Goal: Task Accomplishment & Management: Complete application form

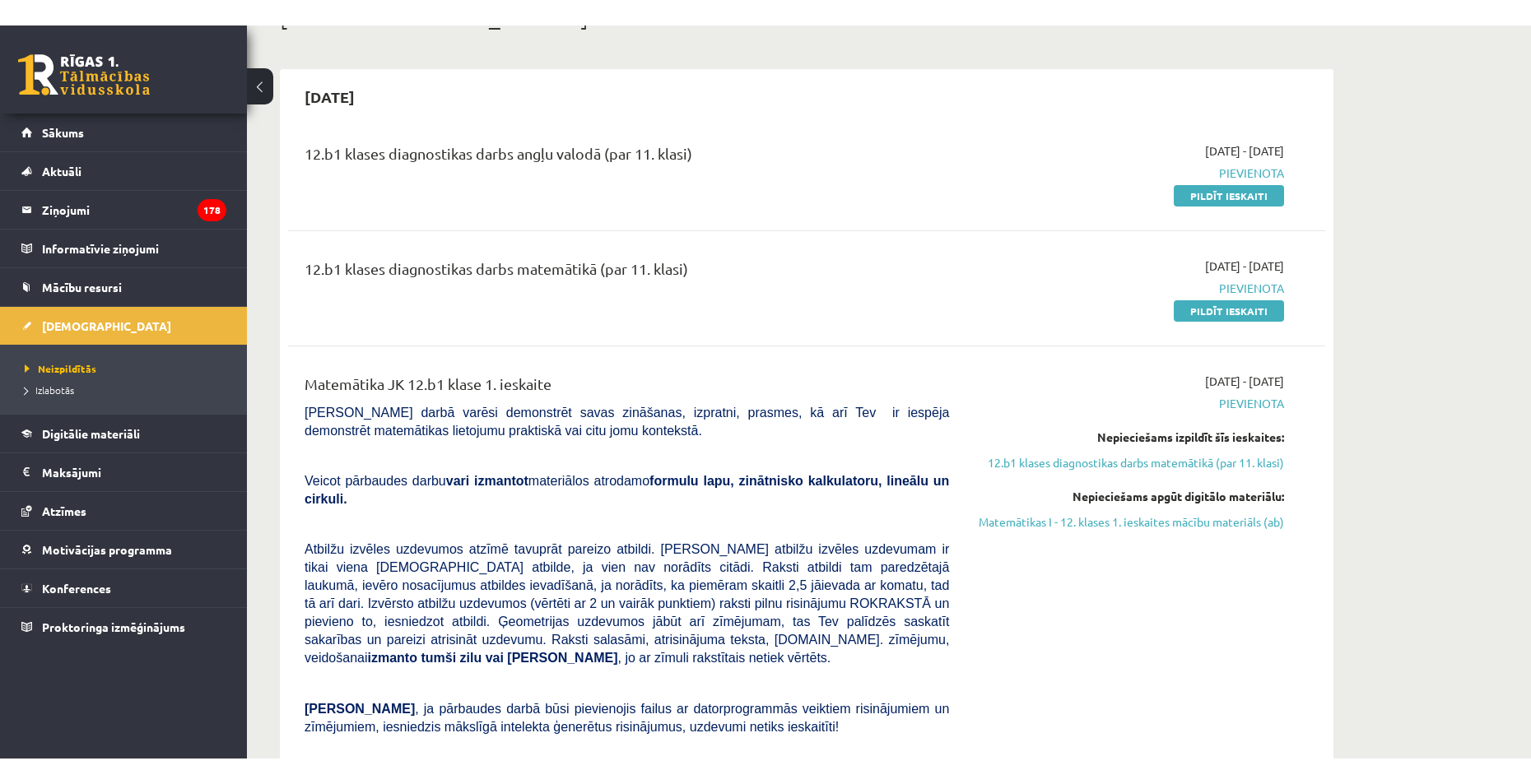
scroll to position [83, 0]
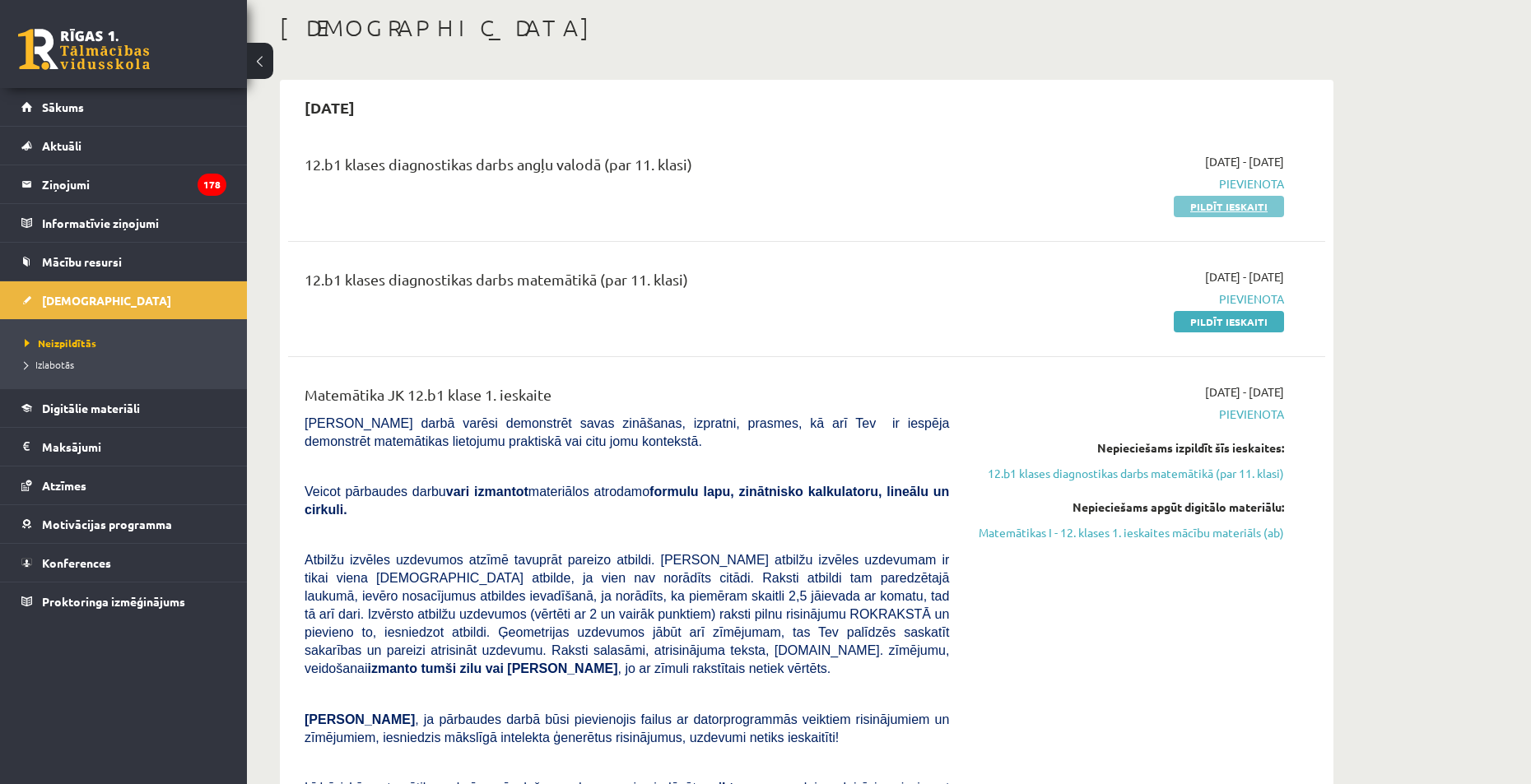
click at [1228, 209] on link "Pildīt ieskaiti" at bounding box center [1229, 206] width 110 height 22
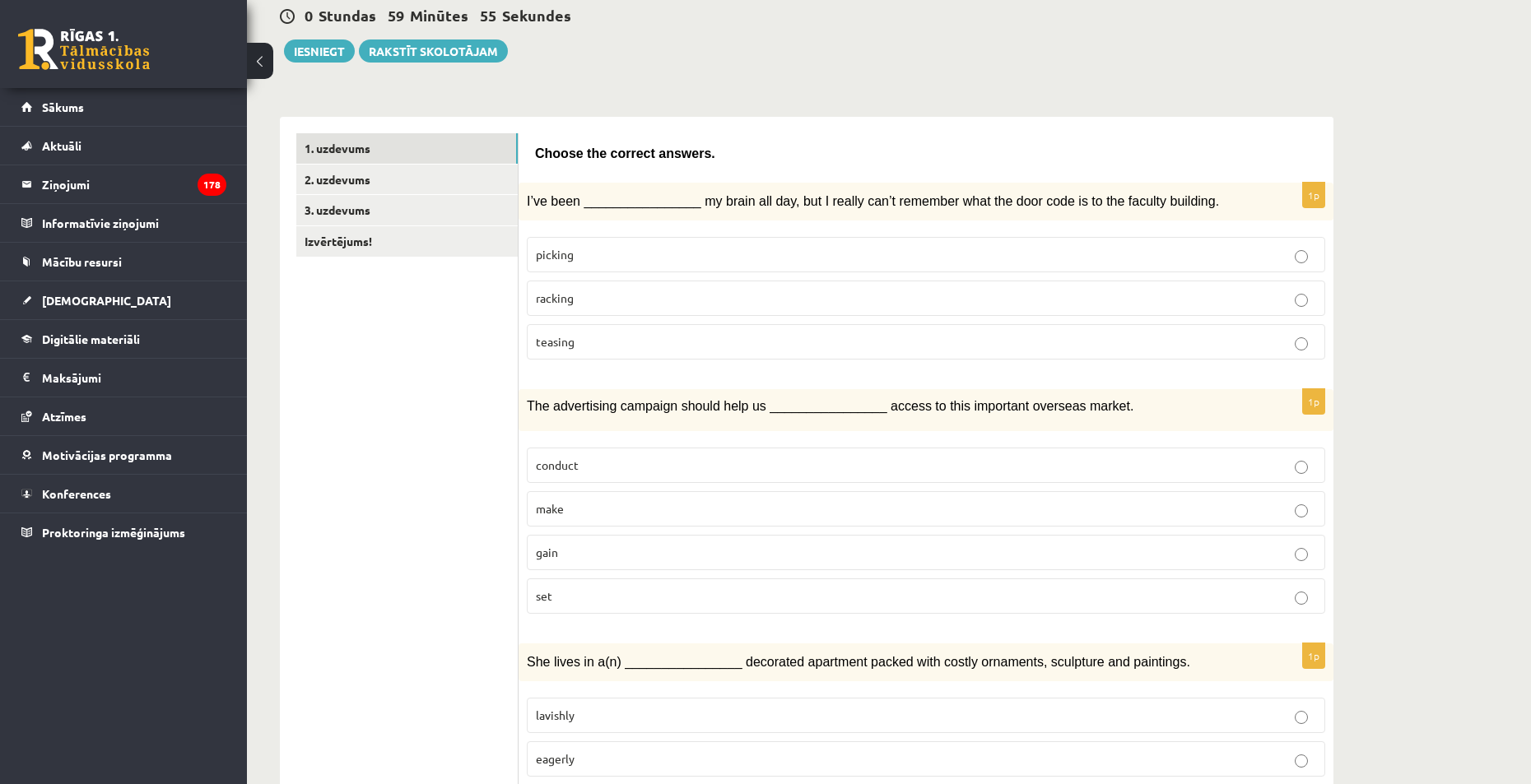
scroll to position [164, 0]
click at [644, 558] on p "gain" at bounding box center [926, 550] width 781 height 17
click at [642, 335] on p "teasing" at bounding box center [926, 339] width 781 height 17
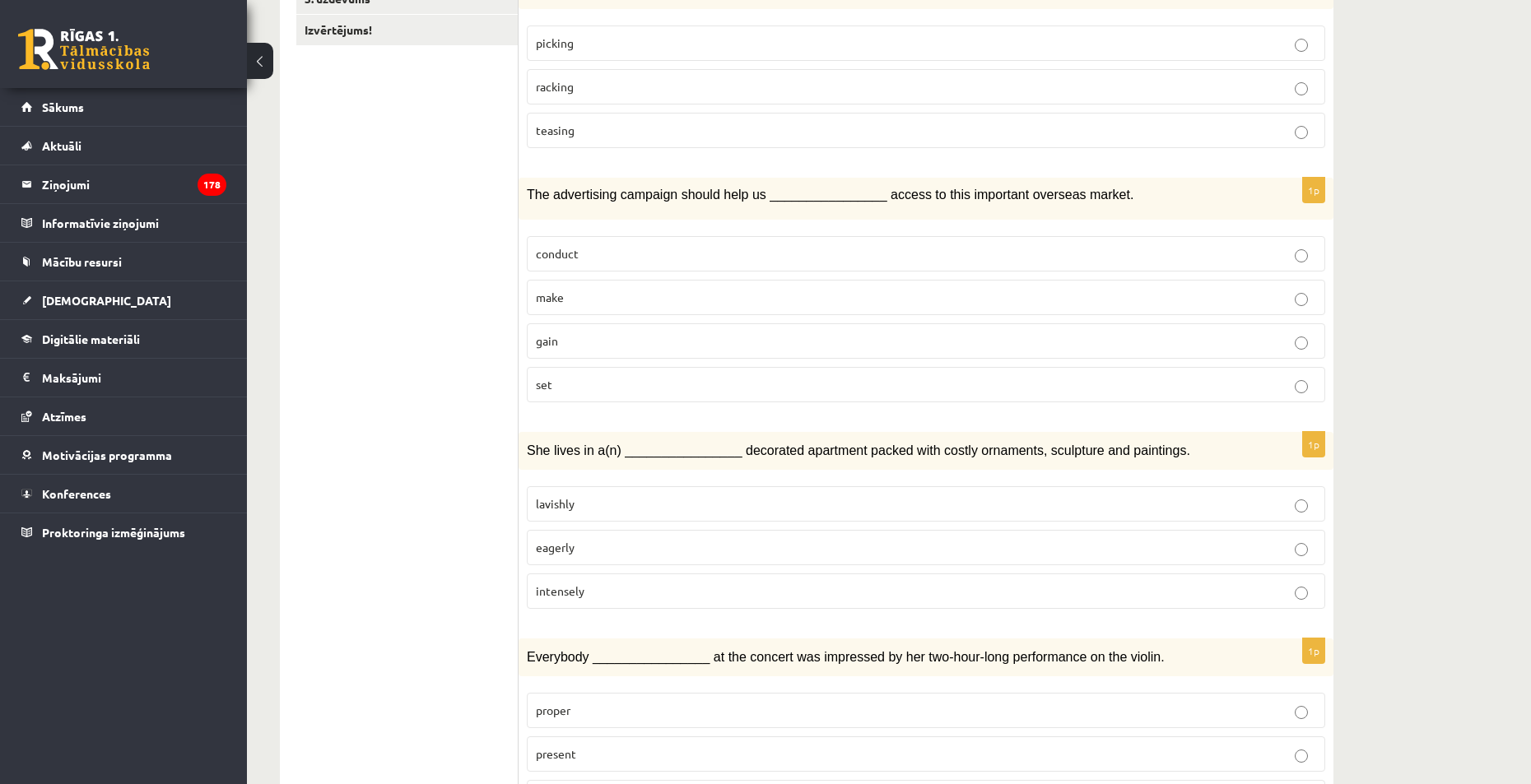
scroll to position [412, 0]
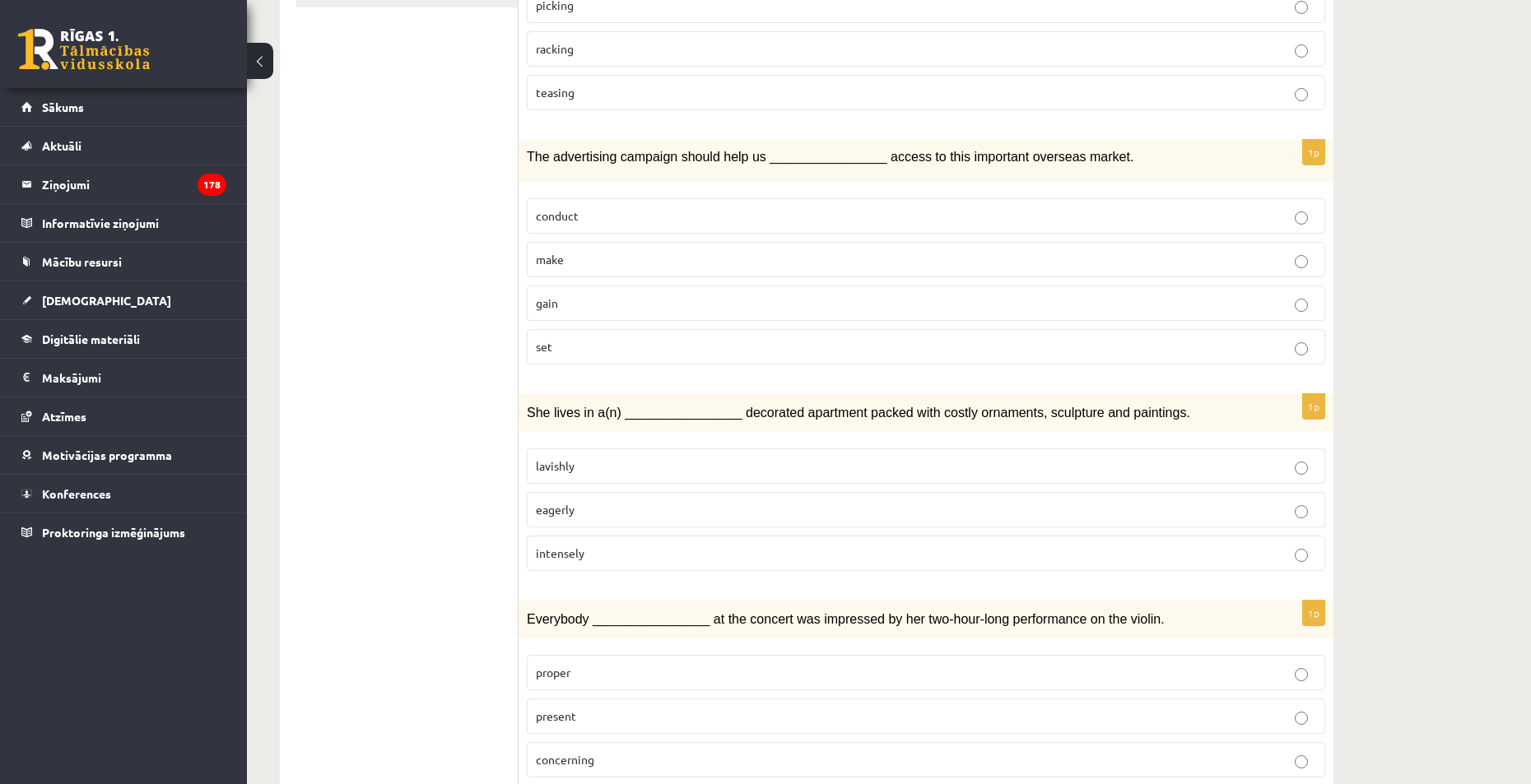
click at [724, 474] on label "lavishly" at bounding box center [926, 466] width 799 height 35
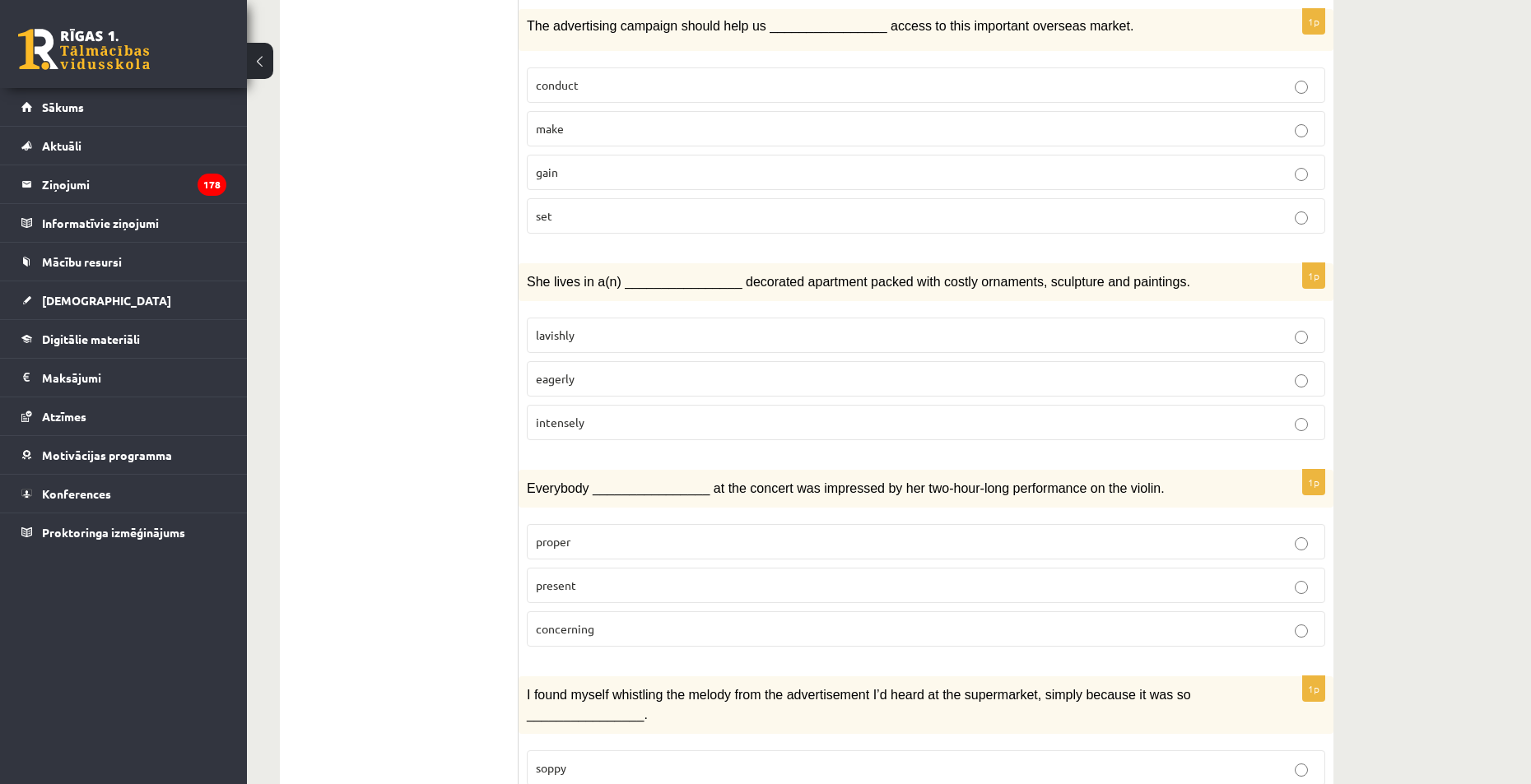
scroll to position [576, 0]
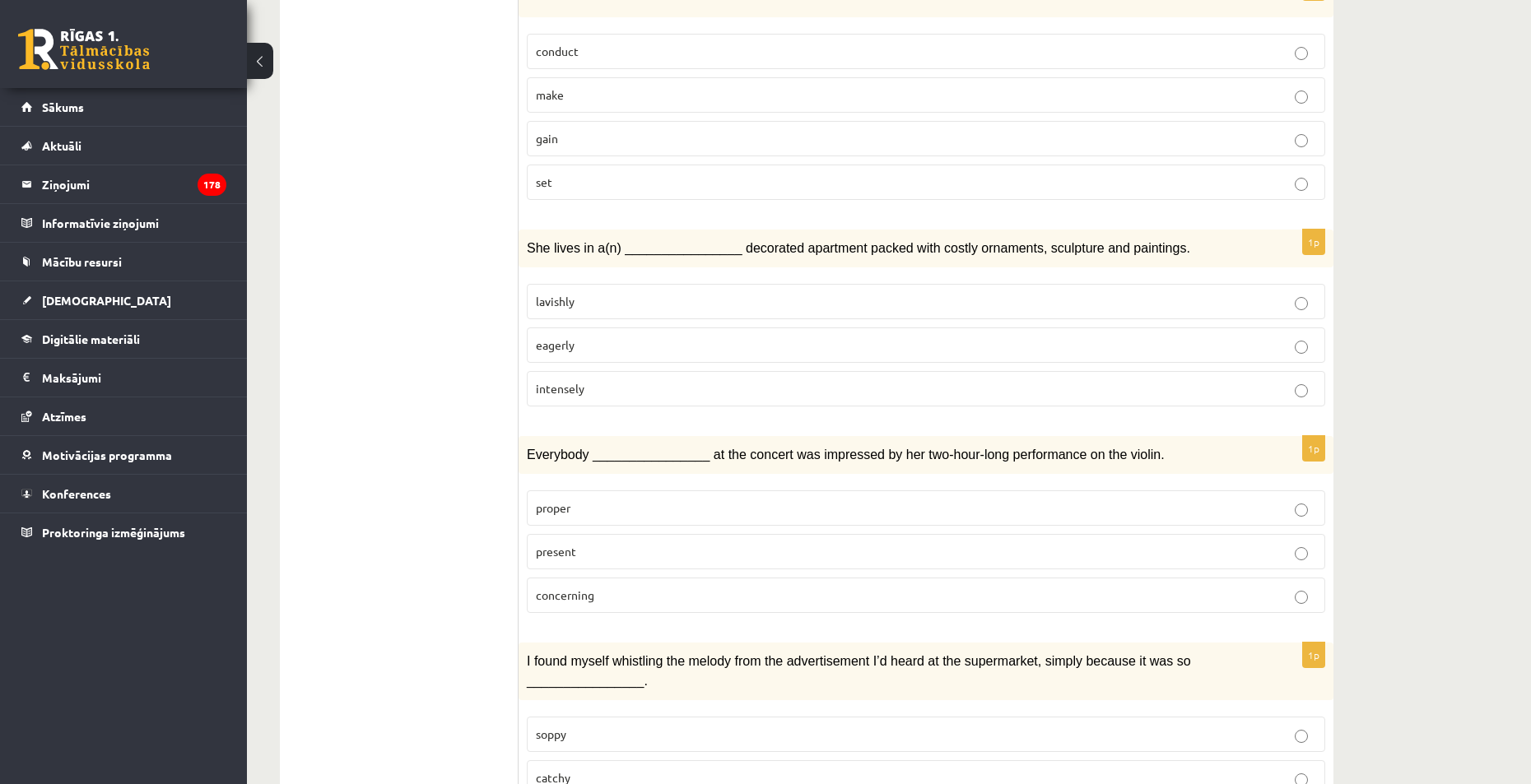
click at [734, 492] on label "proper" at bounding box center [926, 508] width 799 height 35
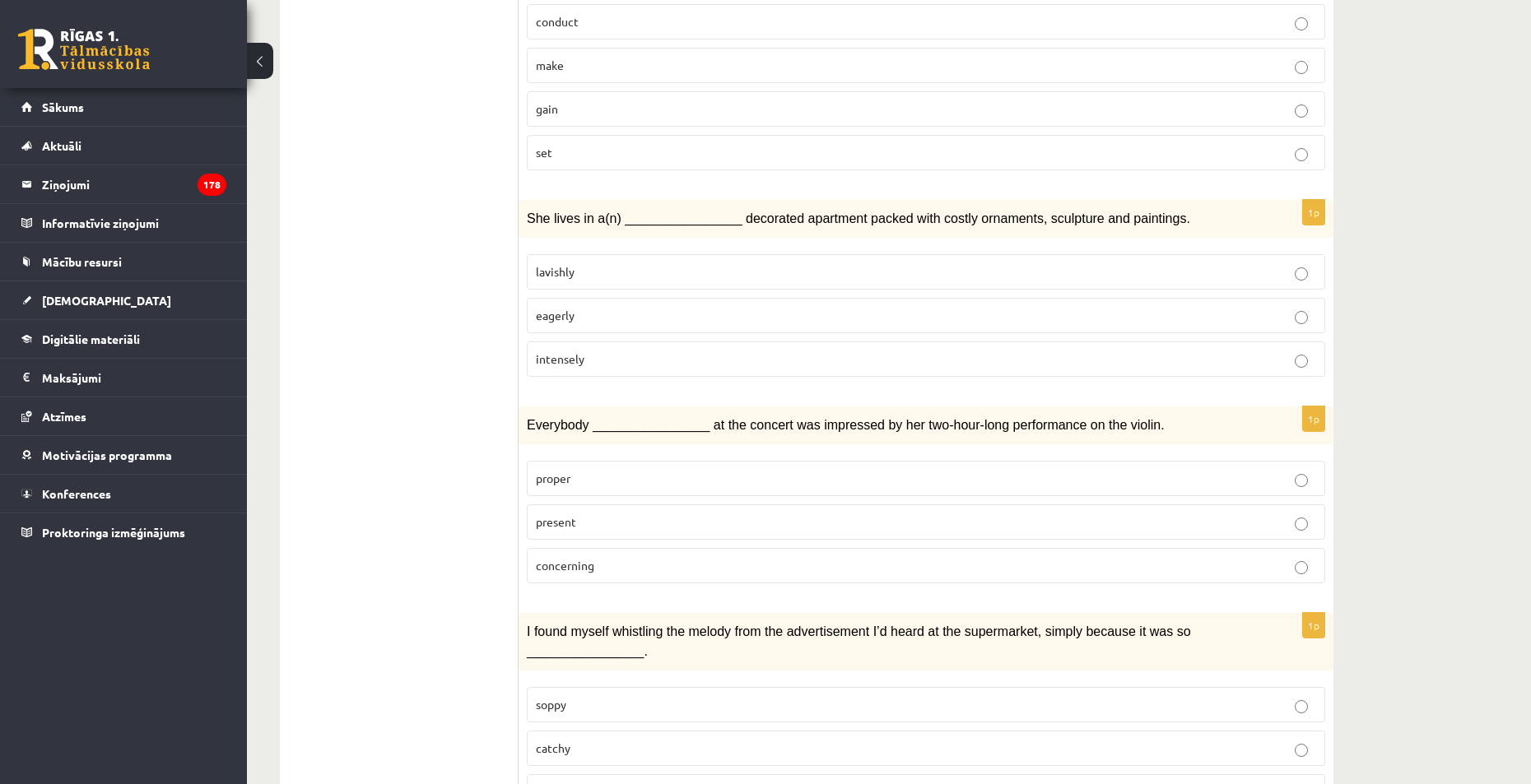
scroll to position [741, 0]
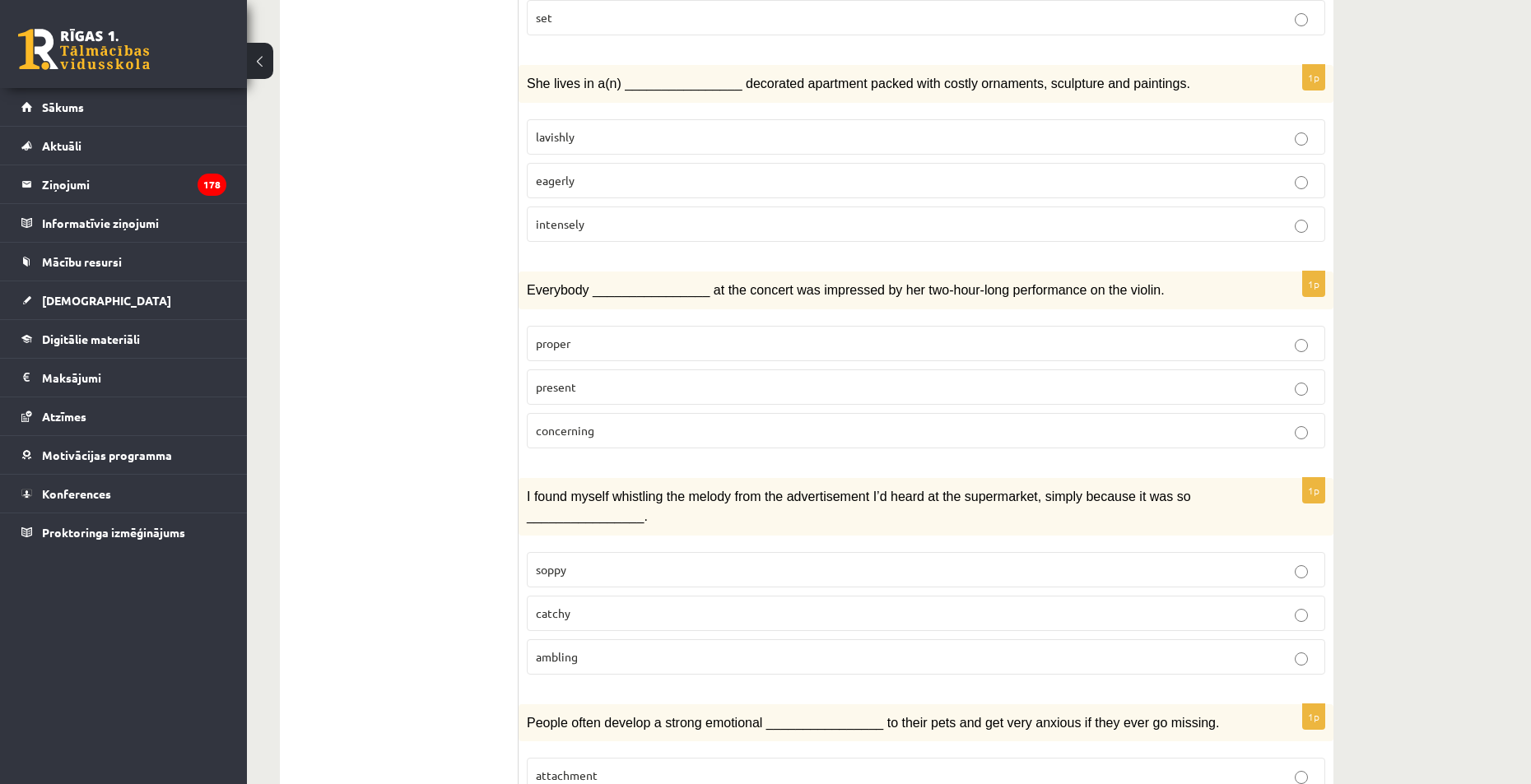
click at [660, 610] on p "catchy" at bounding box center [926, 613] width 781 height 17
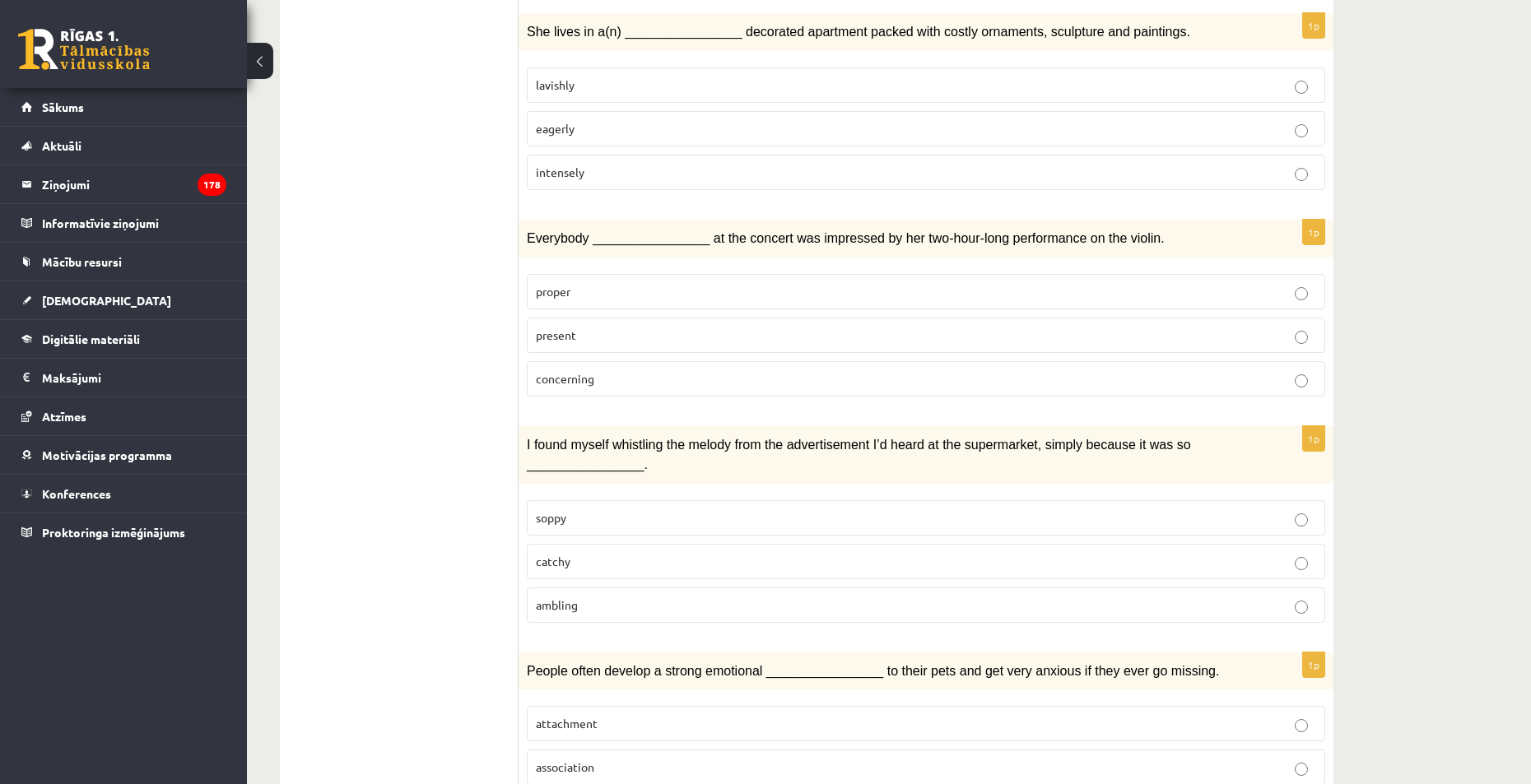
scroll to position [1069, 0]
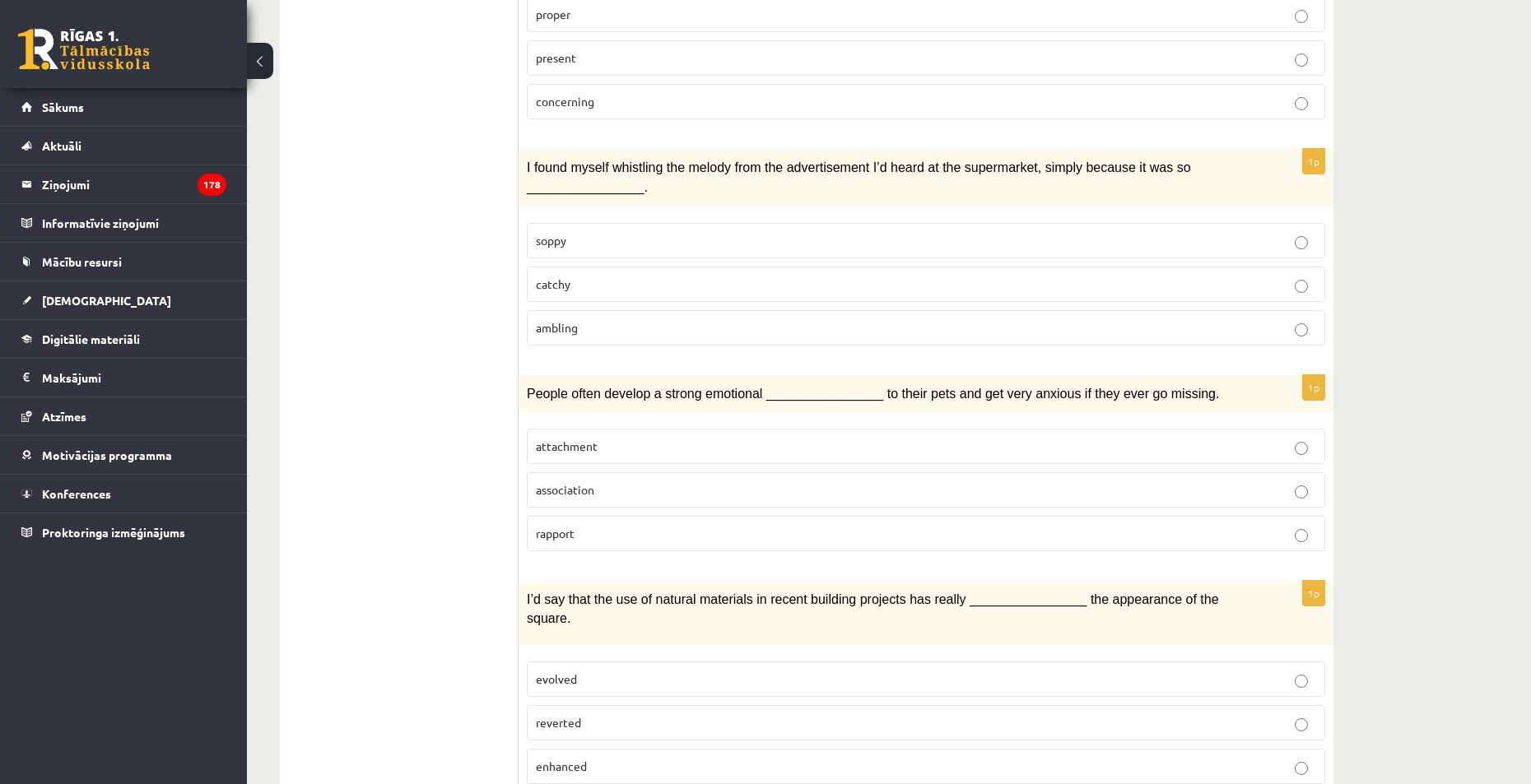
click at [681, 440] on p "attachment" at bounding box center [926, 446] width 781 height 17
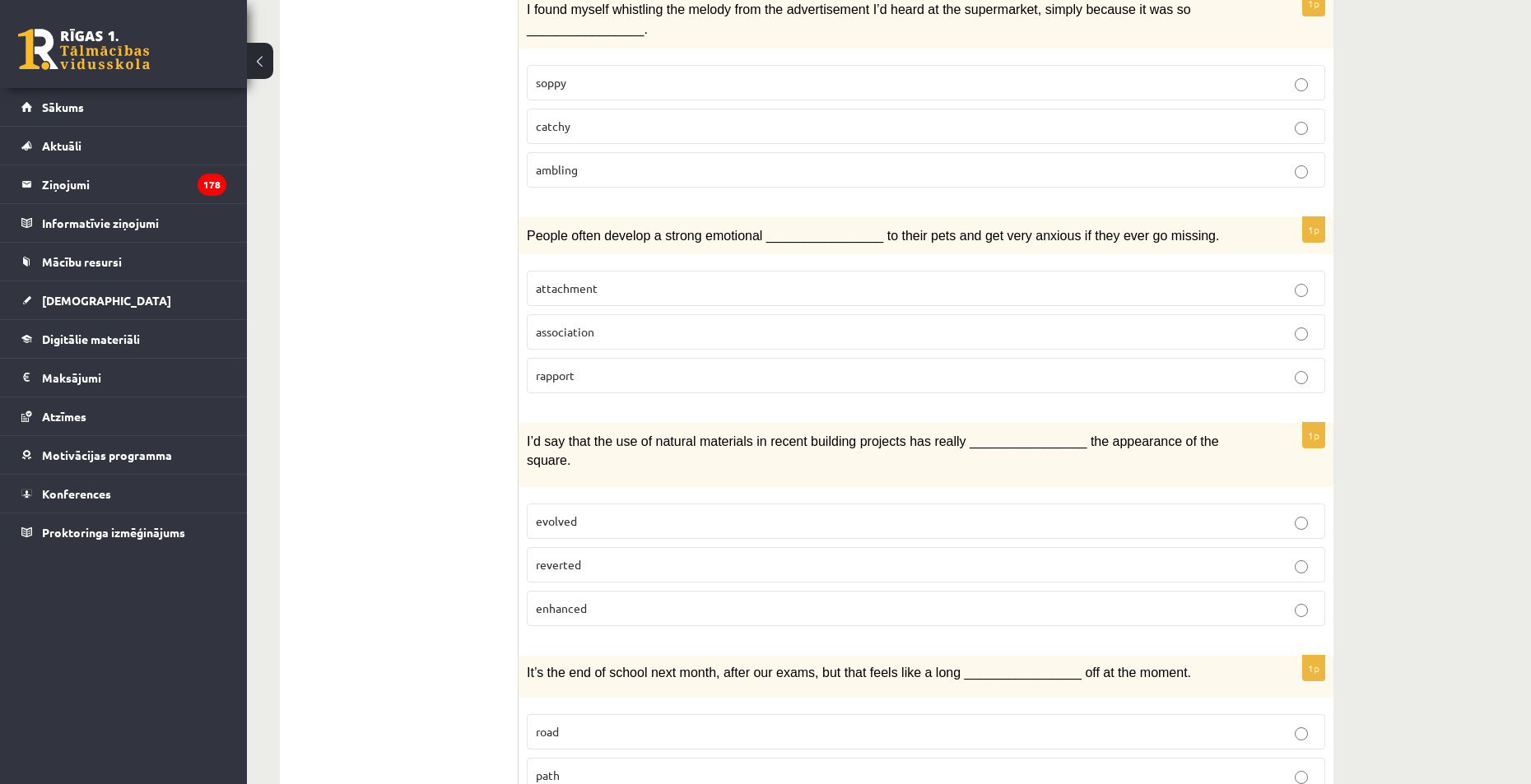
scroll to position [1317, 0]
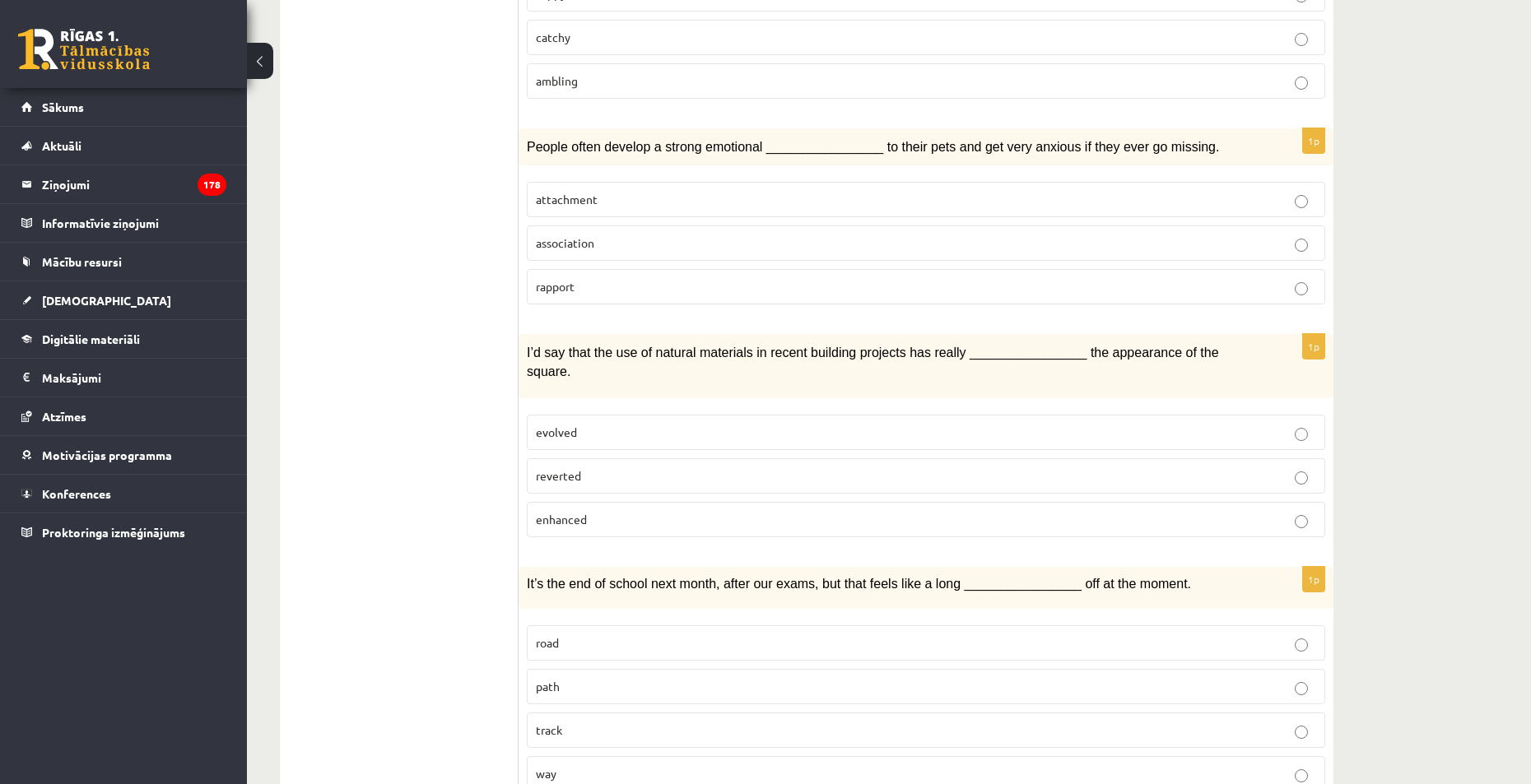
click at [694, 511] on p "enhanced" at bounding box center [926, 519] width 781 height 17
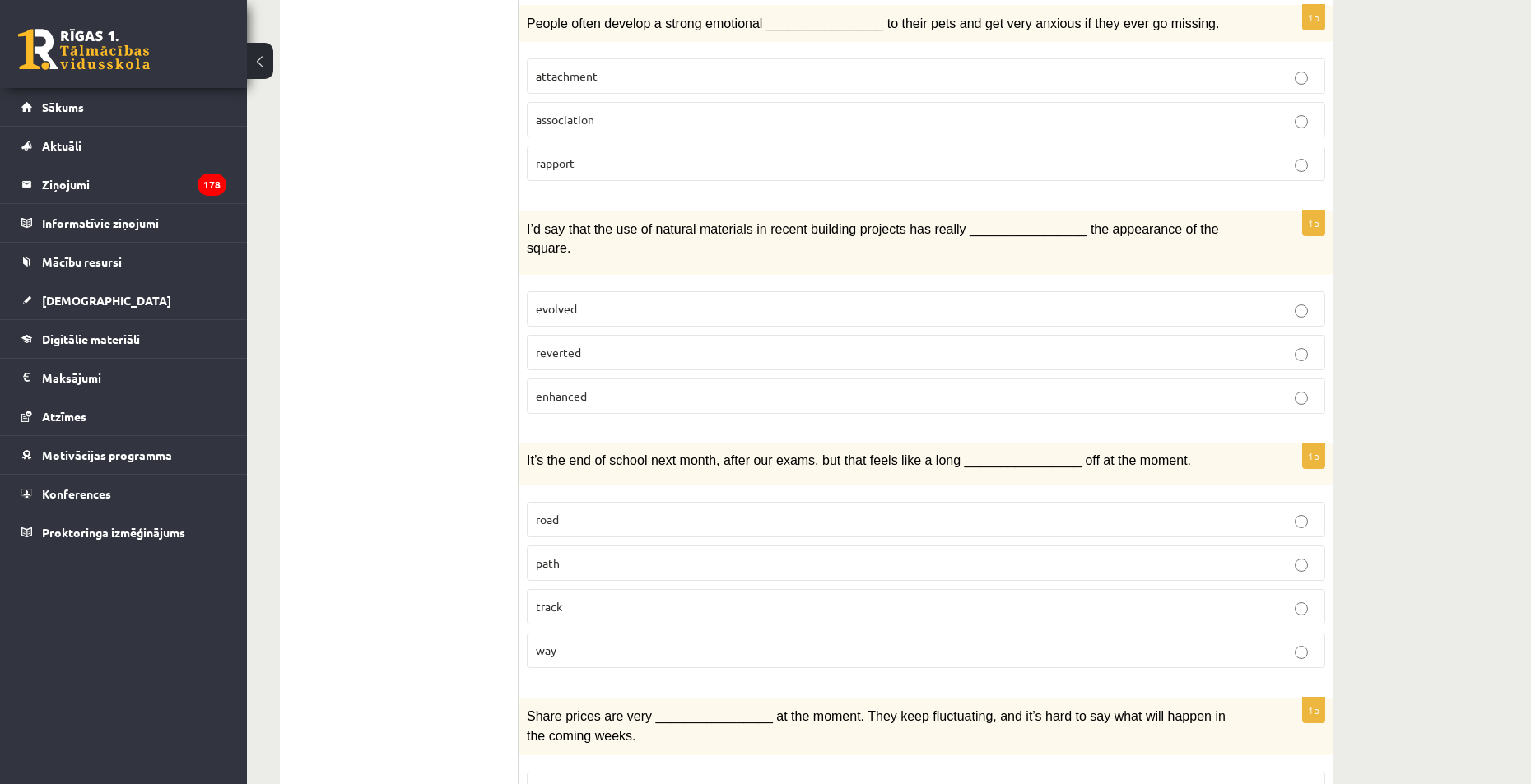
scroll to position [1481, 0]
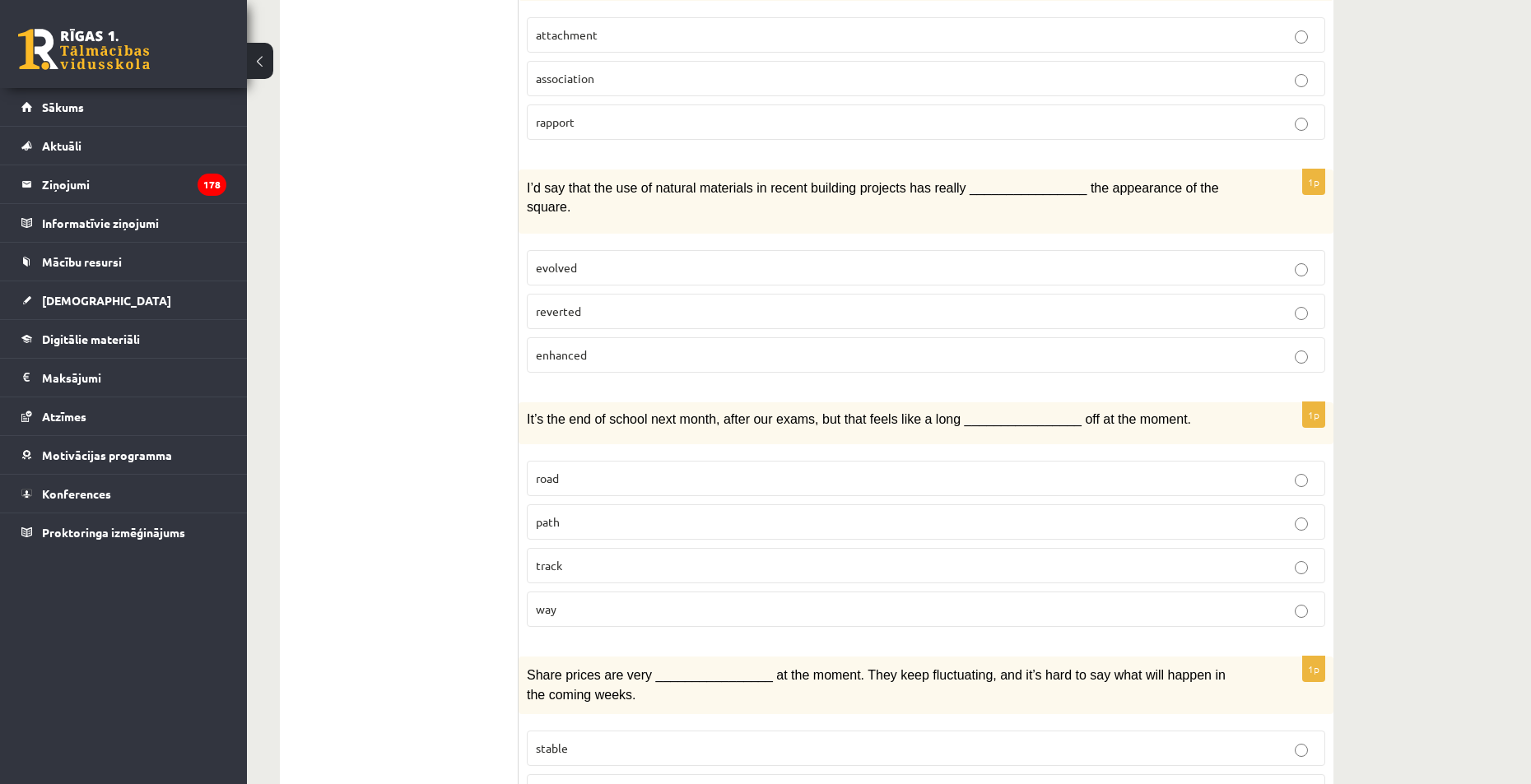
click at [677, 601] on p "way" at bounding box center [926, 609] width 781 height 17
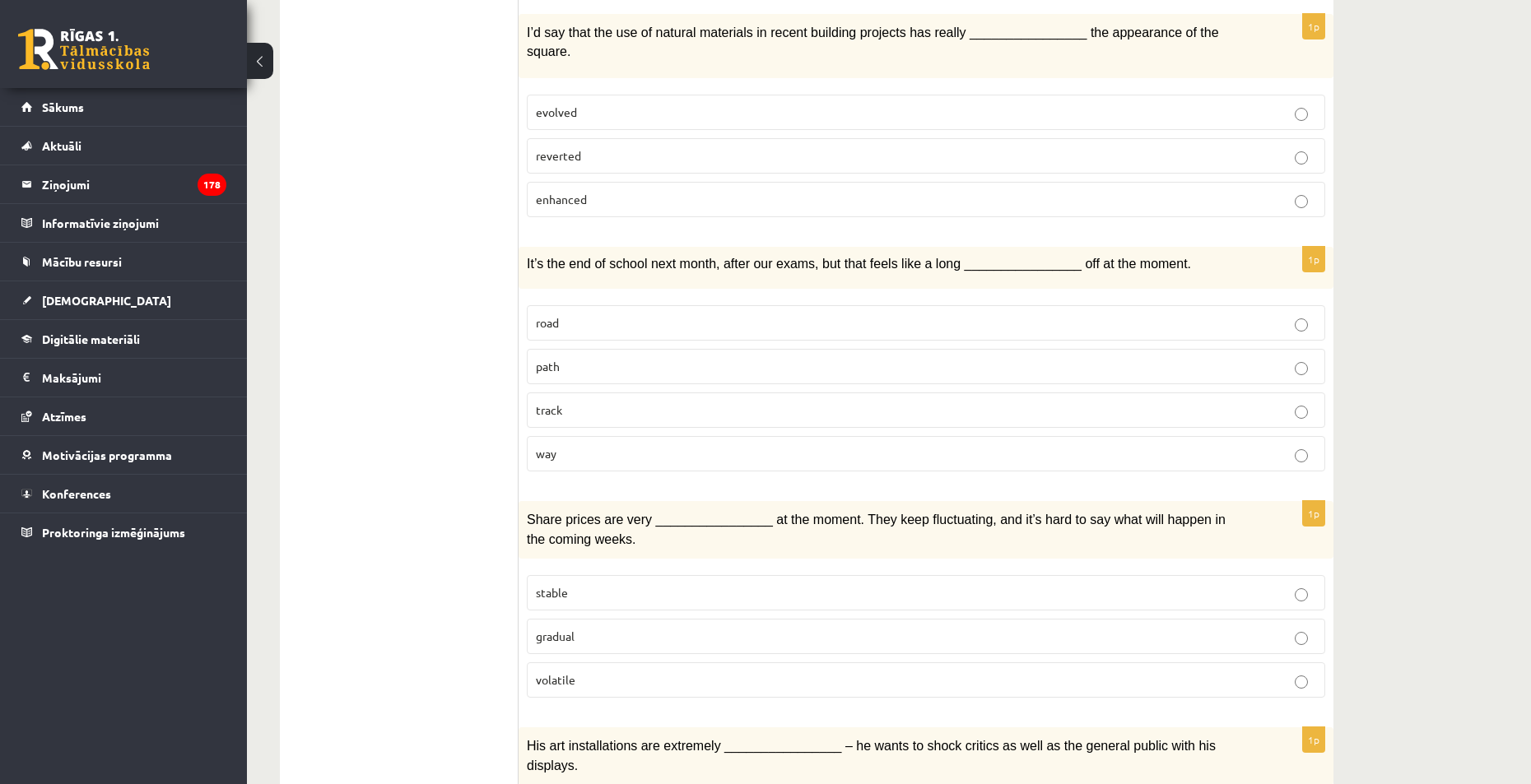
scroll to position [1646, 0]
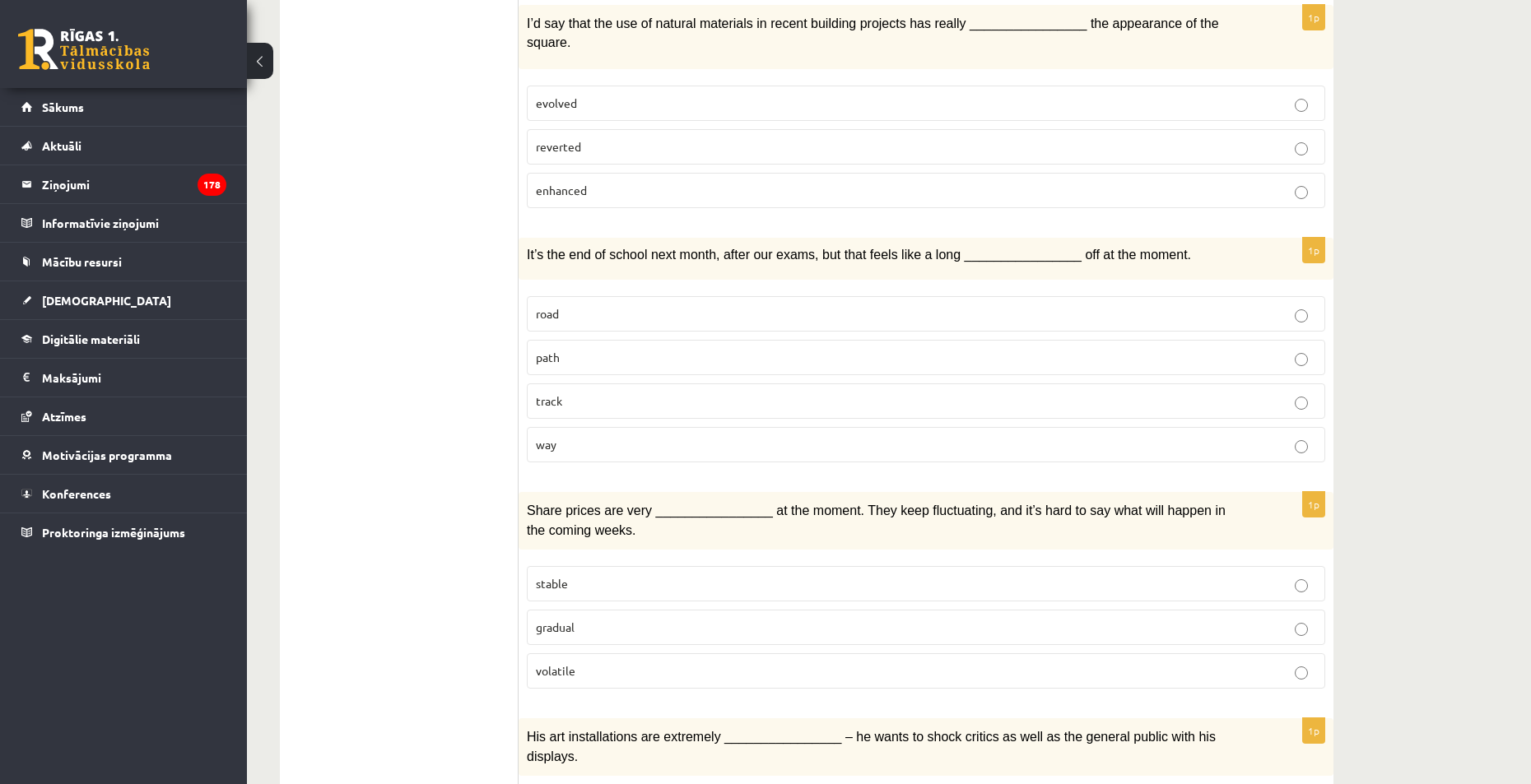
click at [680, 619] on p "gradual" at bounding box center [926, 627] width 781 height 17
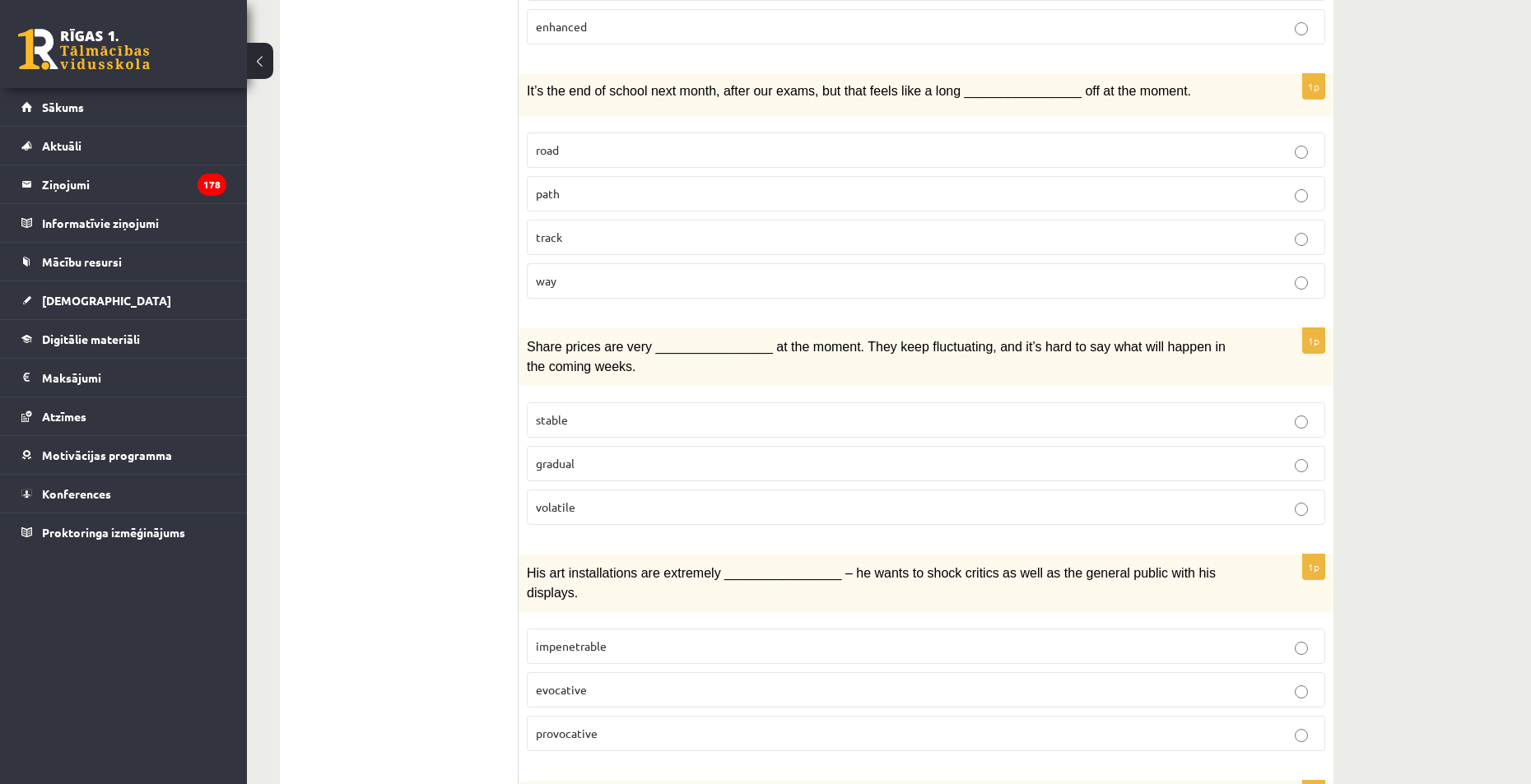
scroll to position [1810, 0]
click at [673, 724] on p "provocative" at bounding box center [926, 732] width 781 height 17
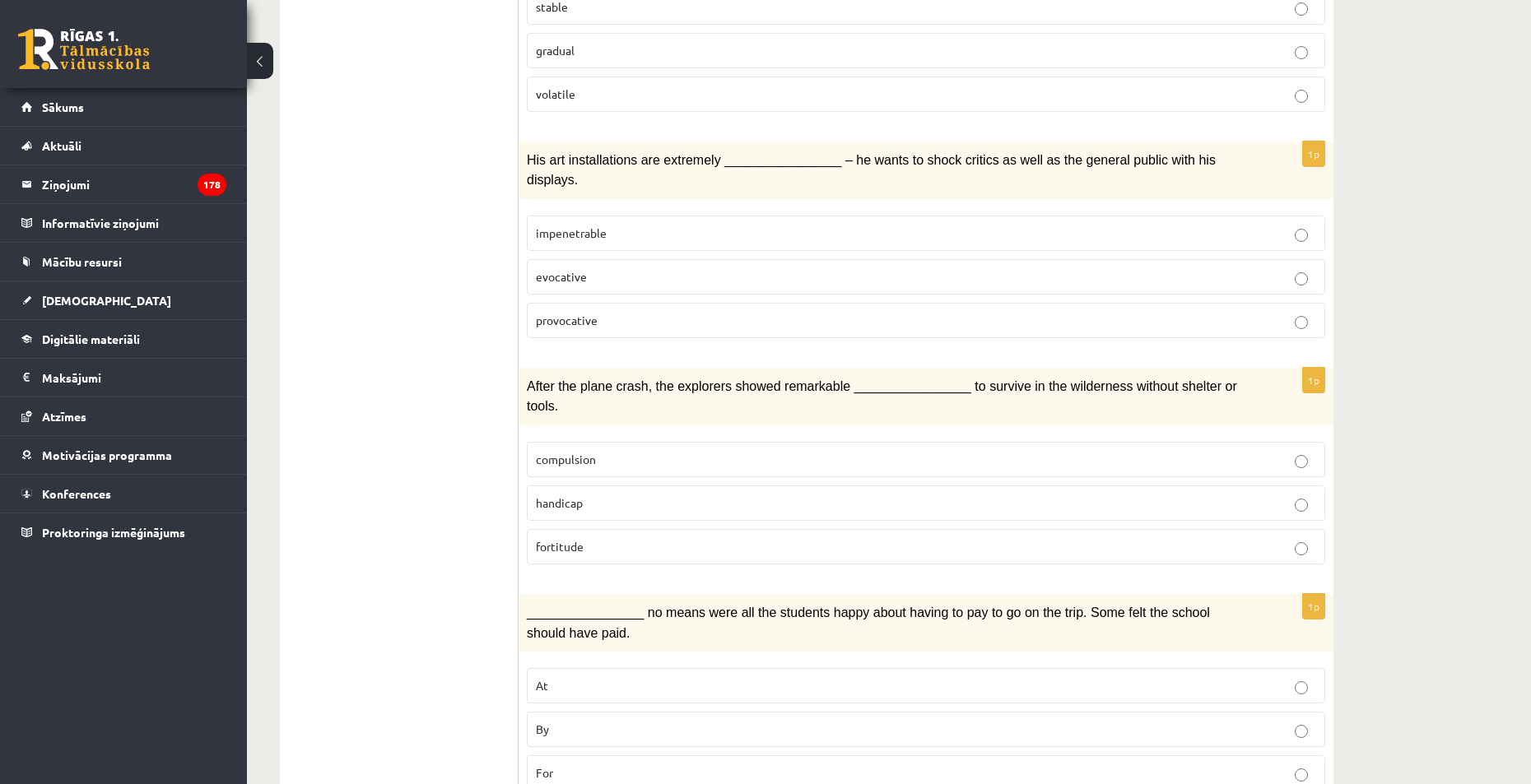
scroll to position [2223, 0]
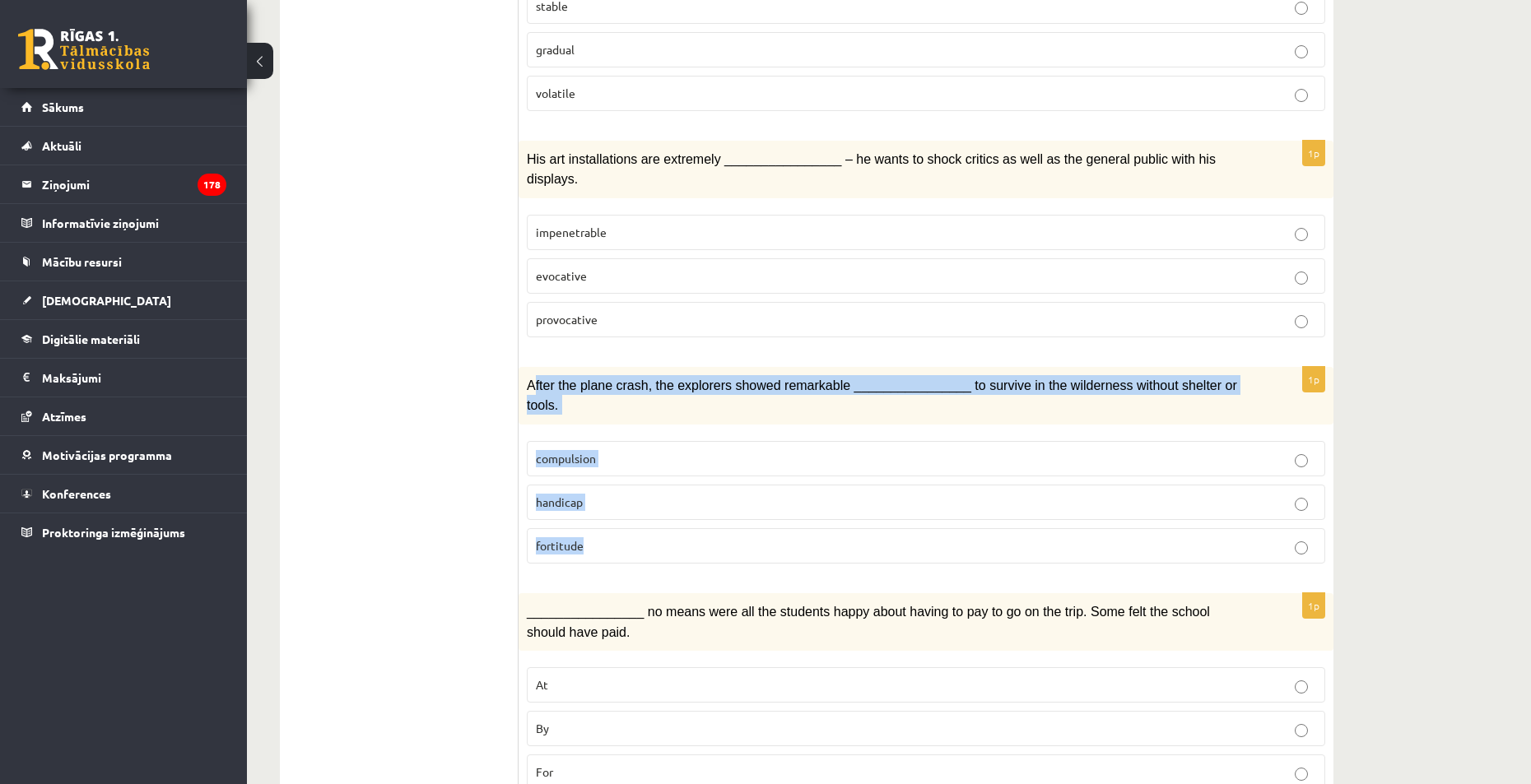
drag, startPoint x: 562, startPoint y: 334, endPoint x: 1131, endPoint y: 475, distance: 586.2
click at [1131, 475] on div "1p After the plane crash, the explorers showed remarkable ________________ to s…" at bounding box center [926, 472] width 815 height 210
copy div "fter the plane crash, the explorers showed remarkable ________________ to survi…"
click at [594, 537] on p "fortitude" at bounding box center [926, 545] width 781 height 17
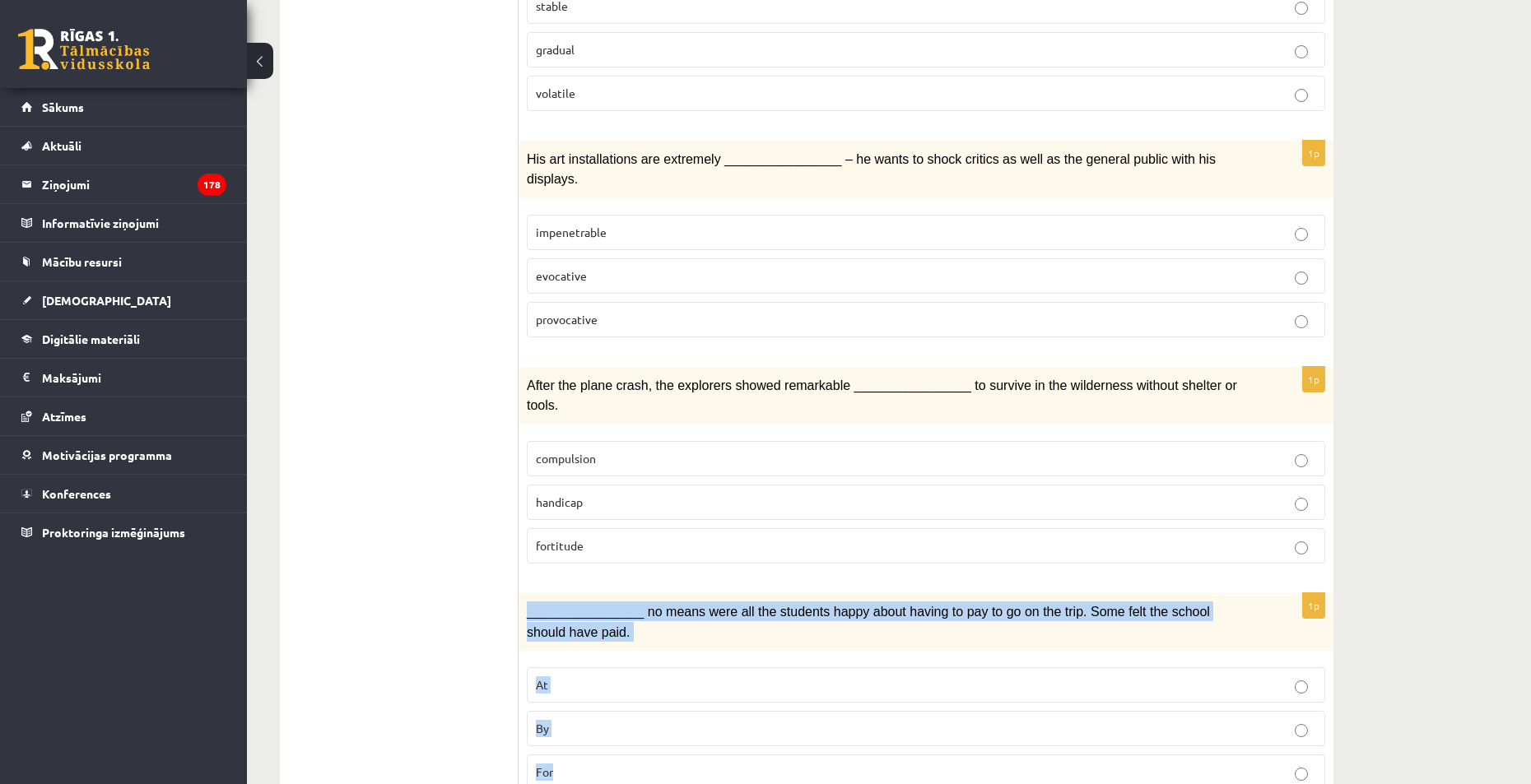
drag, startPoint x: 521, startPoint y: 551, endPoint x: 853, endPoint y: 739, distance: 381.5
copy div "________________ no means were all the students happy about having to pay to go…"
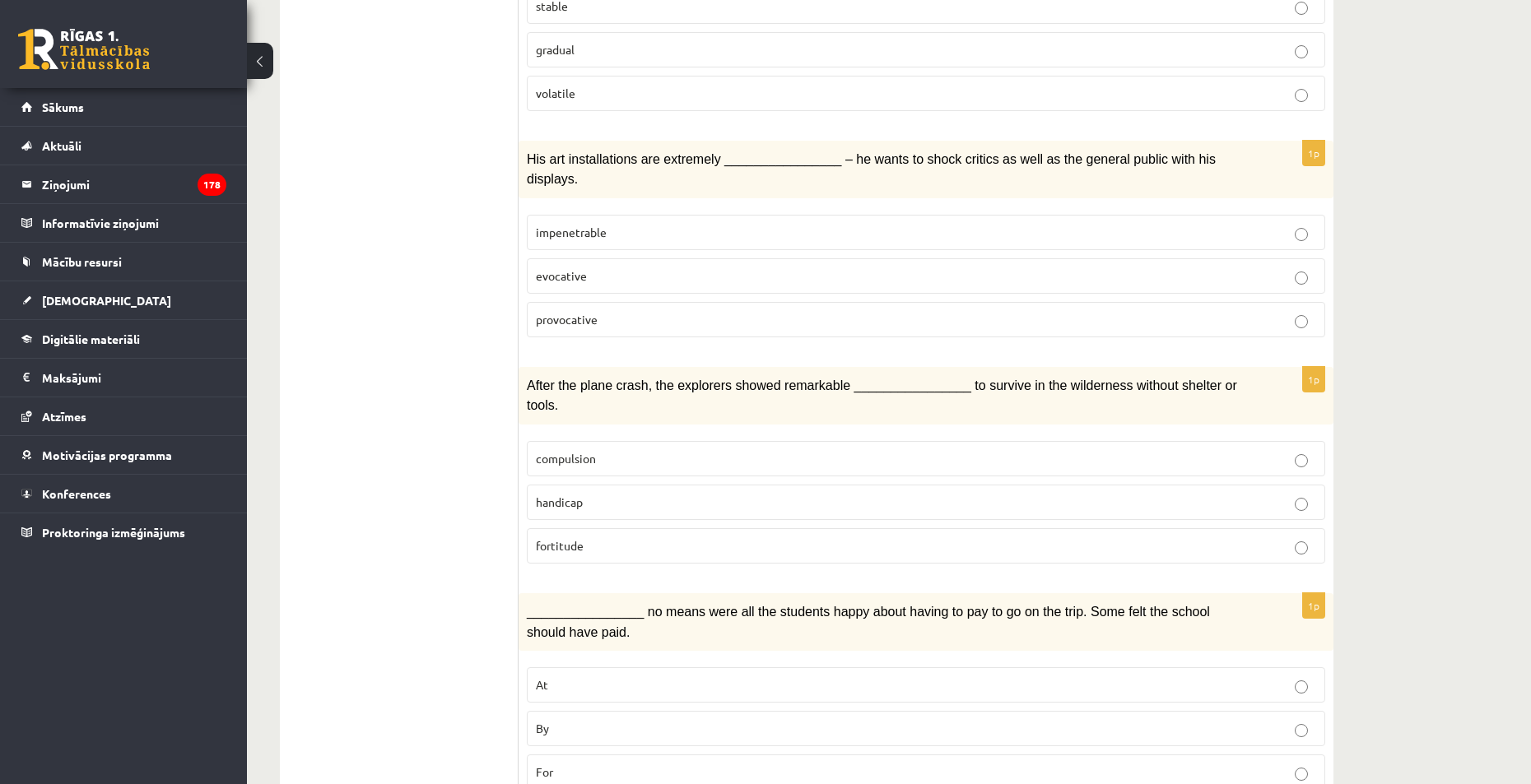
click at [600, 720] on p "By" at bounding box center [926, 728] width 781 height 17
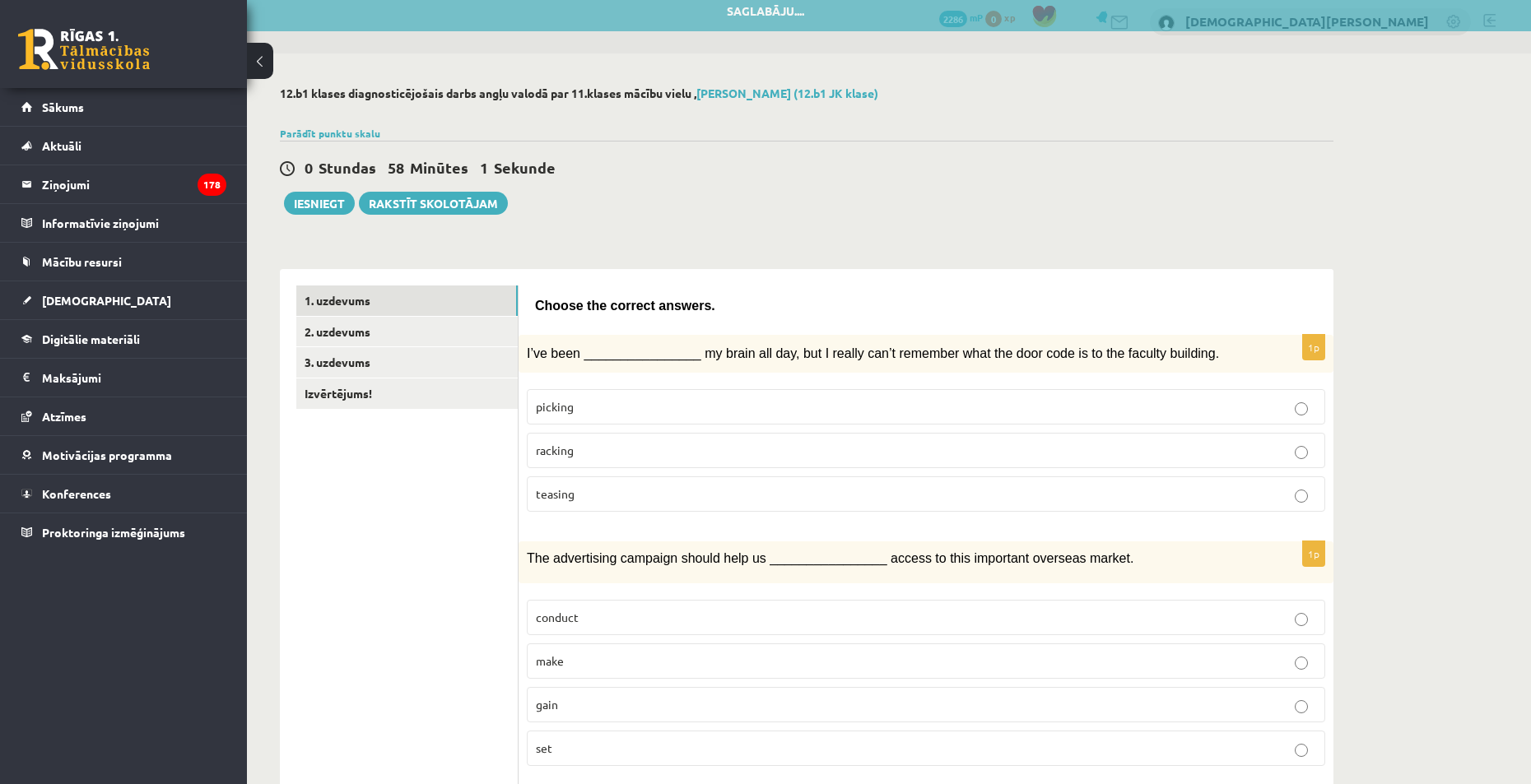
scroll to position [0, 0]
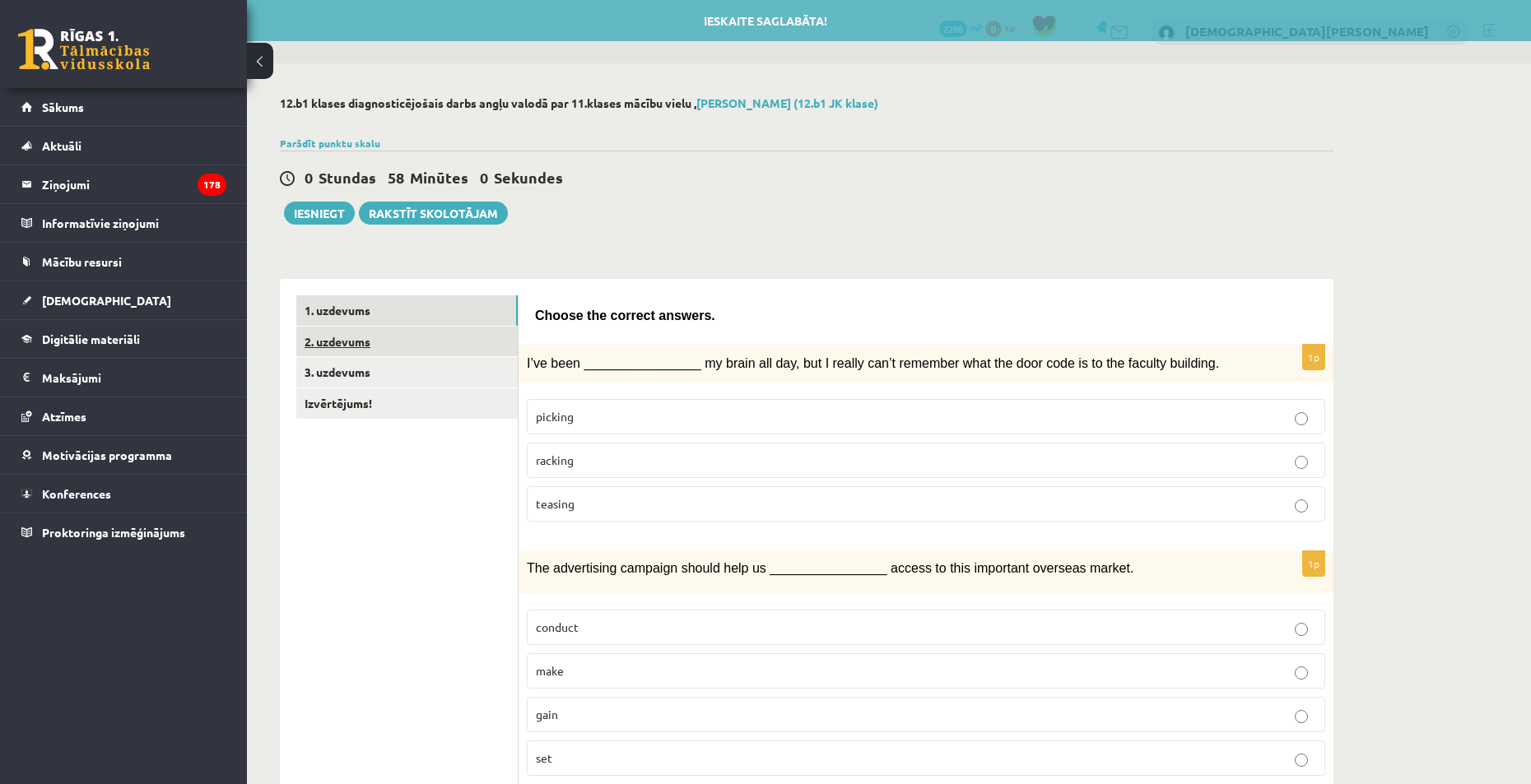
click at [378, 351] on link "2. uzdevums" at bounding box center [407, 342] width 222 height 30
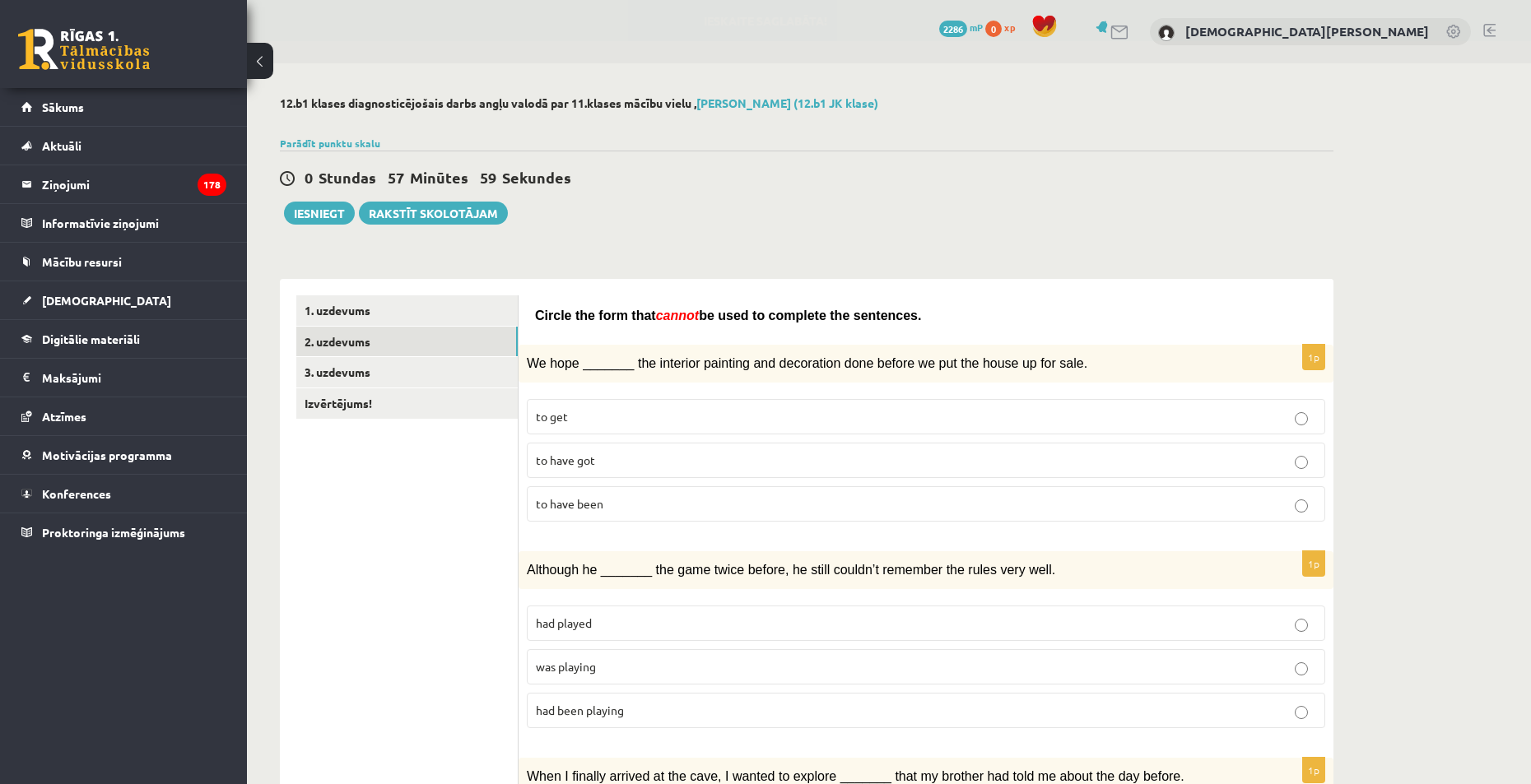
click at [529, 363] on span "We hope _______ the interior painting and decoration done before we put the hou…" at bounding box center [807, 363] width 561 height 14
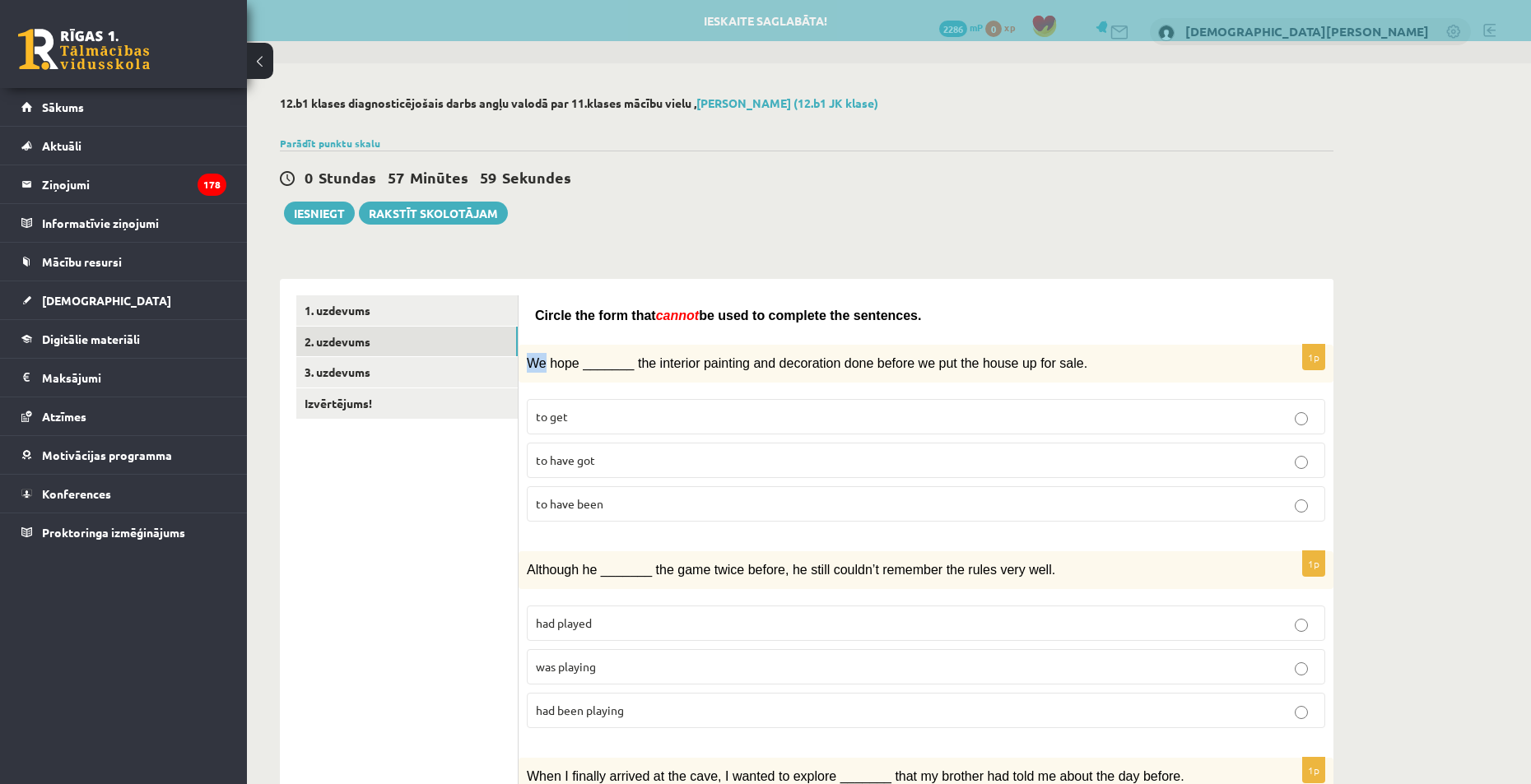
drag, startPoint x: 529, startPoint y: 363, endPoint x: 529, endPoint y: 349, distance: 14.0
click at [531, 363] on span "We hope _______ the interior painting and decoration done before we put the hou…" at bounding box center [807, 363] width 561 height 14
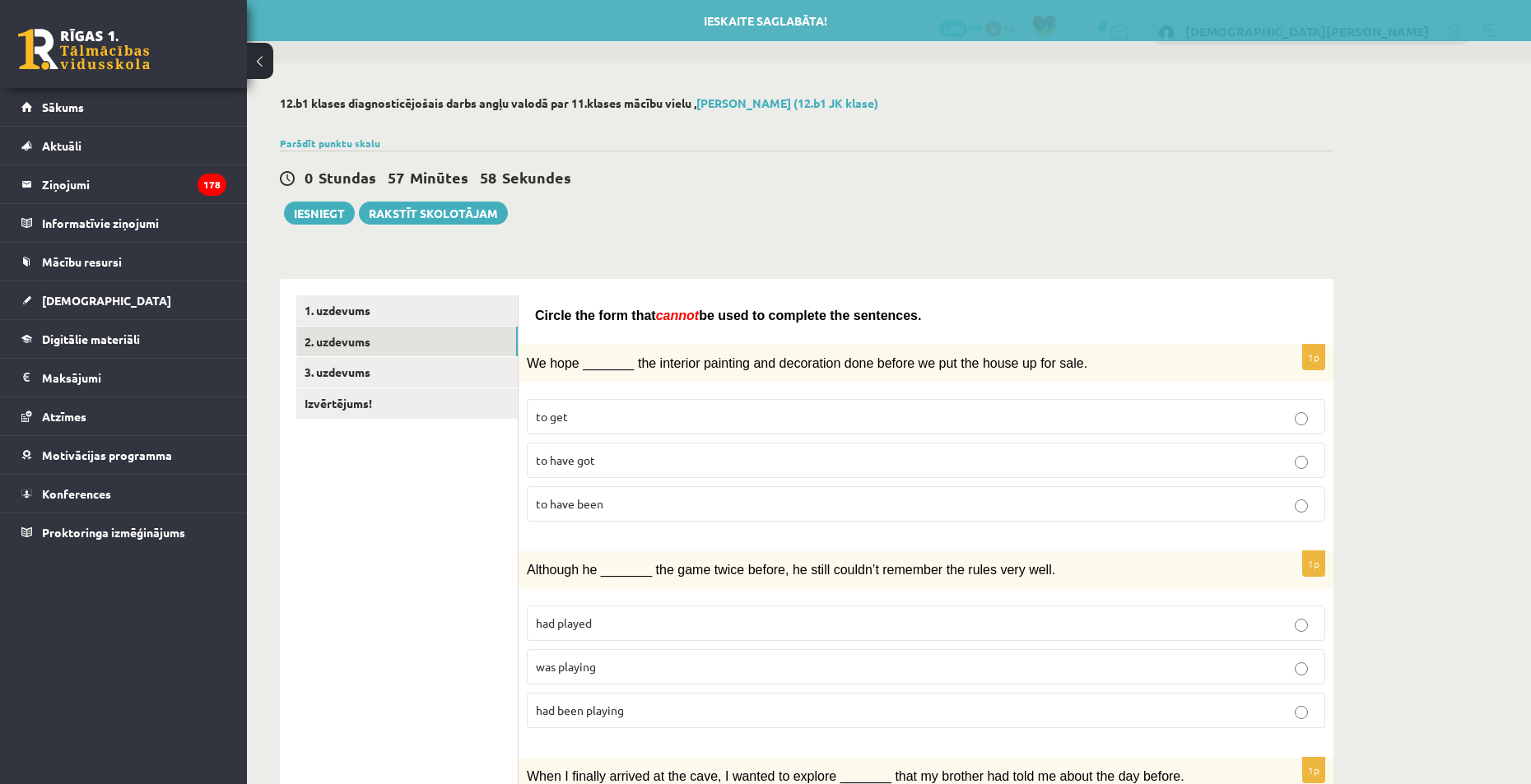
drag, startPoint x: 741, startPoint y: 353, endPoint x: 628, endPoint y: 311, distance: 120.6
click at [741, 353] on p "We hope _______ the interior painting and decoration done before we put the hou…" at bounding box center [885, 363] width 716 height 20
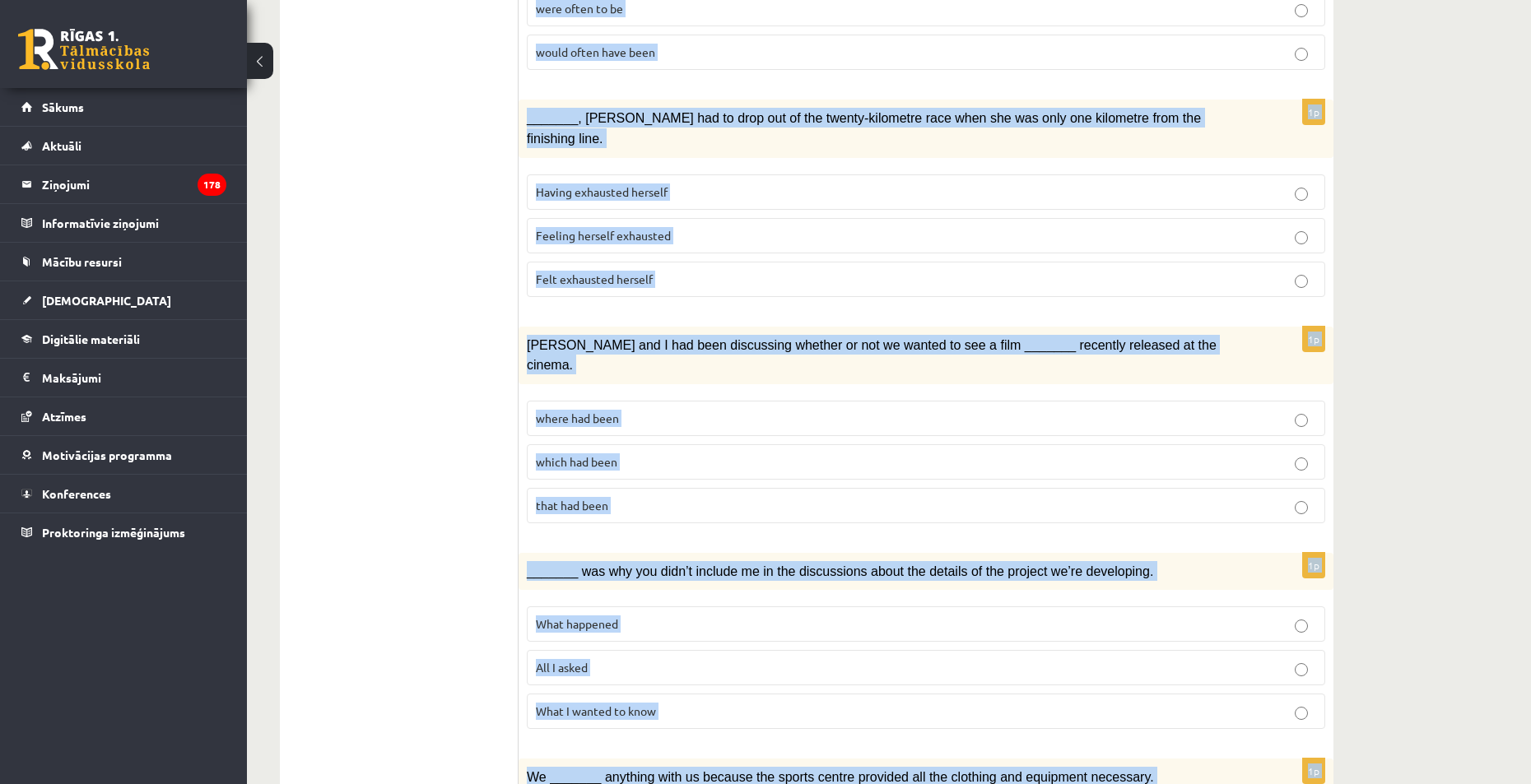
scroll to position [1648, 0]
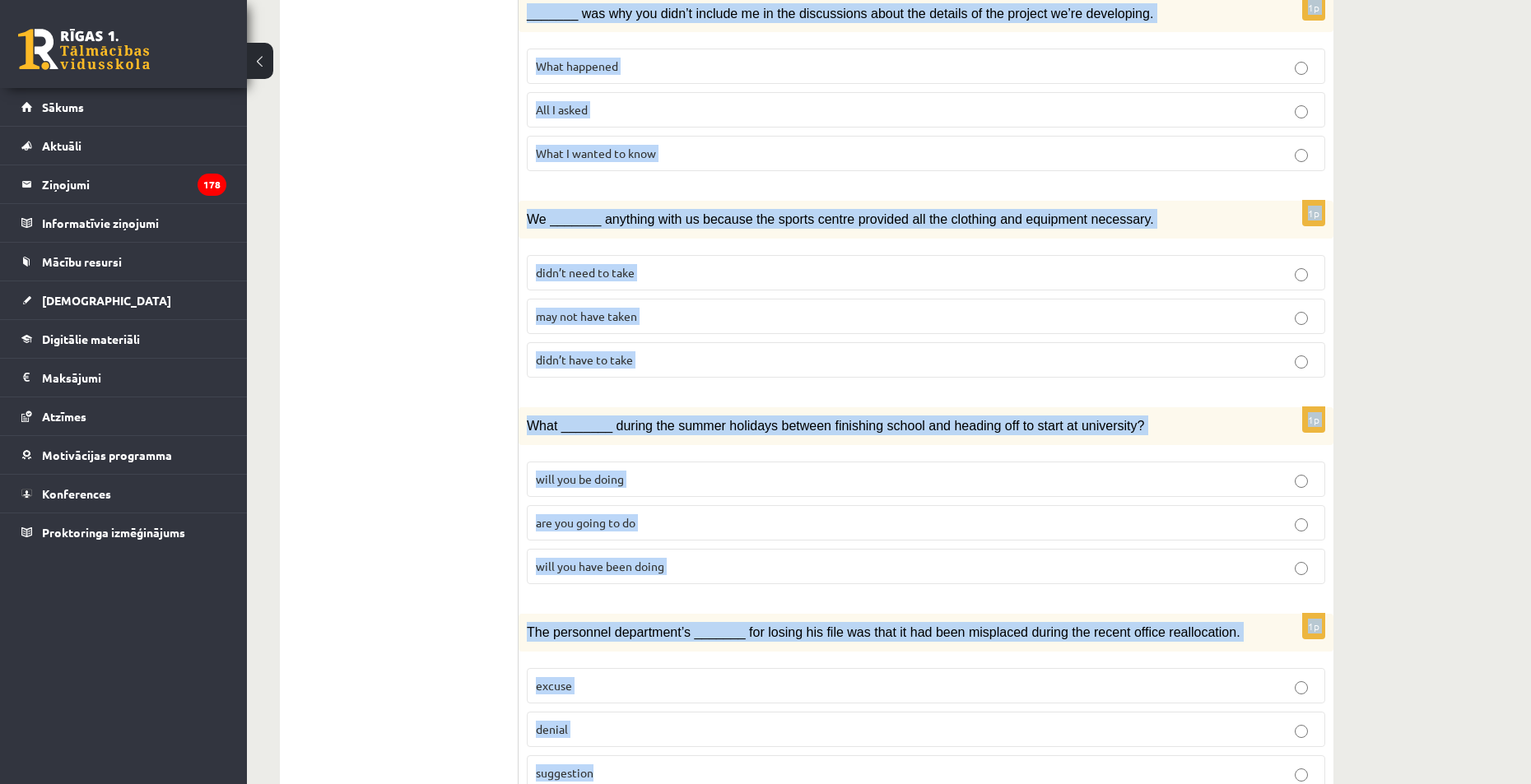
drag, startPoint x: 524, startPoint y: 309, endPoint x: 1169, endPoint y: 825, distance: 826.0
copy form "Circle the form that cannot be used to complete the sentences. 1p We hope _____…"
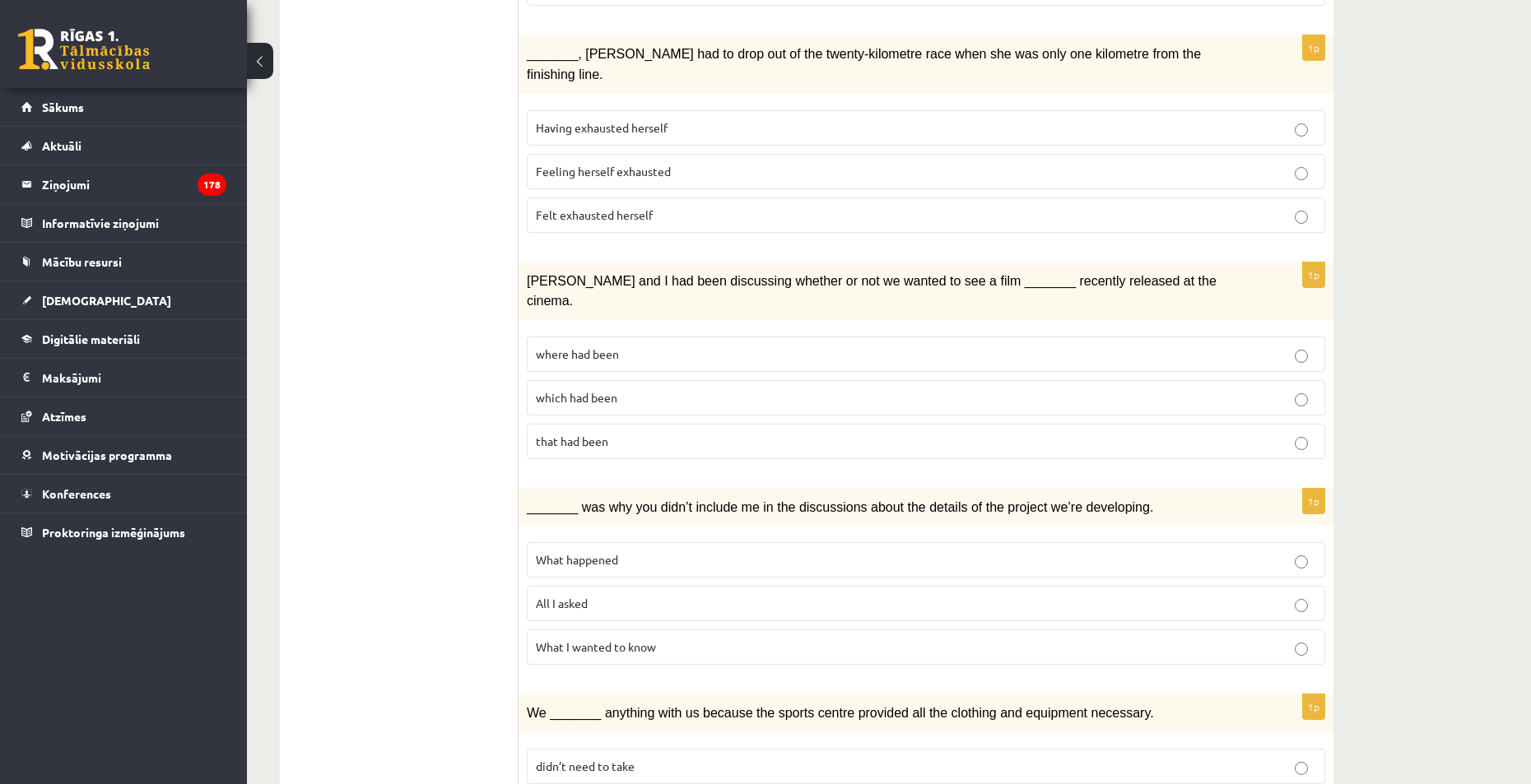
click at [424, 333] on ul "1. uzdevums 2. uzdevums 3. uzdevums Izvērtējums!" at bounding box center [407, 219] width 223 height 2156
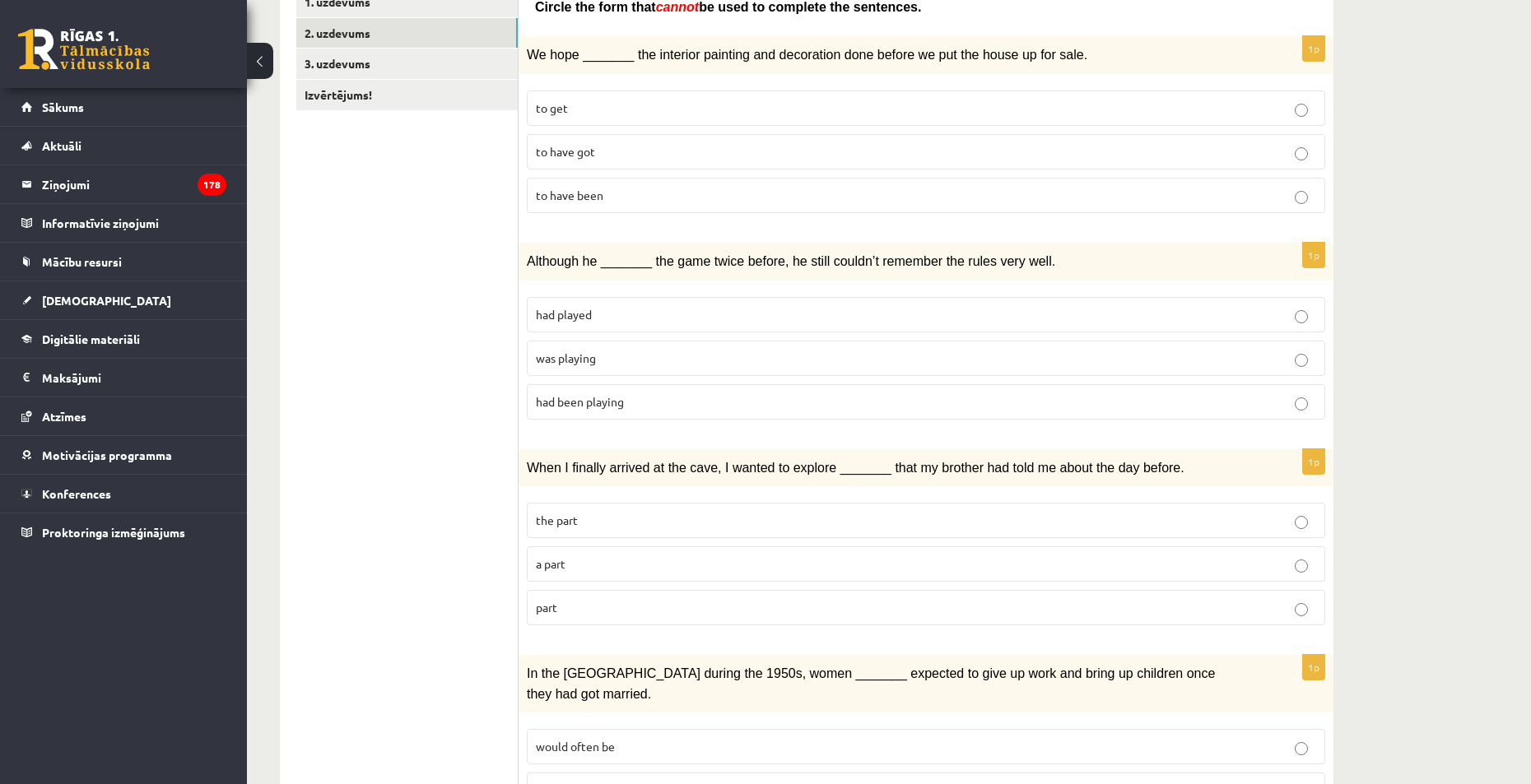
scroll to position [329, 0]
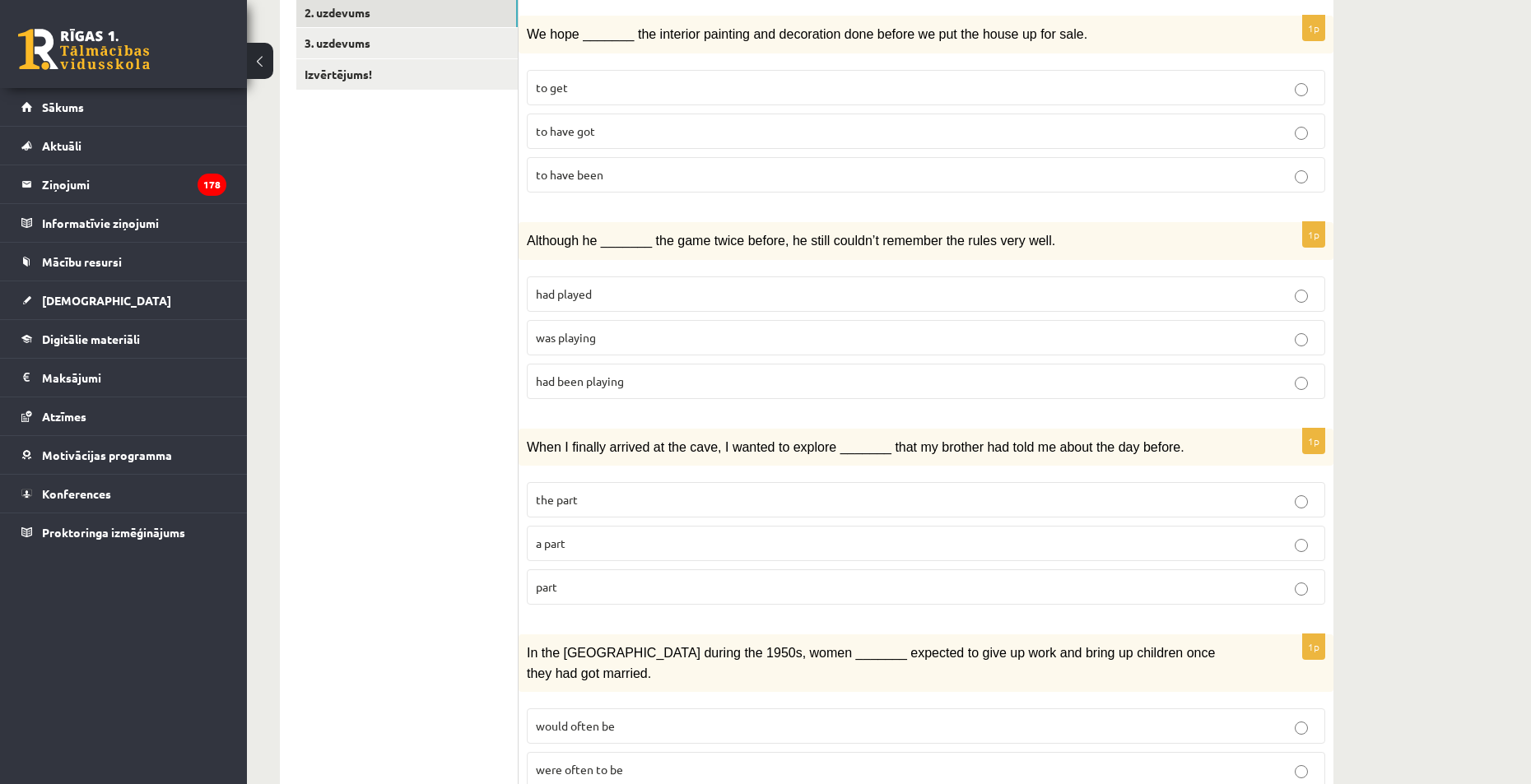
click at [592, 178] on span "to have been" at bounding box center [569, 174] width 67 height 15
click at [582, 334] on span "was playing" at bounding box center [565, 337] width 60 height 15
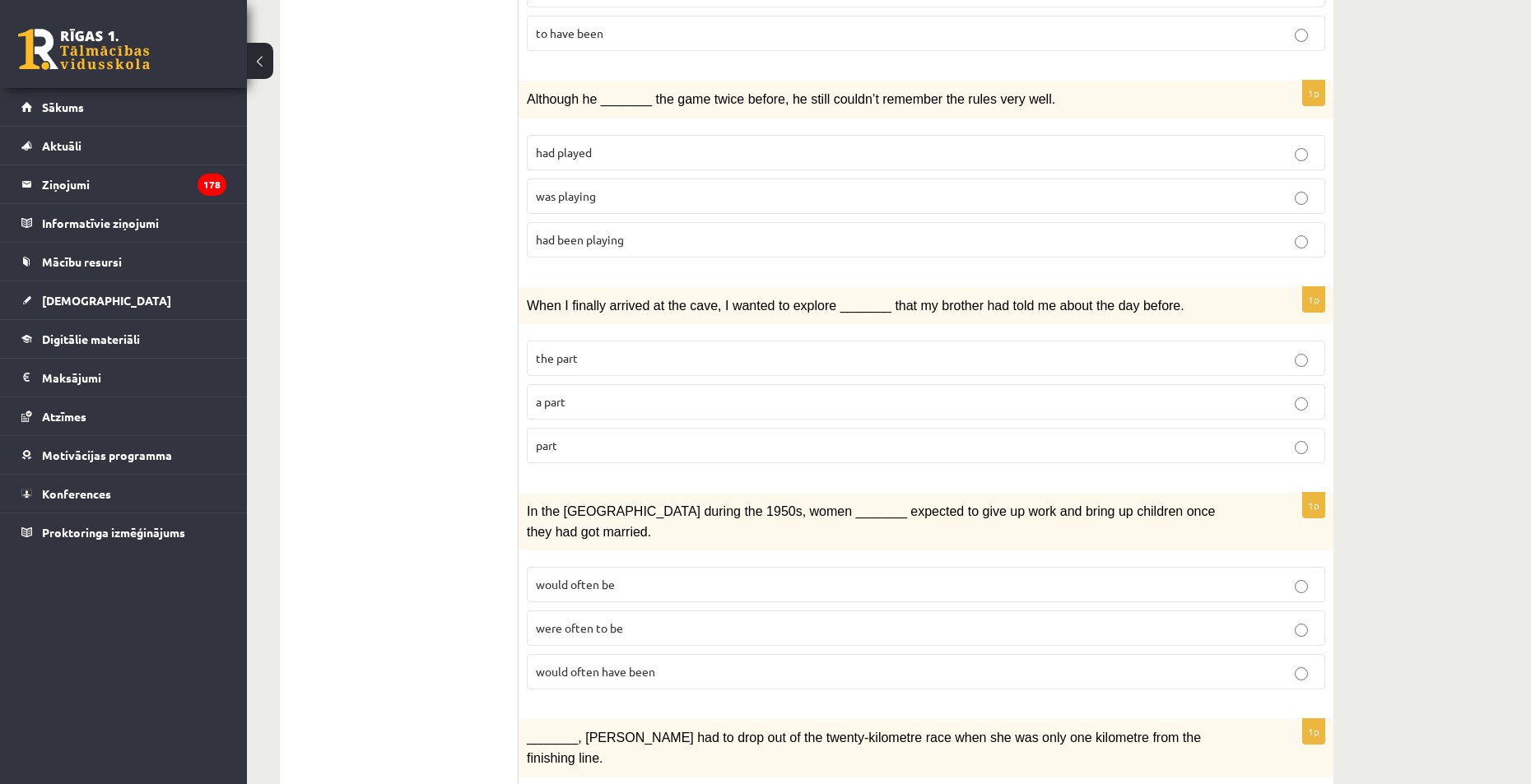
scroll to position [493, 0]
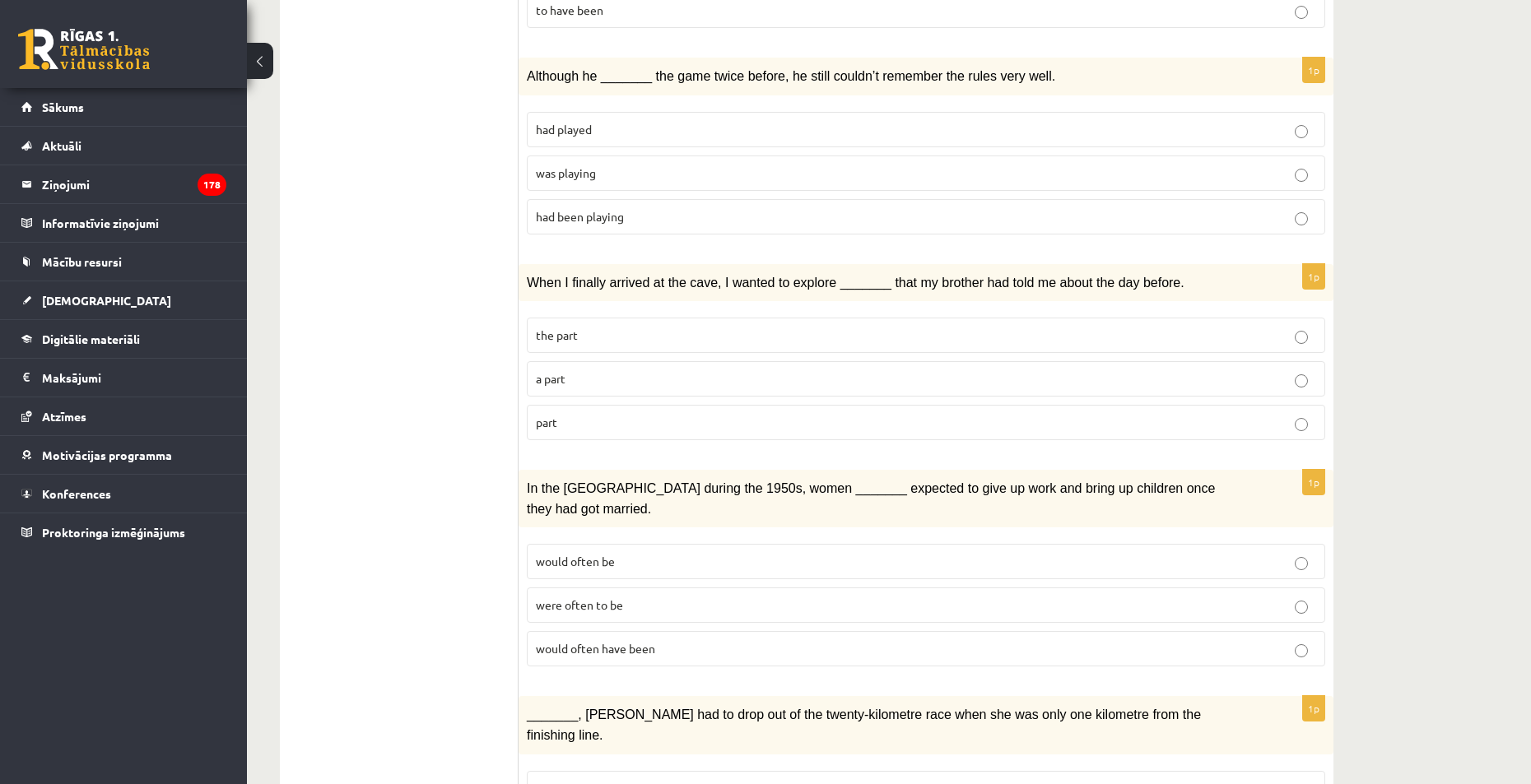
click at [581, 371] on p "a part" at bounding box center [926, 379] width 781 height 17
click at [655, 641] on span "would often have been" at bounding box center [595, 649] width 119 height 15
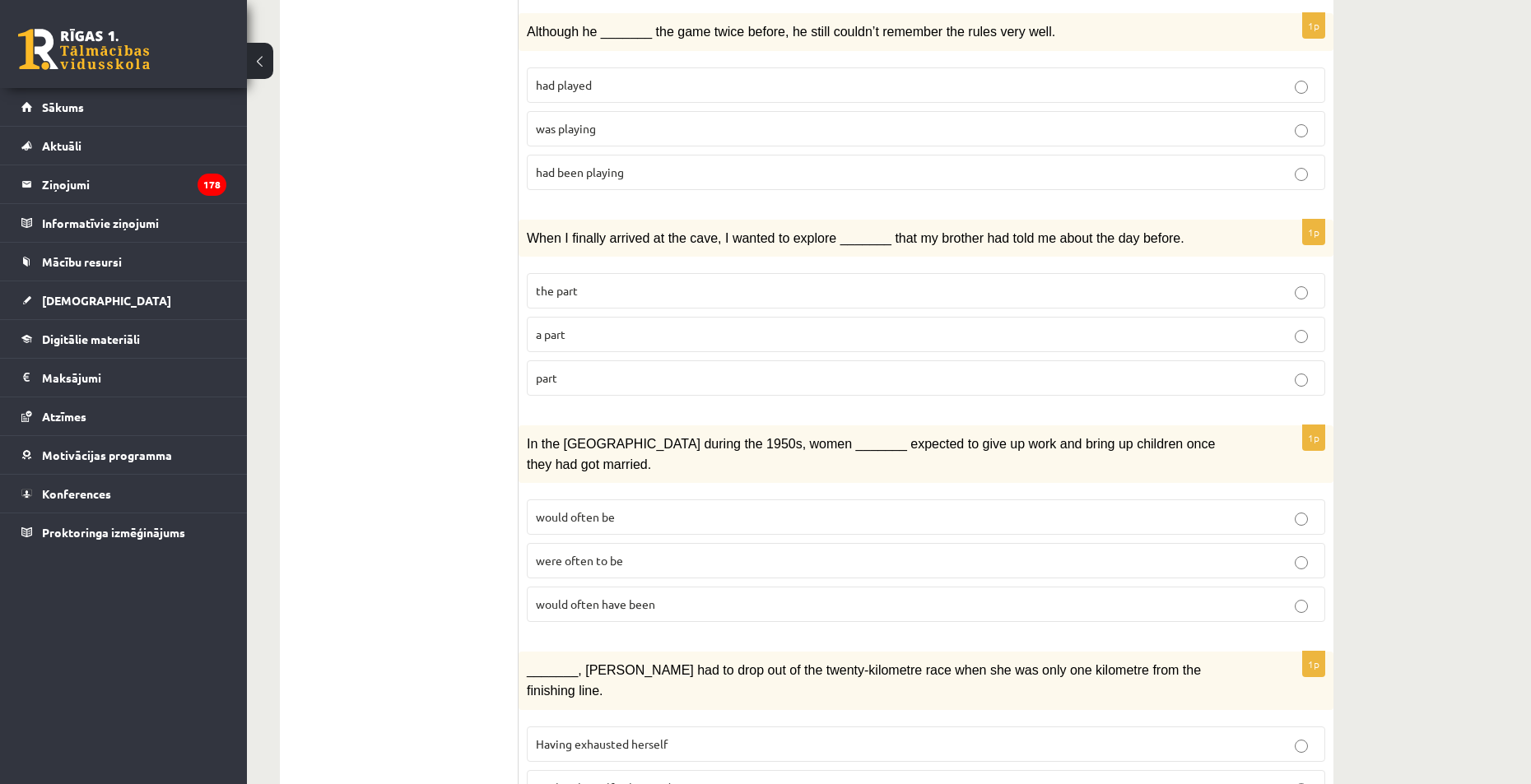
scroll to position [741, 0]
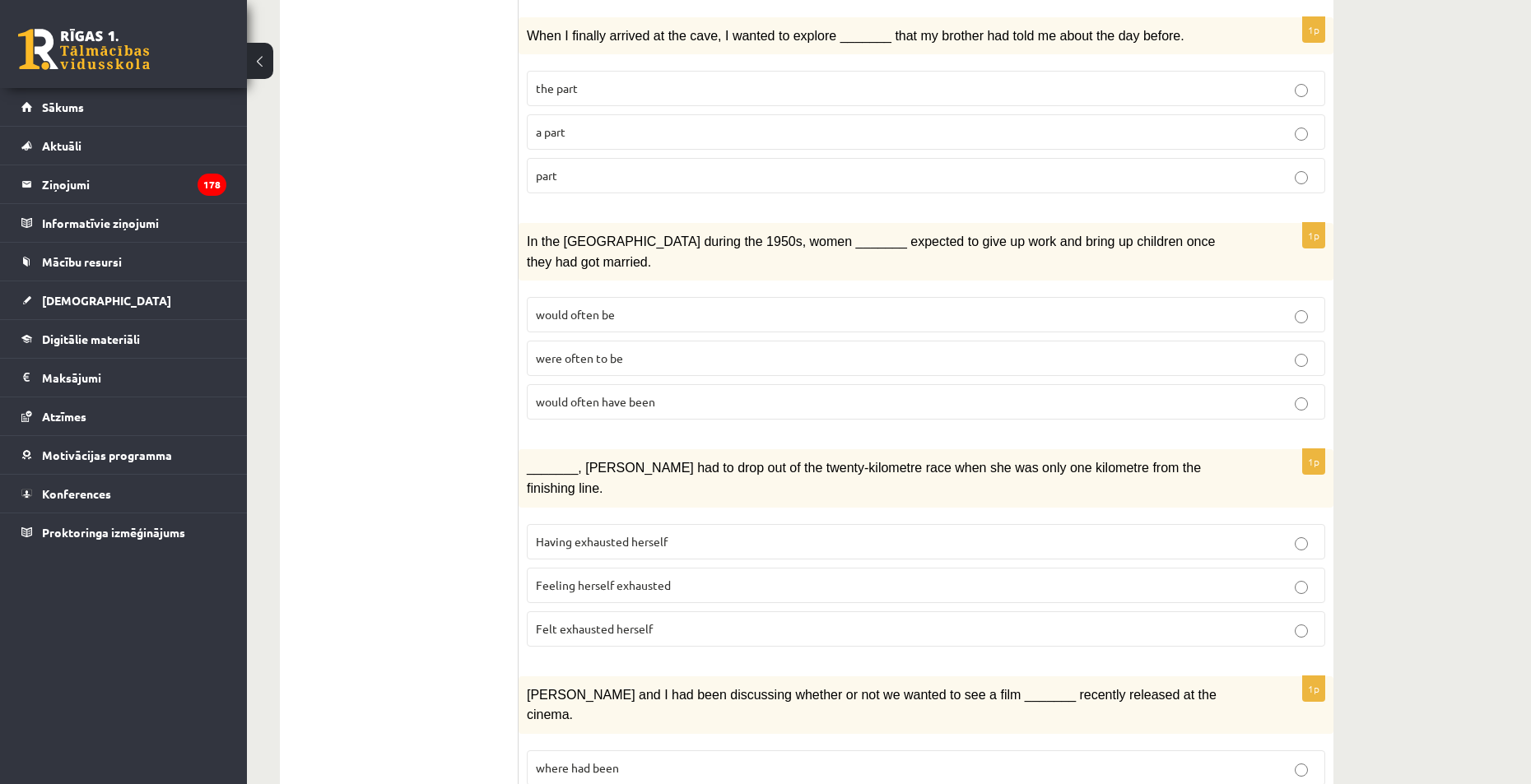
click at [652, 622] on span "Felt exhausted herself" at bounding box center [594, 629] width 117 height 15
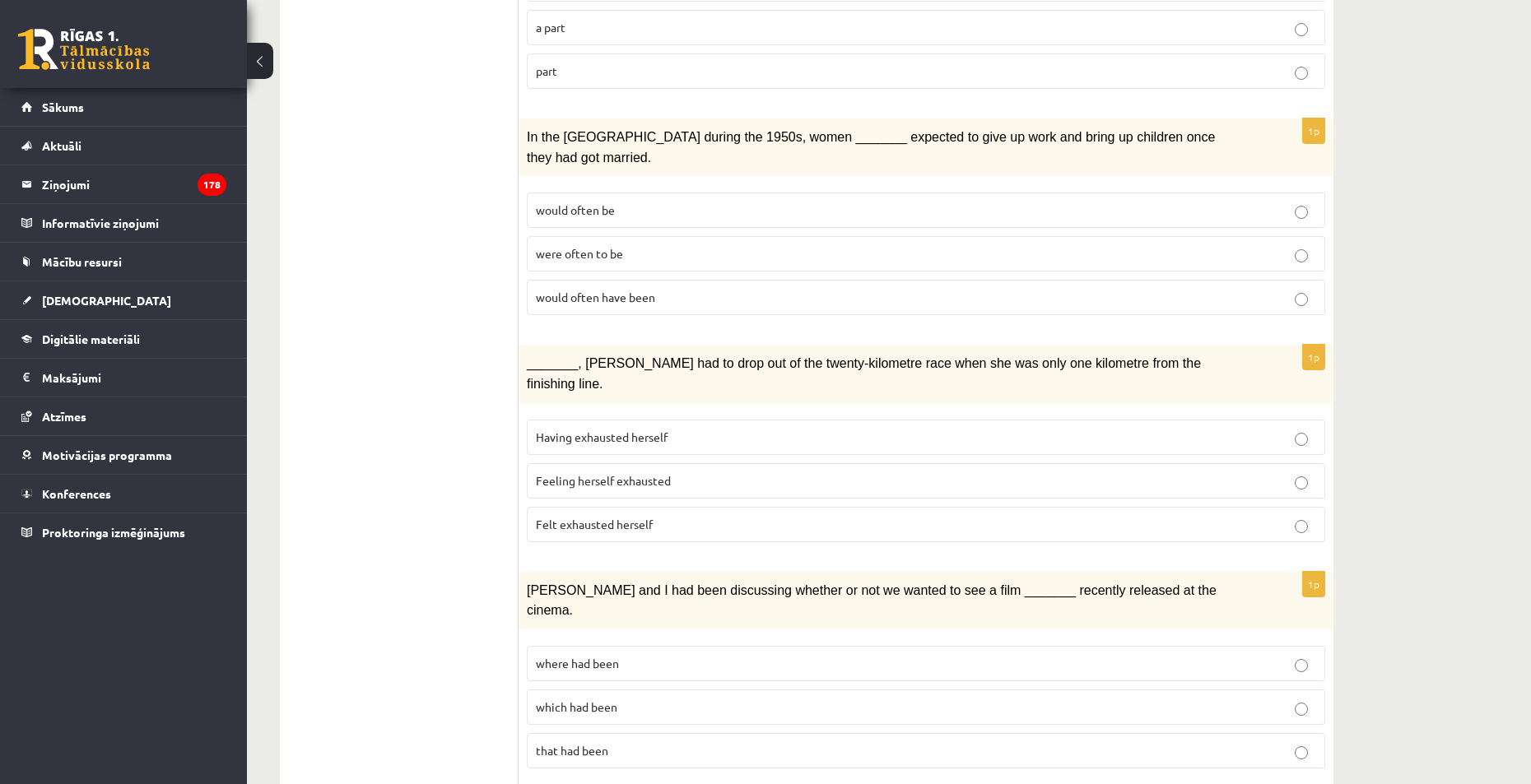
scroll to position [905, 0]
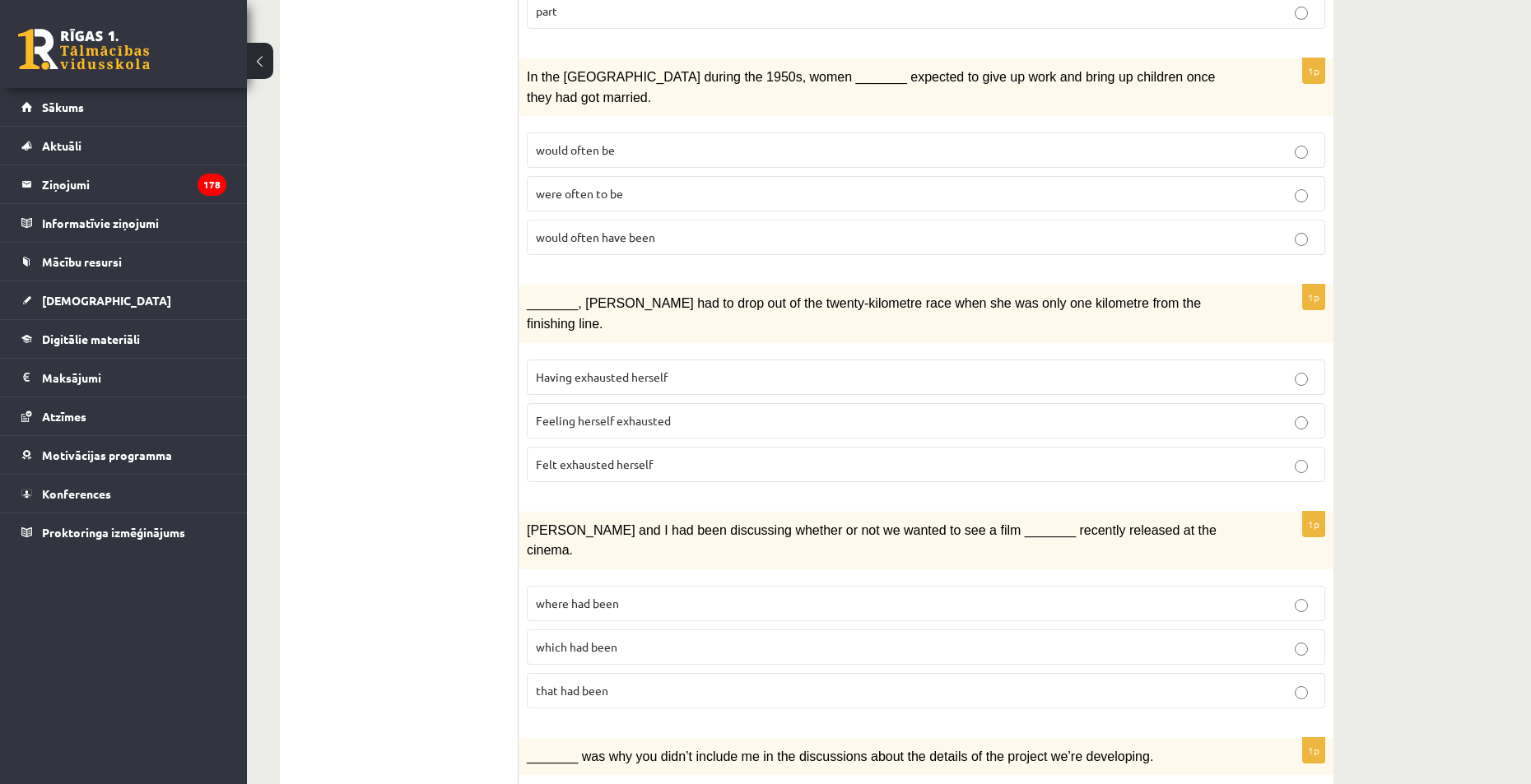
click at [671, 639] on p "which had been" at bounding box center [926, 647] width 781 height 17
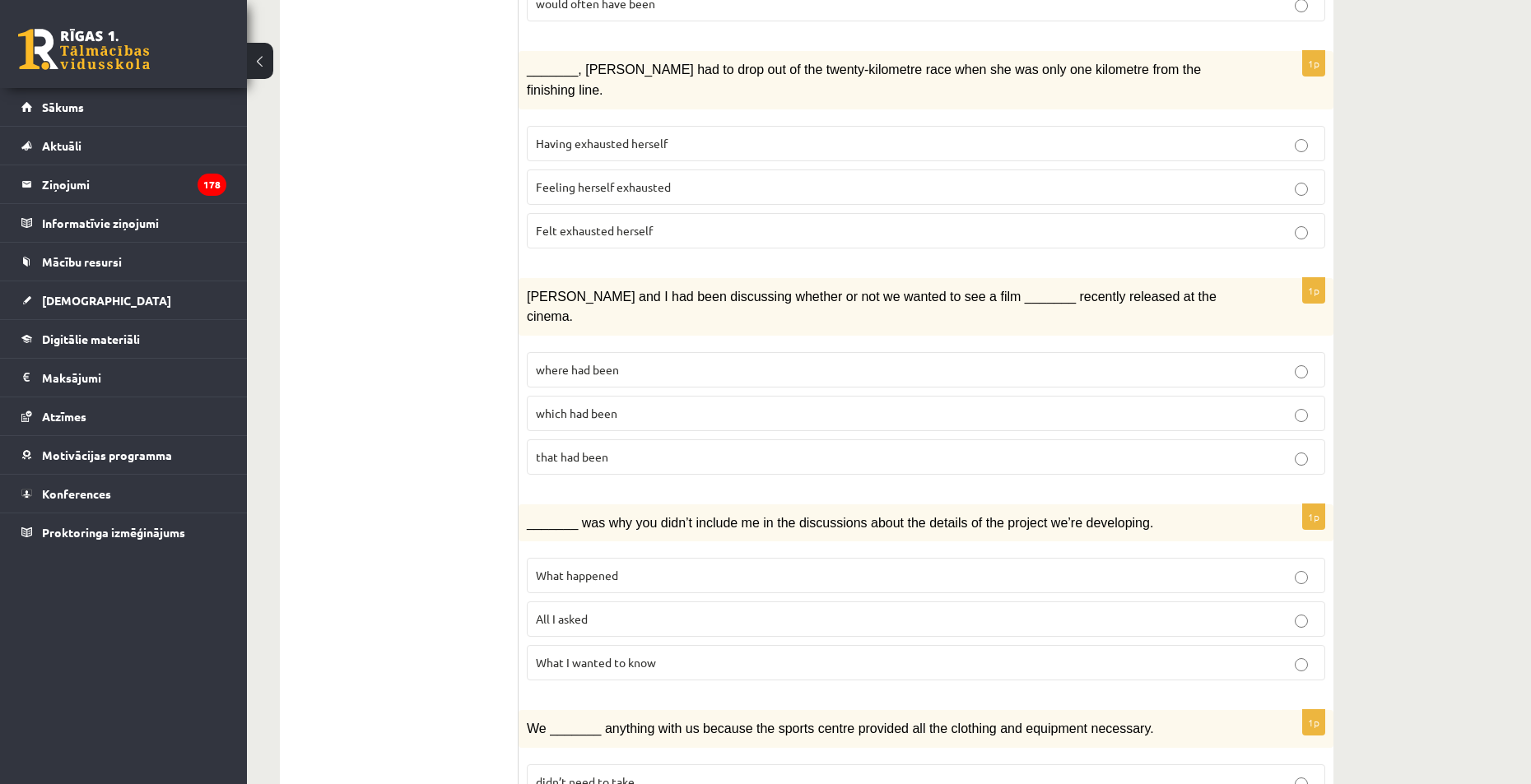
scroll to position [1152, 0]
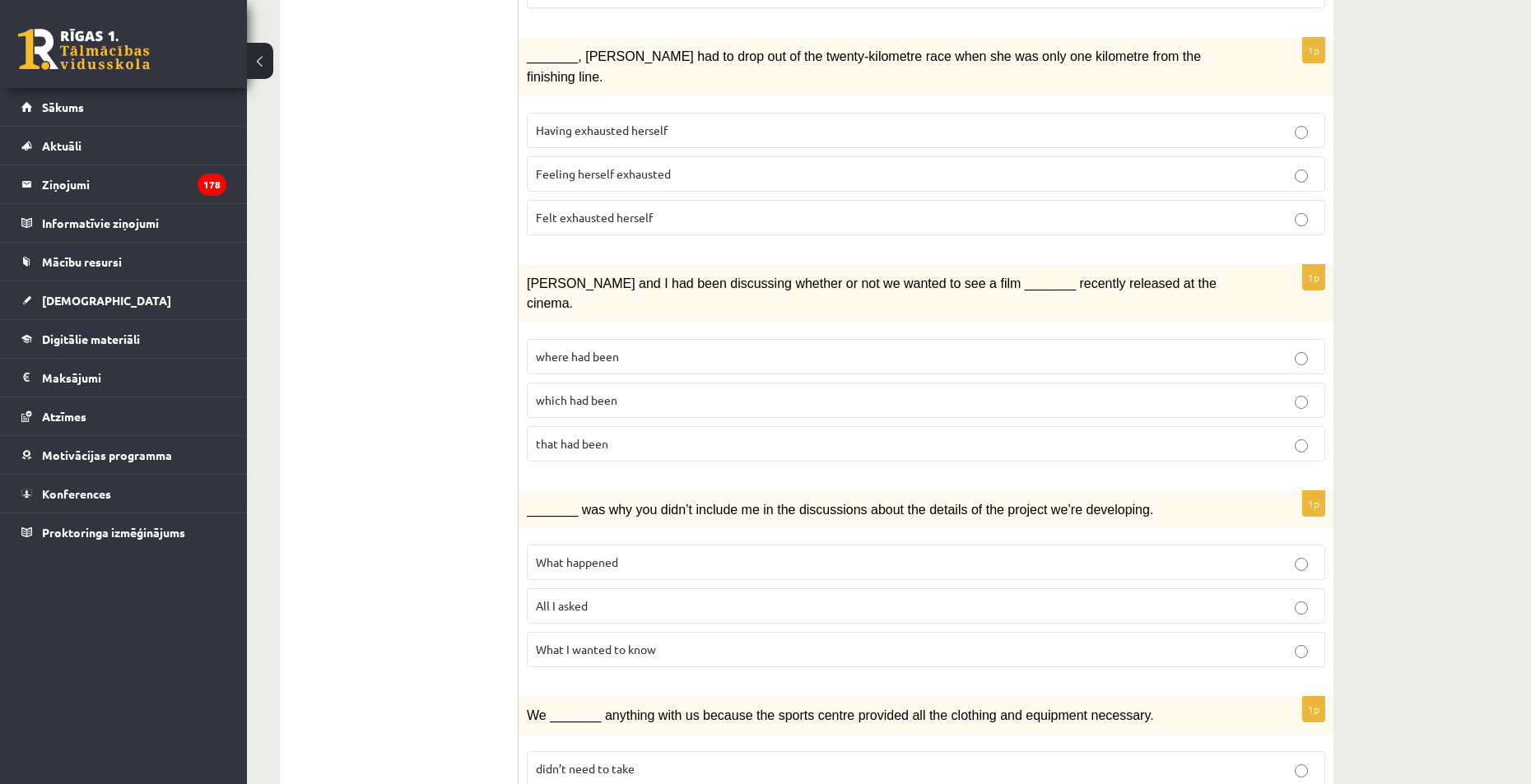
click at [627, 597] on p "All I asked" at bounding box center [926, 605] width 781 height 17
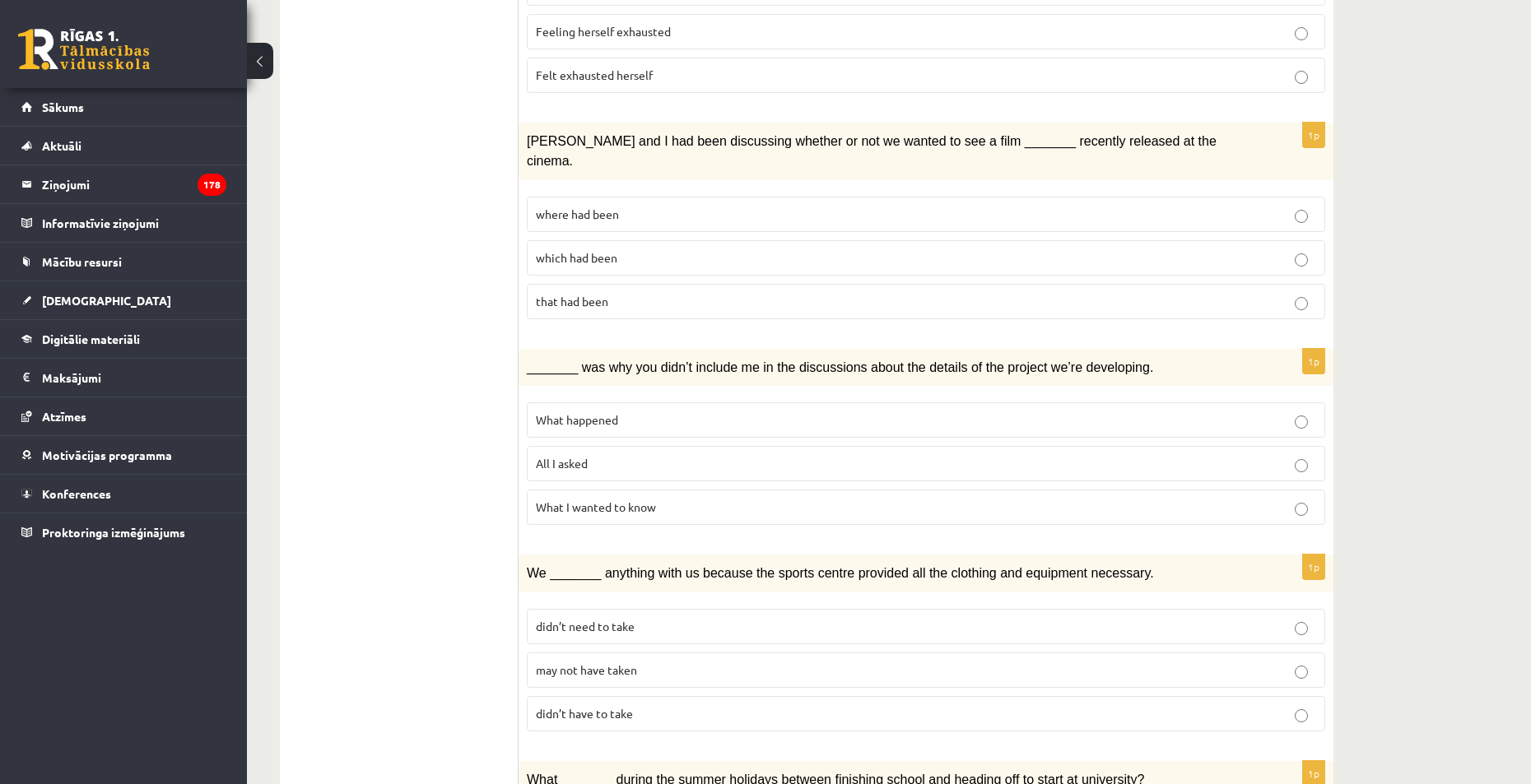
scroll to position [1317, 0]
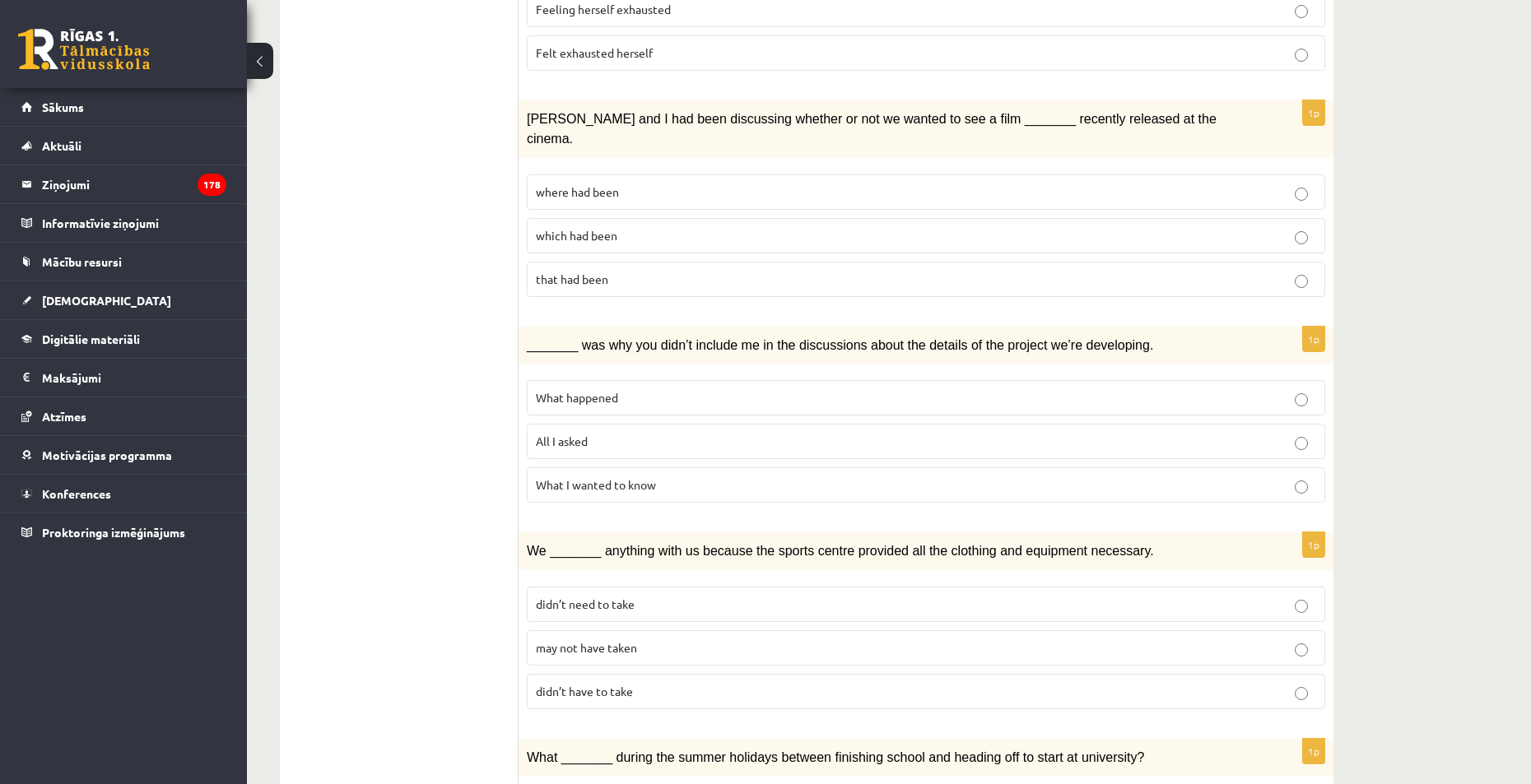
click at [695, 631] on label "may not have taken" at bounding box center [926, 648] width 799 height 35
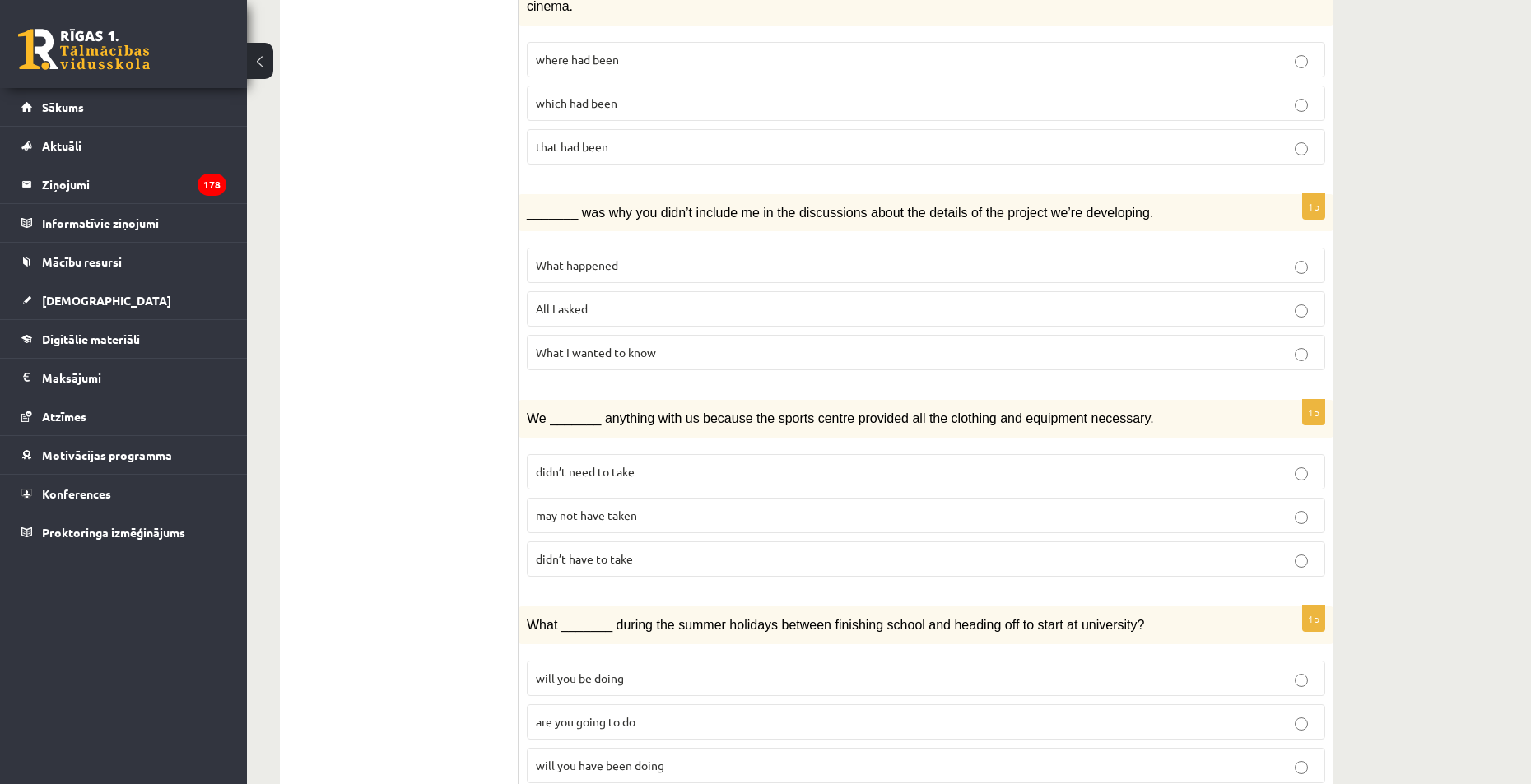
scroll to position [1481, 0]
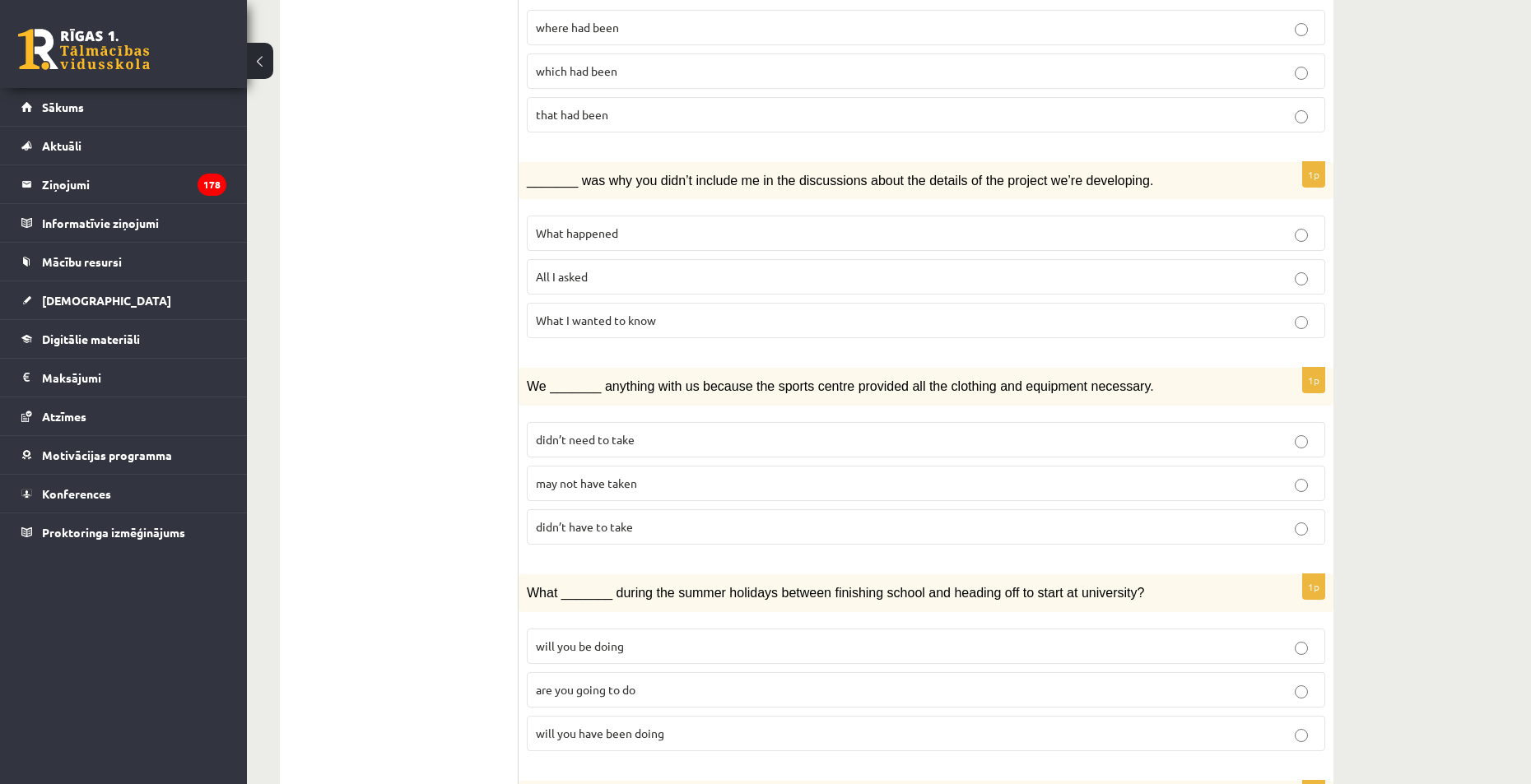
click at [687, 725] on p "will you have been doing" at bounding box center [926, 733] width 781 height 17
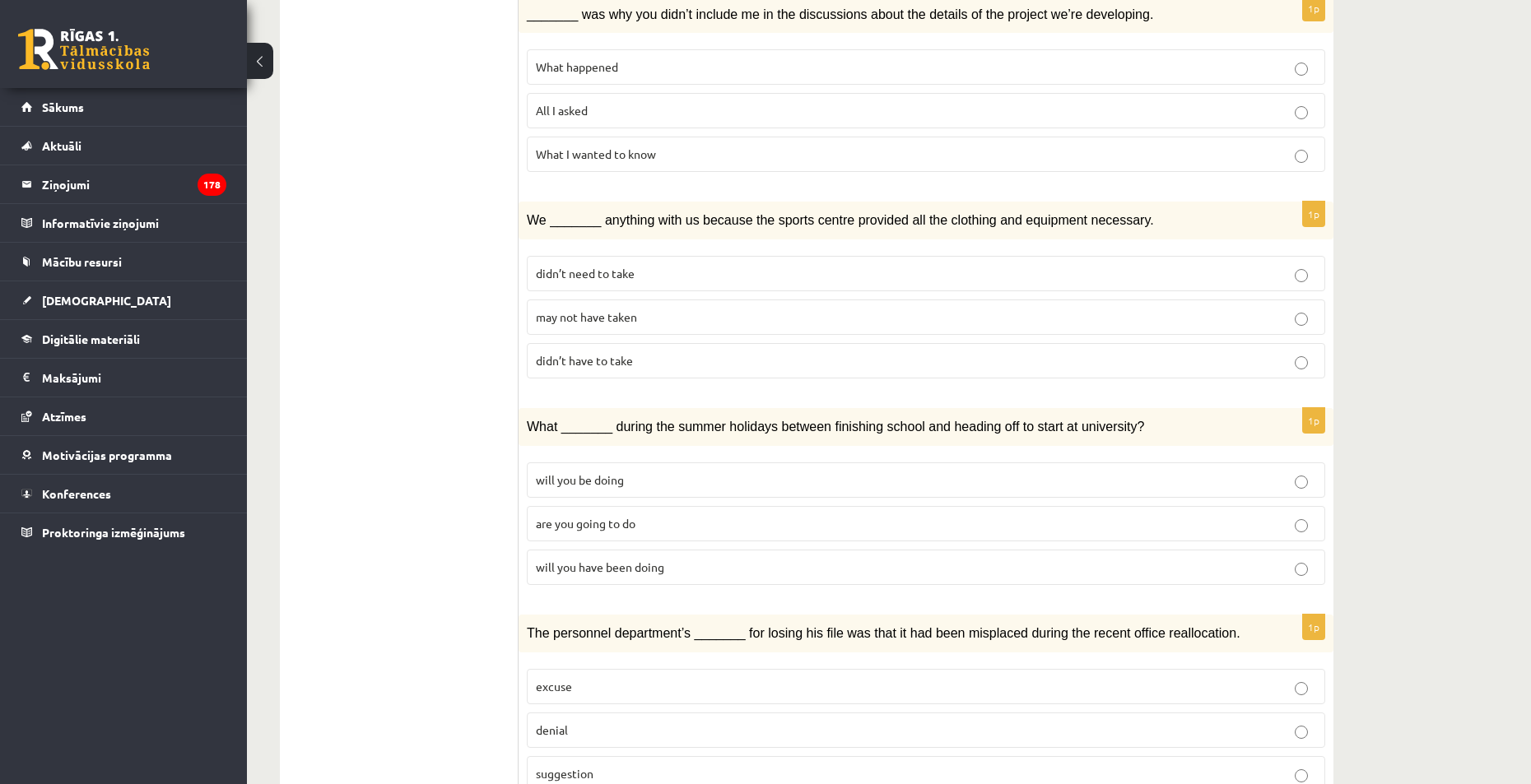
scroll to position [1648, 0]
click at [591, 721] on p "denial" at bounding box center [926, 729] width 781 height 17
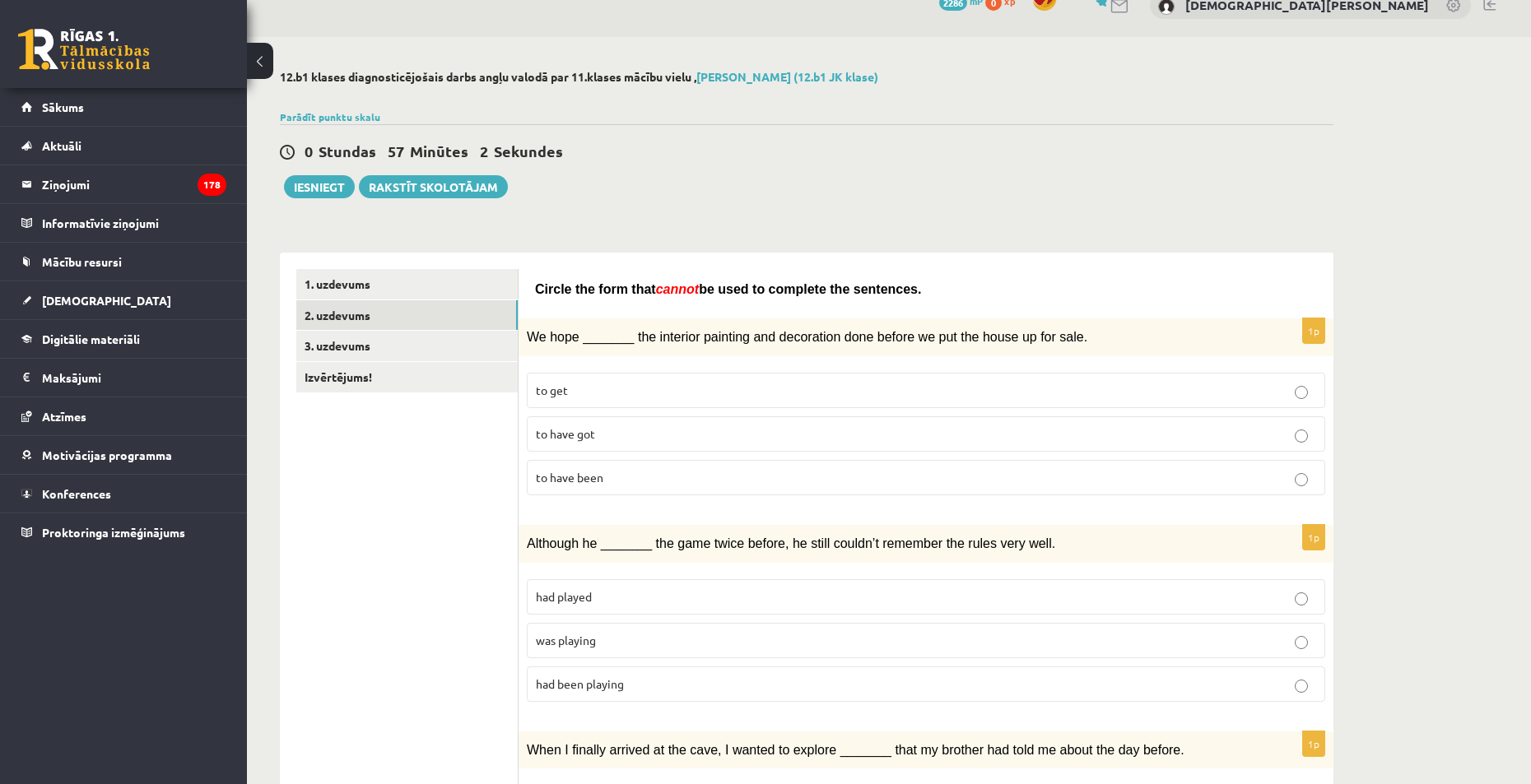
scroll to position [0, 0]
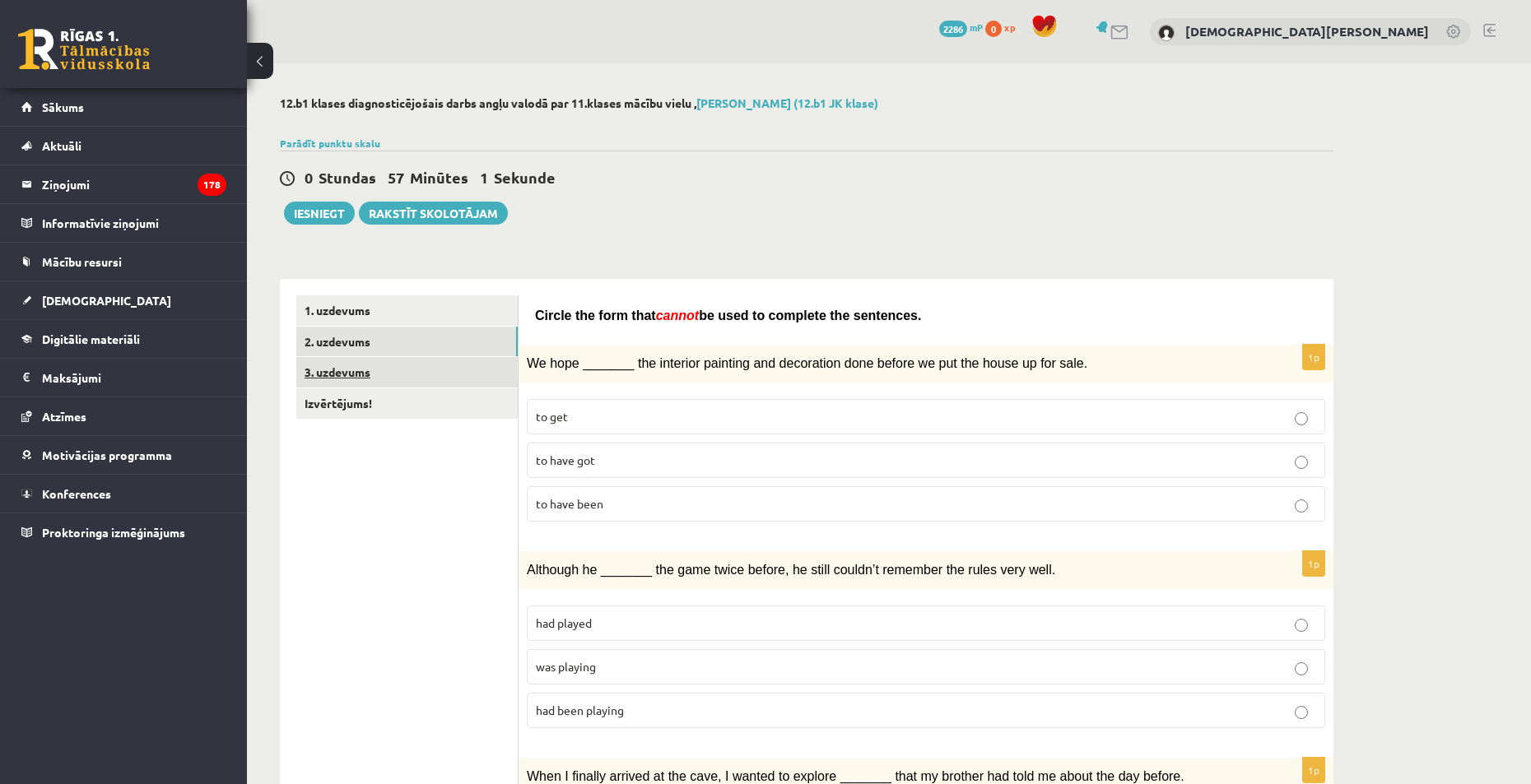
click at [374, 380] on link "3. uzdevums" at bounding box center [407, 372] width 222 height 30
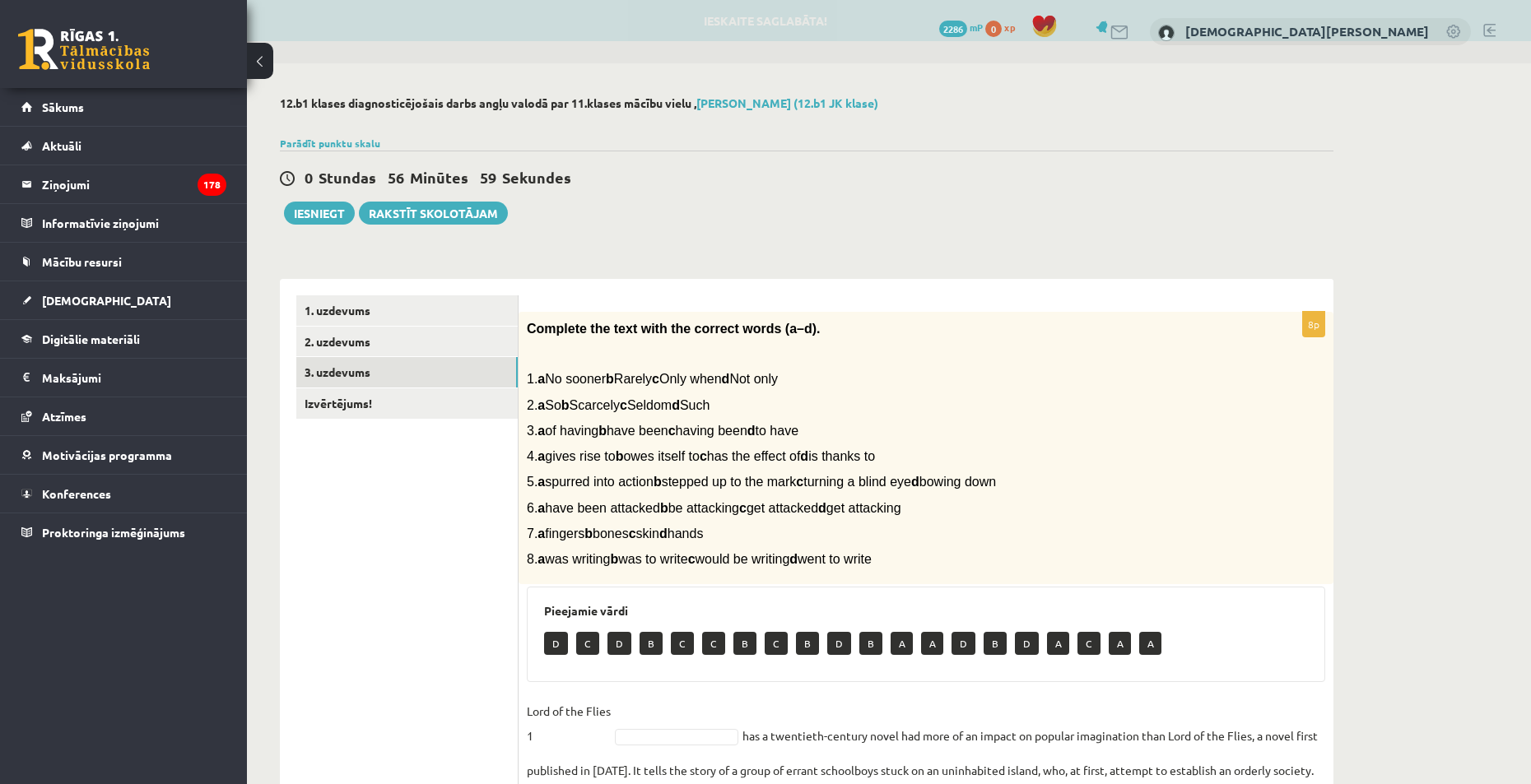
scroll to position [299, 0]
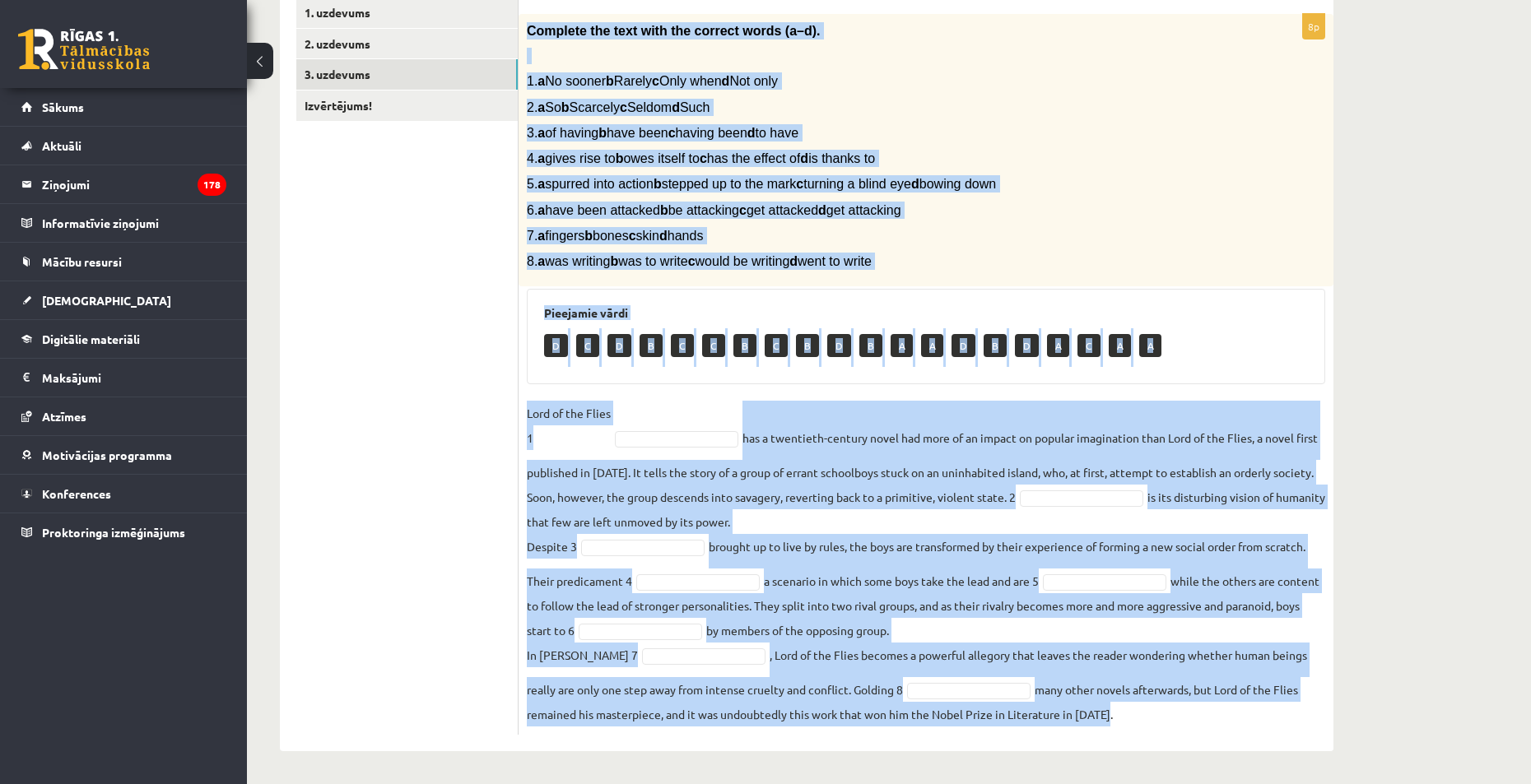
drag, startPoint x: 523, startPoint y: 326, endPoint x: 1194, endPoint y: 825, distance: 836.2
click at [1194, 486] on html "0 Dāvanas 2286 mP 0 xp Krists Kristians Haļins Sākums Aktuāli Kā mācīties eSKOL…" at bounding box center [766, 94] width 1531 height 784
copy div "Complete the text with the correct words (a–d). 1. a No sooner b Rarely c Only …"
click at [651, 388] on div "8p Complete the text with the correct words (a–d). 1. a No sooner b Rarely c On…" at bounding box center [926, 375] width 815 height 721
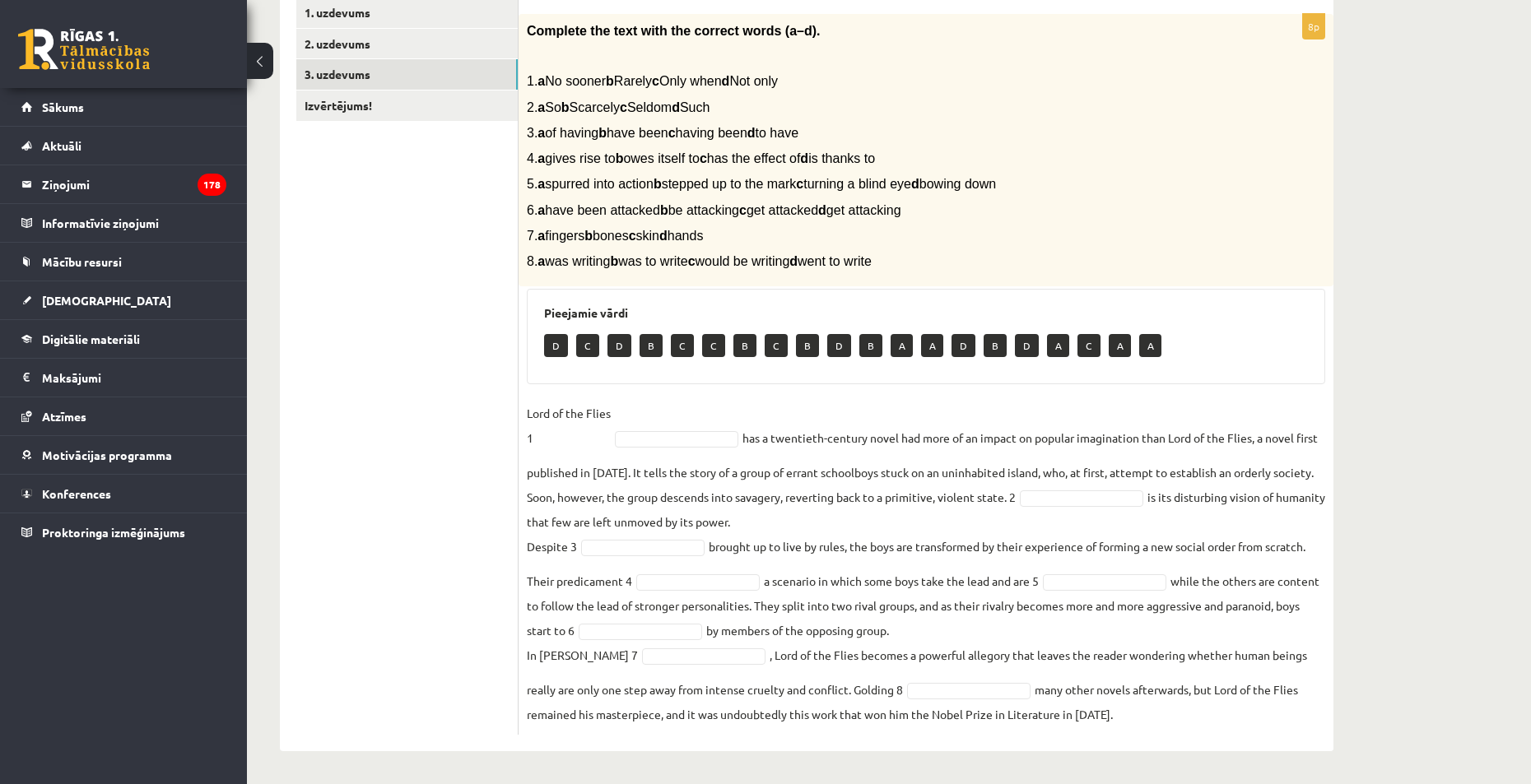
click at [660, 430] on fieldset "Lord of the Flies 1 has a twentieth-century novel had more of an impact on popu…" at bounding box center [926, 563] width 799 height 326
click at [591, 378] on div "Pieejamie vārdi C D B C C B C B D B A A D B D A C A A" at bounding box center [926, 336] width 799 height 95
click at [742, 510] on fieldset "Lord of the Flies 1 D * has a twentieth-century novel had more of an impact on …" at bounding box center [926, 563] width 799 height 326
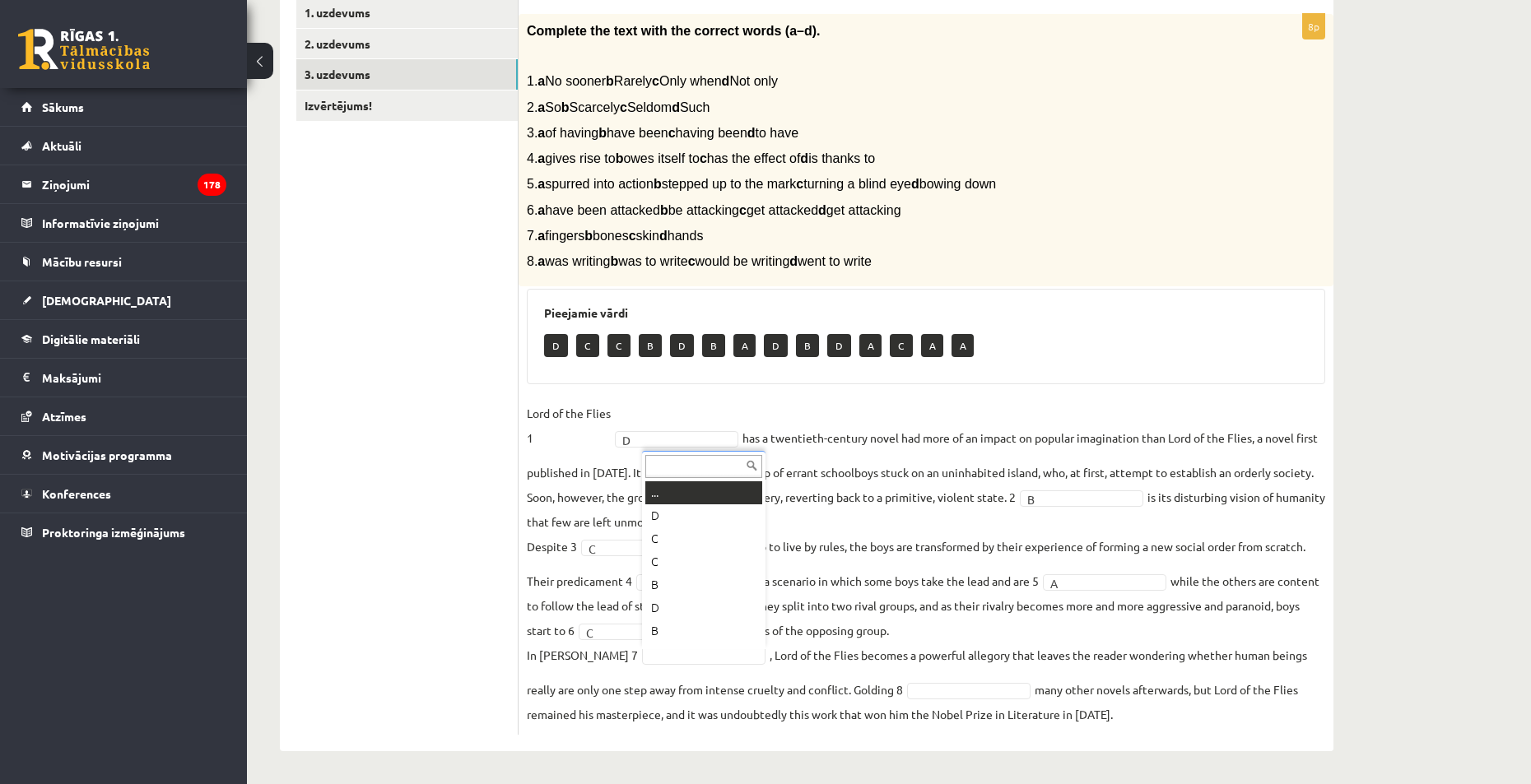
scroll to position [20, 0]
click at [977, 681] on fieldset "Lord of the Flies 1 D * has a twentieth-century novel had more of an impact on …" at bounding box center [926, 563] width 799 height 326
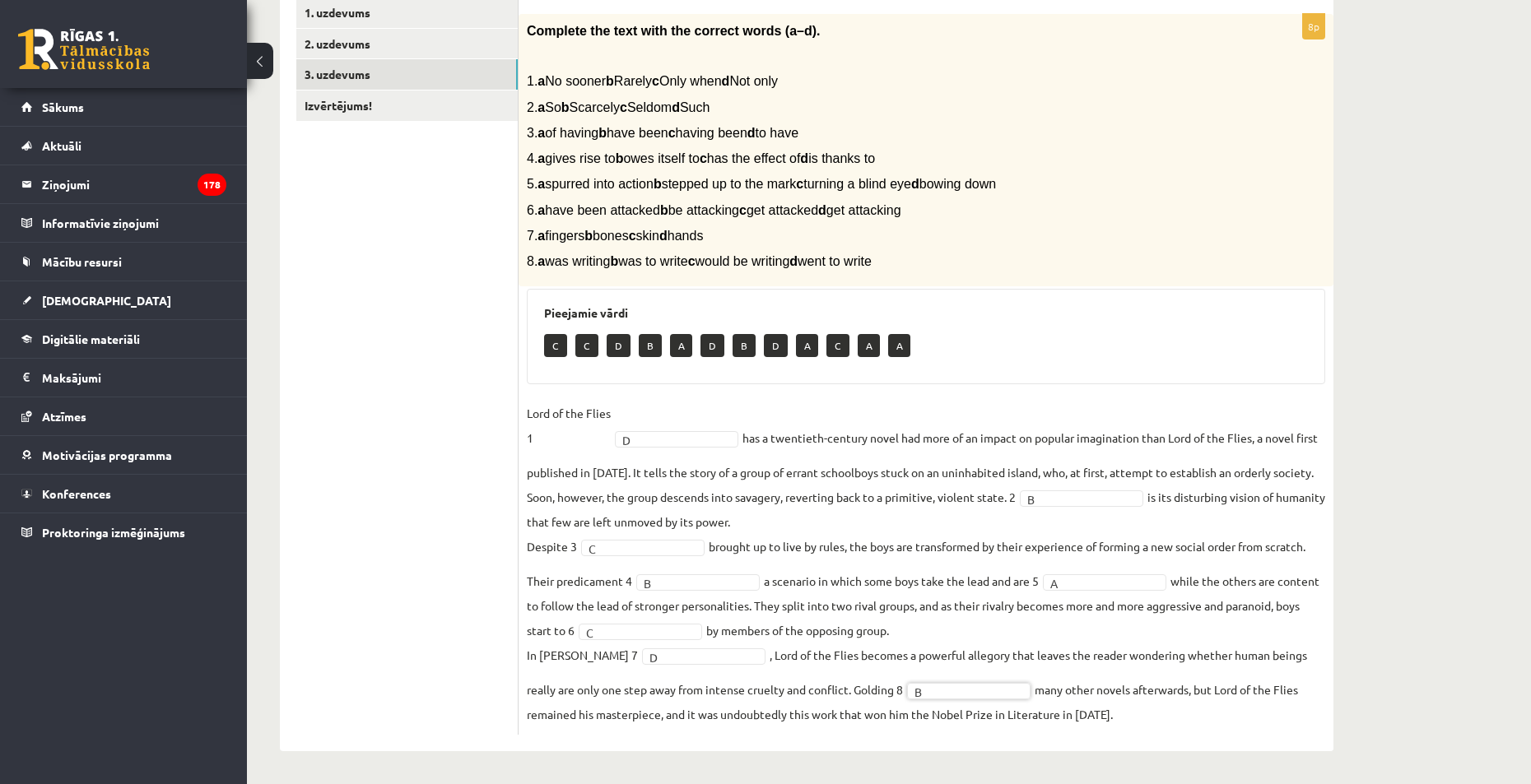
click at [839, 635] on fieldset "Lord of the Flies 1 D * has a twentieth-century novel had more of an impact on …" at bounding box center [926, 563] width 799 height 326
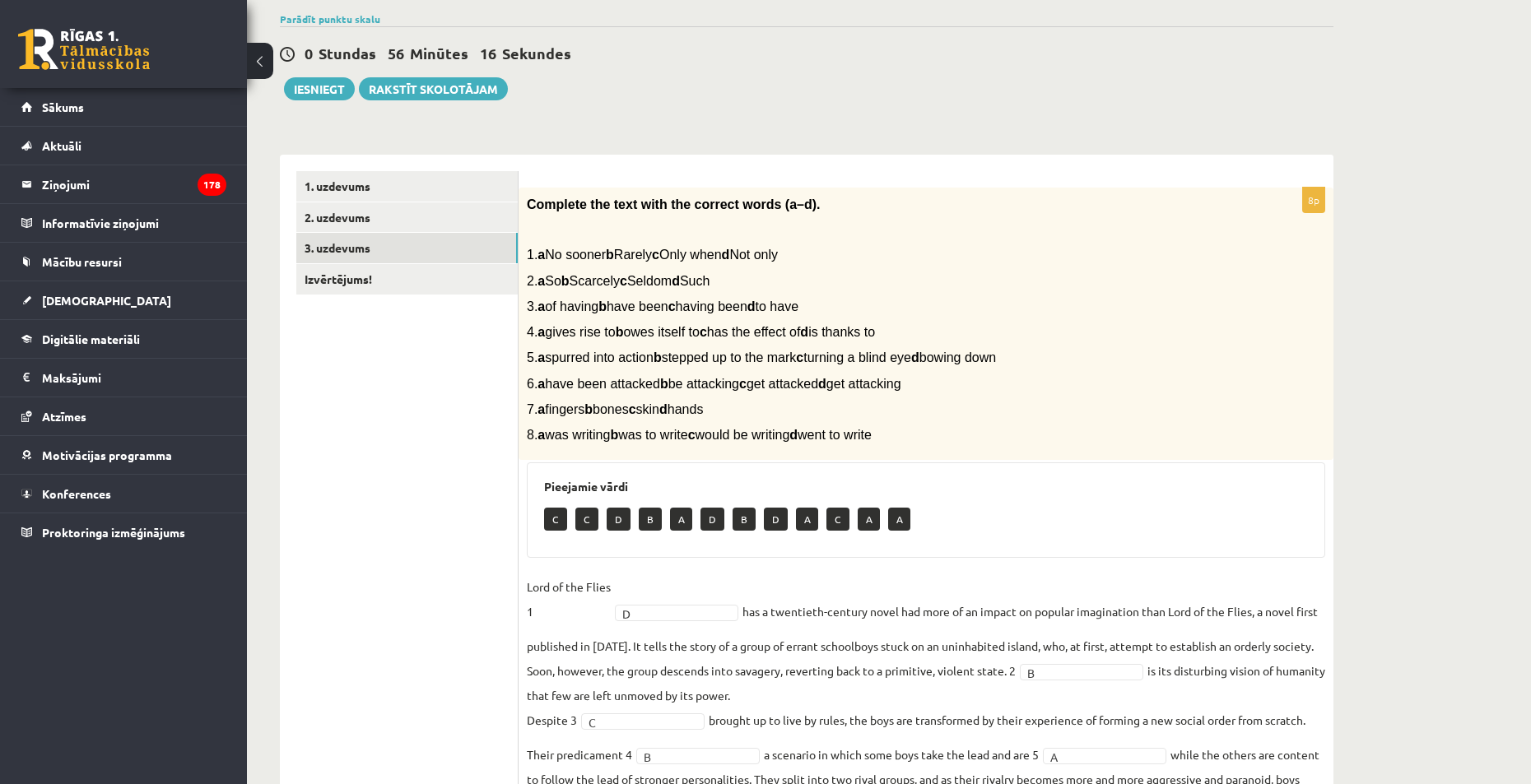
scroll to position [0, 0]
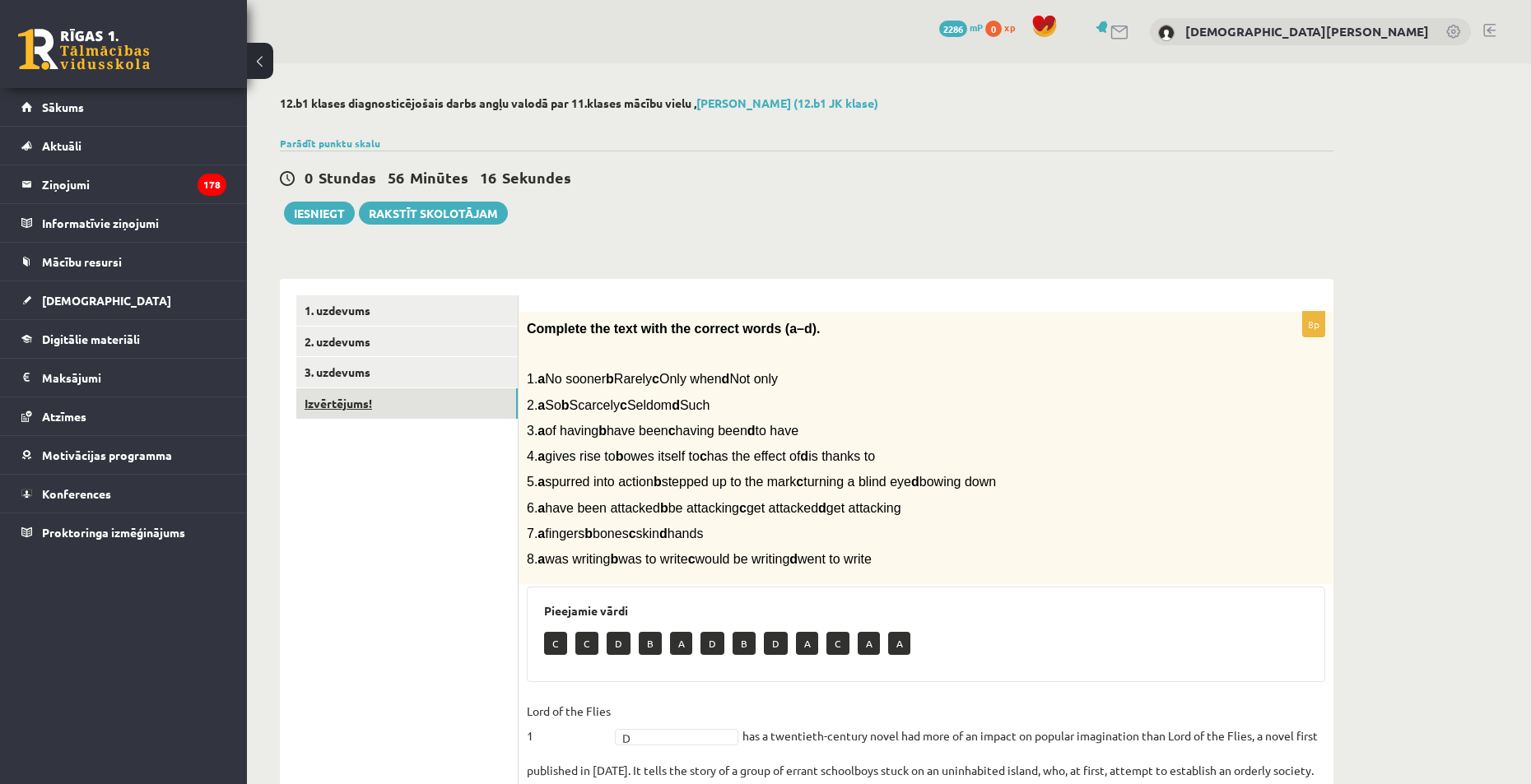
click at [390, 409] on link "Izvērtējums!" at bounding box center [407, 404] width 222 height 30
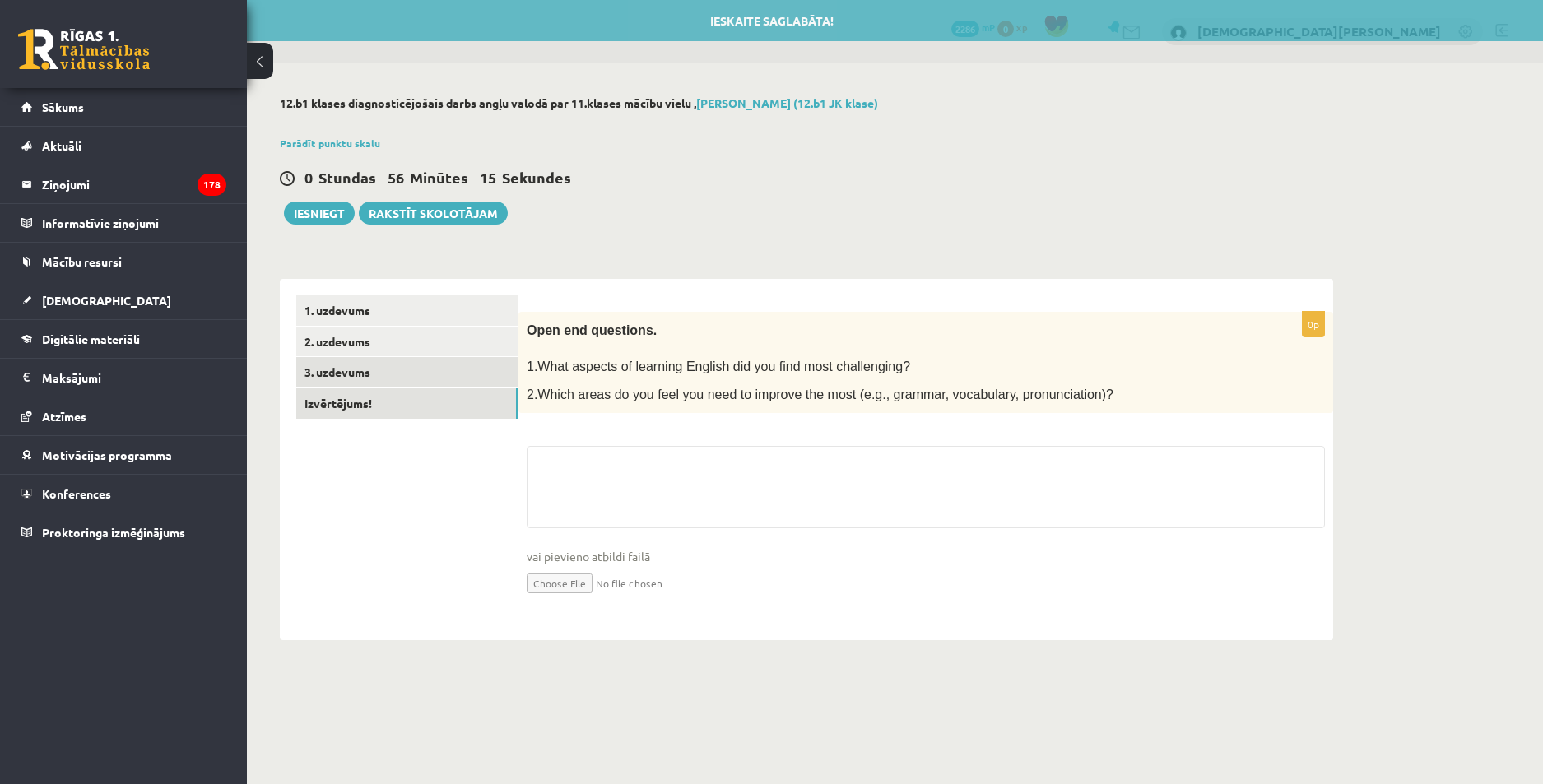
click at [406, 365] on link "3. uzdevums" at bounding box center [406, 372] width 222 height 30
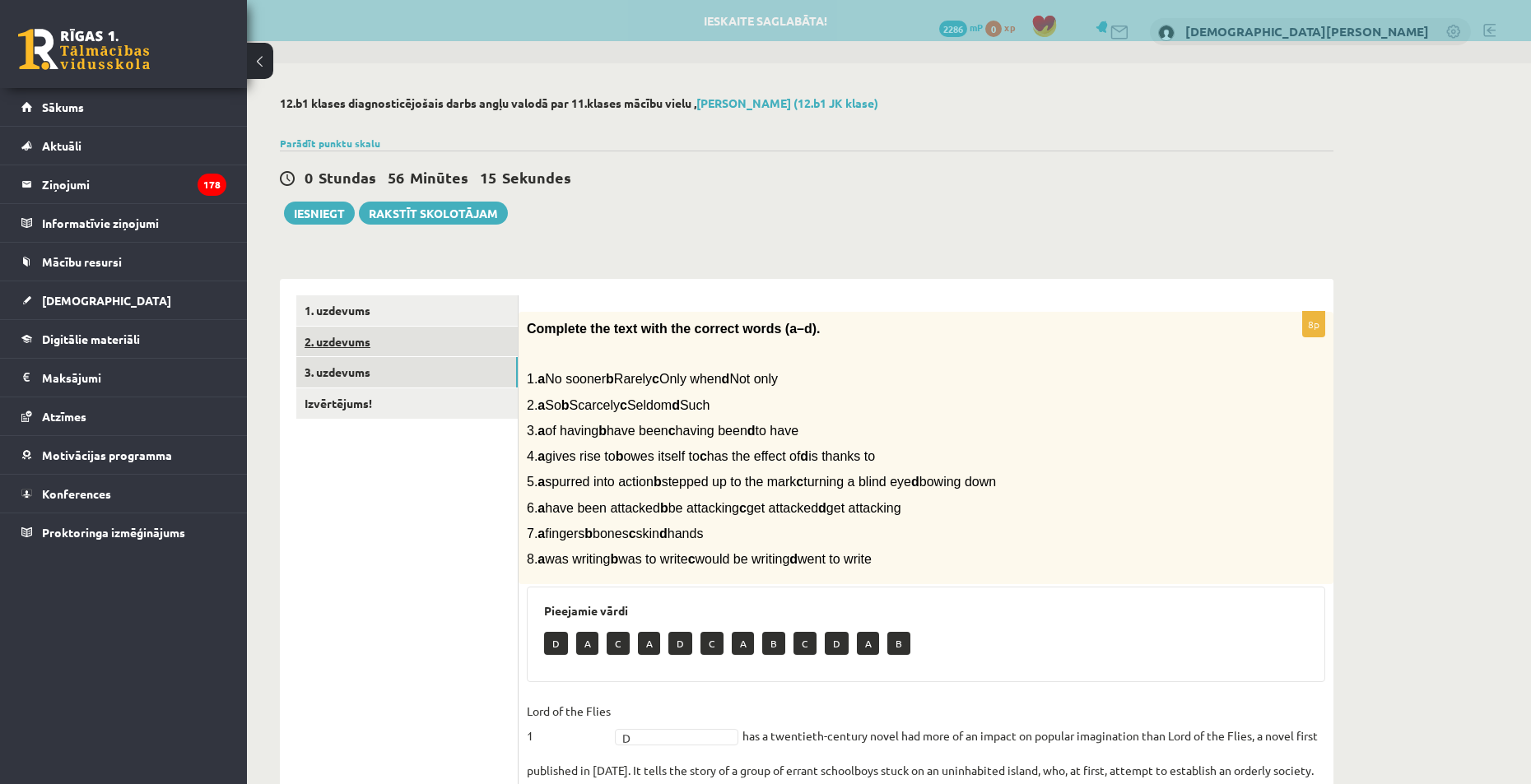
click at [394, 335] on link "2. uzdevums" at bounding box center [407, 342] width 222 height 30
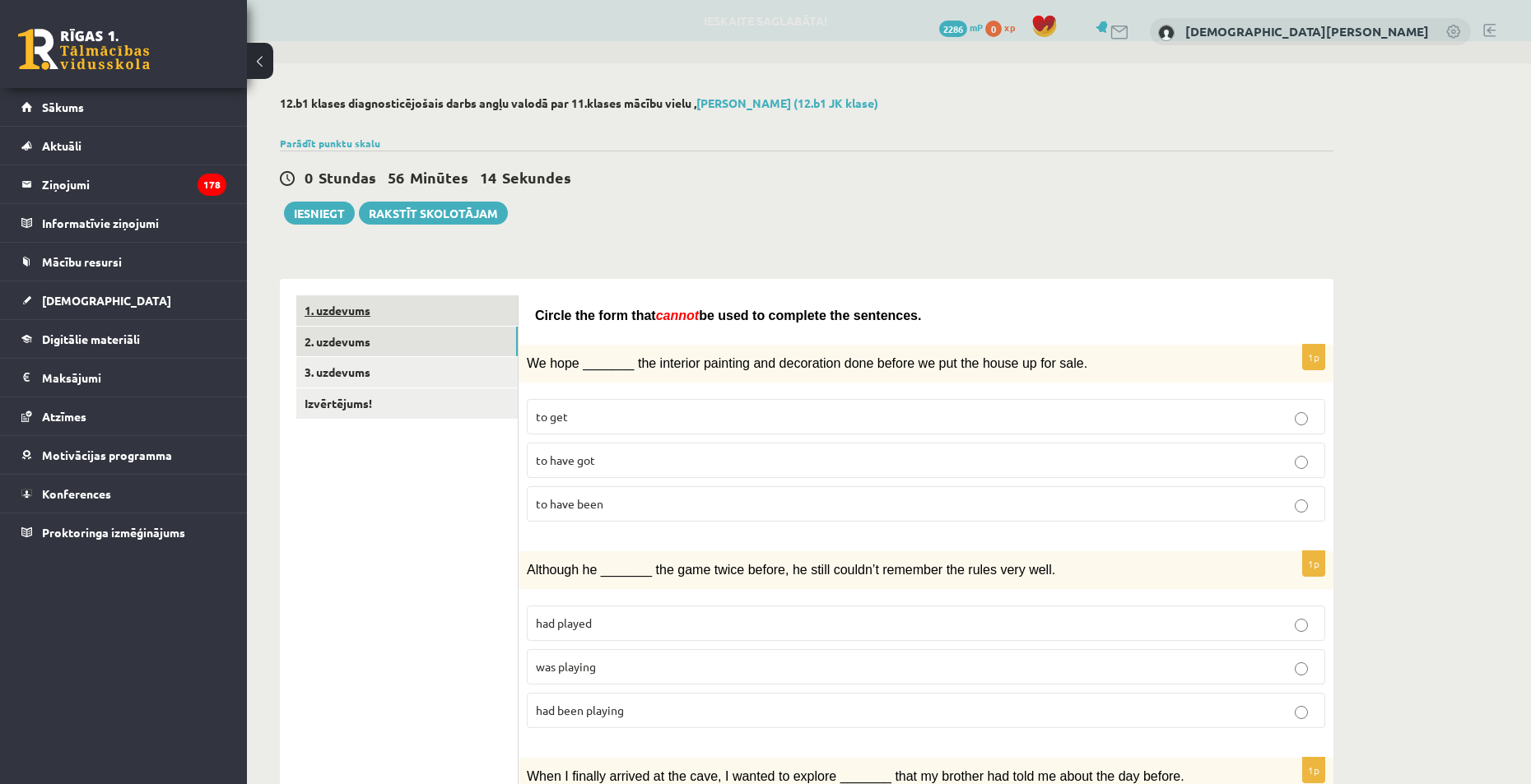
click at [397, 304] on link "1. uzdevums" at bounding box center [407, 310] width 222 height 30
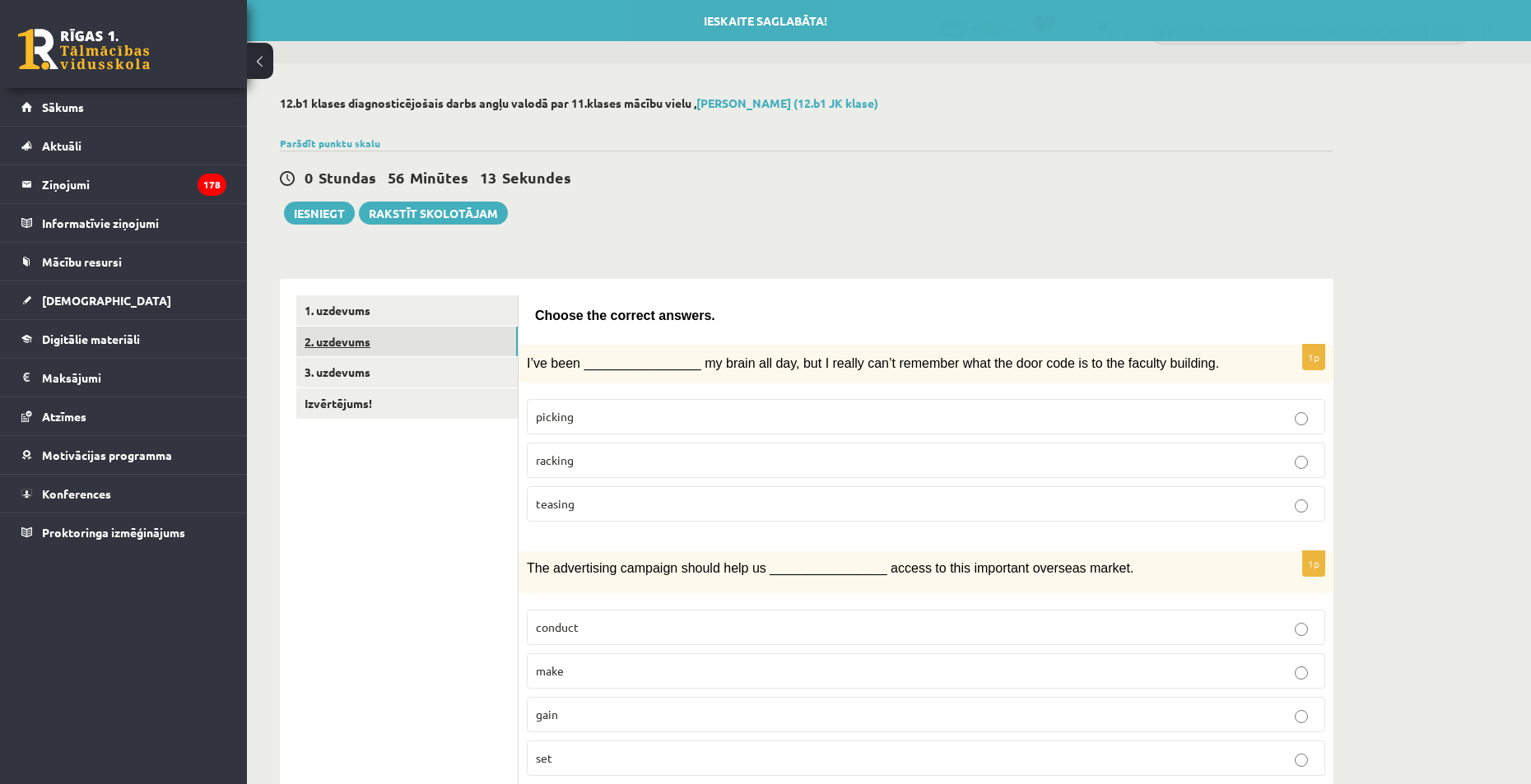
click at [401, 340] on link "2. uzdevums" at bounding box center [407, 342] width 222 height 30
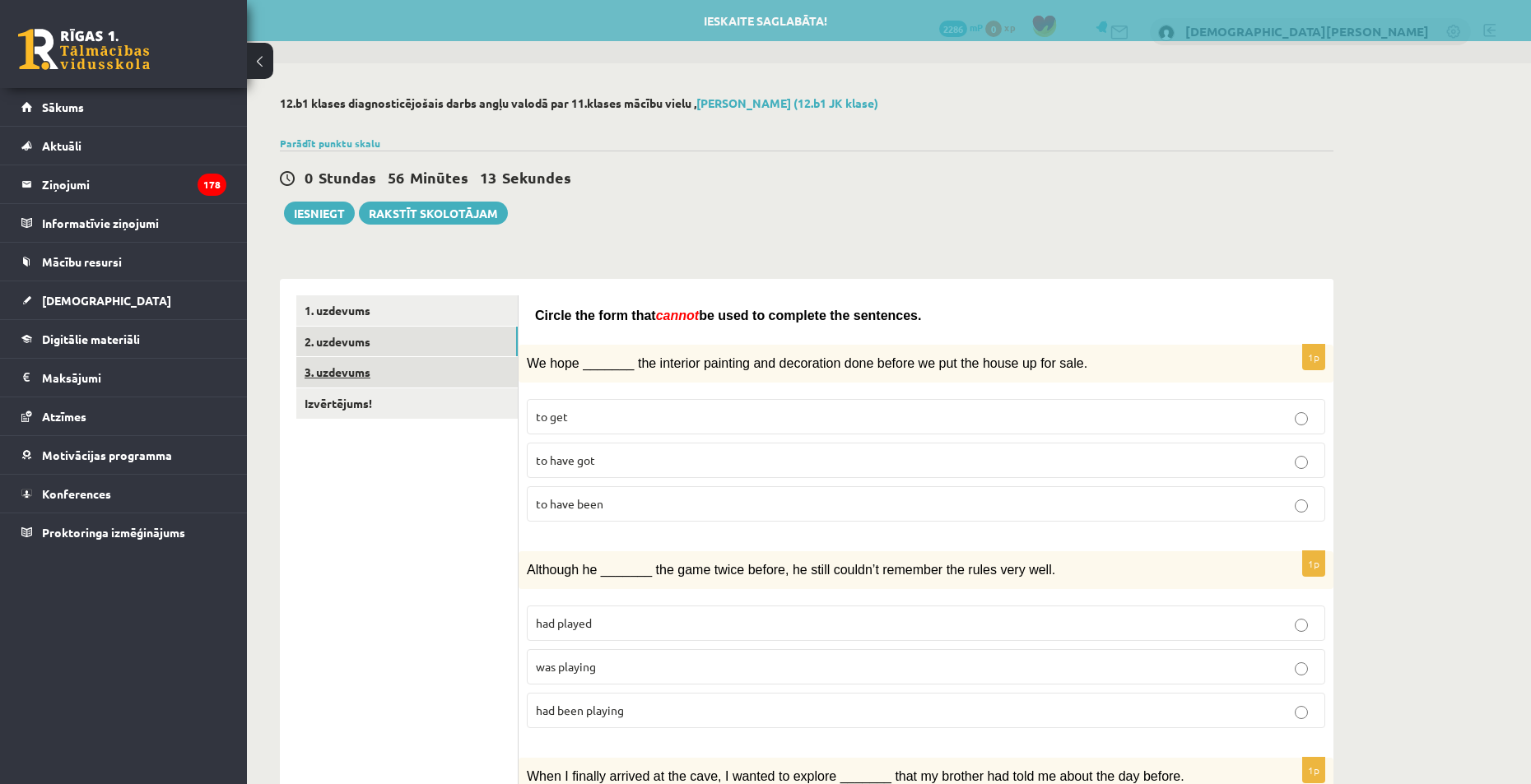
click at [401, 359] on link "3. uzdevums" at bounding box center [407, 372] width 222 height 30
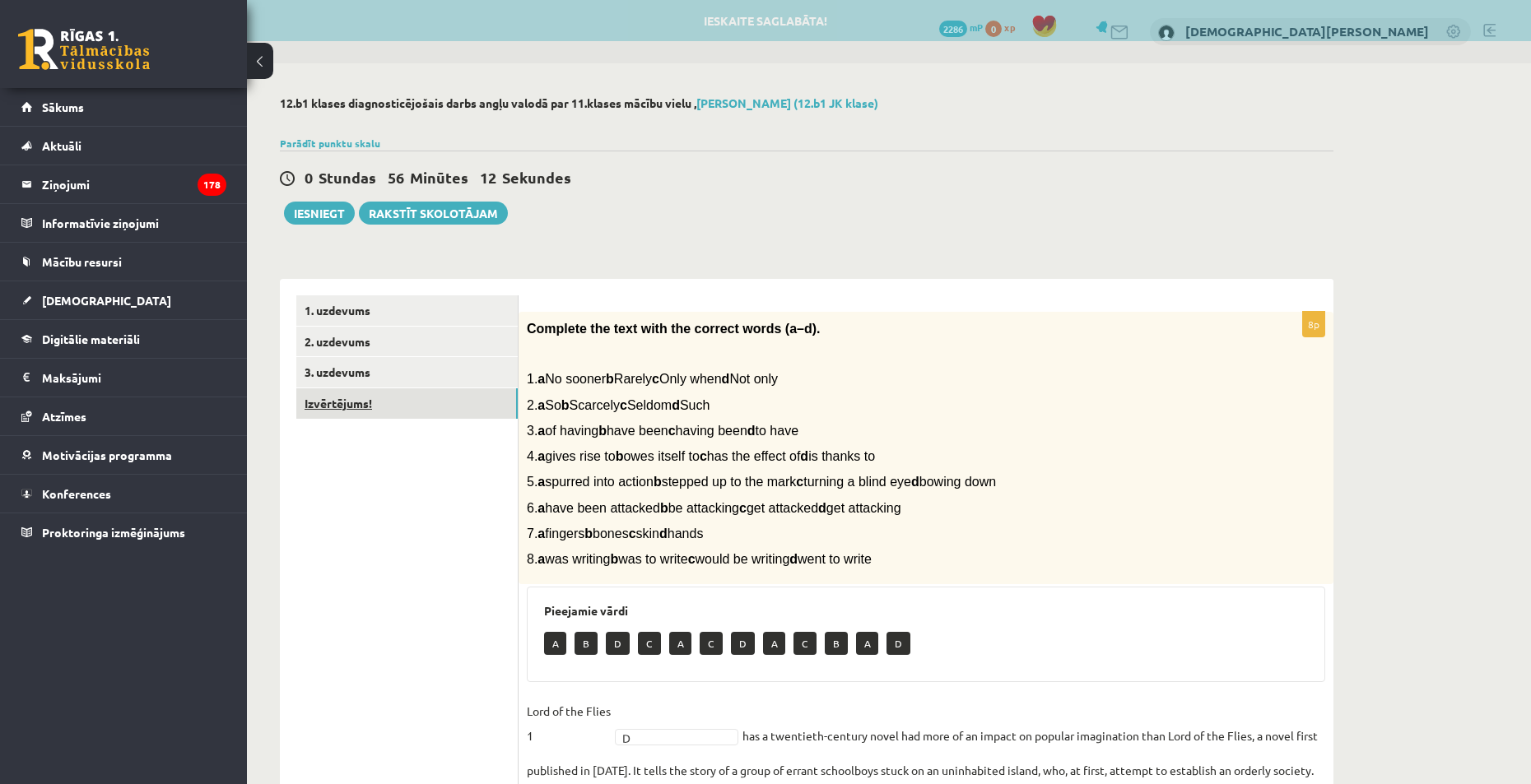
click at [415, 412] on link "Izvērtējums!" at bounding box center [407, 404] width 222 height 30
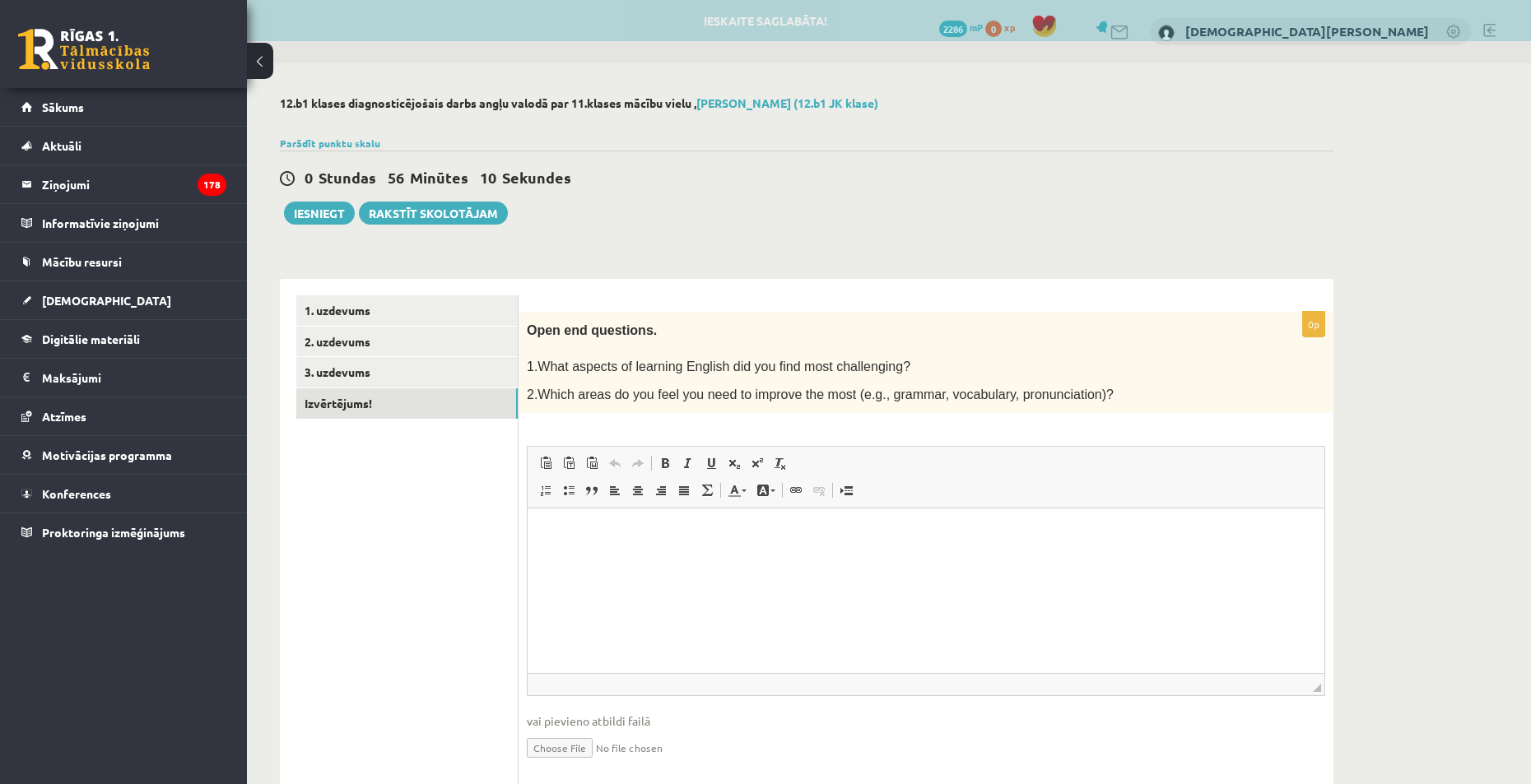
click at [683, 559] on html at bounding box center [926, 534] width 797 height 50
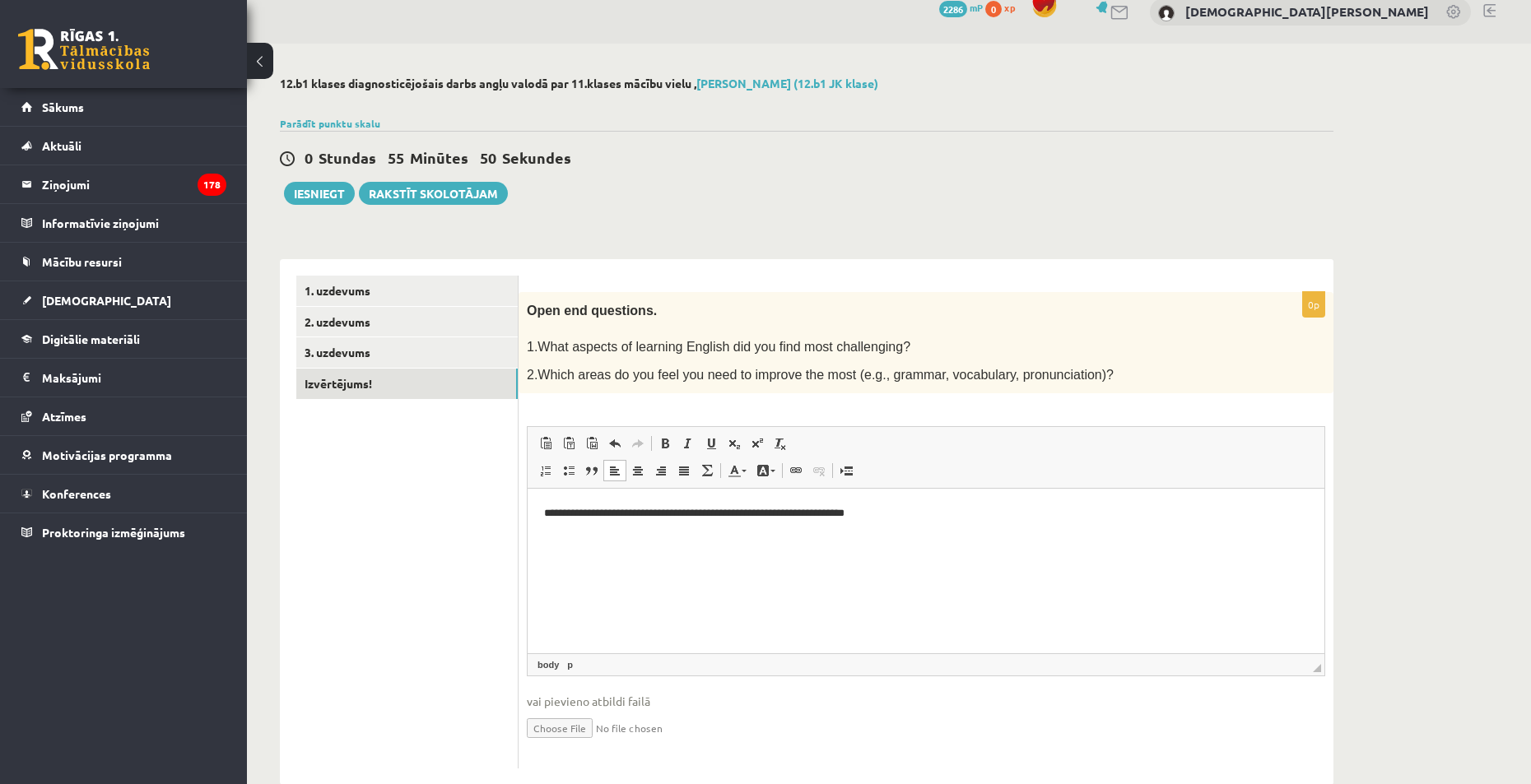
scroll to position [54, 0]
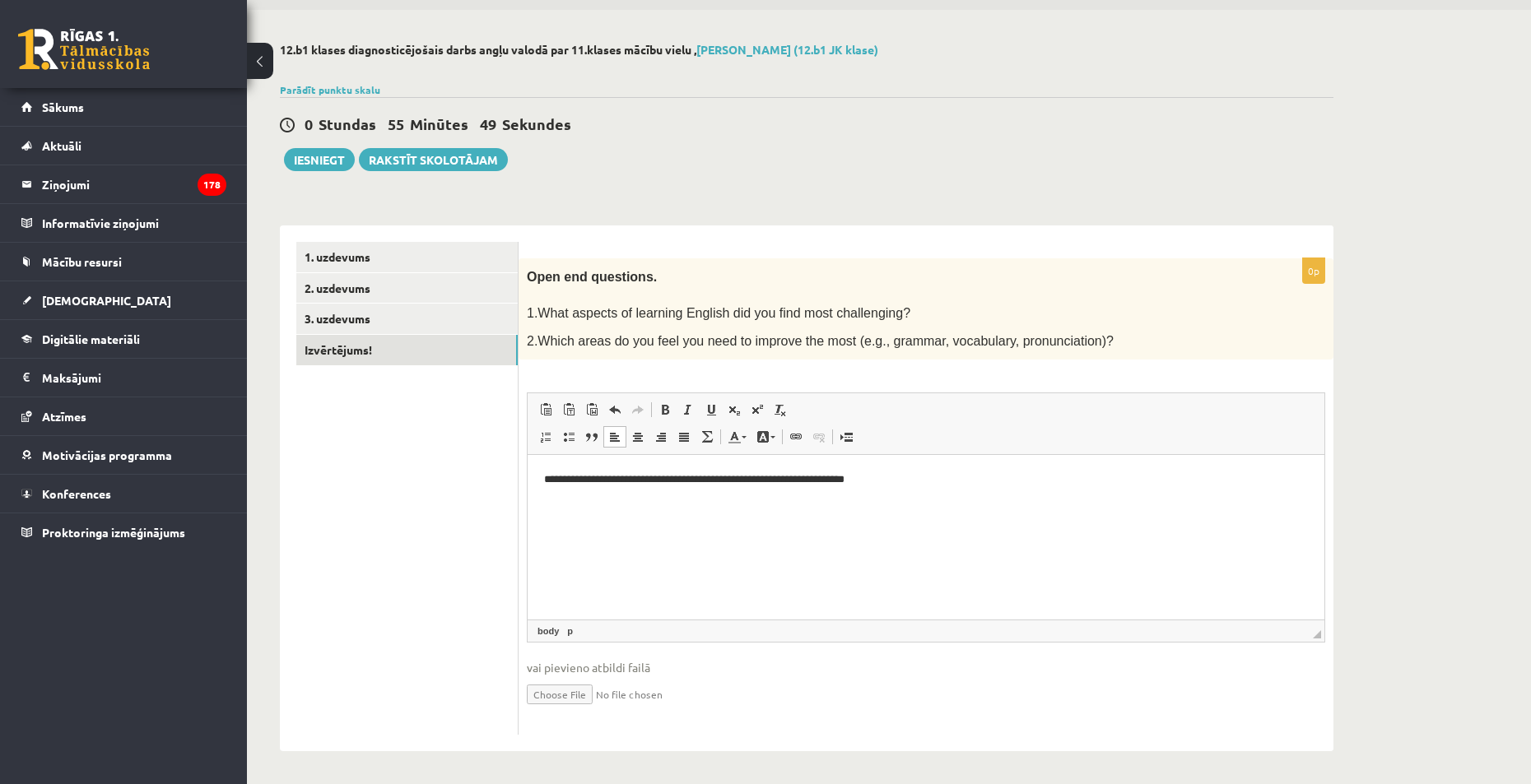
click at [390, 432] on ul "1. uzdevums 2. uzdevums 3. uzdevums Izvērtējums!" at bounding box center [407, 489] width 223 height 493
click at [318, 154] on button "Iesniegt" at bounding box center [319, 160] width 71 height 23
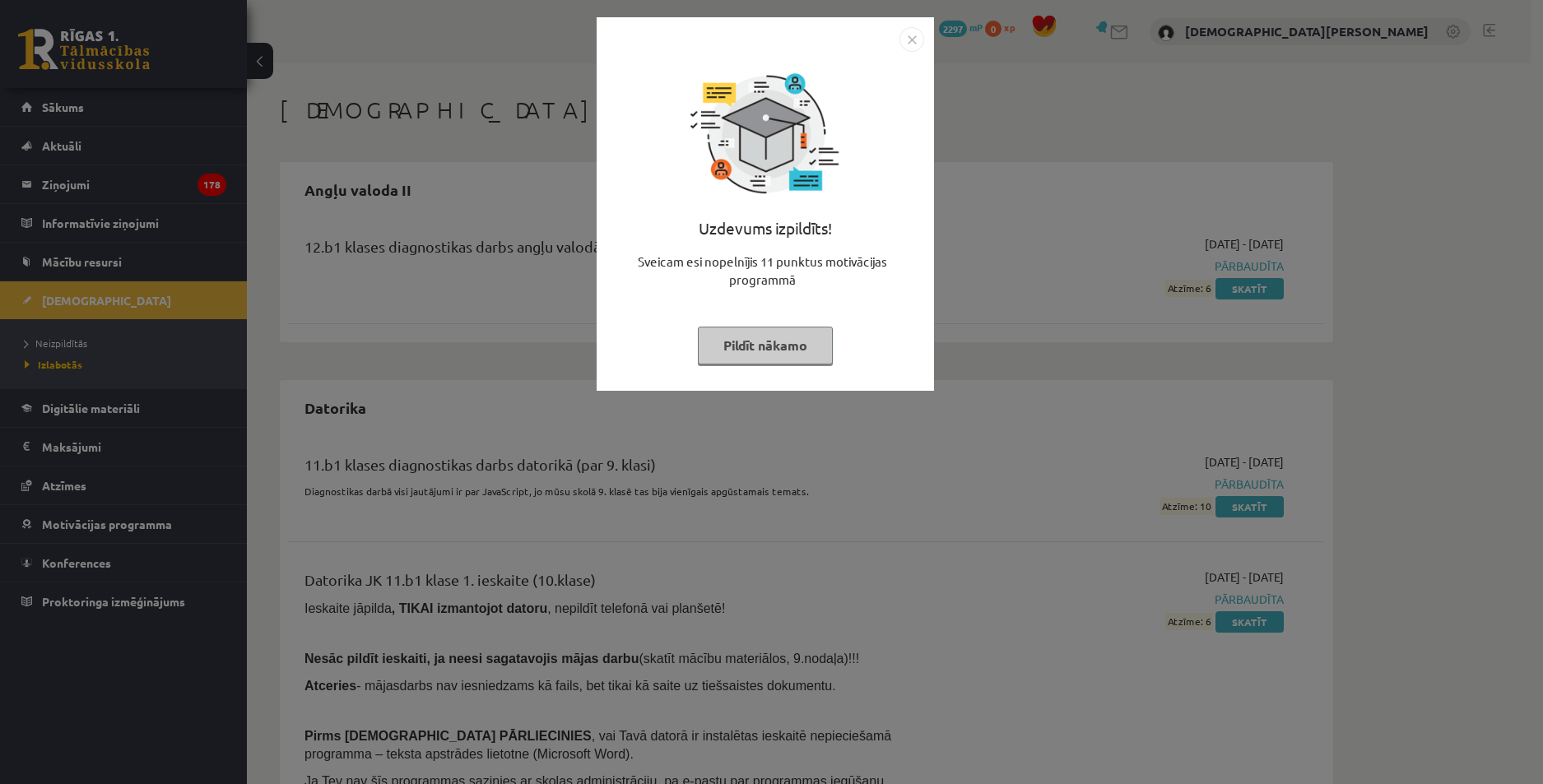
click at [917, 33] on img "Close" at bounding box center [912, 39] width 25 height 25
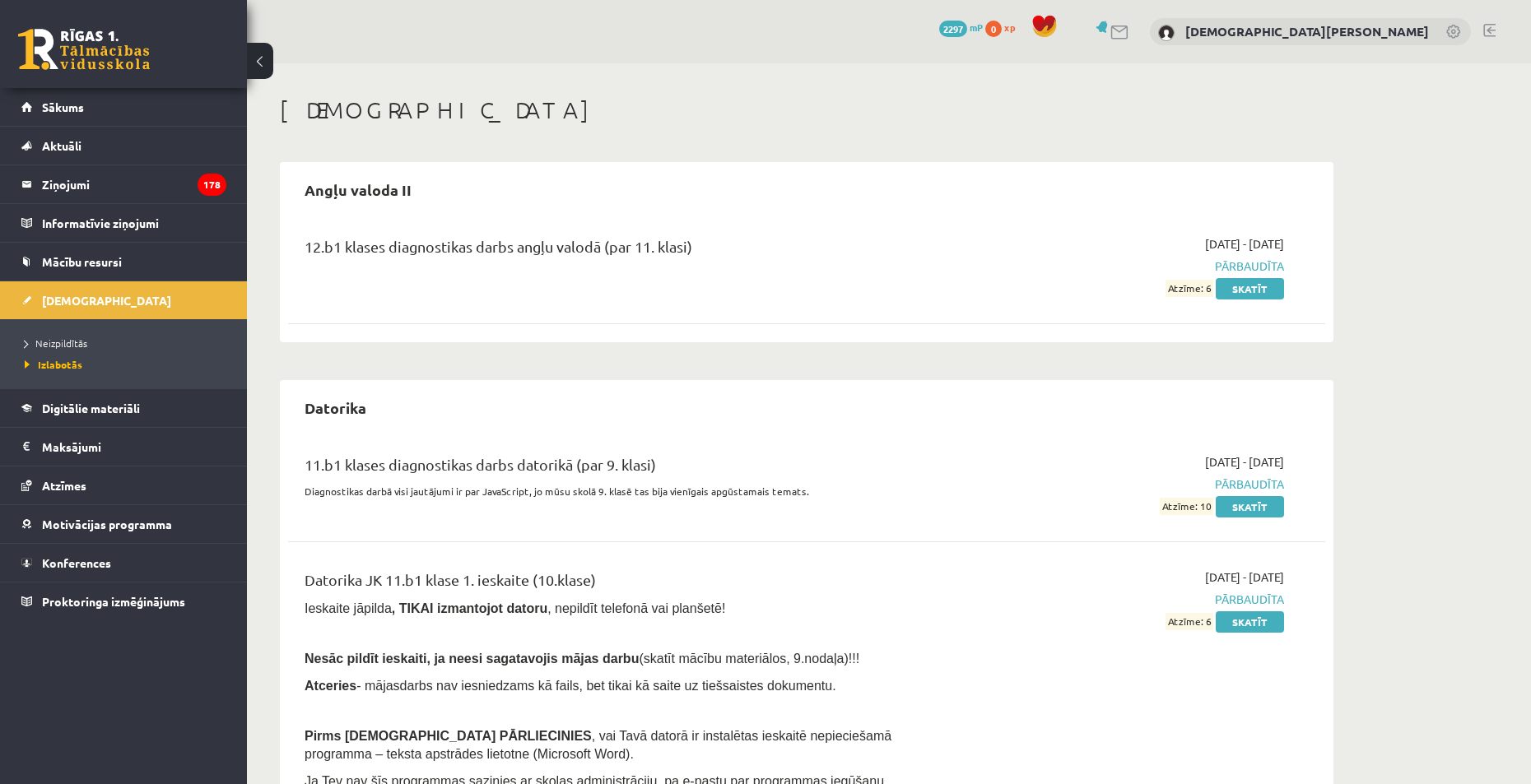
click at [803, 285] on div "12.b1 klases diagnostikas darbs angļu valodā (par 11. klasi)" at bounding box center [627, 266] width 669 height 62
click at [651, 232] on div "12.b1 klases diagnostikas darbs angļu valodā (par 11. klasi) 2025-09-01 - 2025-…" at bounding box center [807, 266] width 1037 height 94
click at [1274, 289] on link "Skatīt" at bounding box center [1250, 289] width 68 height 22
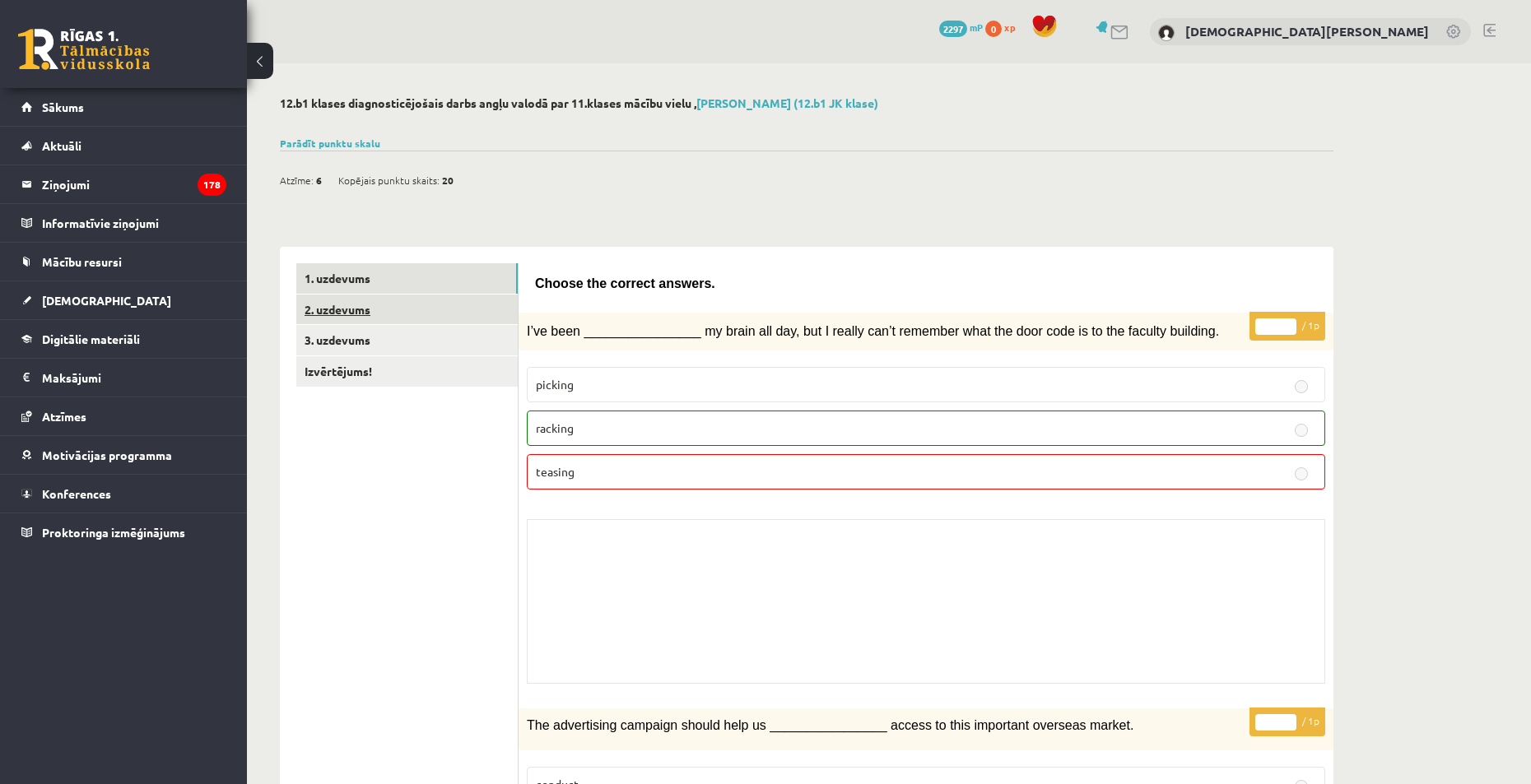
click at [393, 305] on link "2. uzdevums" at bounding box center [407, 309] width 222 height 30
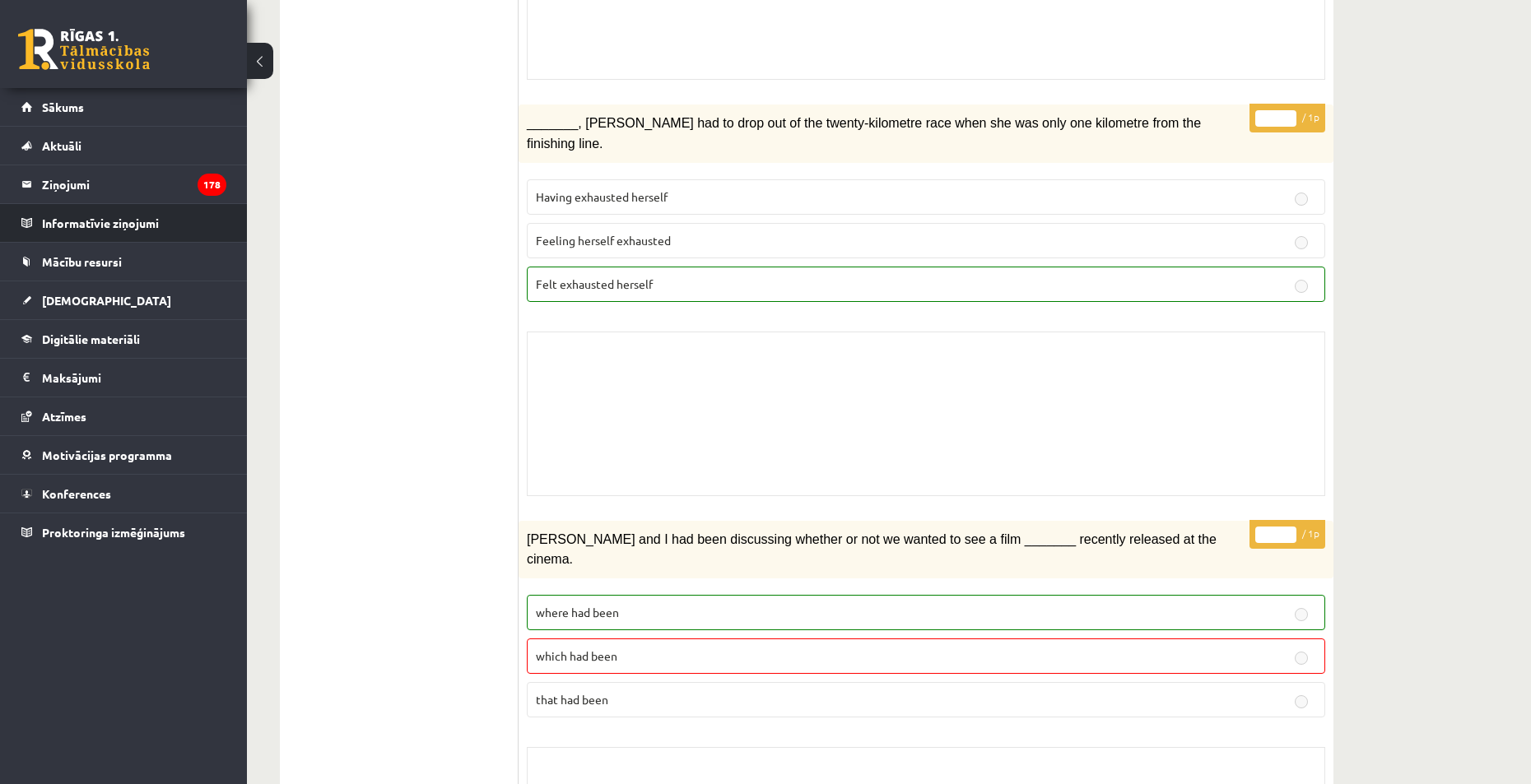
scroll to position [1450, 0]
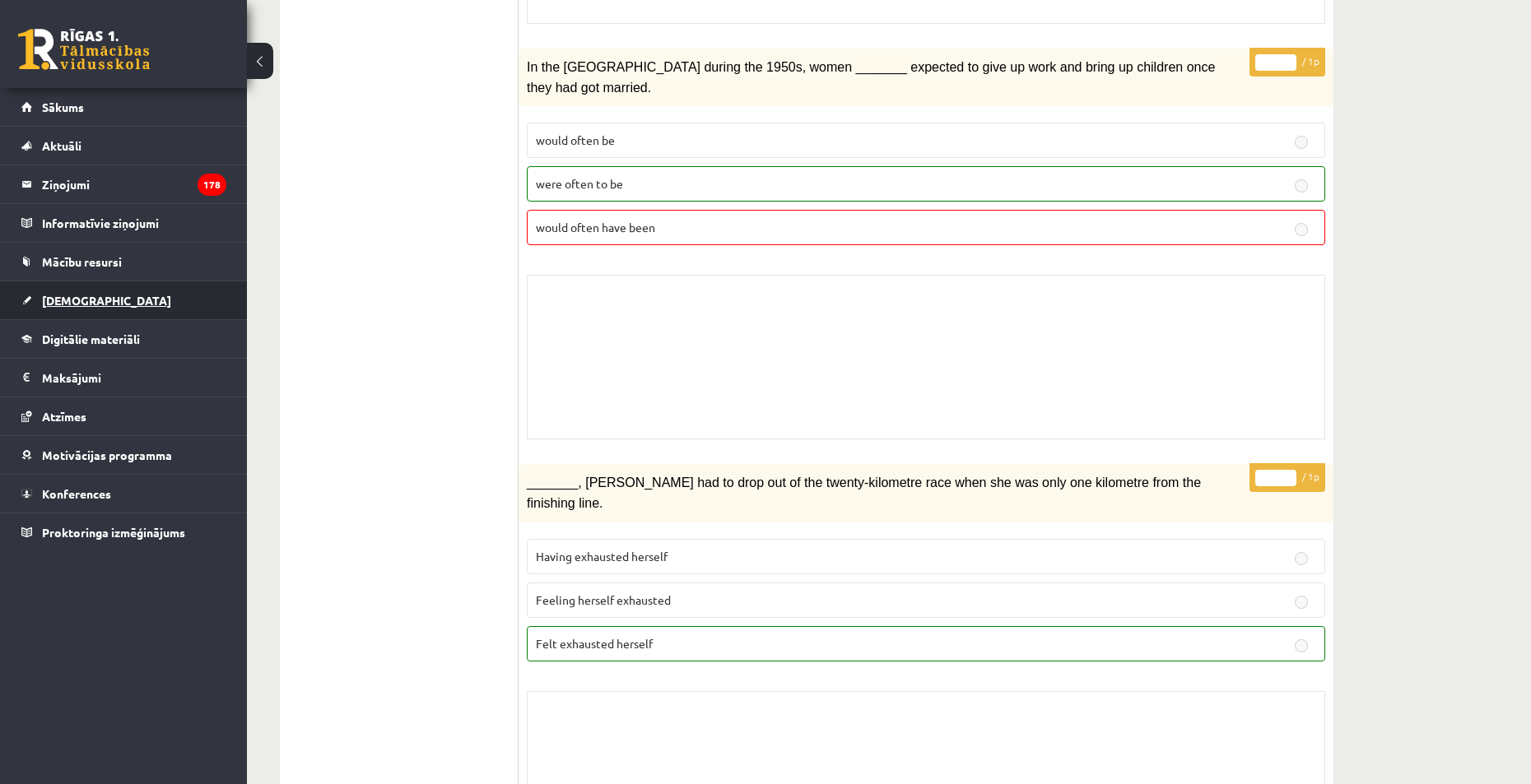
click at [119, 295] on link "[DEMOGRAPHIC_DATA]" at bounding box center [124, 301] width 205 height 38
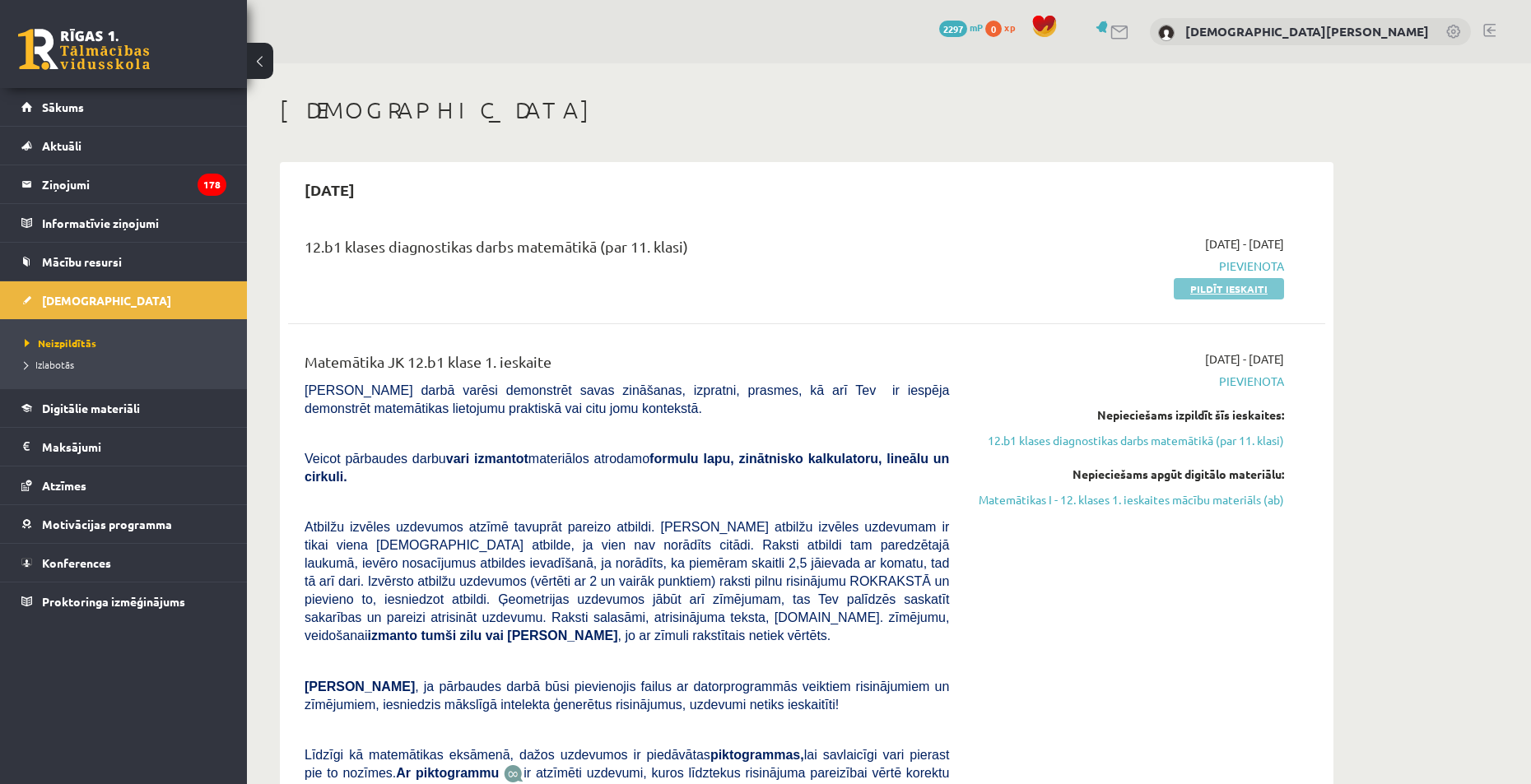
click at [1183, 291] on link "Pildīt ieskaiti" at bounding box center [1229, 289] width 110 height 22
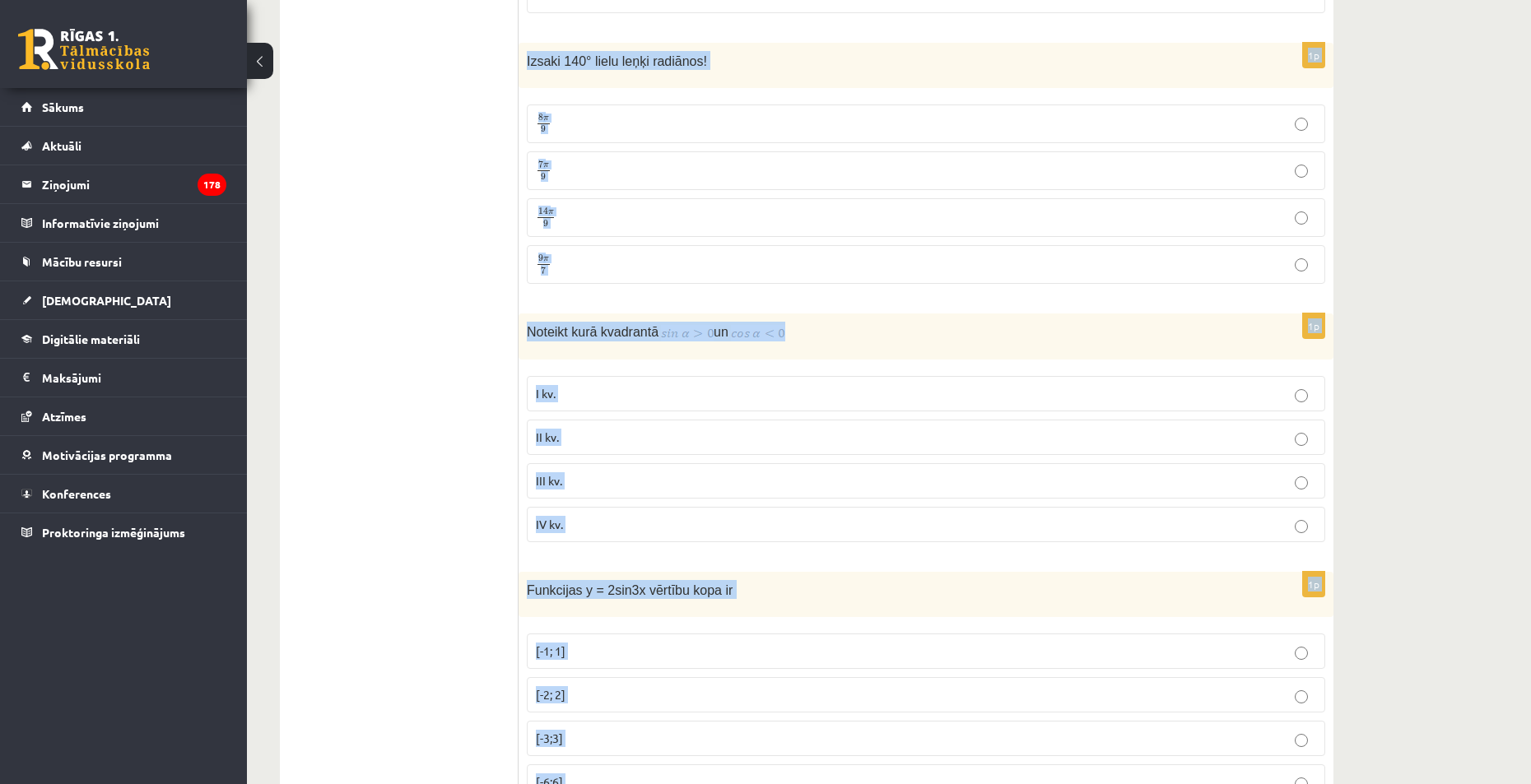
scroll to position [7870, 0]
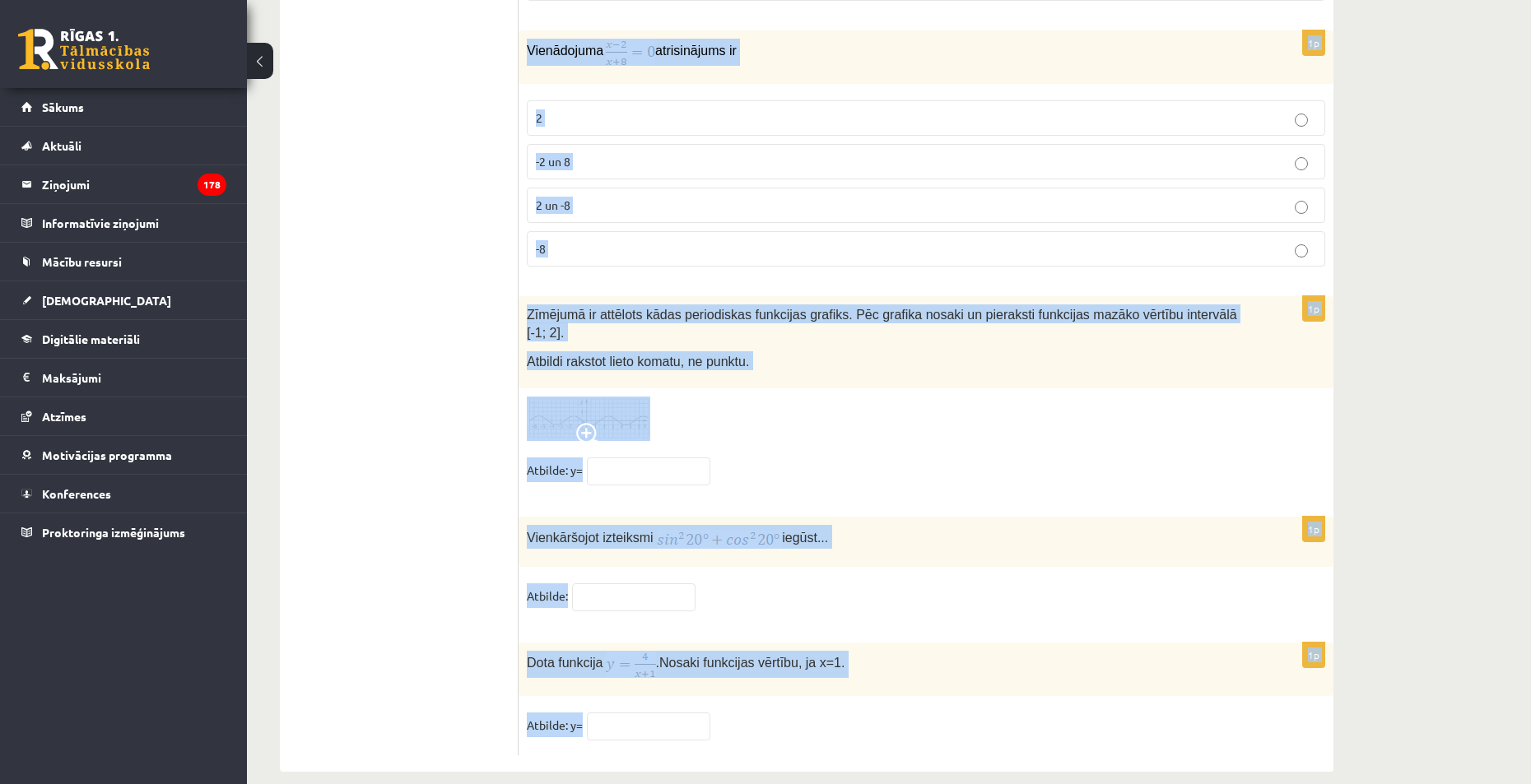
drag, startPoint x: 525, startPoint y: 324, endPoint x: 877, endPoint y: 719, distance: 529.1
copy form "Loremips dolo , sitame 7 4 c a e s 3 d 9 e t i 7u Labo etdolorem aliquae 453° a…"
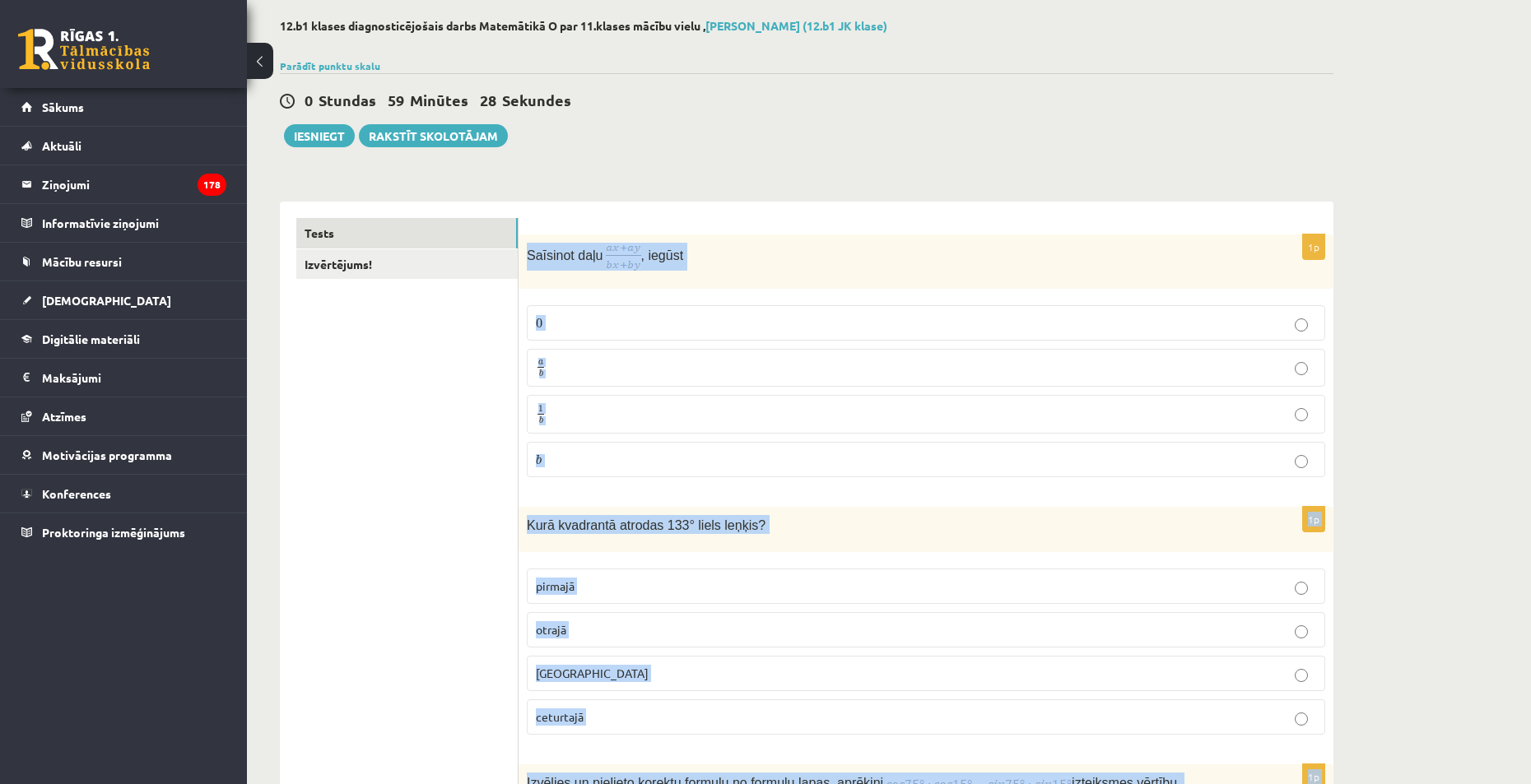
scroll to position [0, 0]
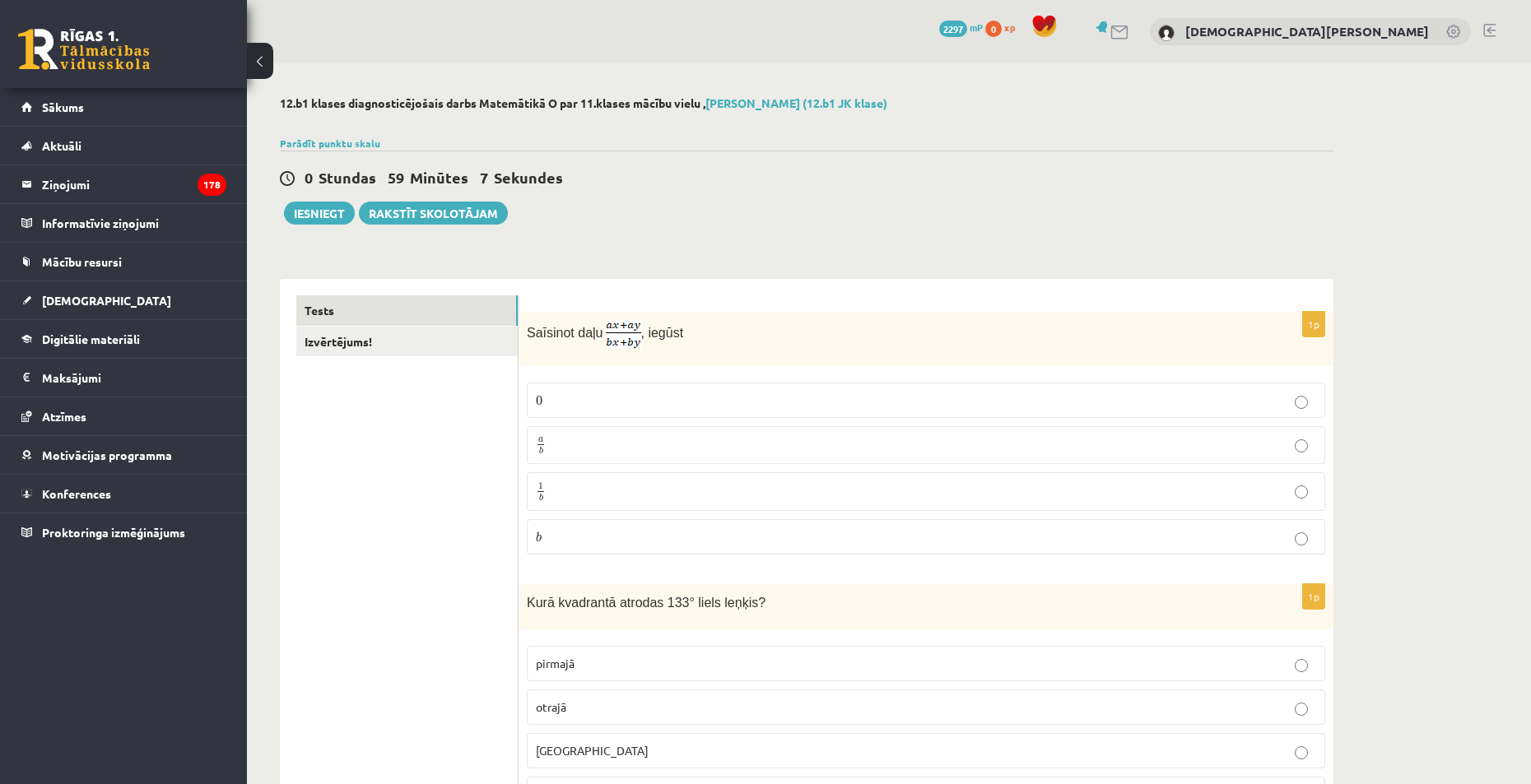
click at [737, 444] on p "a b a b" at bounding box center [926, 445] width 781 height 21
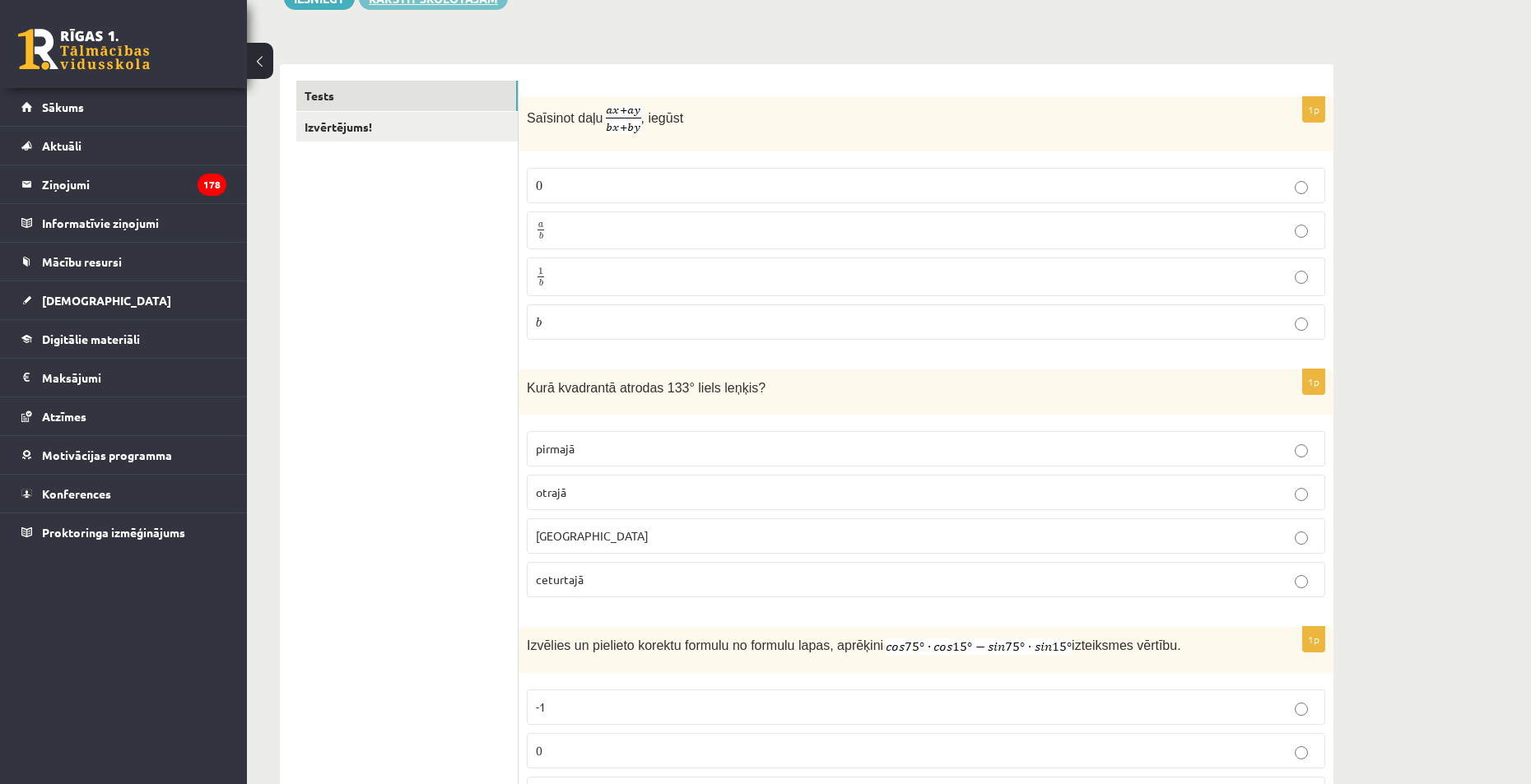
scroll to position [247, 0]
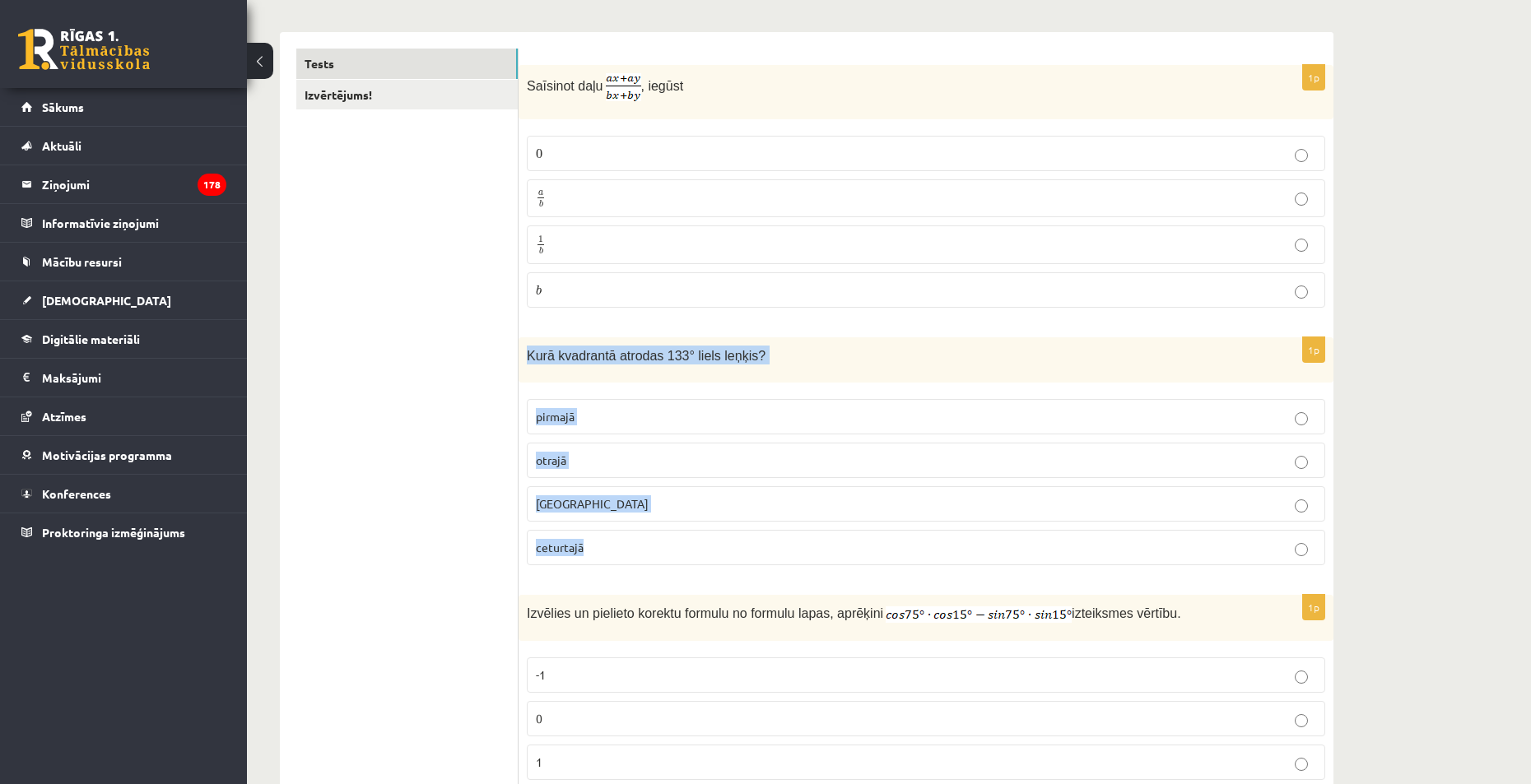
drag, startPoint x: 520, startPoint y: 356, endPoint x: 763, endPoint y: 527, distance: 297.1
click at [773, 544] on div "1p [GEOGRAPHIC_DATA] atrodas 133° liels leņķis? pirmajā otrajā [GEOGRAPHIC_DATA…" at bounding box center [926, 457] width 815 height 241
copy div "Kurā kvadrantā atrodas 133° liels leņķis? pirmajā otrajā trešajā ceturtajā"
click at [625, 463] on p "otrajā" at bounding box center [926, 460] width 781 height 17
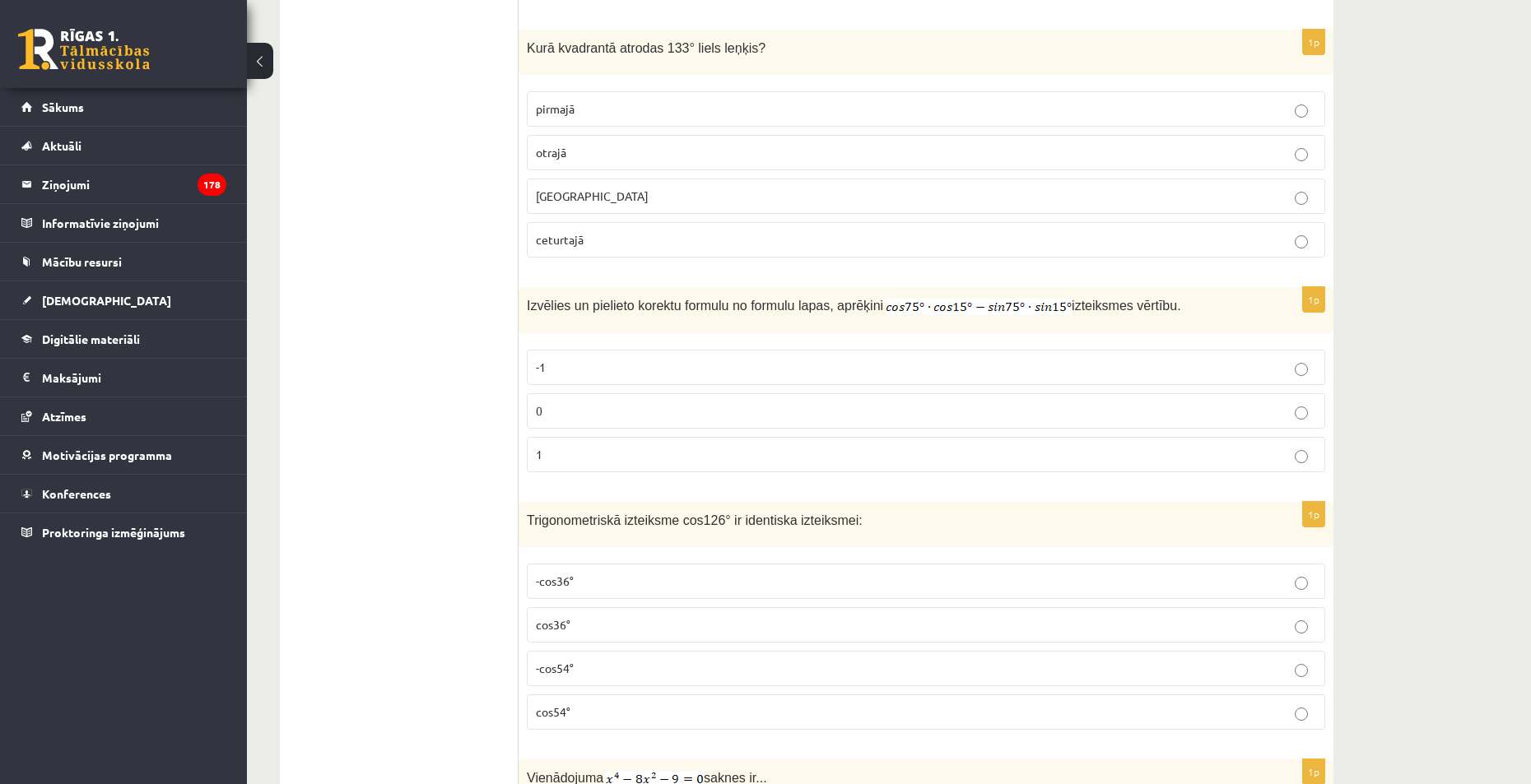
scroll to position [576, 0]
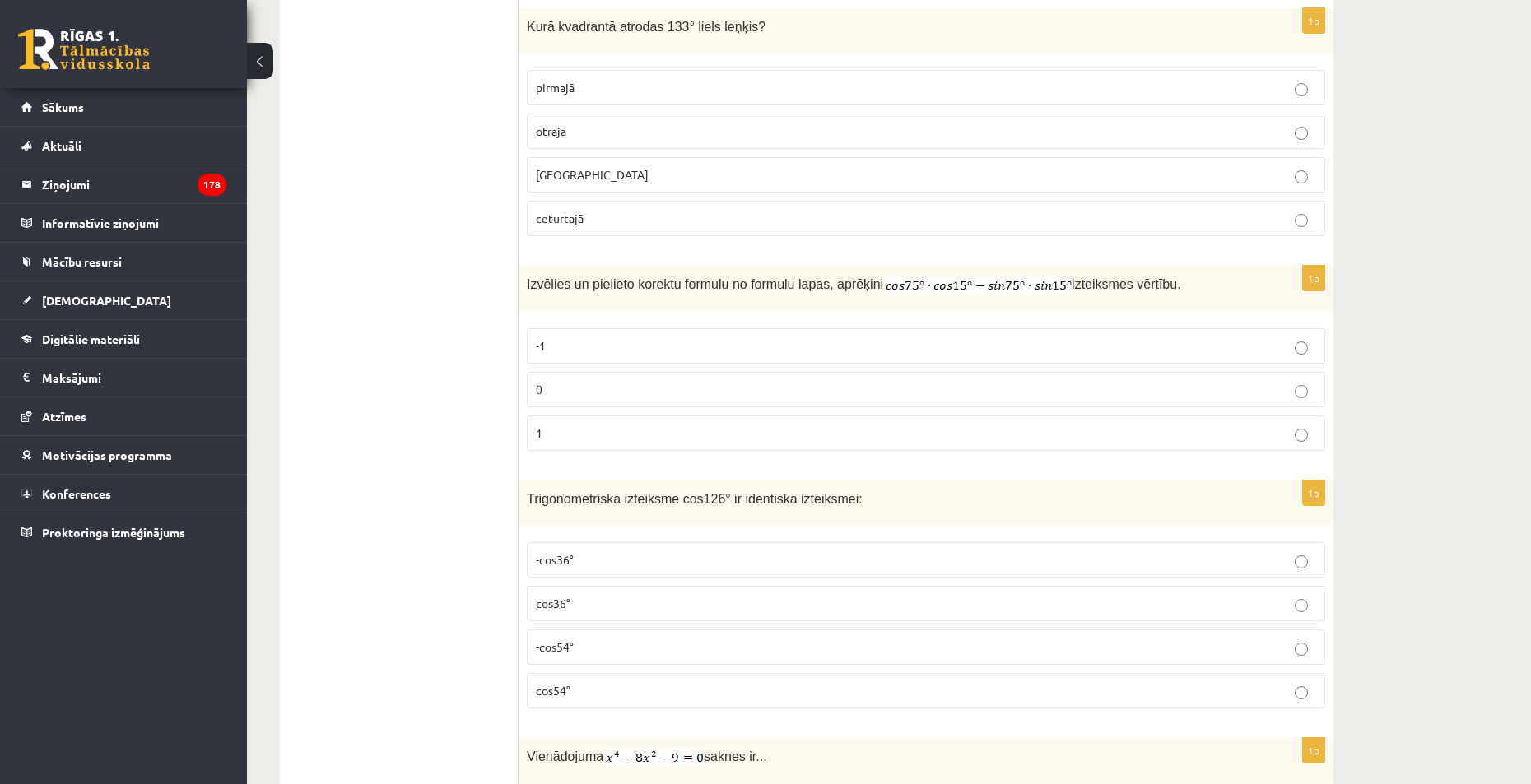
drag, startPoint x: 862, startPoint y: 290, endPoint x: 1017, endPoint y: 287, distance: 155.0
click at [1017, 287] on p "Izvēlies un pielieto korektu formulu no formulu lapas, aprēķini izteiksmes vērt…" at bounding box center [885, 283] width 716 height 20
click at [986, 336] on label "-1" at bounding box center [926, 345] width 799 height 35
click at [668, 389] on p "0" at bounding box center [926, 389] width 781 height 17
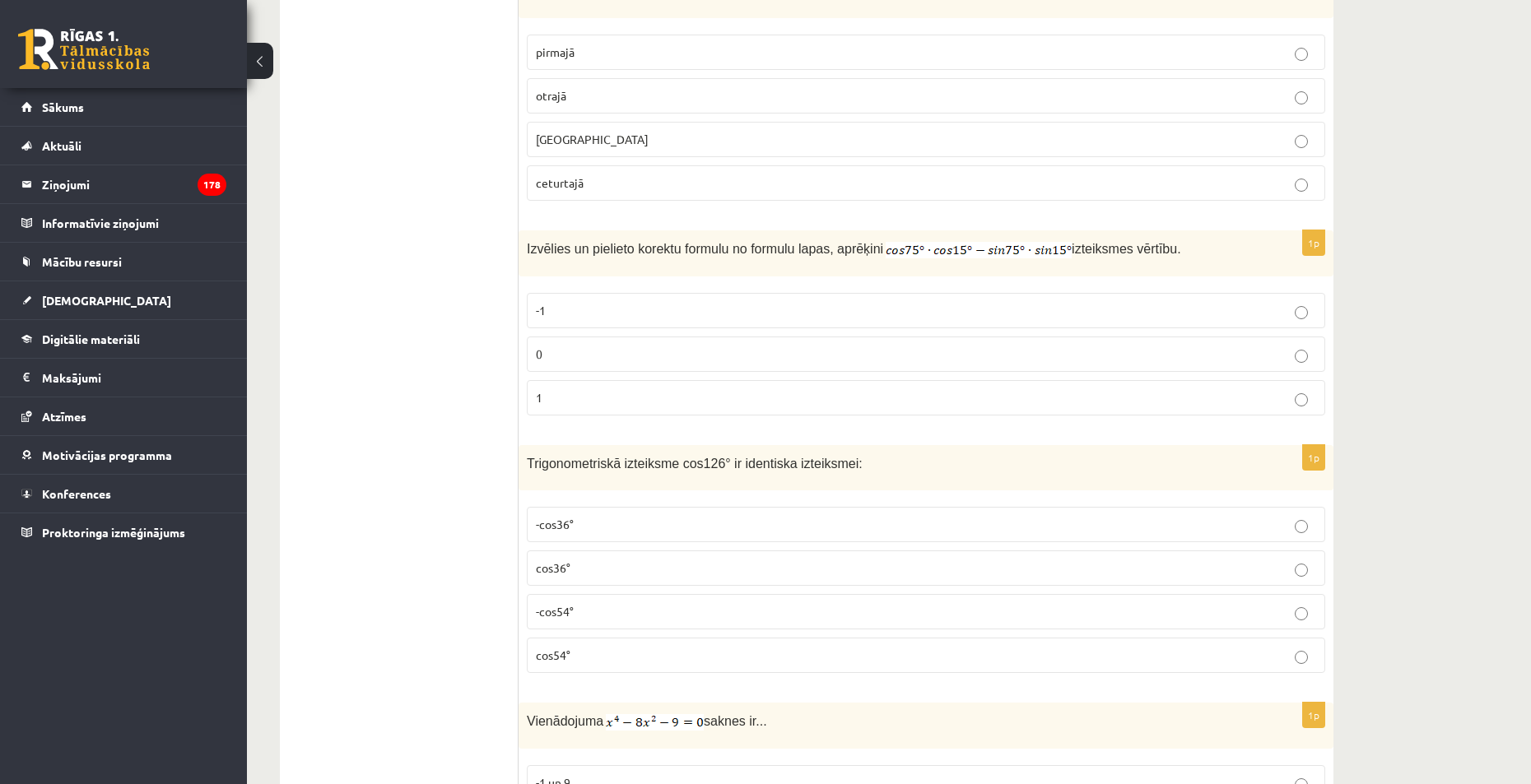
scroll to position [741, 0]
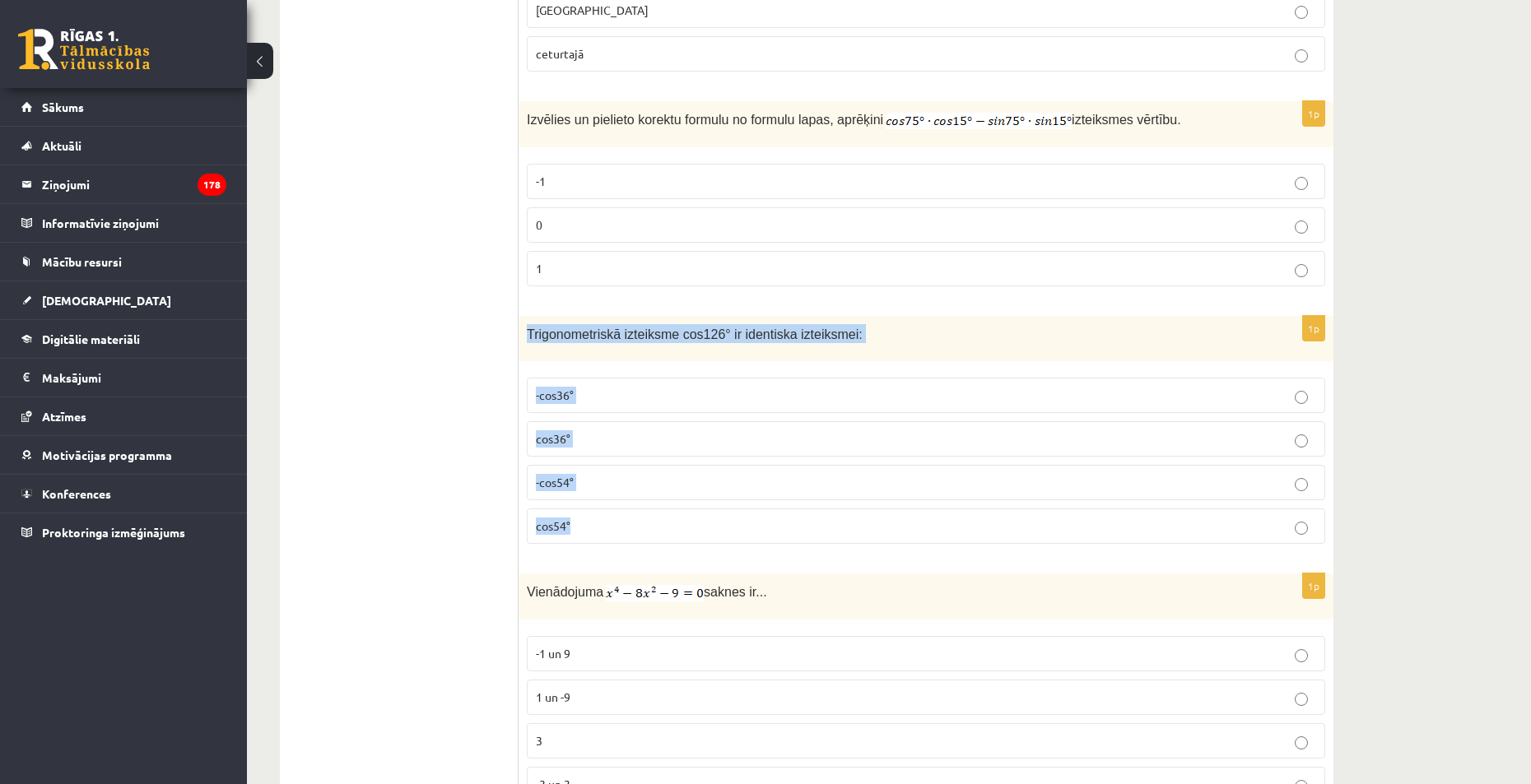
drag, startPoint x: 525, startPoint y: 333, endPoint x: 831, endPoint y: 514, distance: 355.5
click at [831, 514] on div "1p Trigonometriskā izteiksme cos126° ir identiska izteiksmei: -cos36° cos36° -c…" at bounding box center [926, 436] width 815 height 241
copy div "Trigonometriskā izteiksme cos126° ir identiska izteiksmei: -cos36° cos36° -cos5…"
click at [606, 483] on p "-cos54°" at bounding box center [926, 482] width 781 height 17
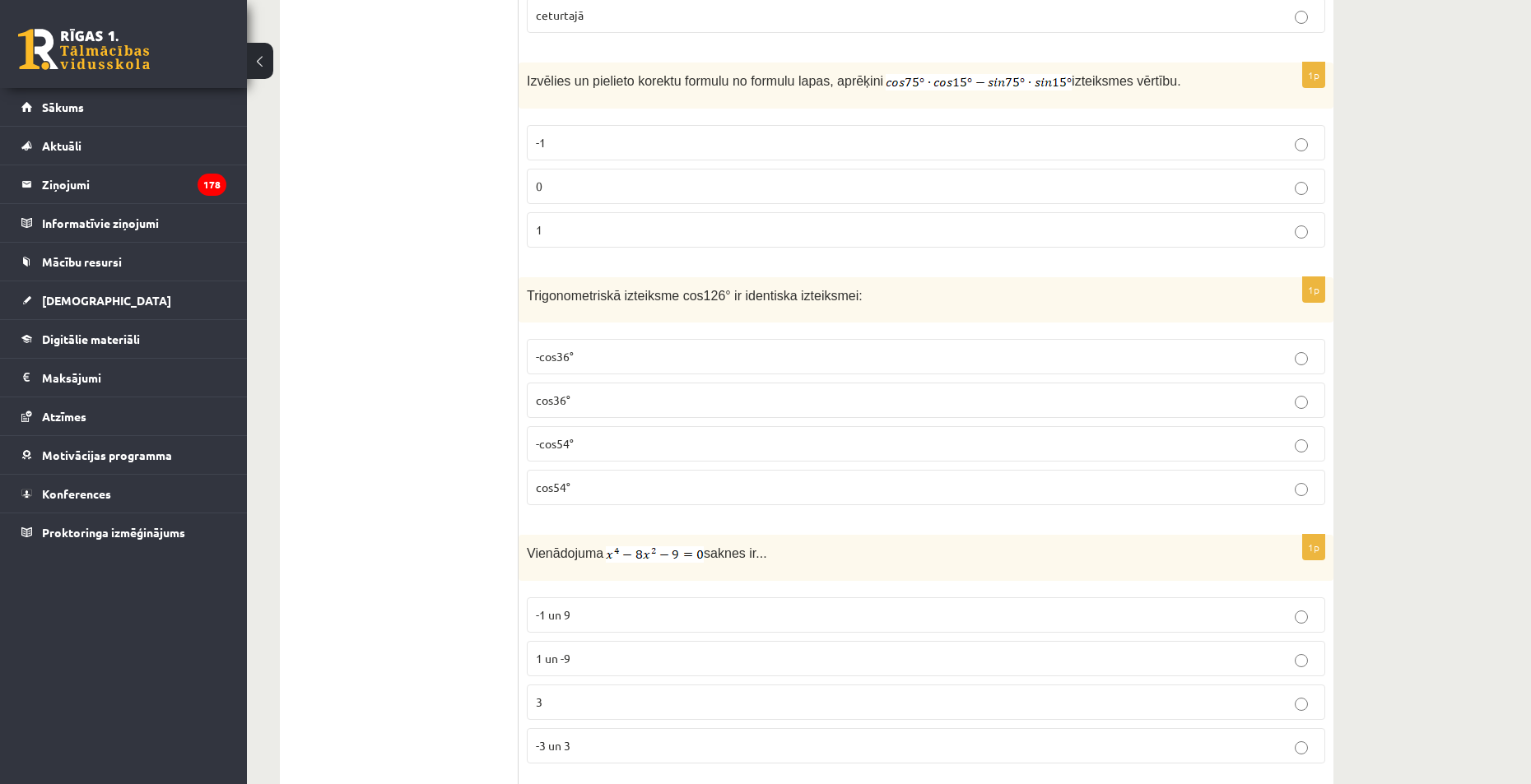
scroll to position [905, 0]
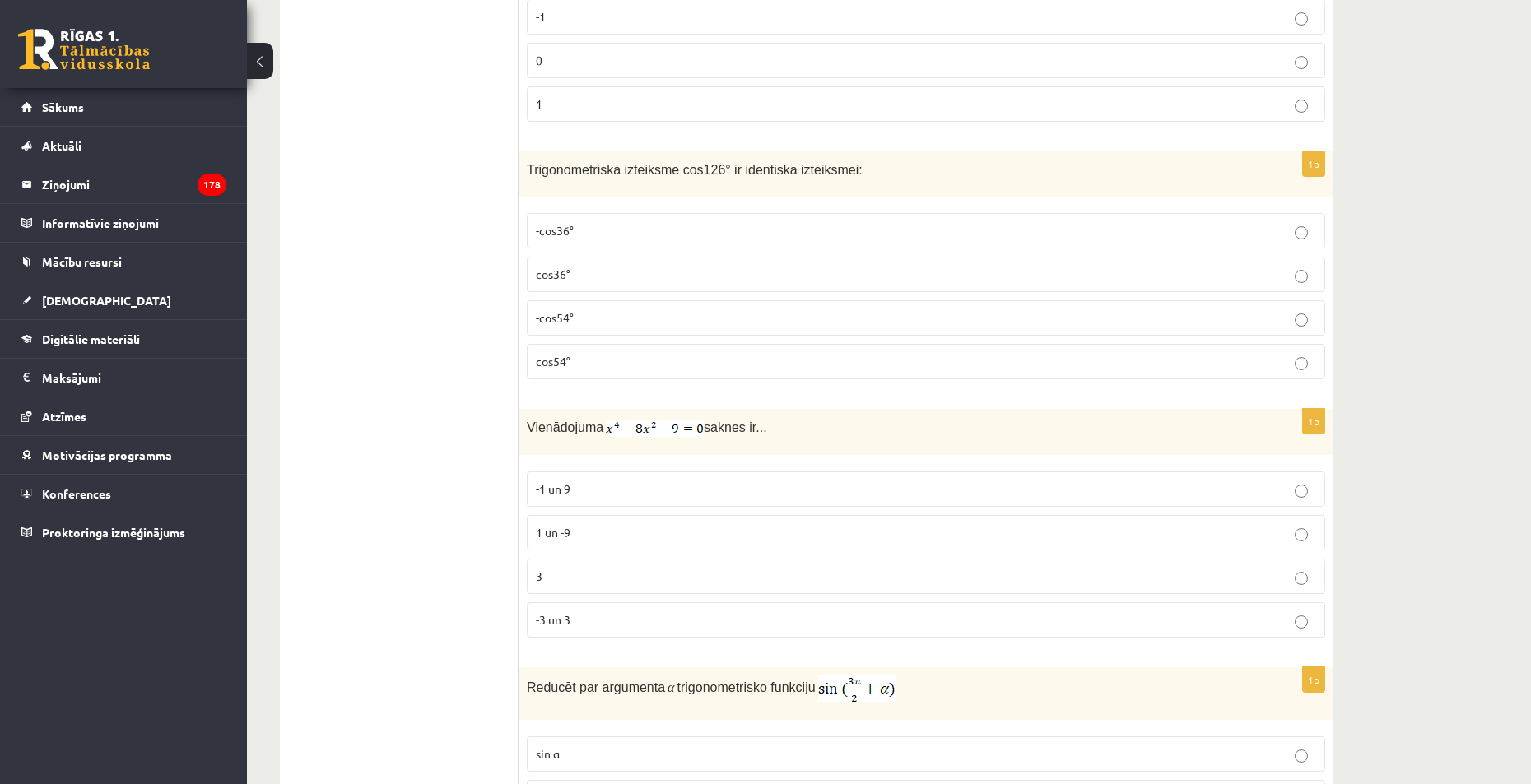
click at [642, 604] on label "-3 un 3" at bounding box center [926, 619] width 799 height 35
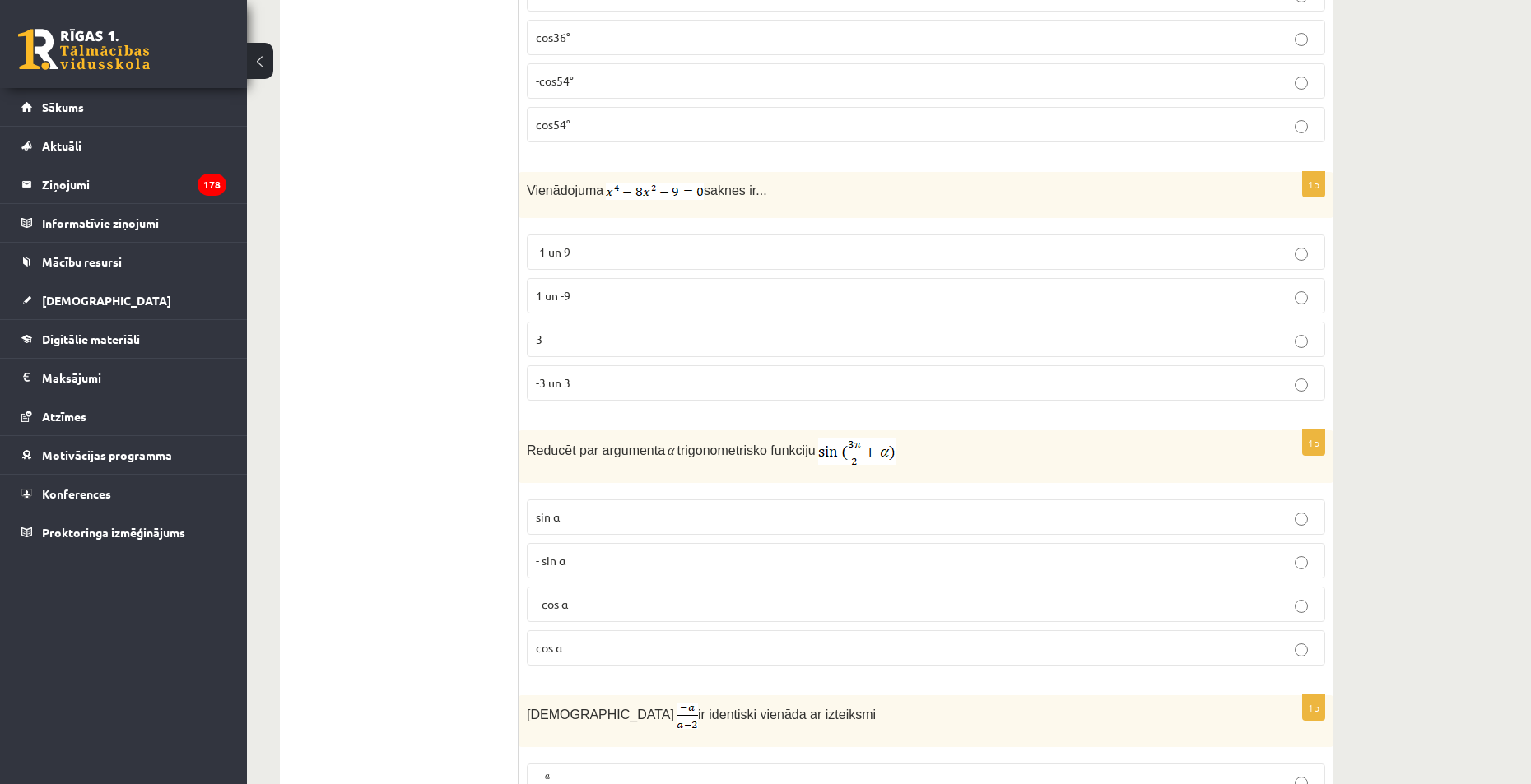
scroll to position [1152, 0]
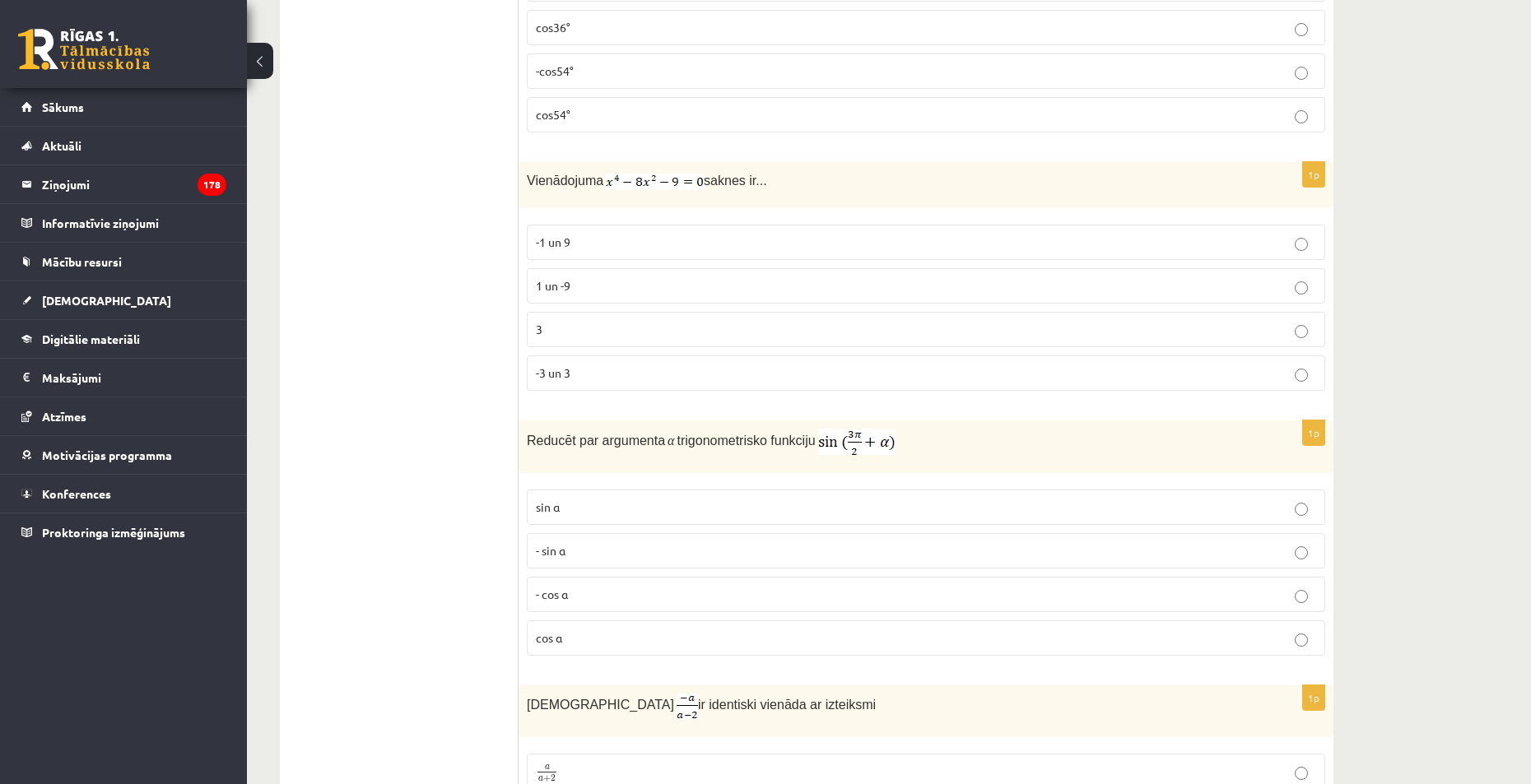
click at [615, 586] on p "- cos ⁡α" at bounding box center [926, 594] width 781 height 17
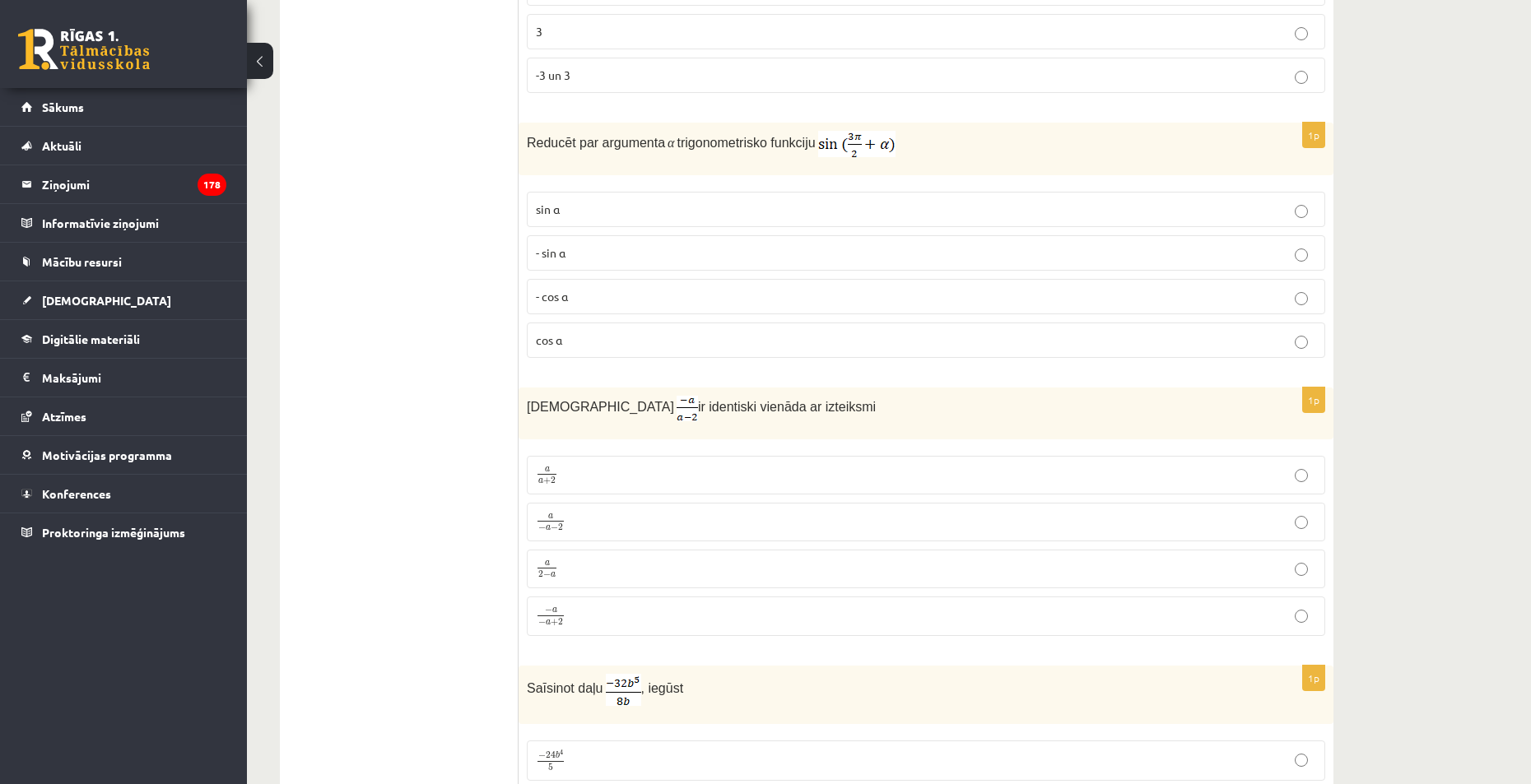
scroll to position [1481, 0]
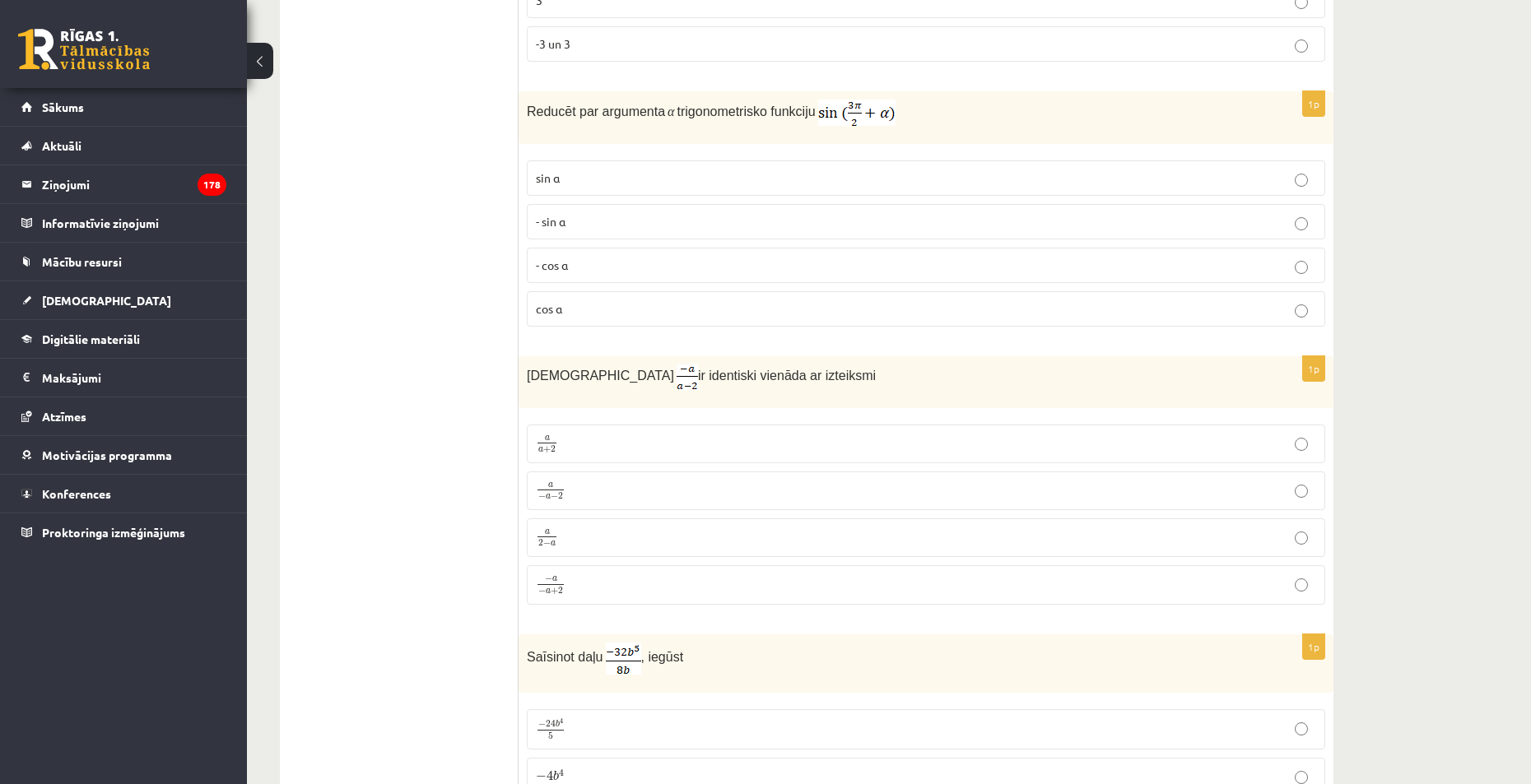
click at [583, 537] on p "a 2 − a a 2 − a" at bounding box center [926, 537] width 781 height 21
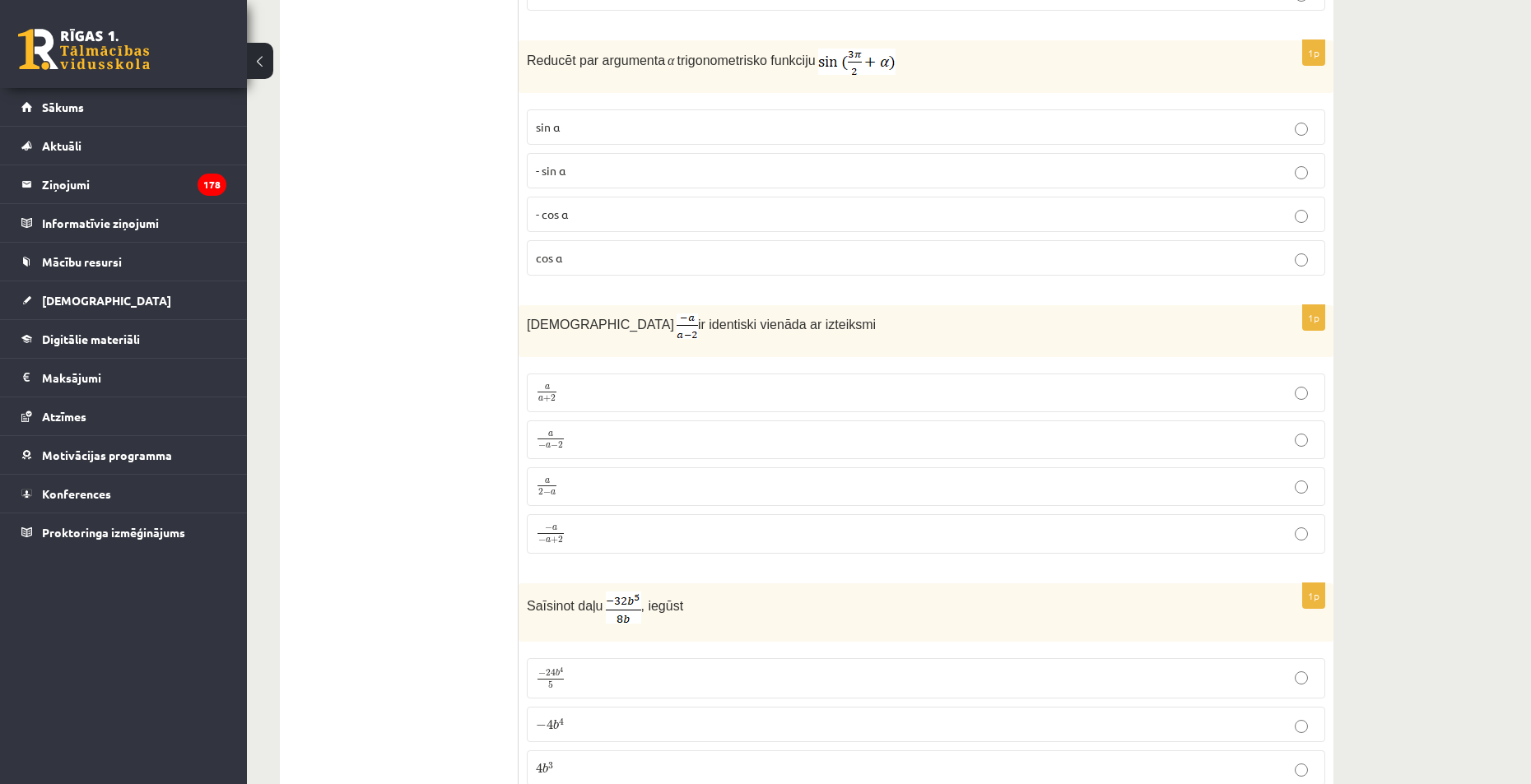
scroll to position [1728, 0]
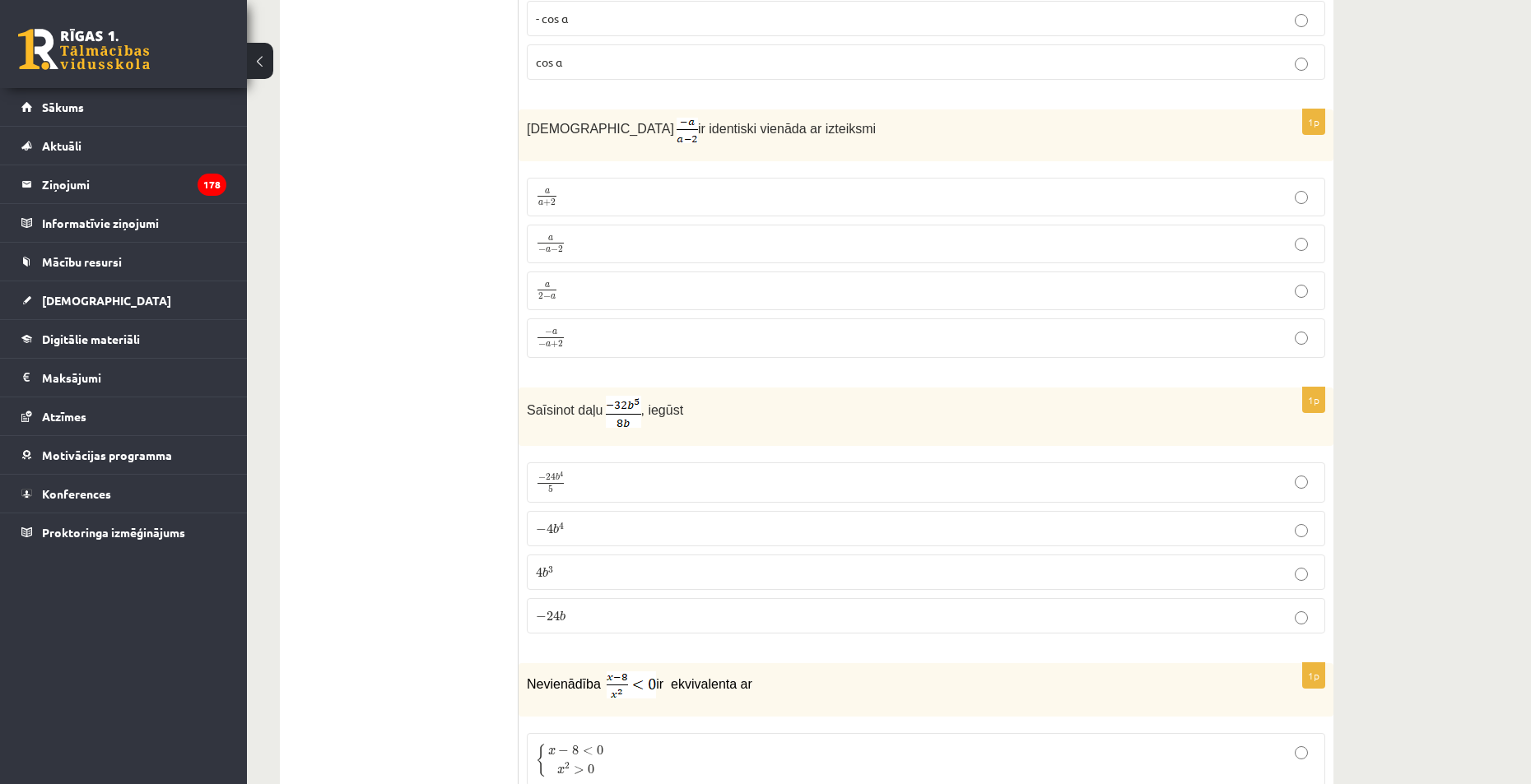
click at [617, 521] on p "− 4 b 4 − 4 b 4" at bounding box center [926, 528] width 781 height 17
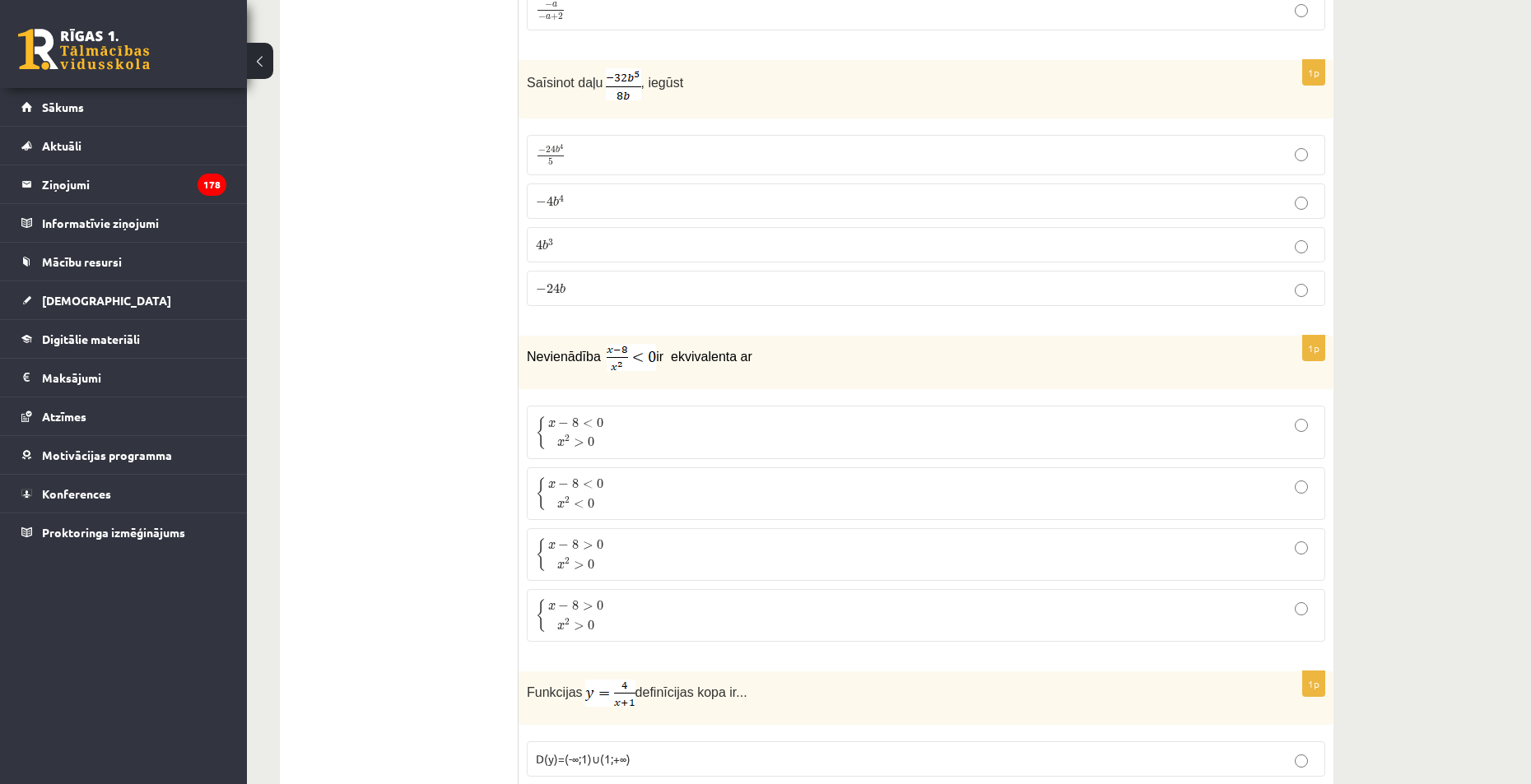
scroll to position [2057, 0]
click at [630, 548] on p "{ x − 8 > 0 x 2 > 0 { x − 8 > 0 x 2 > 0" at bounding box center [926, 553] width 781 height 35
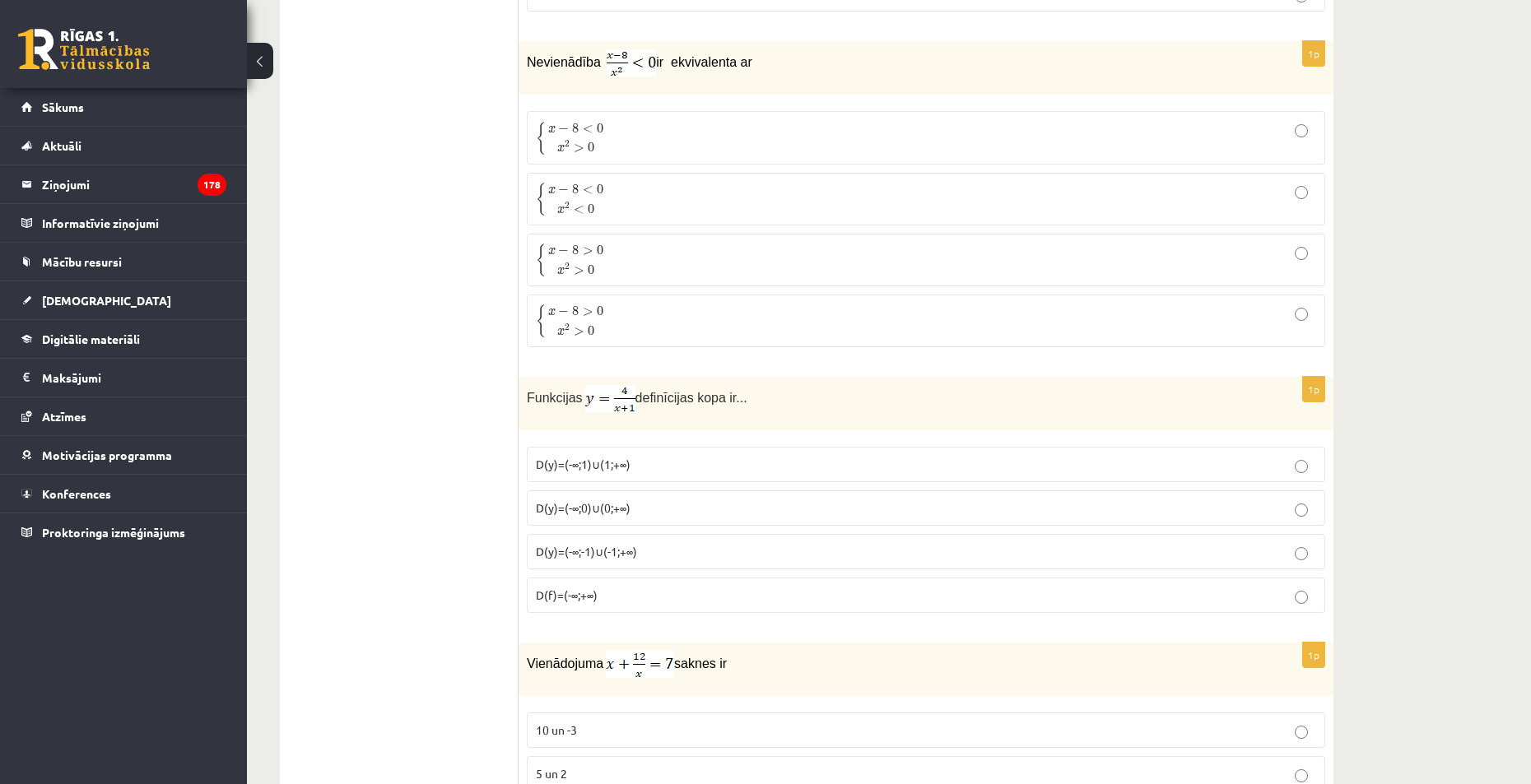
scroll to position [2386, 0]
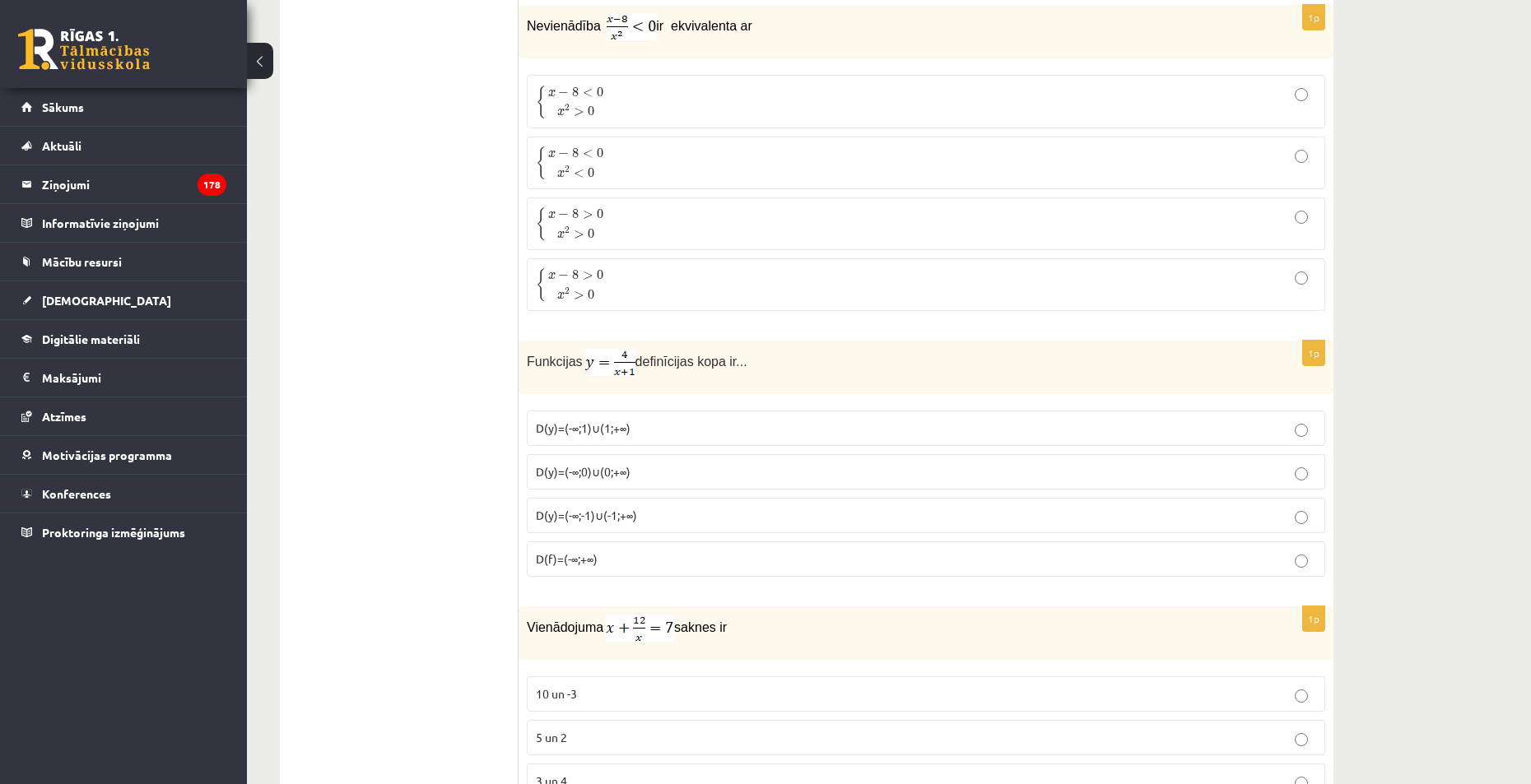
click at [648, 523] on label "D(y)=(-∞;-1)∪(-1;+∞)" at bounding box center [926, 515] width 799 height 35
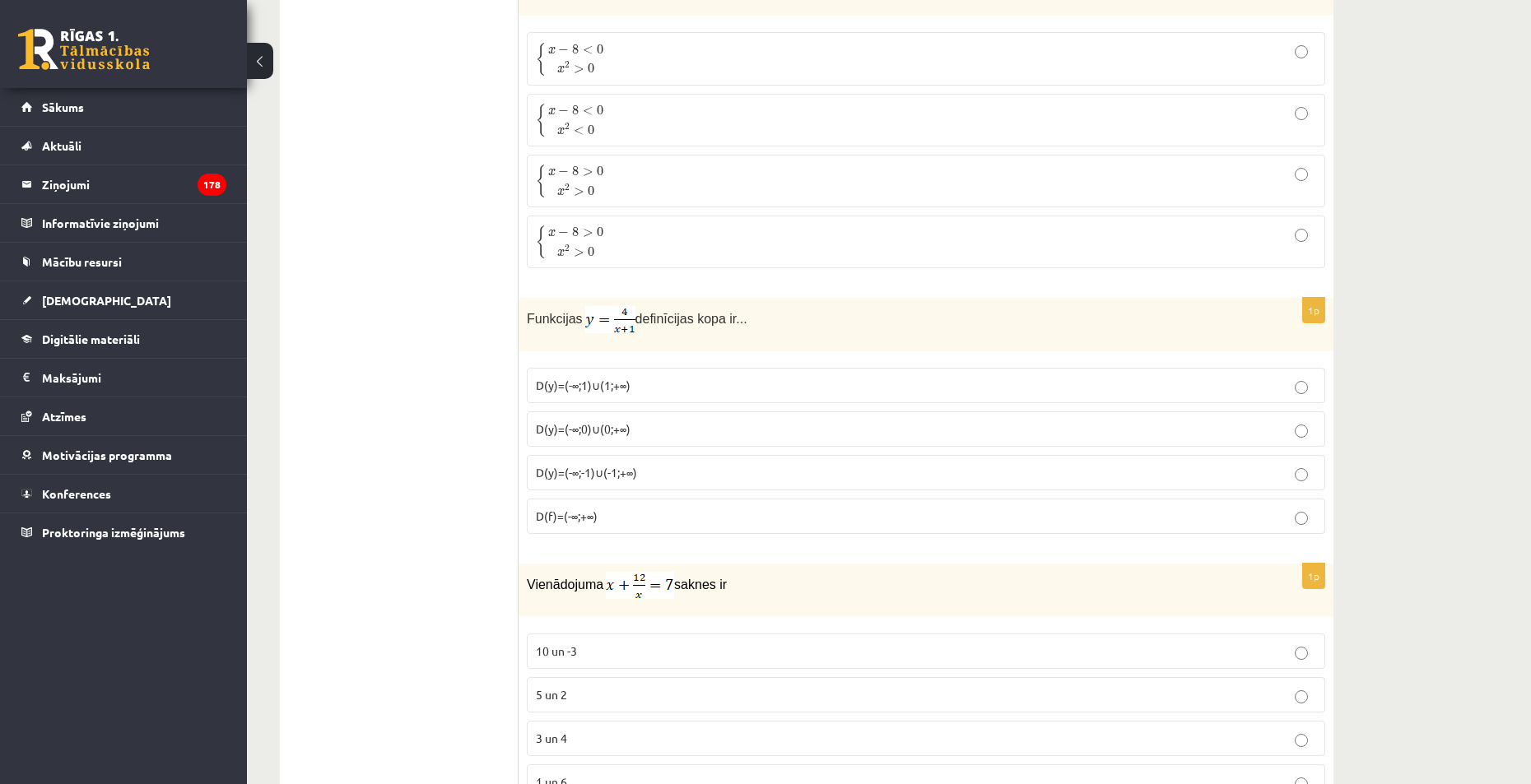
scroll to position [2633, 0]
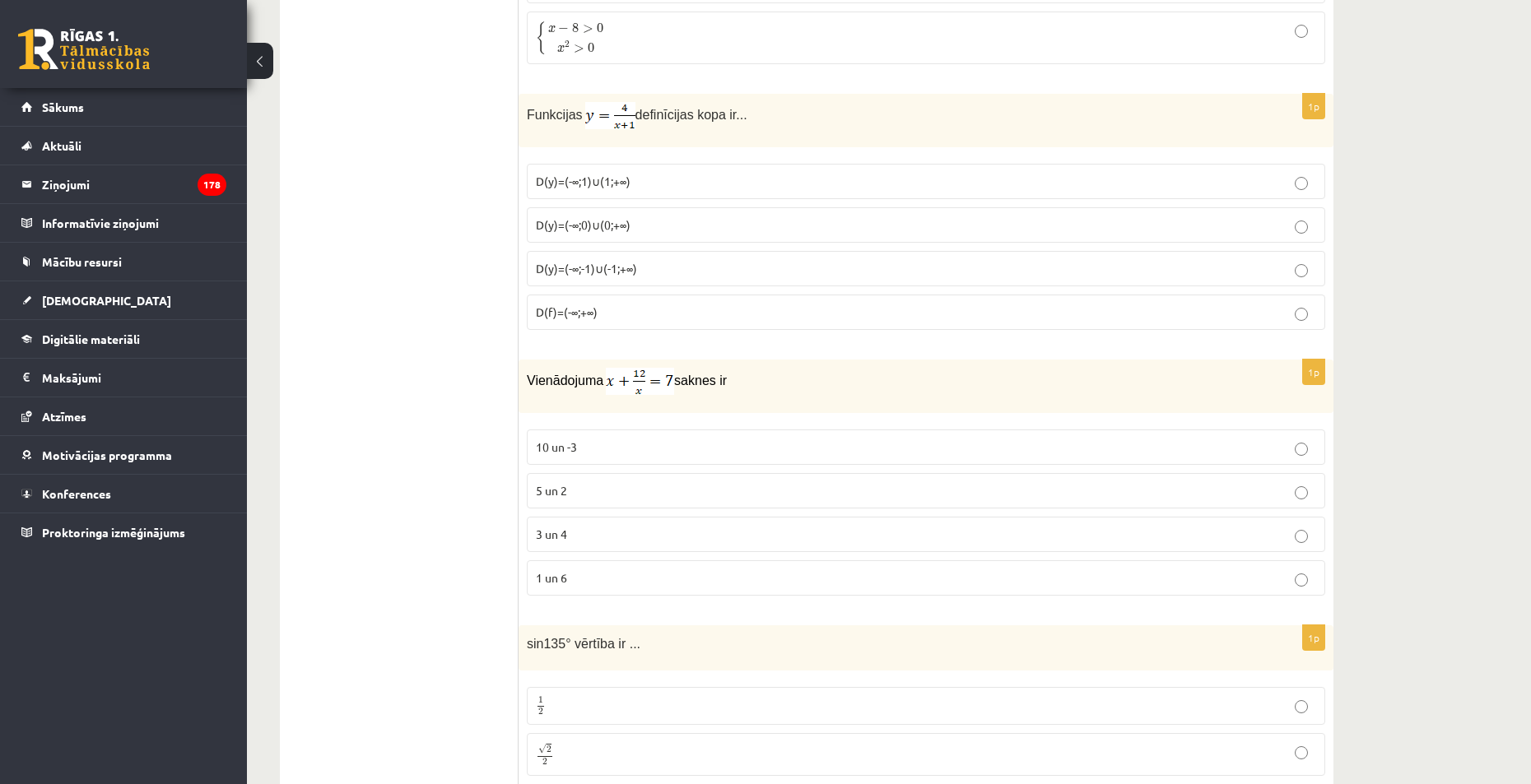
click at [652, 541] on label "3 un 4" at bounding box center [926, 534] width 799 height 35
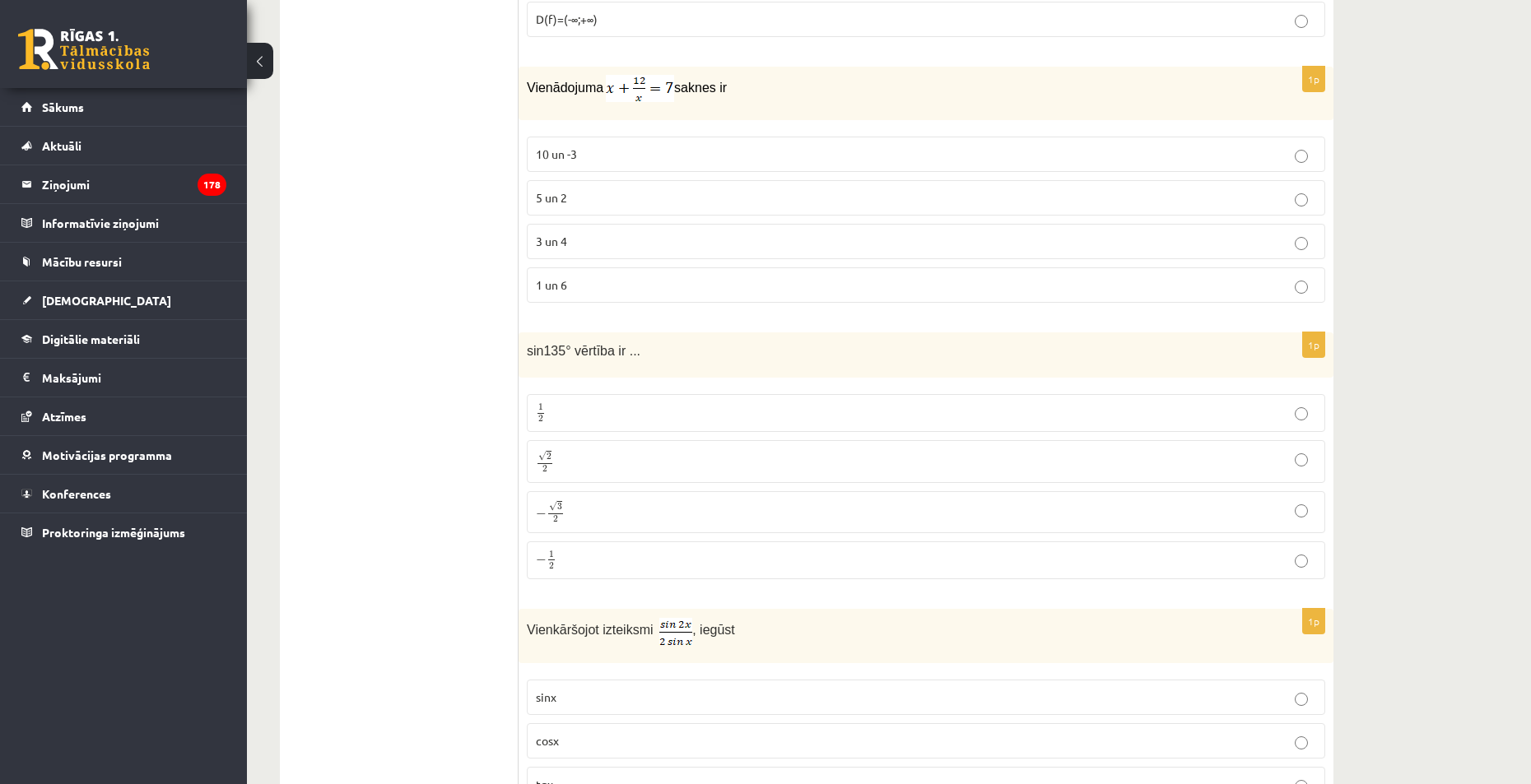
scroll to position [2962, 0]
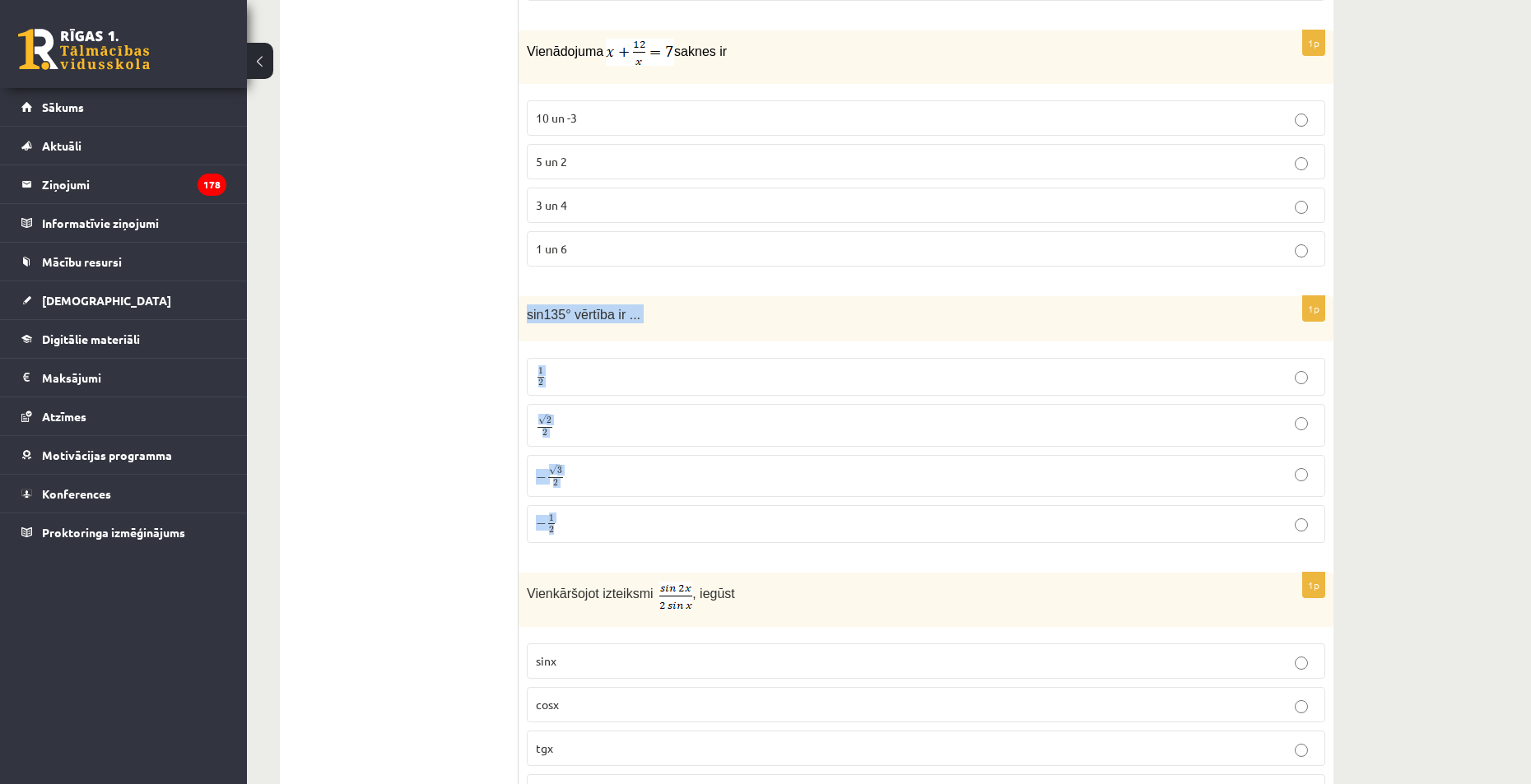
drag, startPoint x: 521, startPoint y: 314, endPoint x: 626, endPoint y: 508, distance: 220.6
click at [626, 508] on div "1p sin135° vērtība ir ... 1 2 1 2 √ 2 2 2 2 − √ 3 2 − 3 2 − 1 2 − 1 2" at bounding box center [926, 426] width 815 height 260
copy div "sin135° vērtība ir ... 1 2 1 2 √ 2 2 2 2 − √ 3 2 − 3 2 − 1 2"
click at [628, 431] on p "√ 2 2 2 2" at bounding box center [926, 424] width 781 height 24
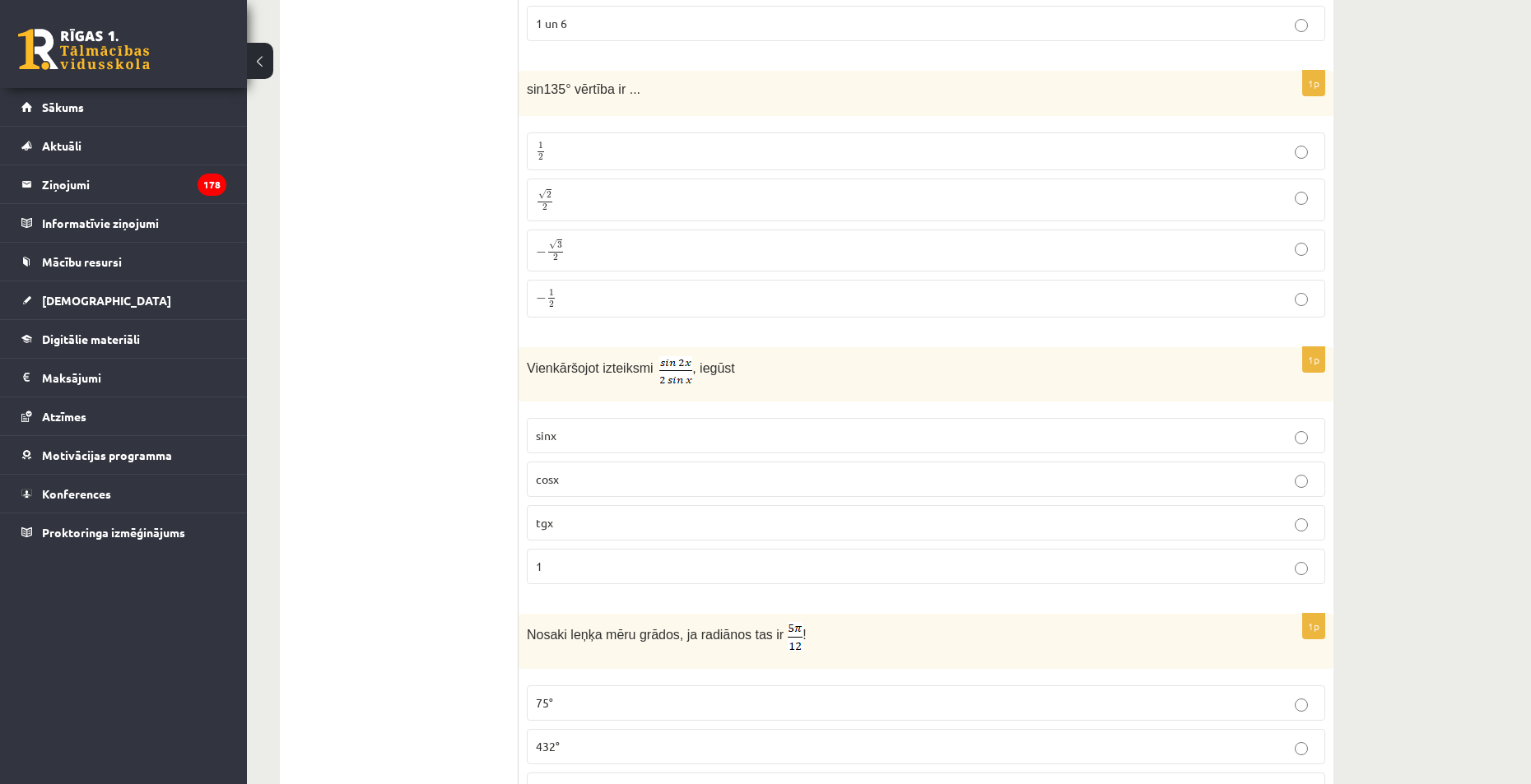
scroll to position [3209, 0]
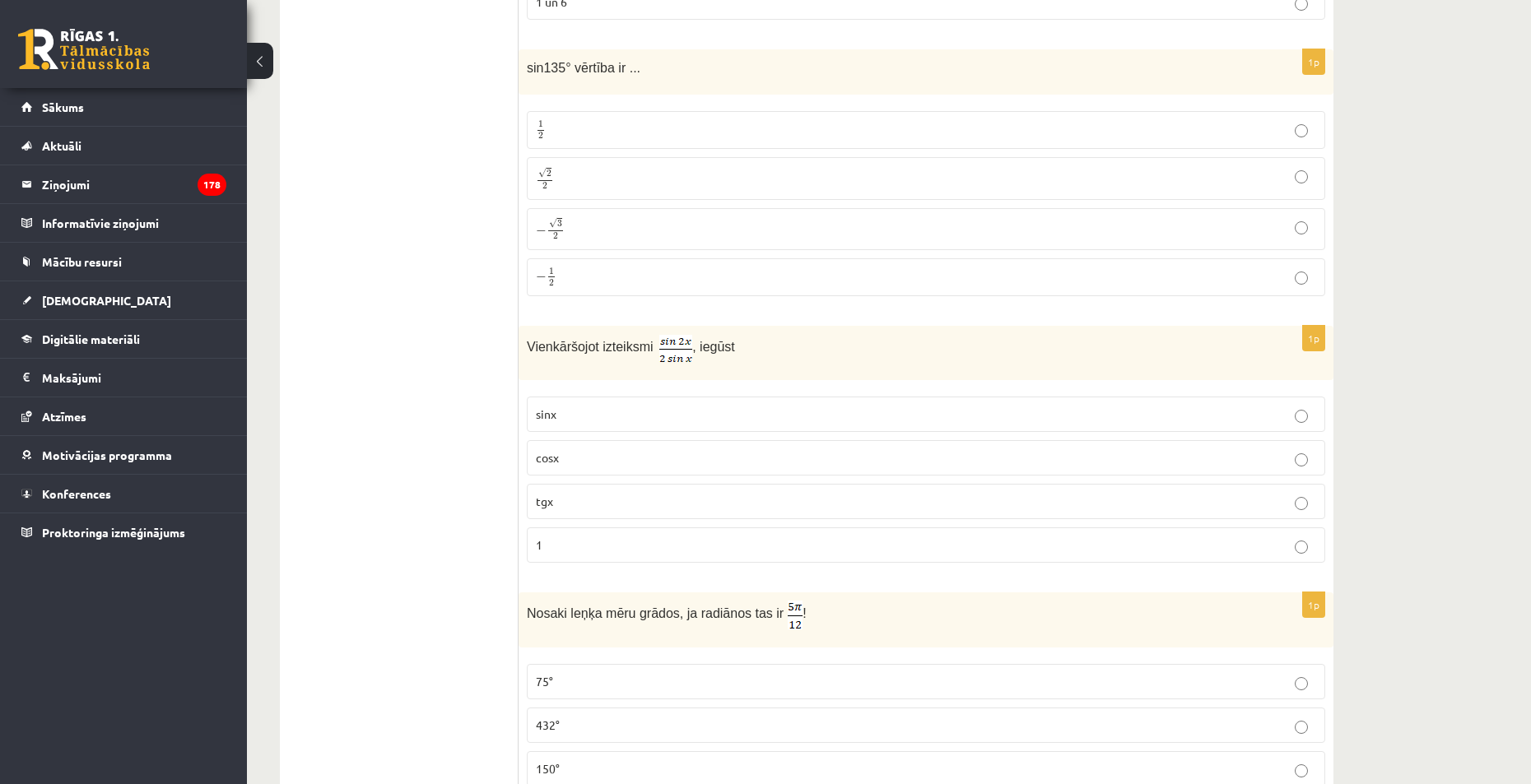
click at [573, 452] on p "cosx" at bounding box center [926, 457] width 781 height 17
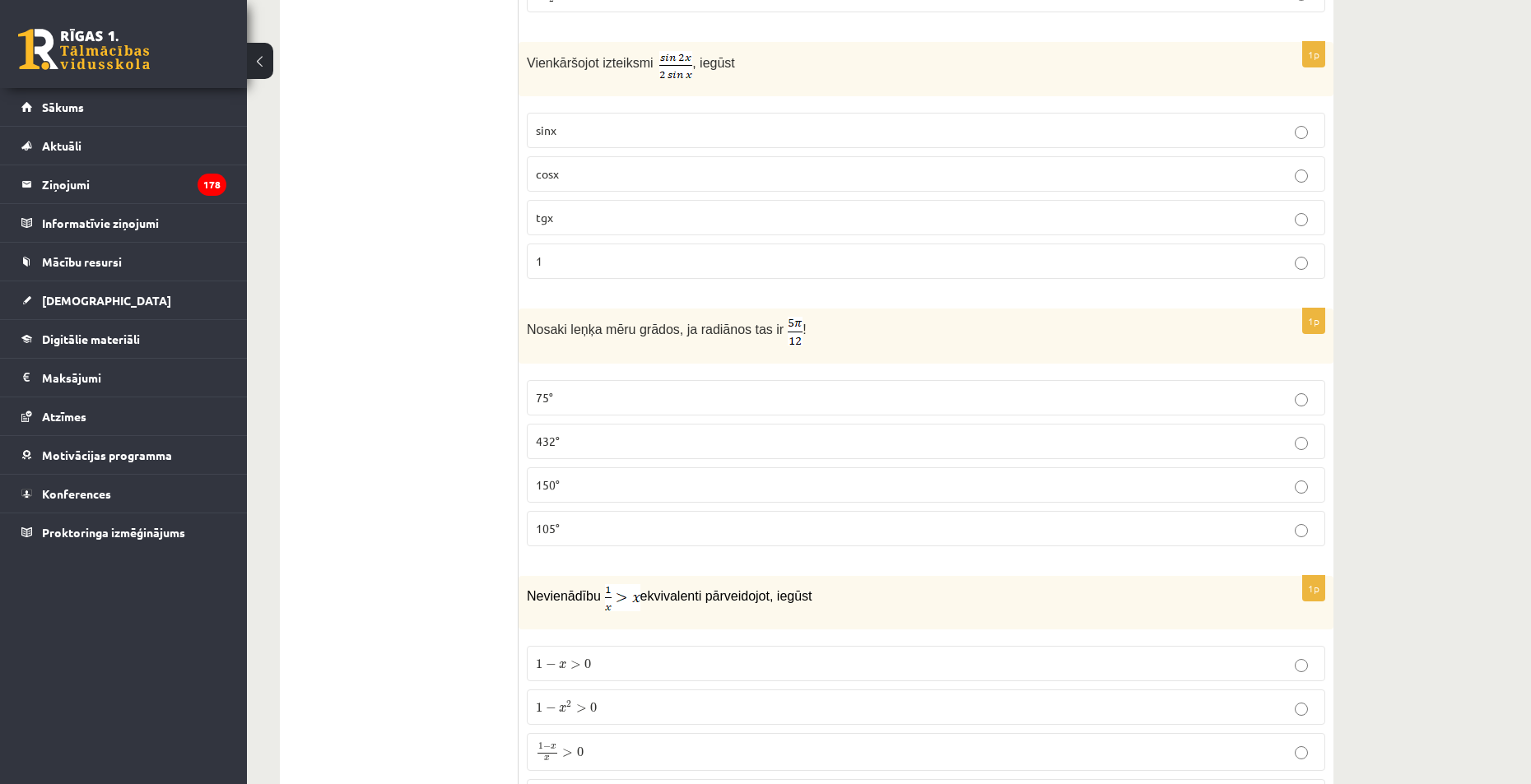
scroll to position [3620, 0]
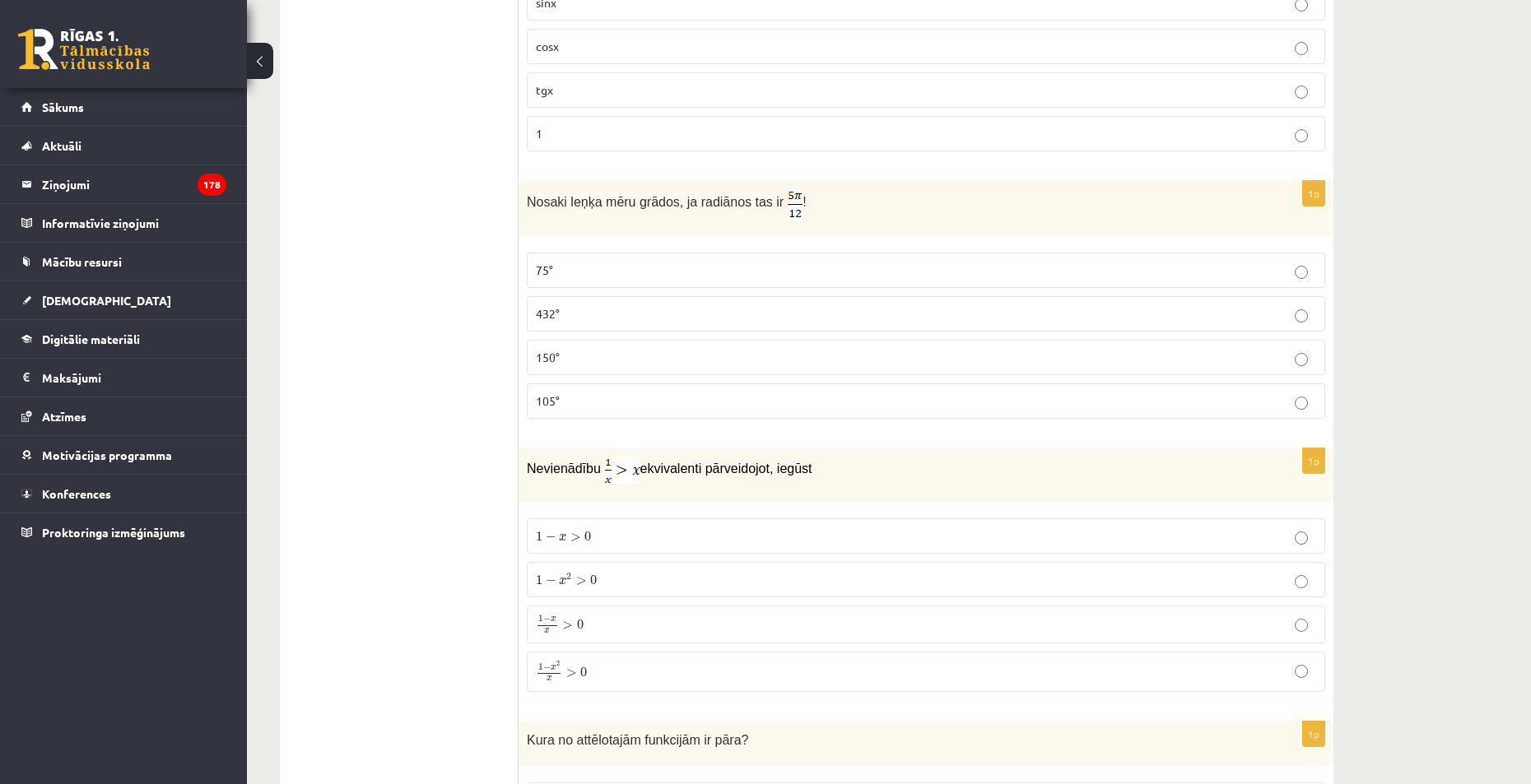
click at [626, 351] on p "150°" at bounding box center [926, 357] width 781 height 17
click at [615, 393] on p "105°" at bounding box center [926, 401] width 781 height 17
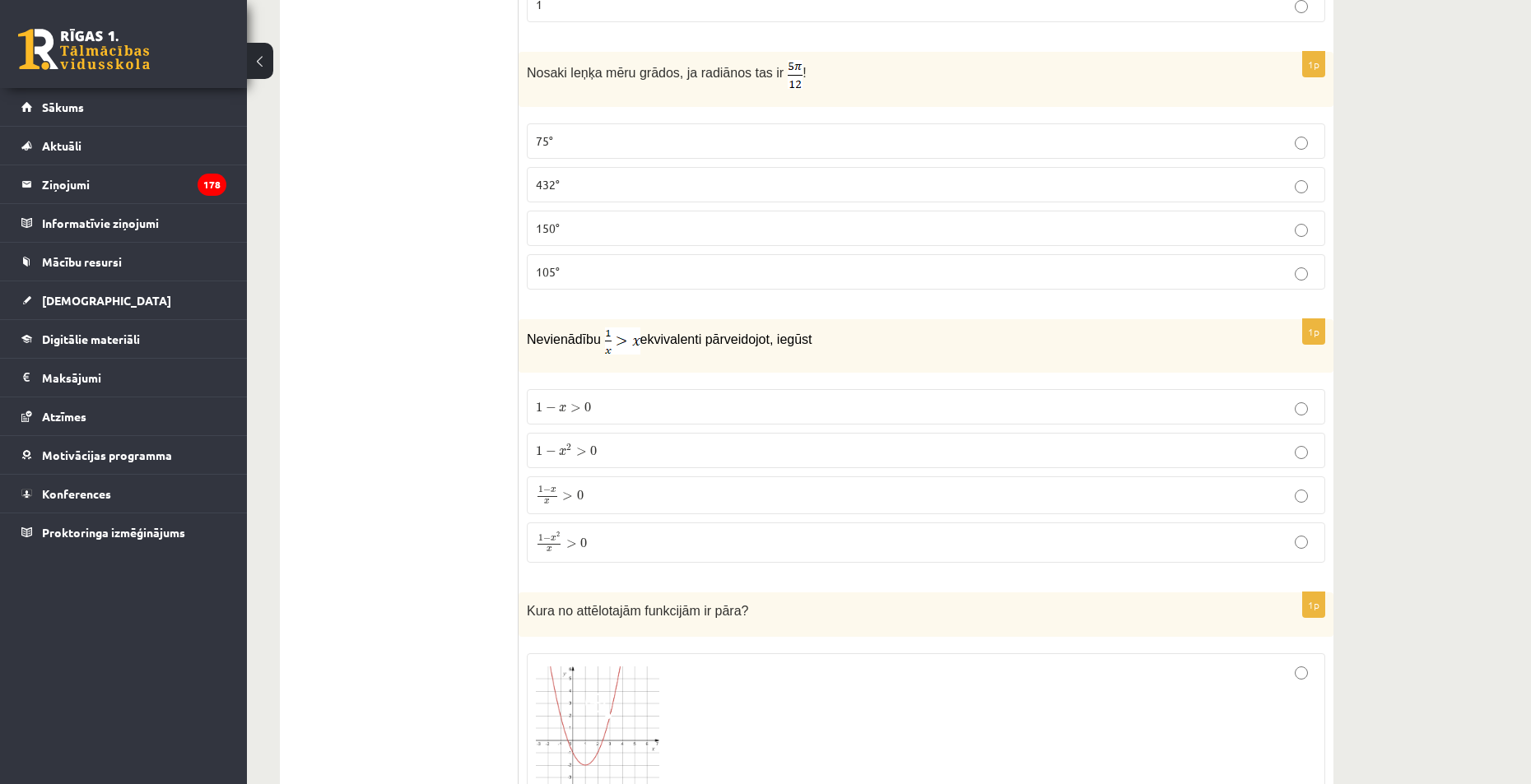
scroll to position [3785, 0]
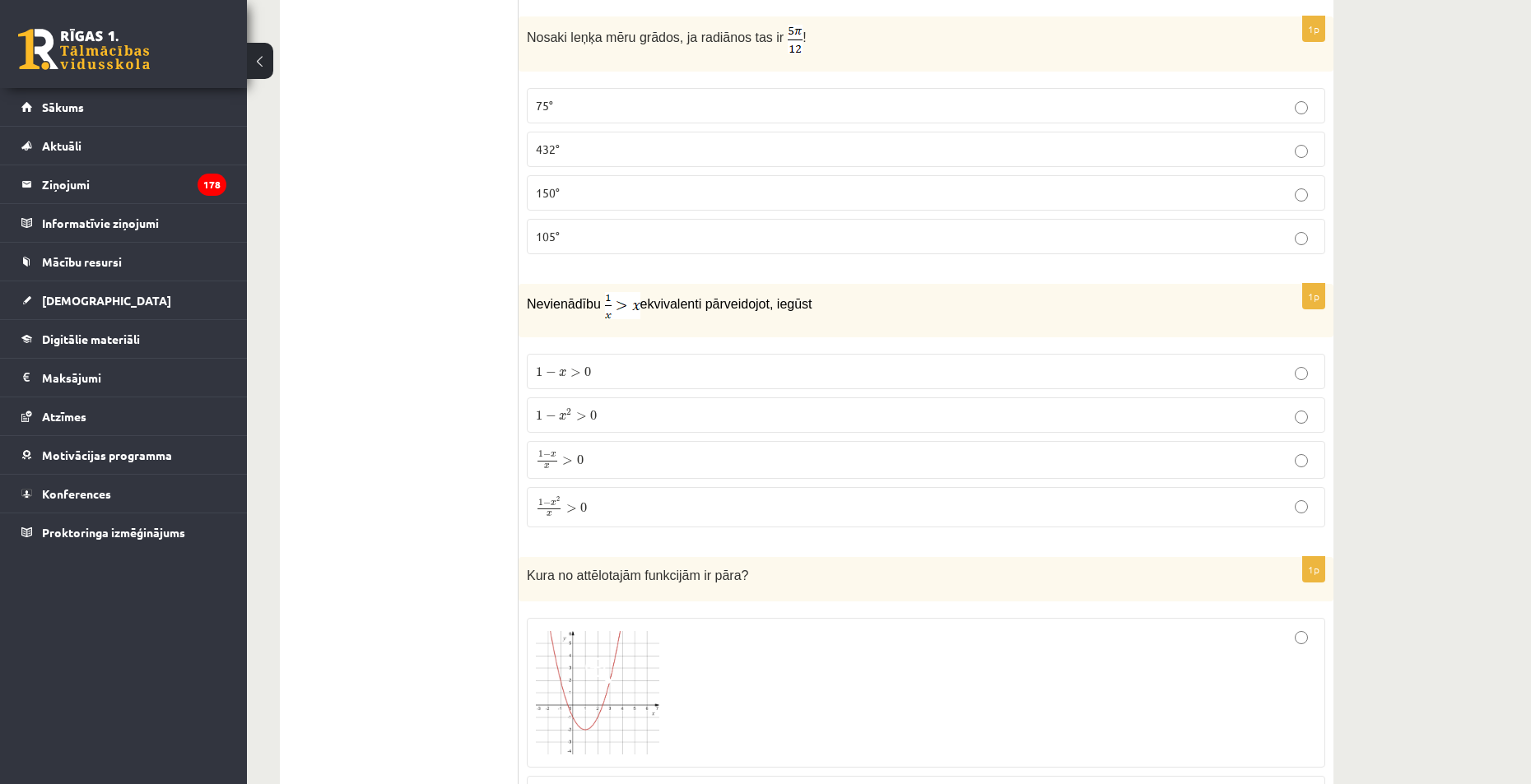
click at [642, 409] on p "1 − x 2 > 0 1 − x 2 > 0" at bounding box center [926, 414] width 781 height 17
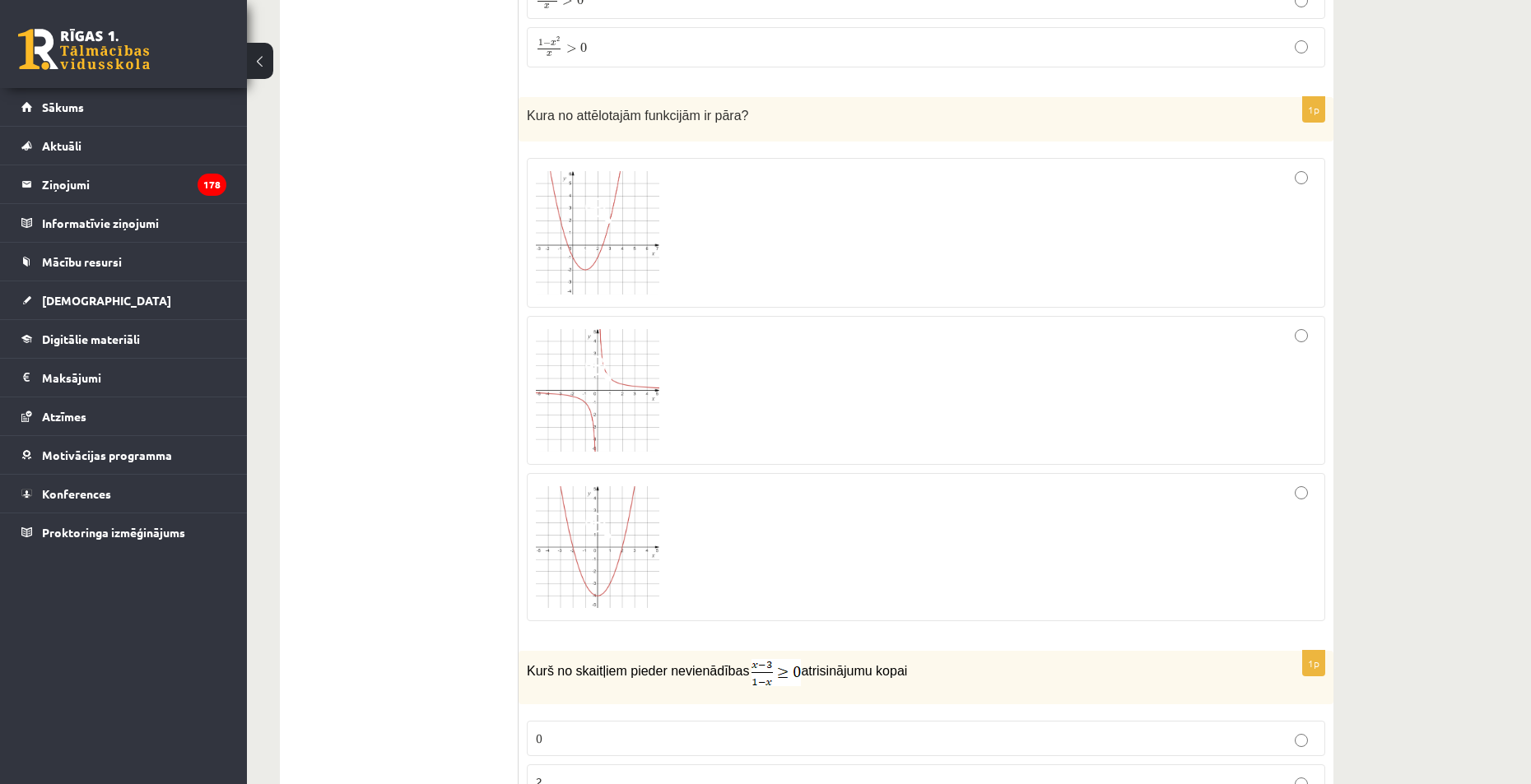
scroll to position [4196, 0]
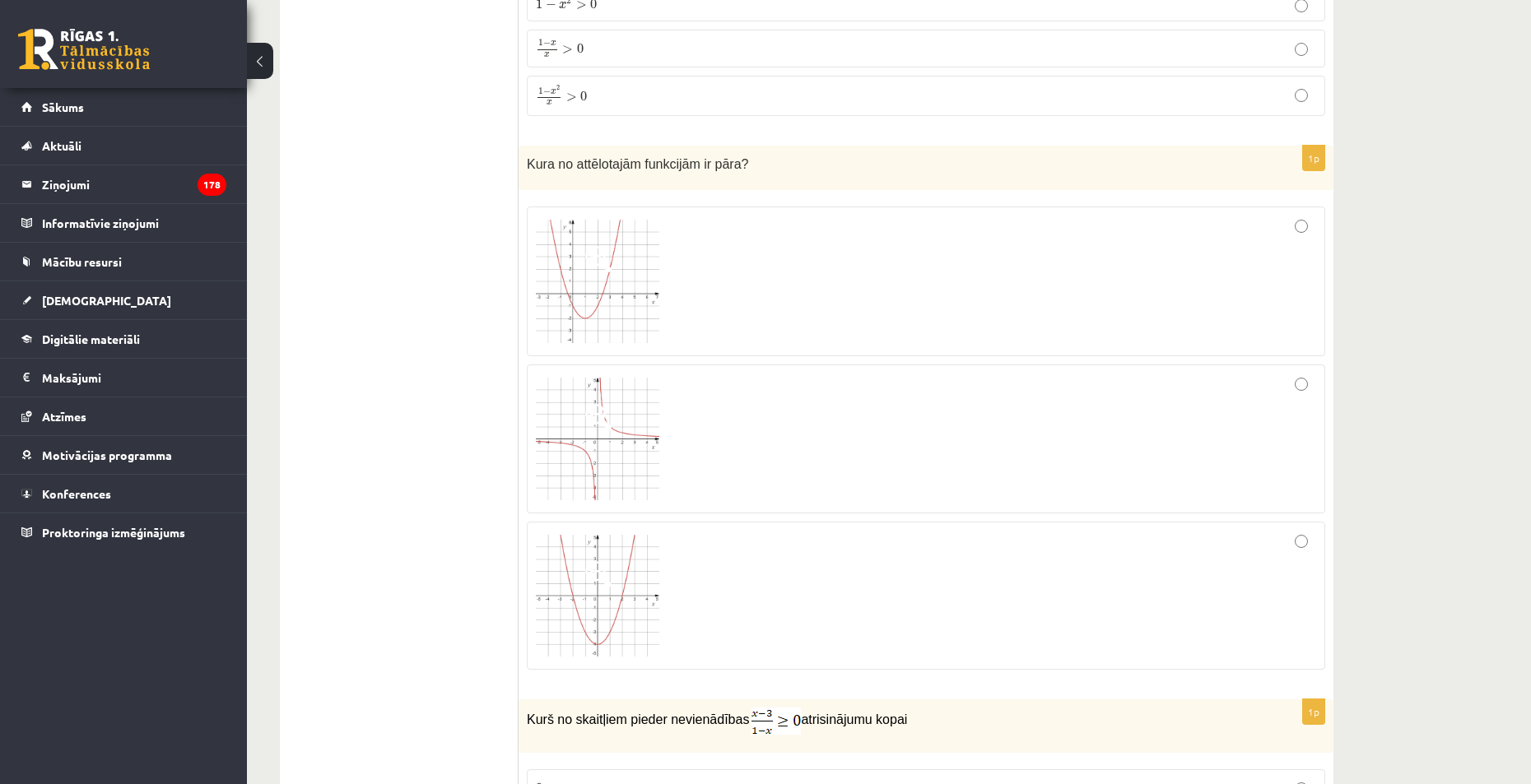
click at [884, 423] on div at bounding box center [926, 439] width 781 height 132
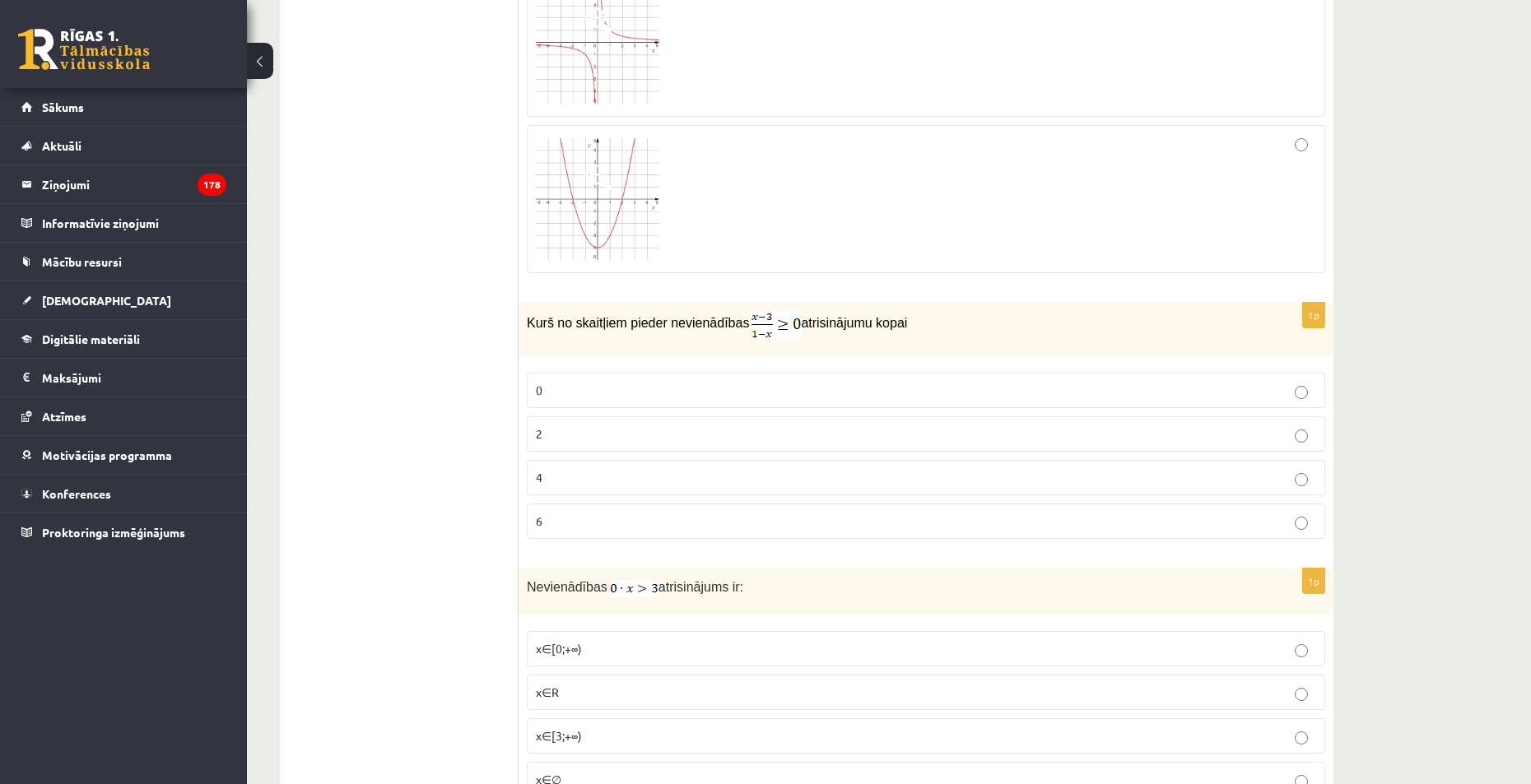
scroll to position [4608, 0]
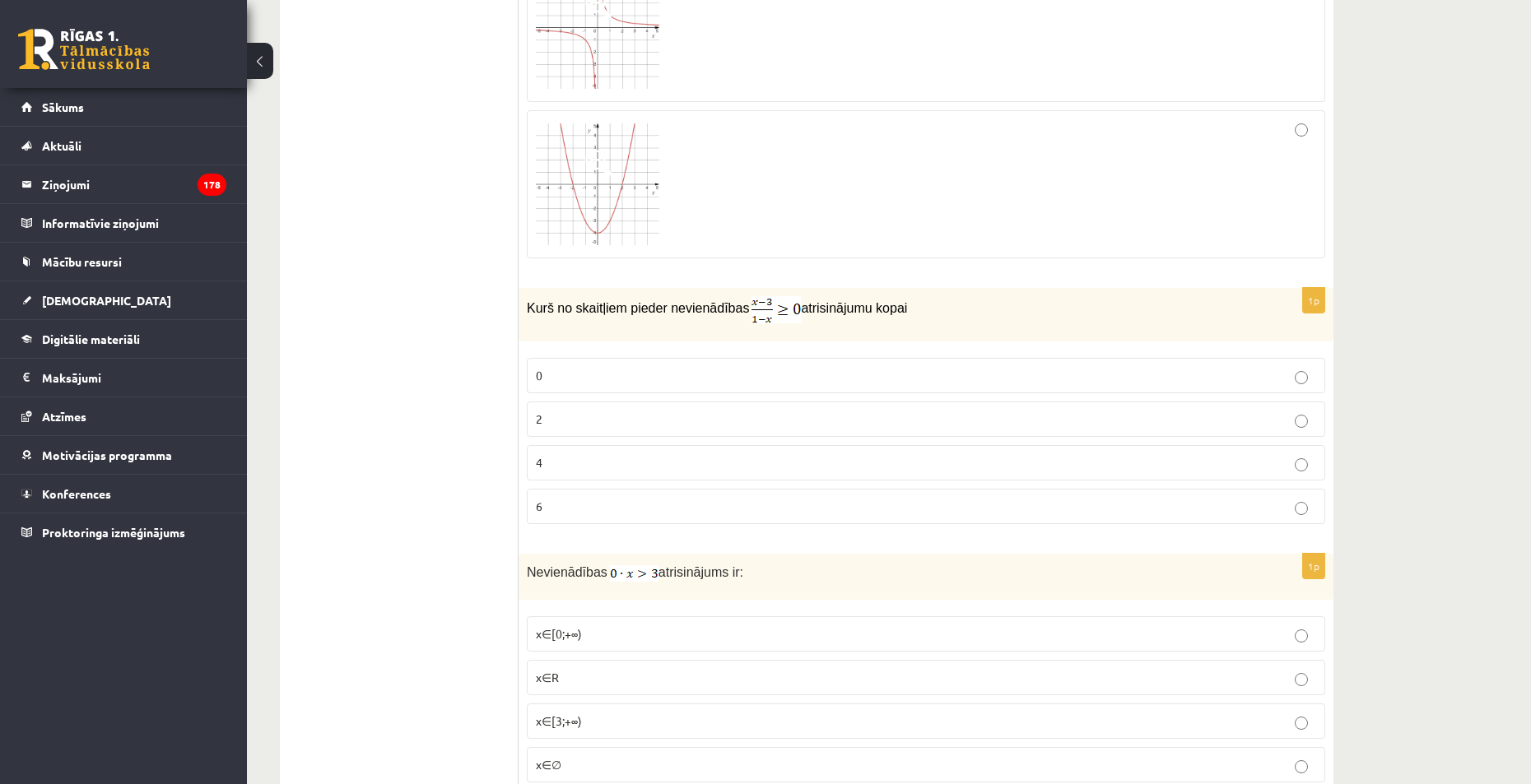
click at [588, 370] on p "0" at bounding box center [926, 375] width 781 height 17
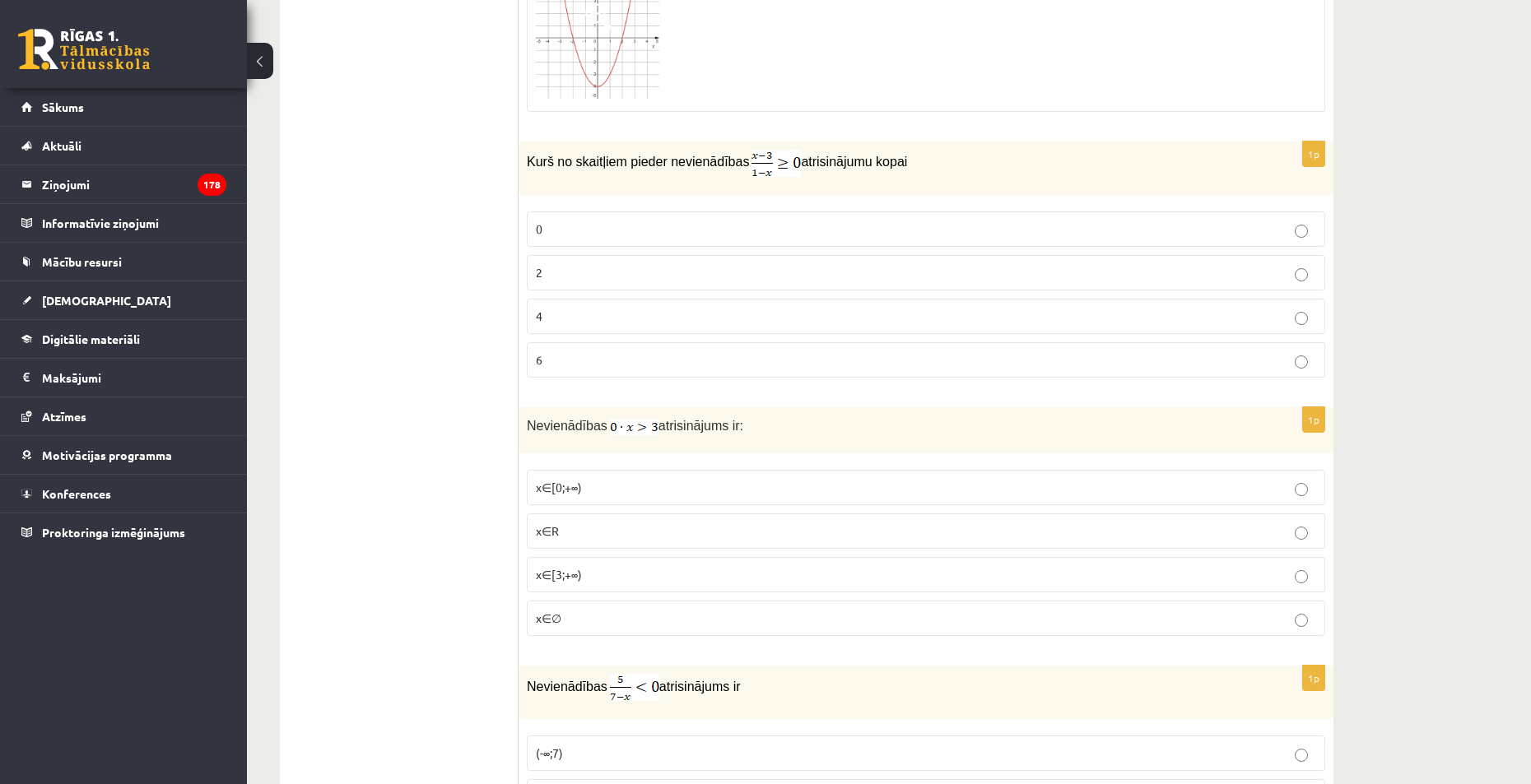
scroll to position [4772, 0]
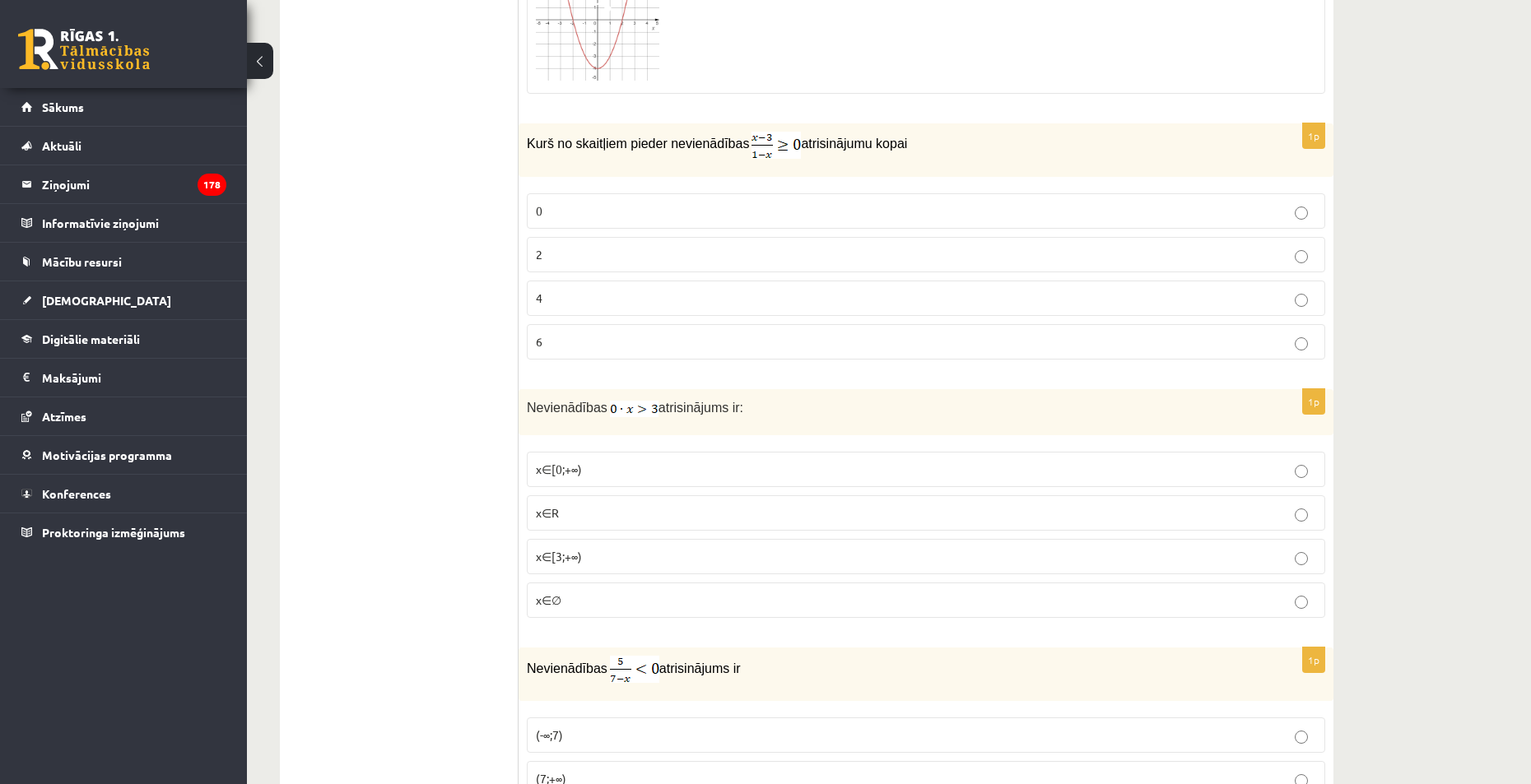
click at [606, 593] on p "x∈∅" at bounding box center [926, 600] width 781 height 17
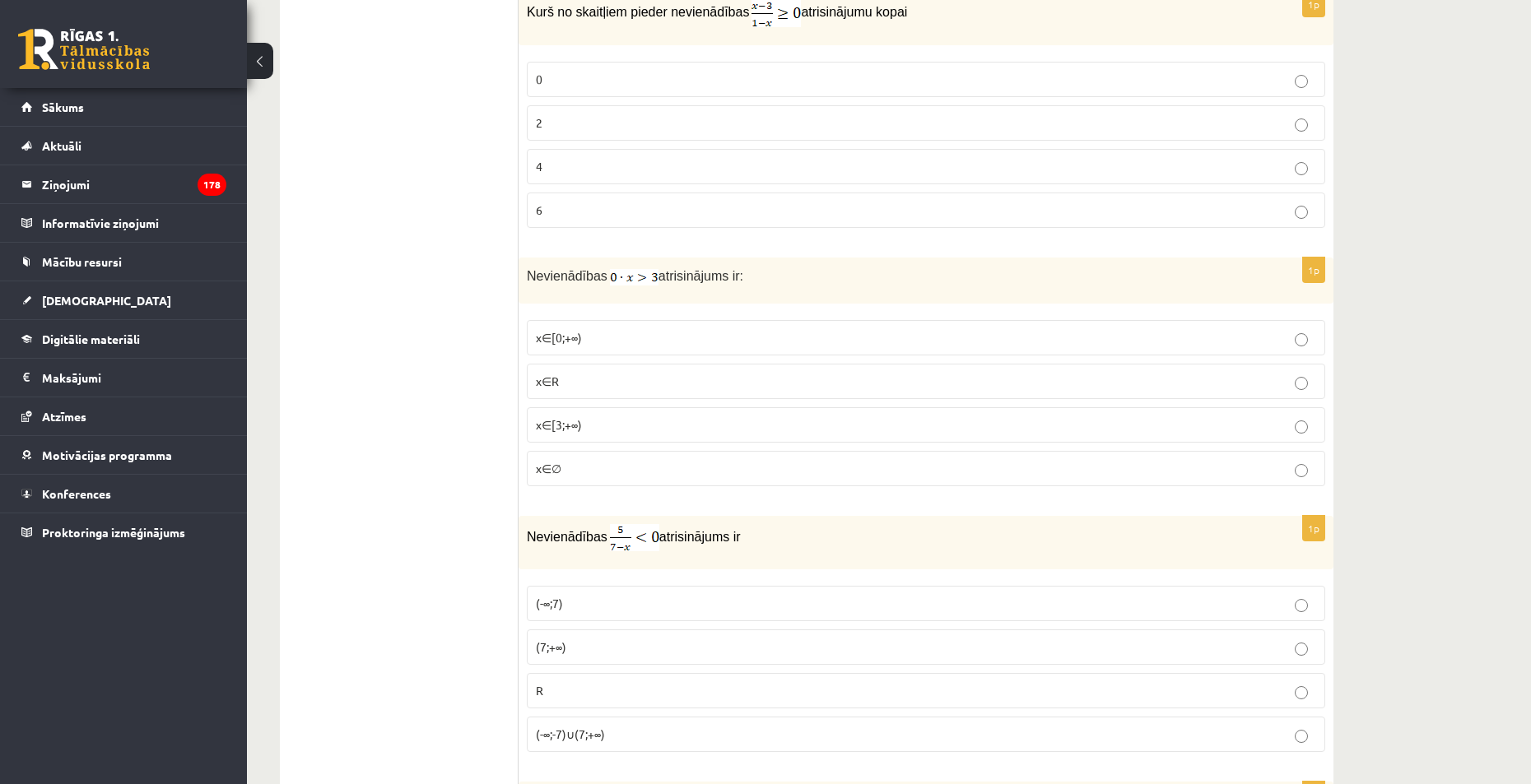
scroll to position [5101, 0]
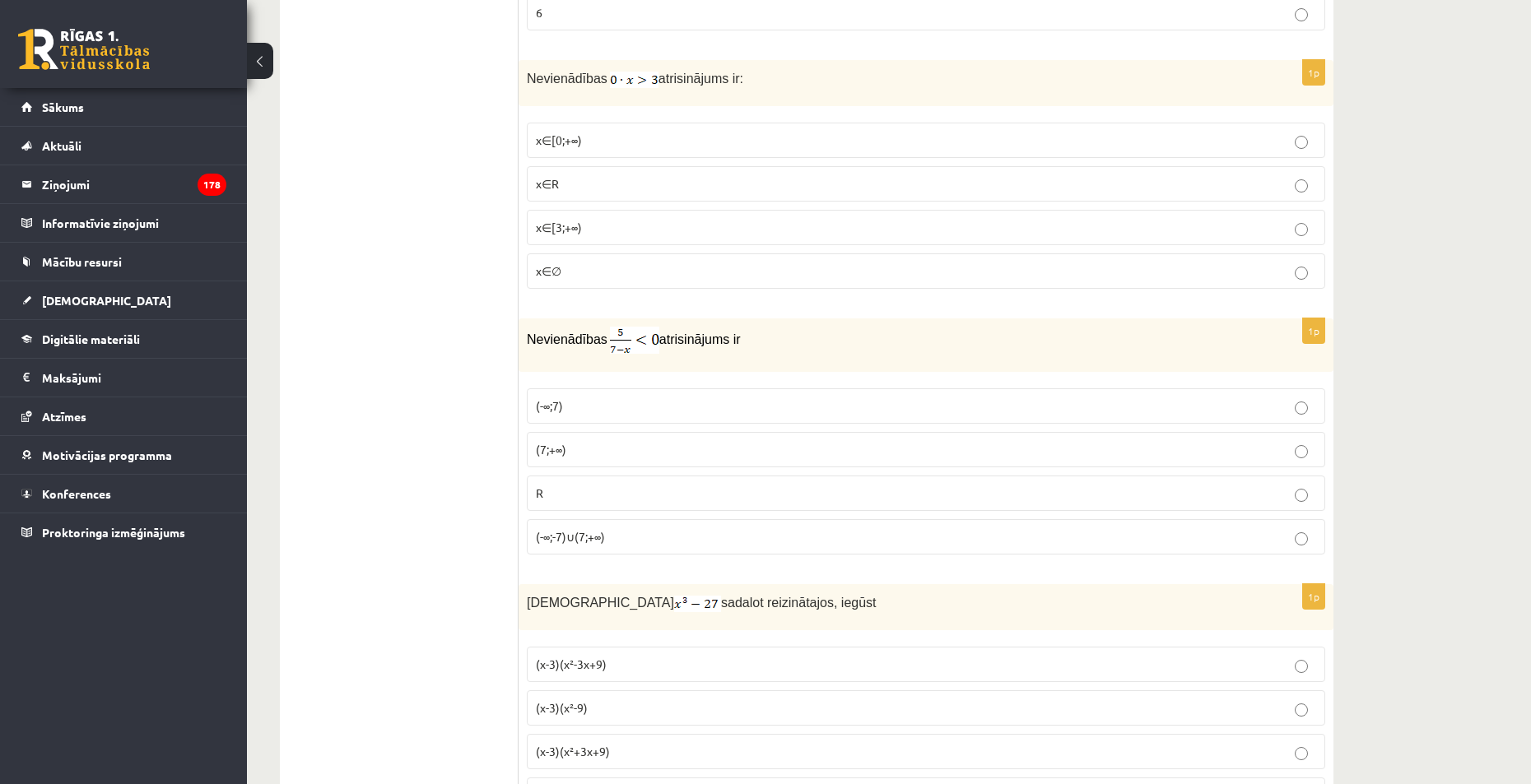
click at [598, 441] on p "(7;+∞)" at bounding box center [926, 449] width 781 height 17
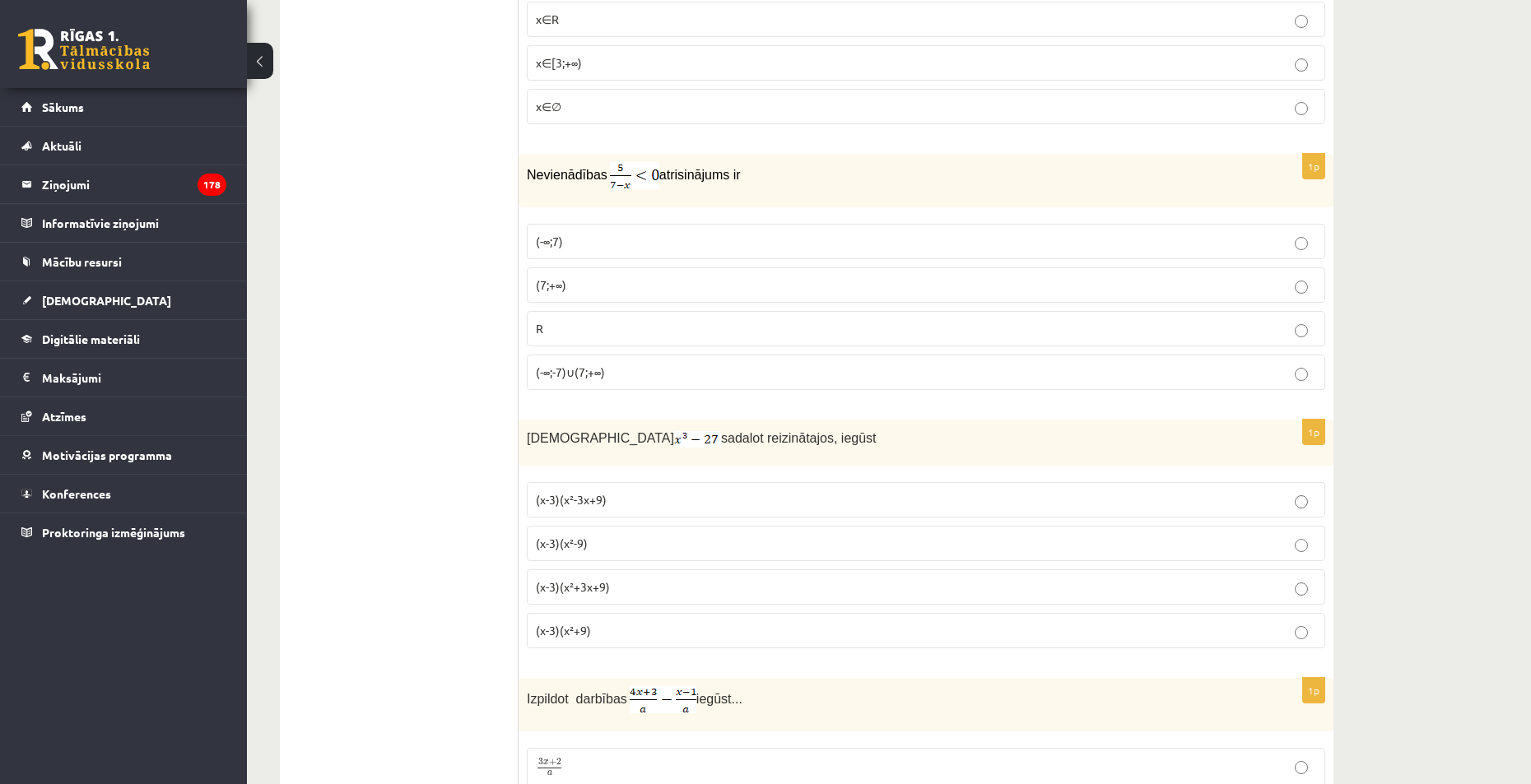
scroll to position [5431, 0]
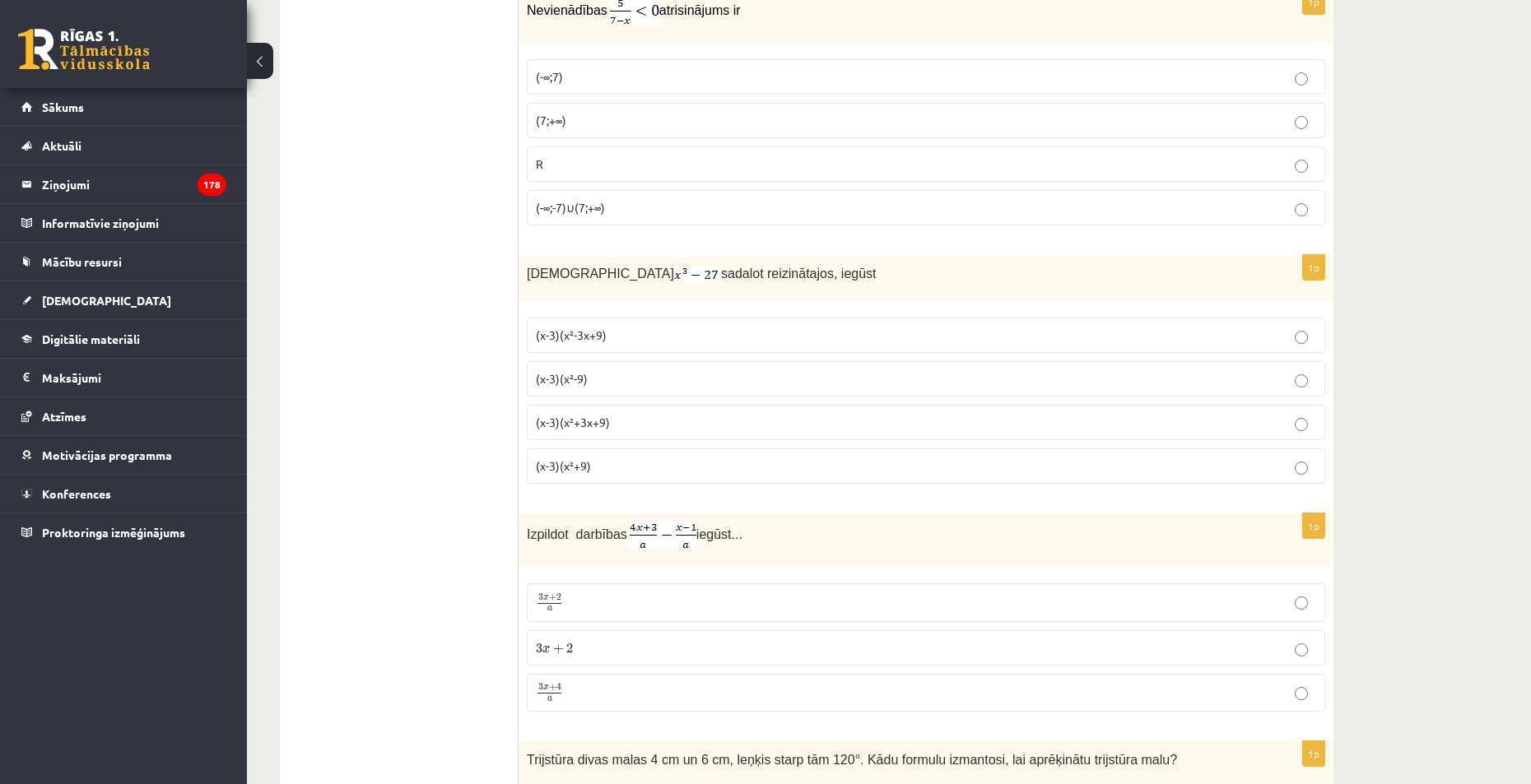
click at [633, 421] on p "(x-3)(x²+3x+9)" at bounding box center [926, 422] width 781 height 17
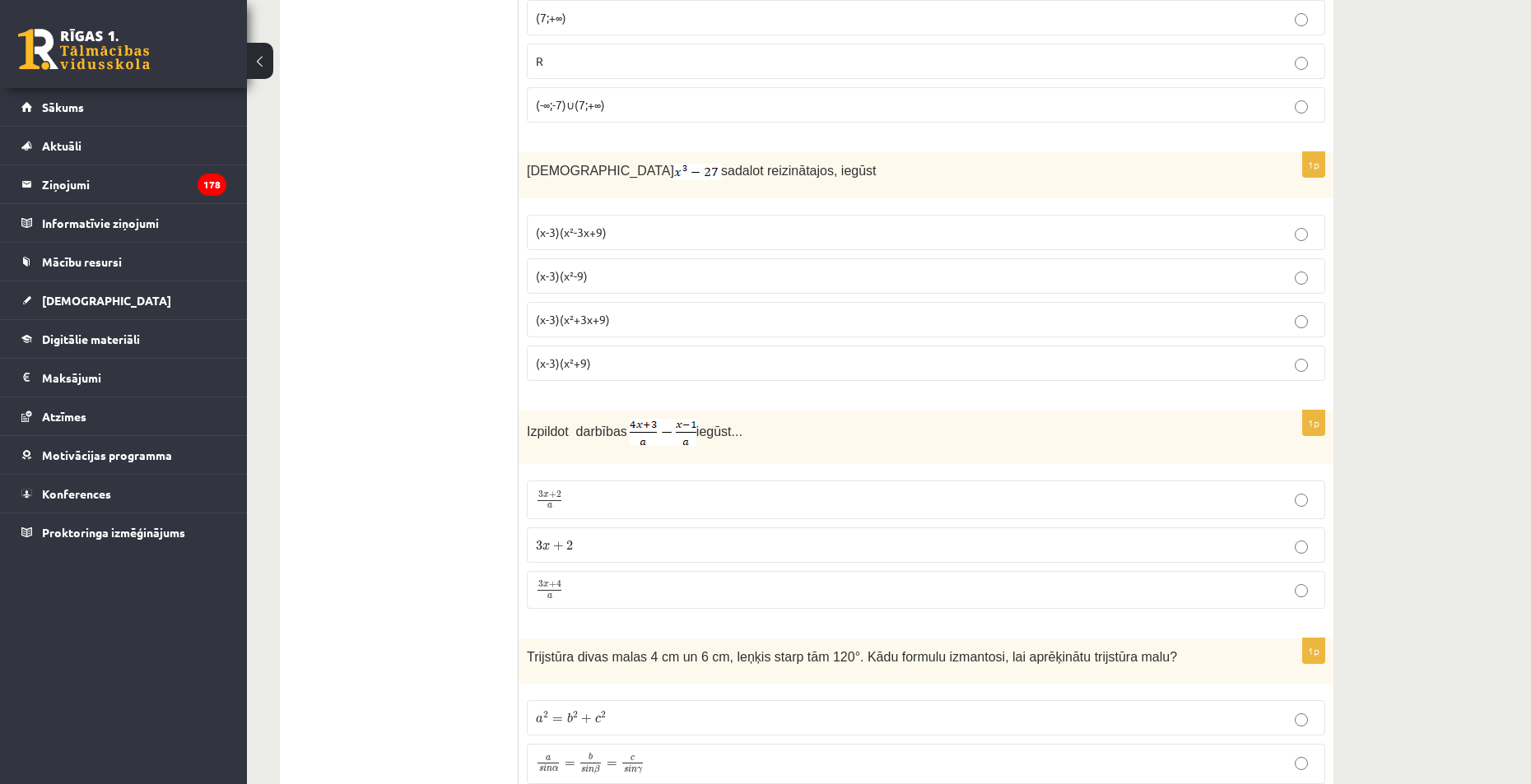
scroll to position [5513, 0]
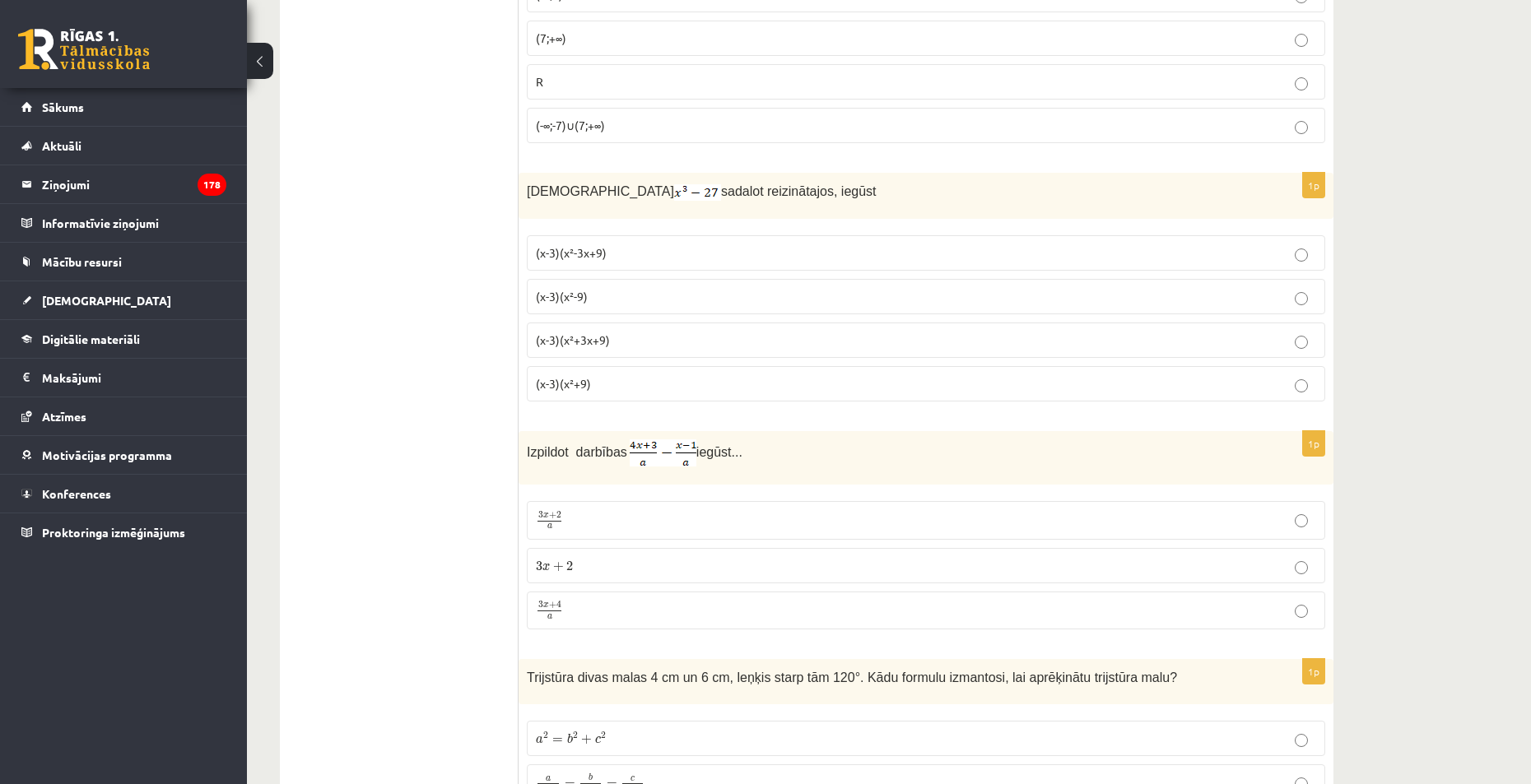
click at [598, 606] on p "3 x + 4 a 3 x + 4 a" at bounding box center [926, 611] width 781 height 21
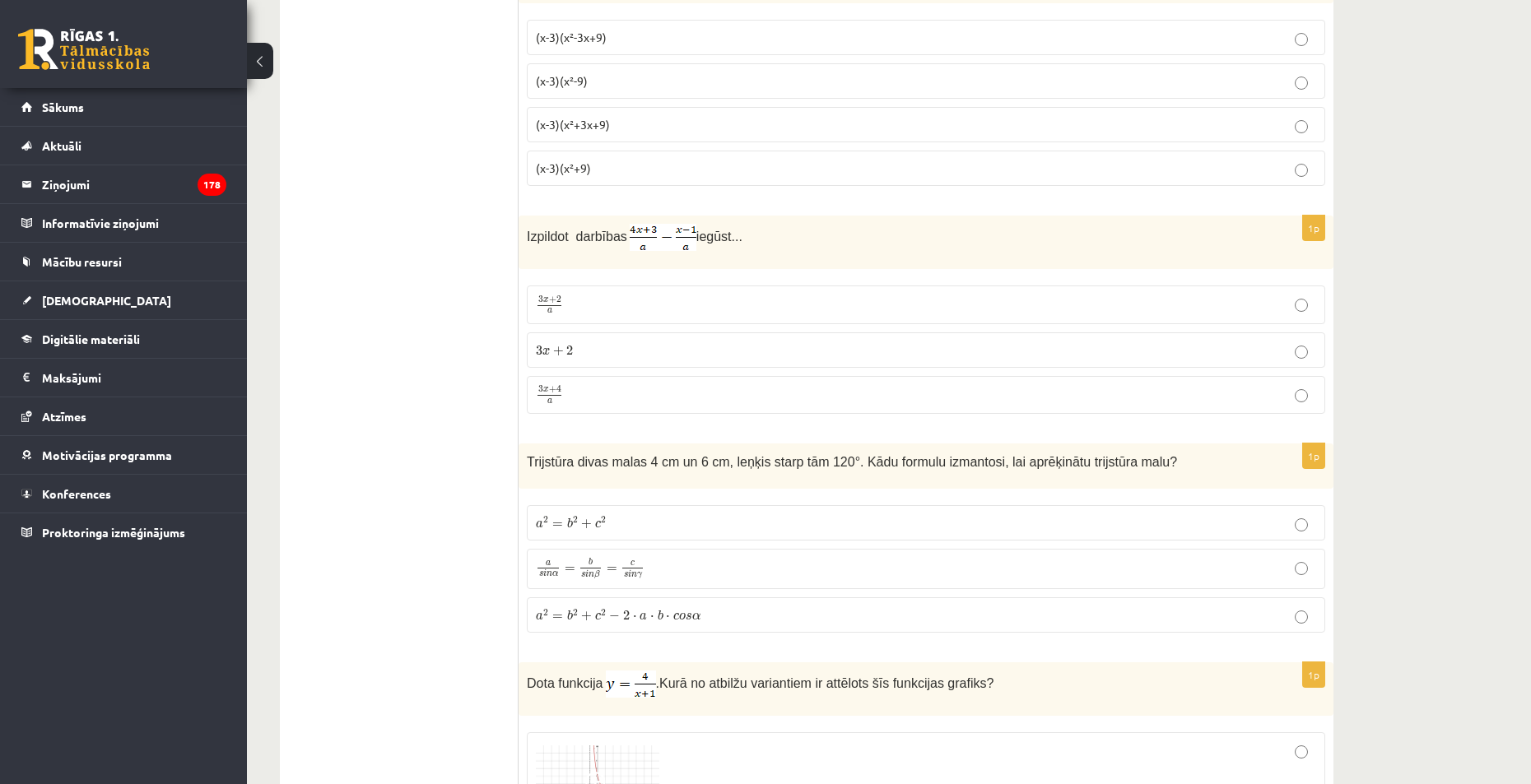
scroll to position [5760, 0]
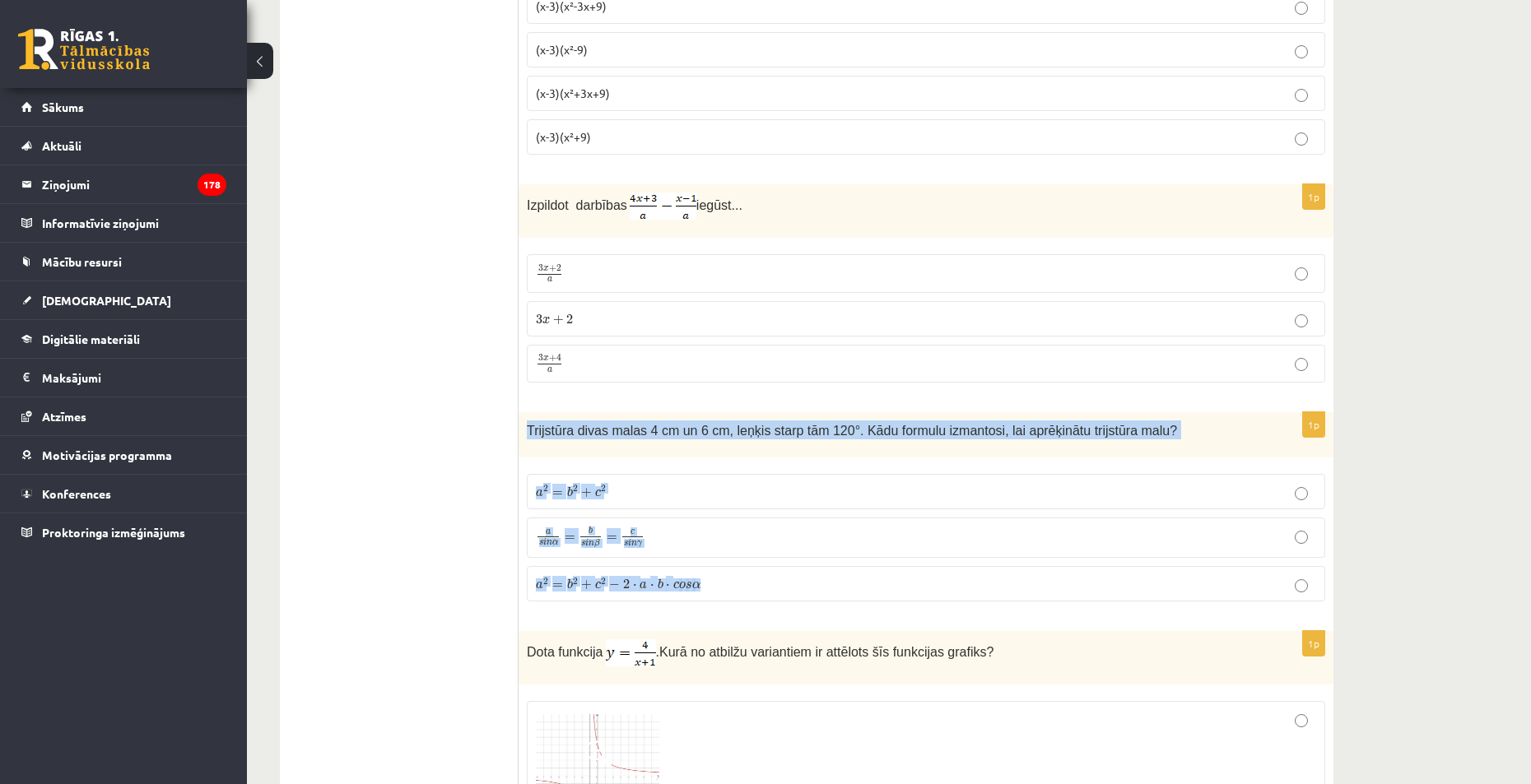
drag, startPoint x: 652, startPoint y: 447, endPoint x: 818, endPoint y: 605, distance: 229.2
click at [818, 605] on div "1p Trijstūra divas malas 4 cm un 6 cm, leņķis starp tām 120°. Kādu formulu izma…" at bounding box center [926, 514] width 815 height 203
copy div "Trijstūra divas malas 4 cm un 6 cm, leņķis starp tām 120°. Kādu formulu izmanto…"
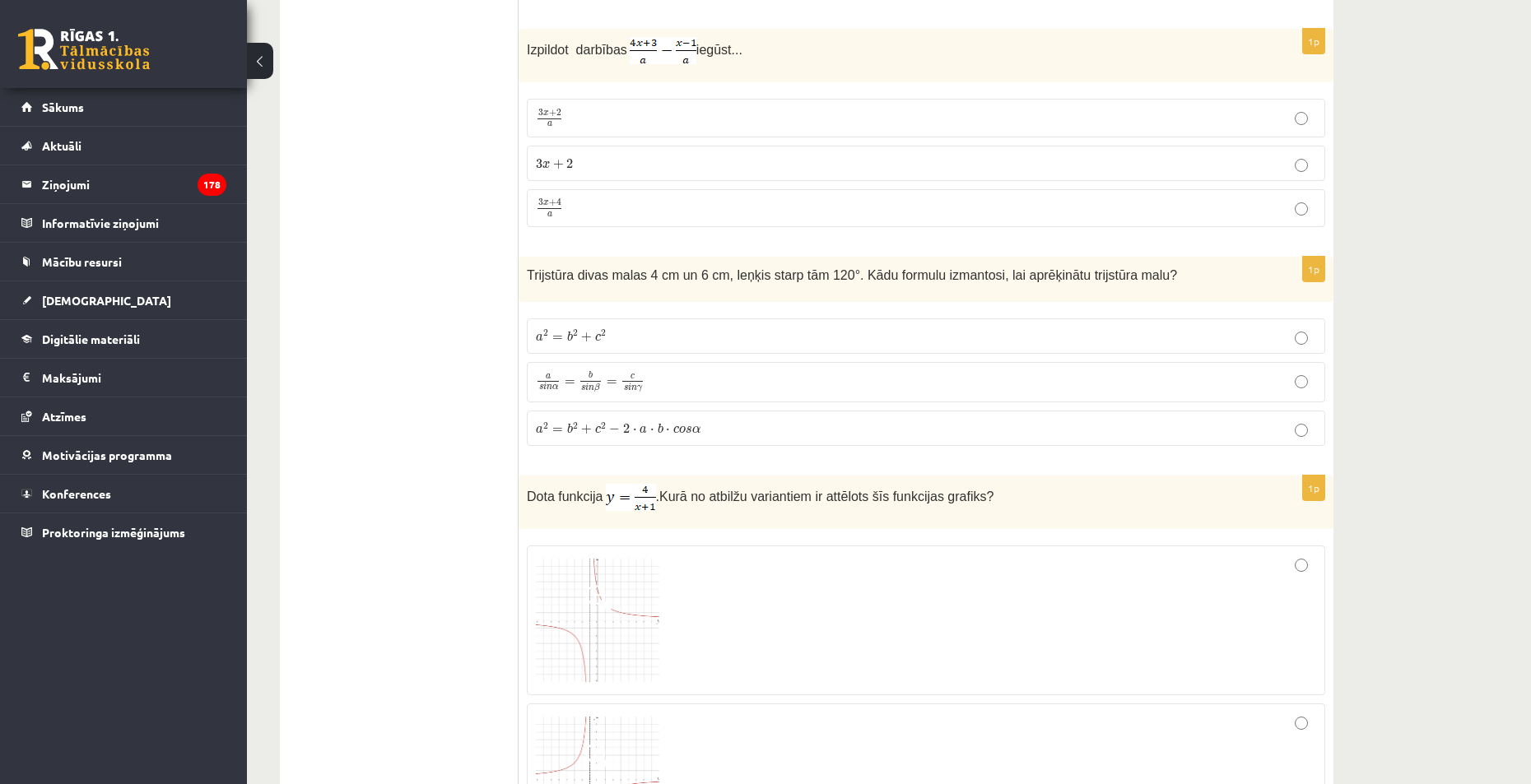
scroll to position [5924, 0]
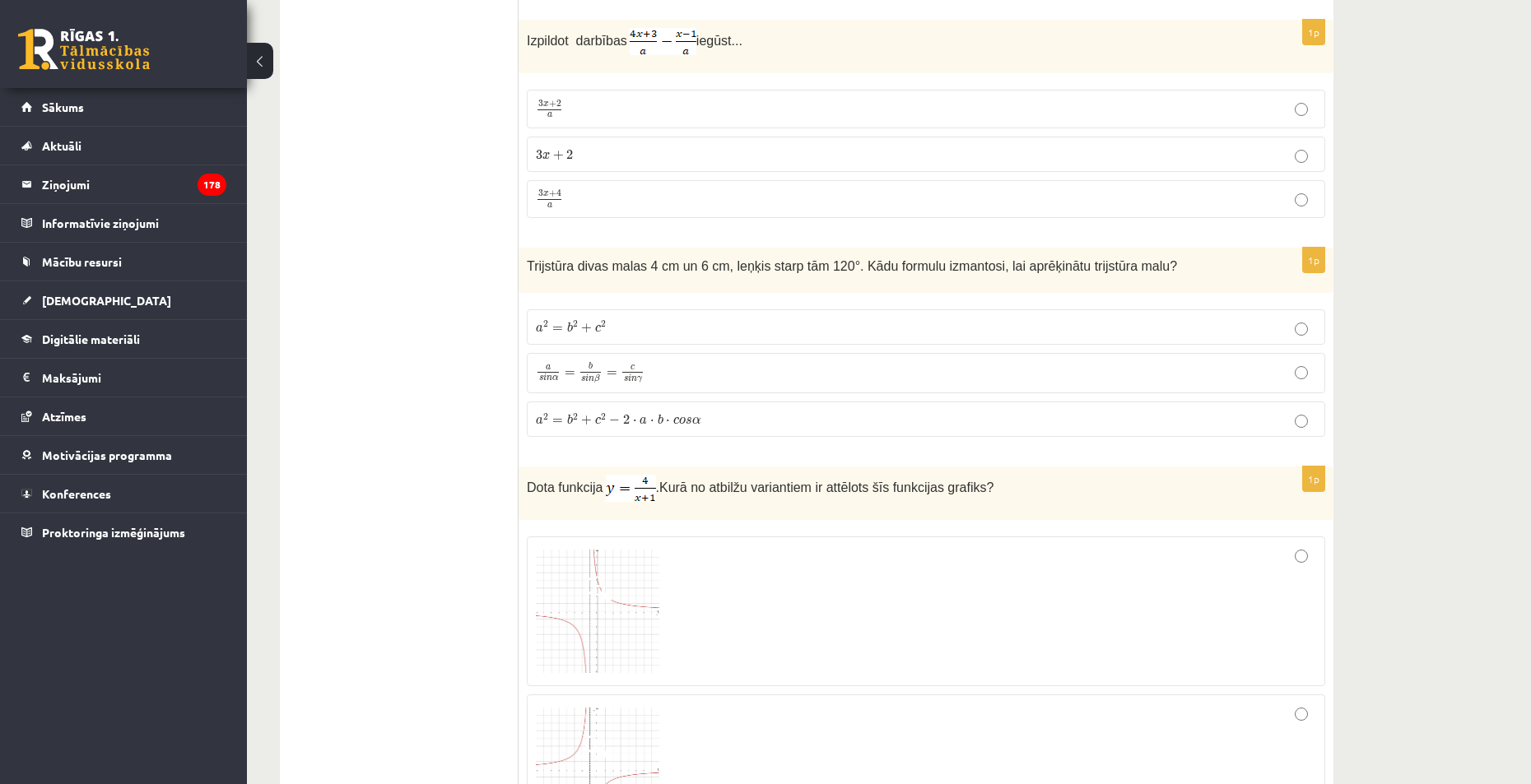
click at [671, 370] on p "a s i n α = b s i n β = c s i n γ a s i n α = b s i n β = c s i n γ" at bounding box center [926, 374] width 781 height 23
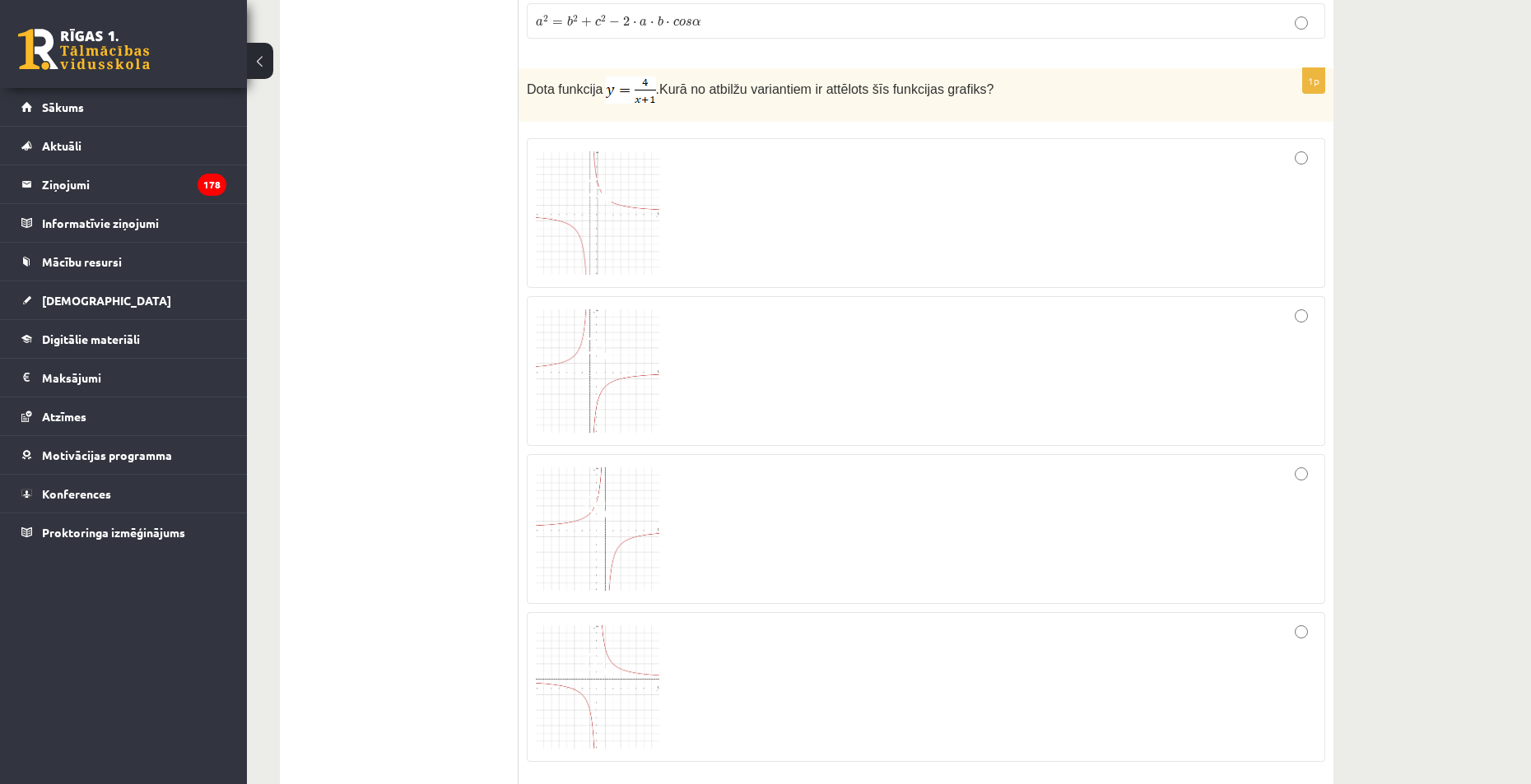
scroll to position [6336, 0]
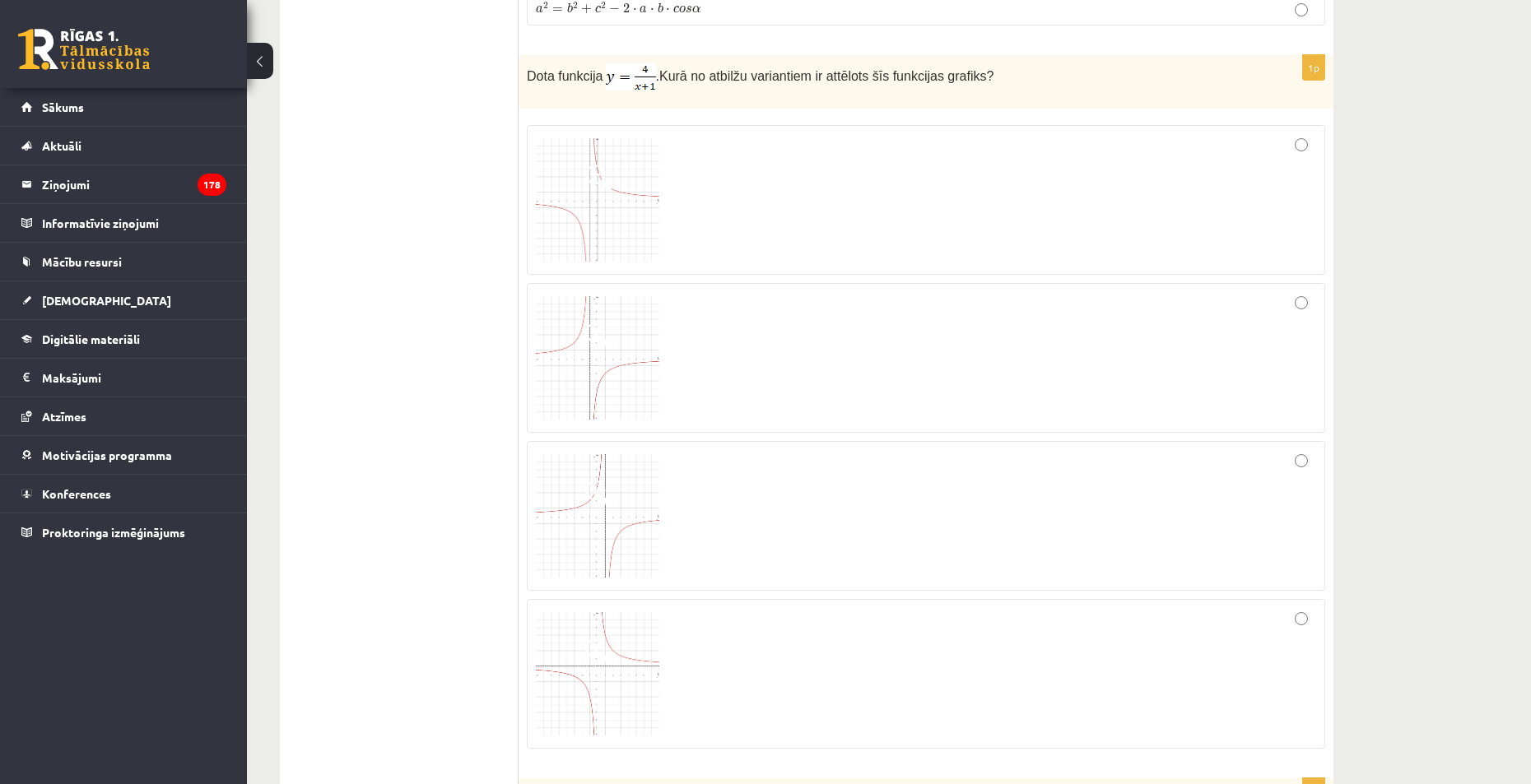
click at [617, 187] on img at bounding box center [598, 200] width 124 height 124
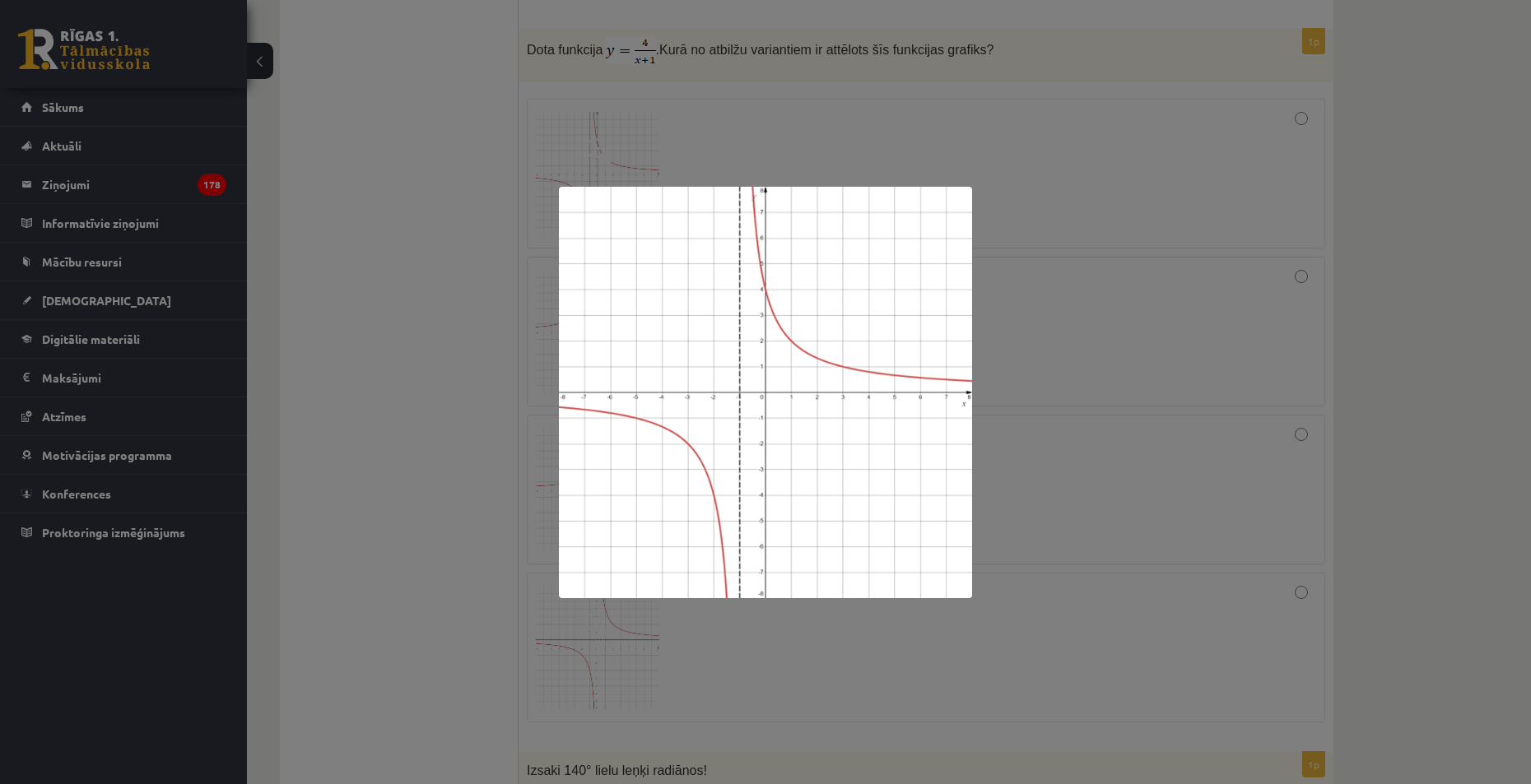
scroll to position [6418, 0]
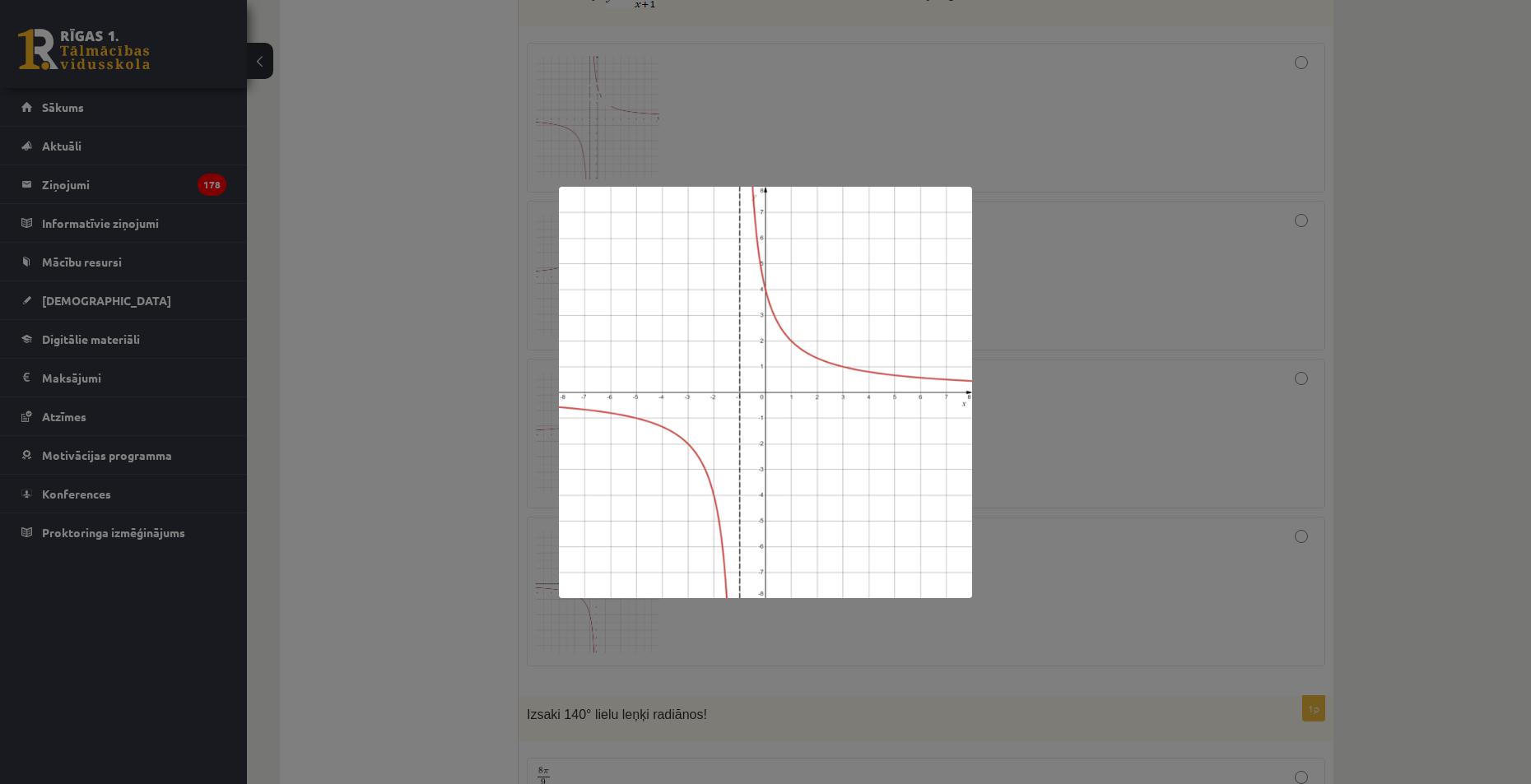
click at [1071, 297] on div at bounding box center [766, 392] width 1531 height 784
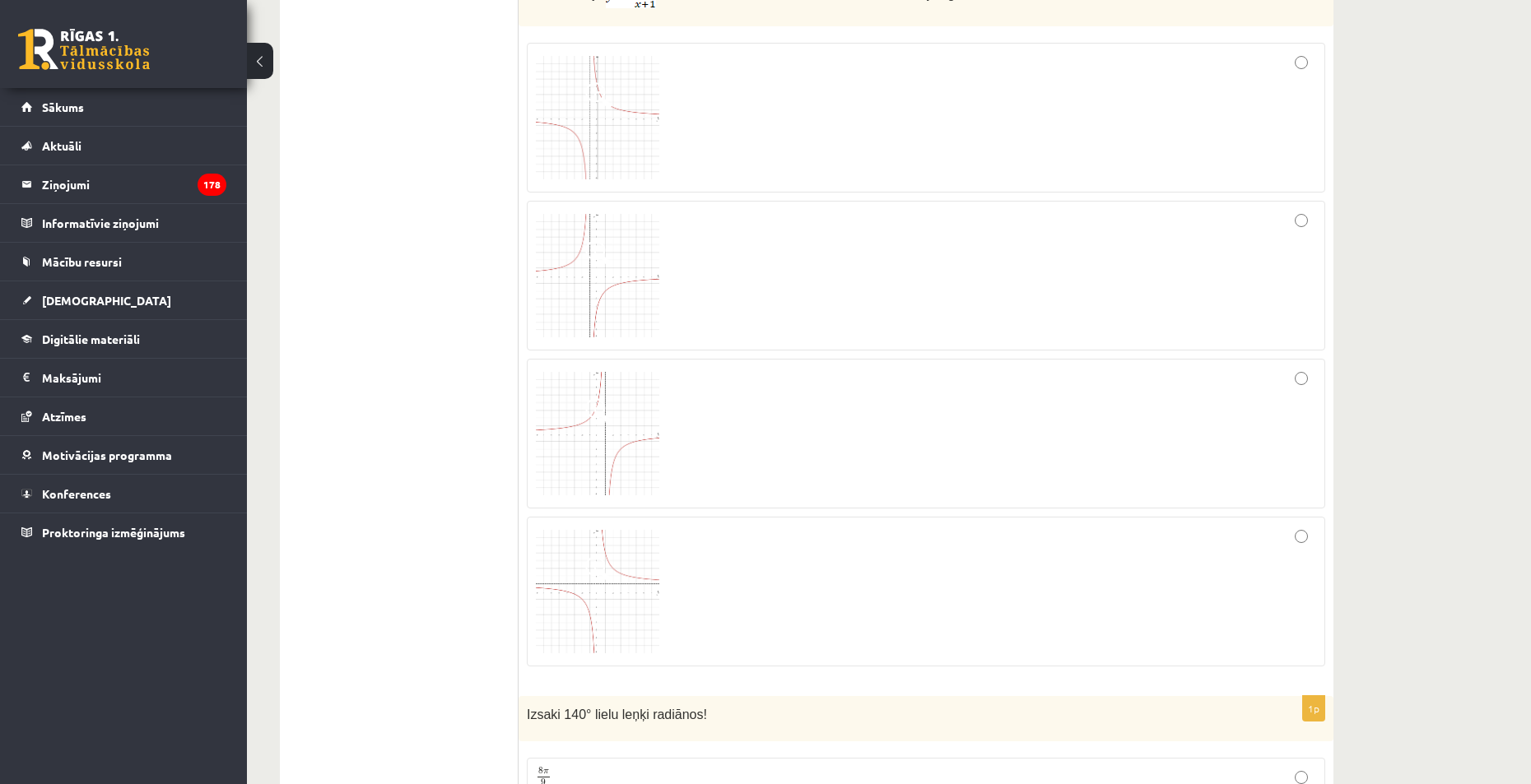
click at [1019, 126] on div at bounding box center [926, 118] width 781 height 132
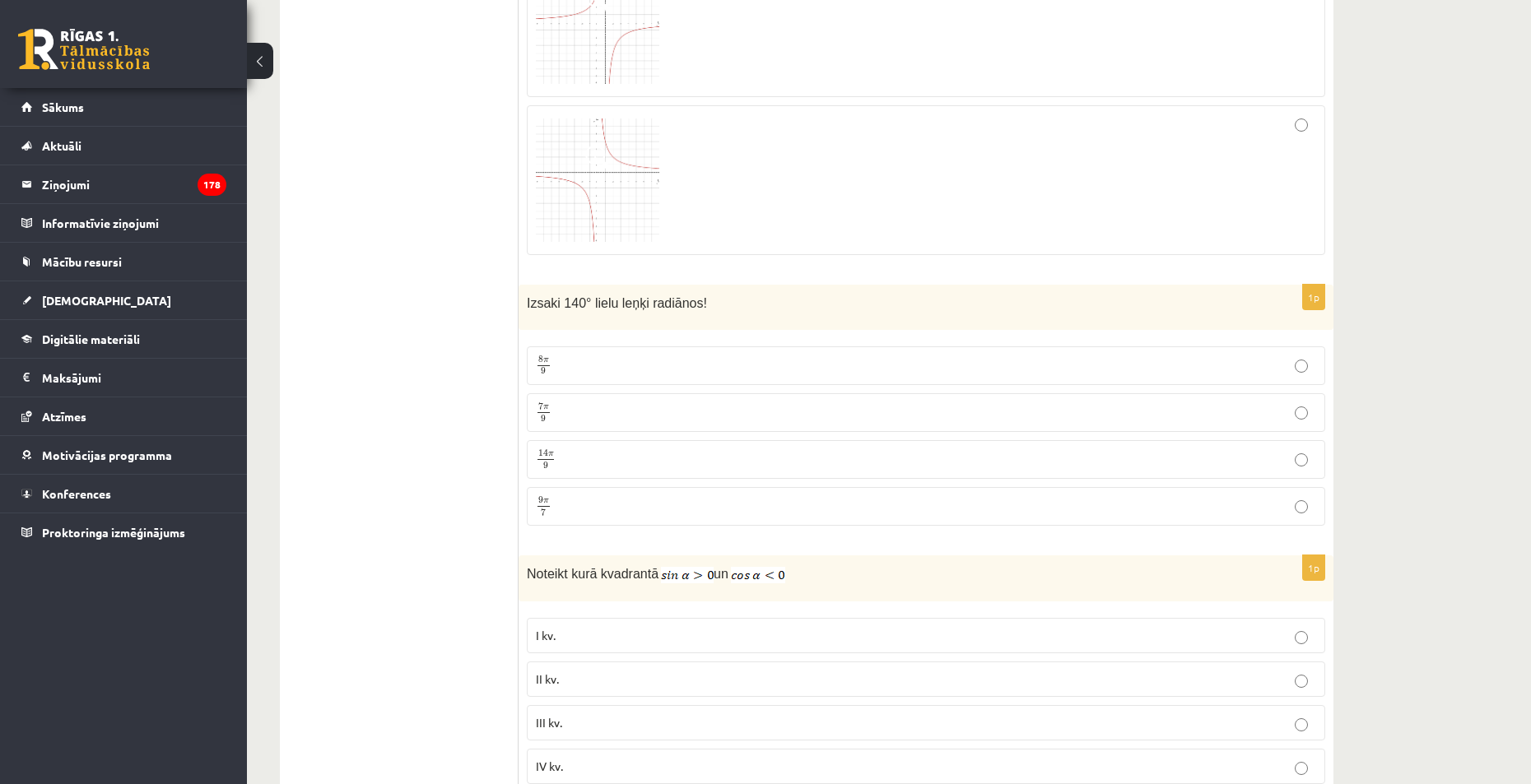
scroll to position [6912, 0]
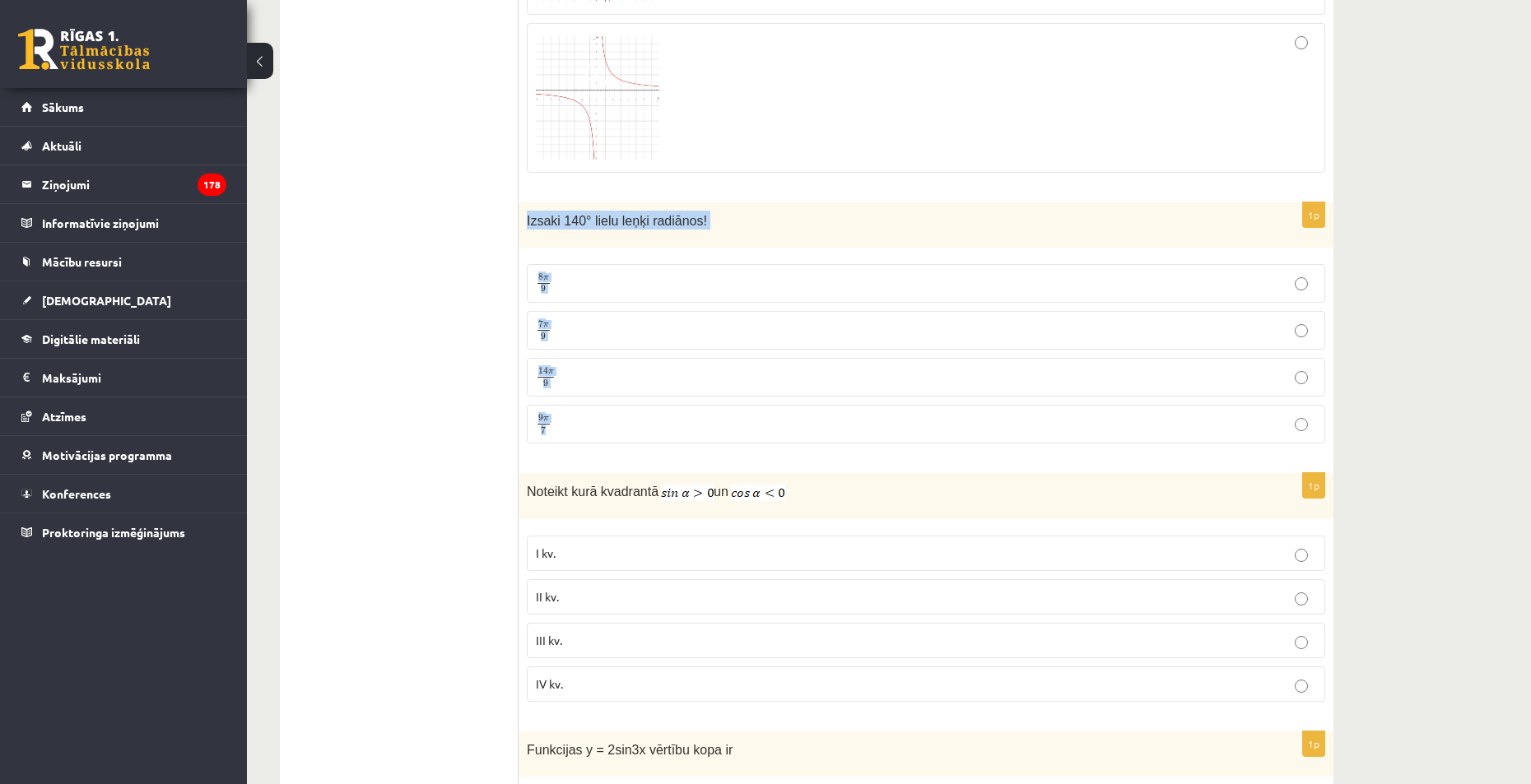
drag, startPoint x: 523, startPoint y: 219, endPoint x: 821, endPoint y: 445, distance: 374.0
click at [821, 445] on div "1p Izsaki 140° lielu leņķi radiānos! 8 π 9 8 π 9 7 π 9 7 π 9 14 π 9 14 π 9 9 π …" at bounding box center [926, 329] width 815 height 254
copy div "Izsaki 140° lielu leņķi radiānos! 8 π 9 8 π 9 7 π 9 7 π 9 14 π 9 14 π 9 9 π 7"
click at [582, 333] on p "7 π 9 7 π 9" at bounding box center [926, 330] width 781 height 21
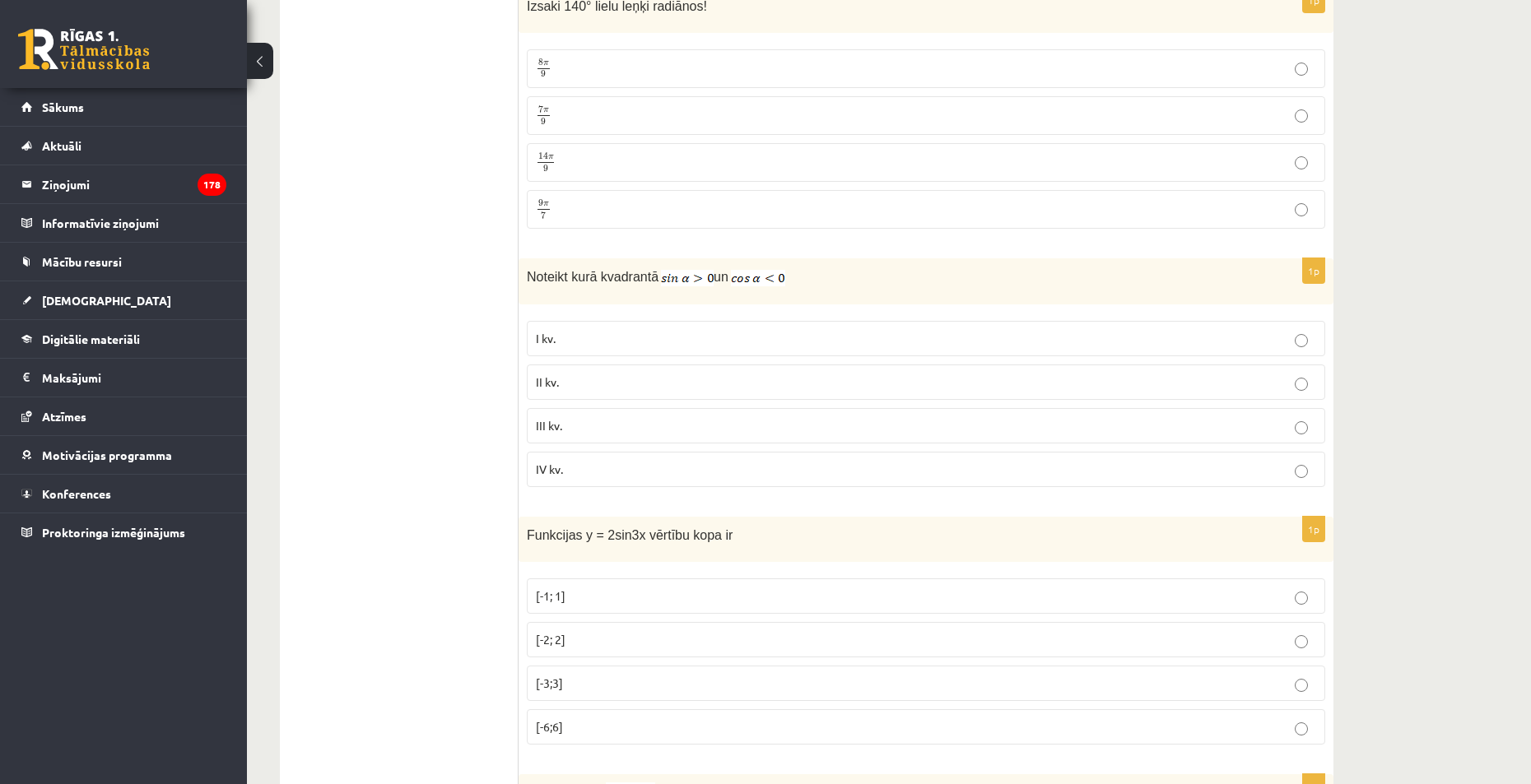
scroll to position [7158, 0]
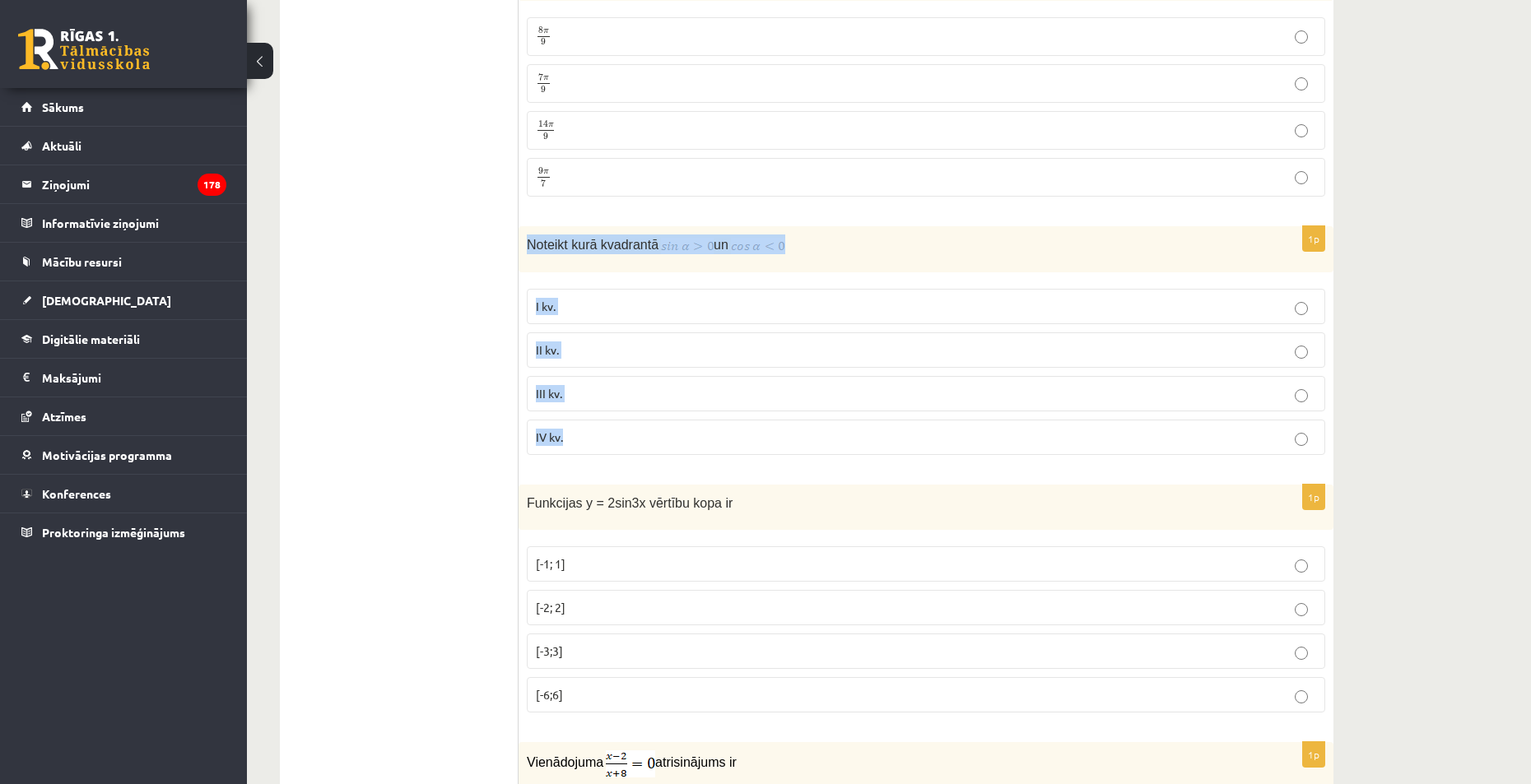
drag, startPoint x: 522, startPoint y: 249, endPoint x: 818, endPoint y: 452, distance: 358.9
click at [818, 452] on div "1p Noteikt kurā kvadrantā un I kv. II kv. III kv. IV kv." at bounding box center [926, 347] width 815 height 242
copy div "Noteikt kurā kvadrantā un I kv. II kv. III kv. IV kv."
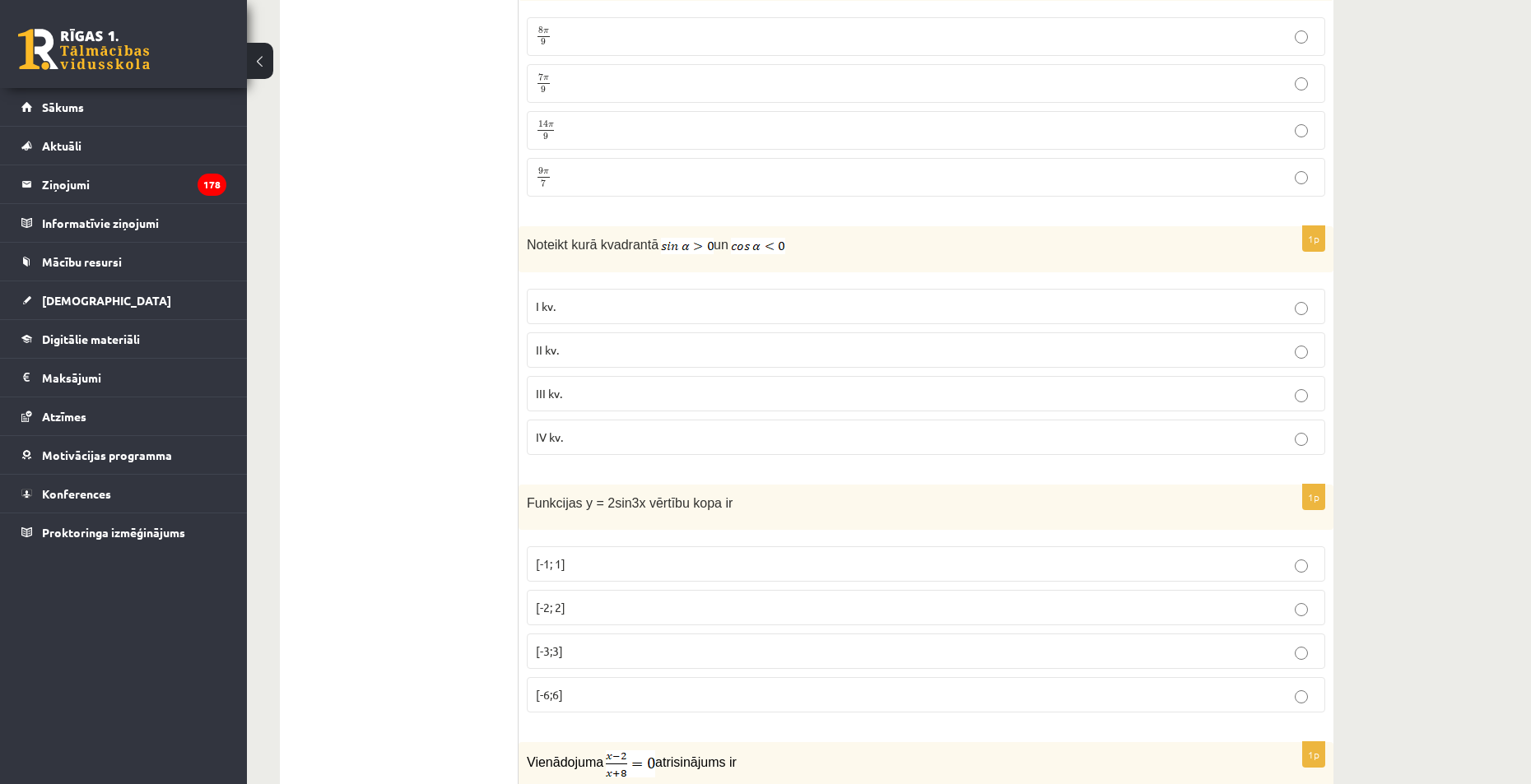
click at [827, 388] on p "III kv." at bounding box center [926, 393] width 781 height 17
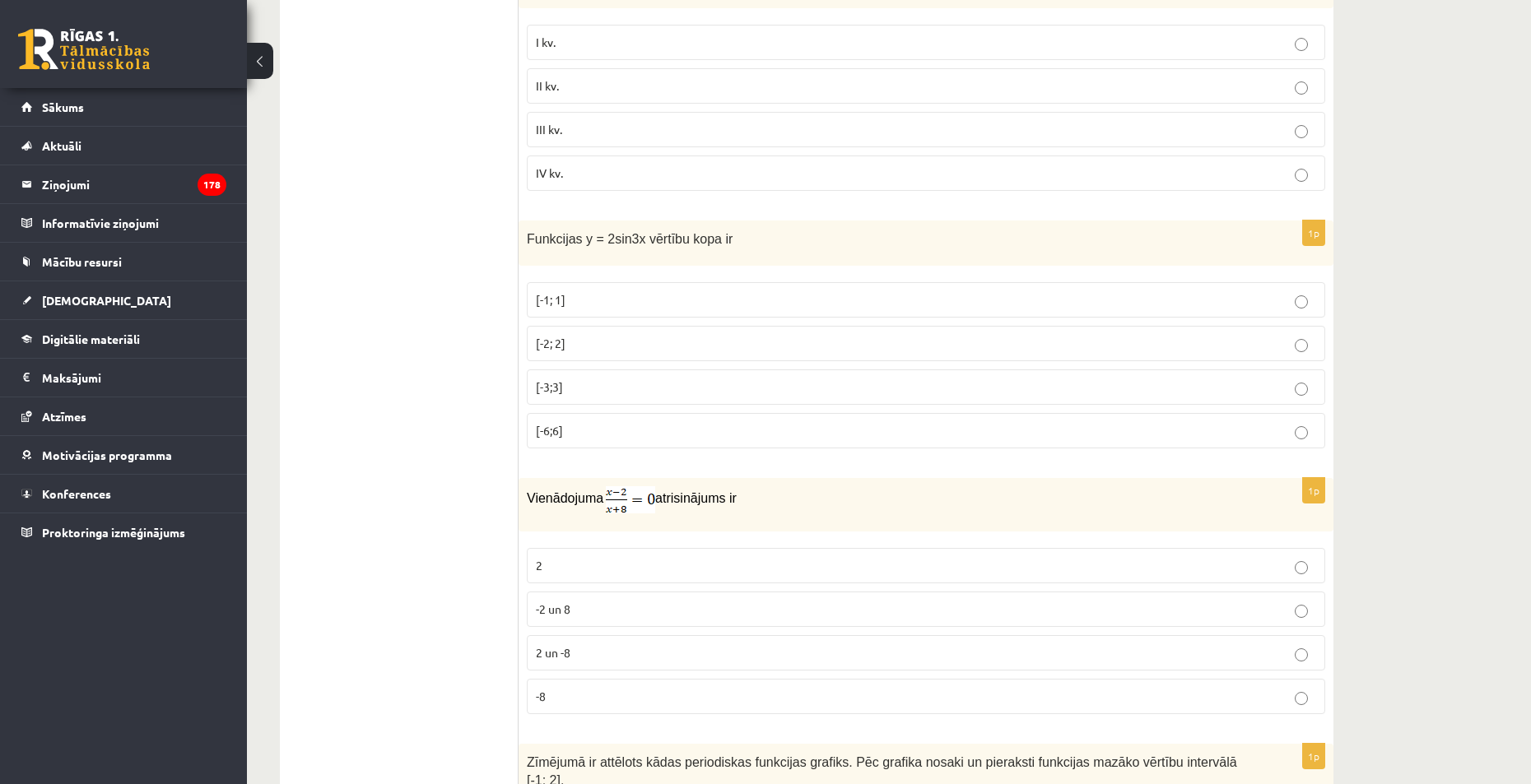
scroll to position [7405, 0]
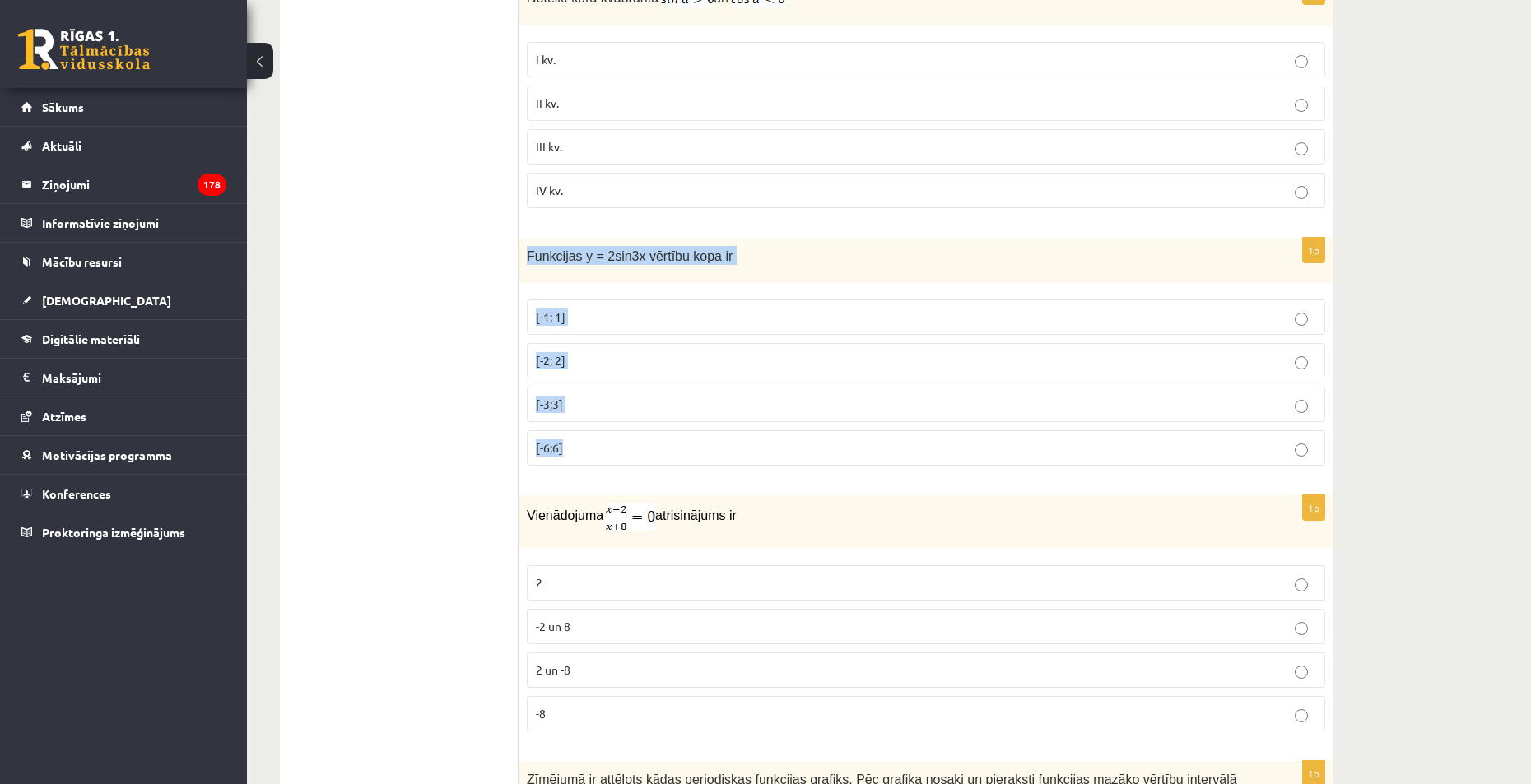
drag, startPoint x: 524, startPoint y: 255, endPoint x: 683, endPoint y: 428, distance: 235.0
click at [683, 428] on div "1p Funkcijas y = 2sin3x vērtību kopa ir [-1; 1] [-2; 2] [-3;3] [-6;6]" at bounding box center [926, 358] width 815 height 241
copy div "Funkcijas y = 2sin3x vērtību kopa ir [-1; 1] [-2; 2] [-3;3] [-6;6]"
click at [671, 354] on p "[-2; 2]" at bounding box center [926, 361] width 781 height 17
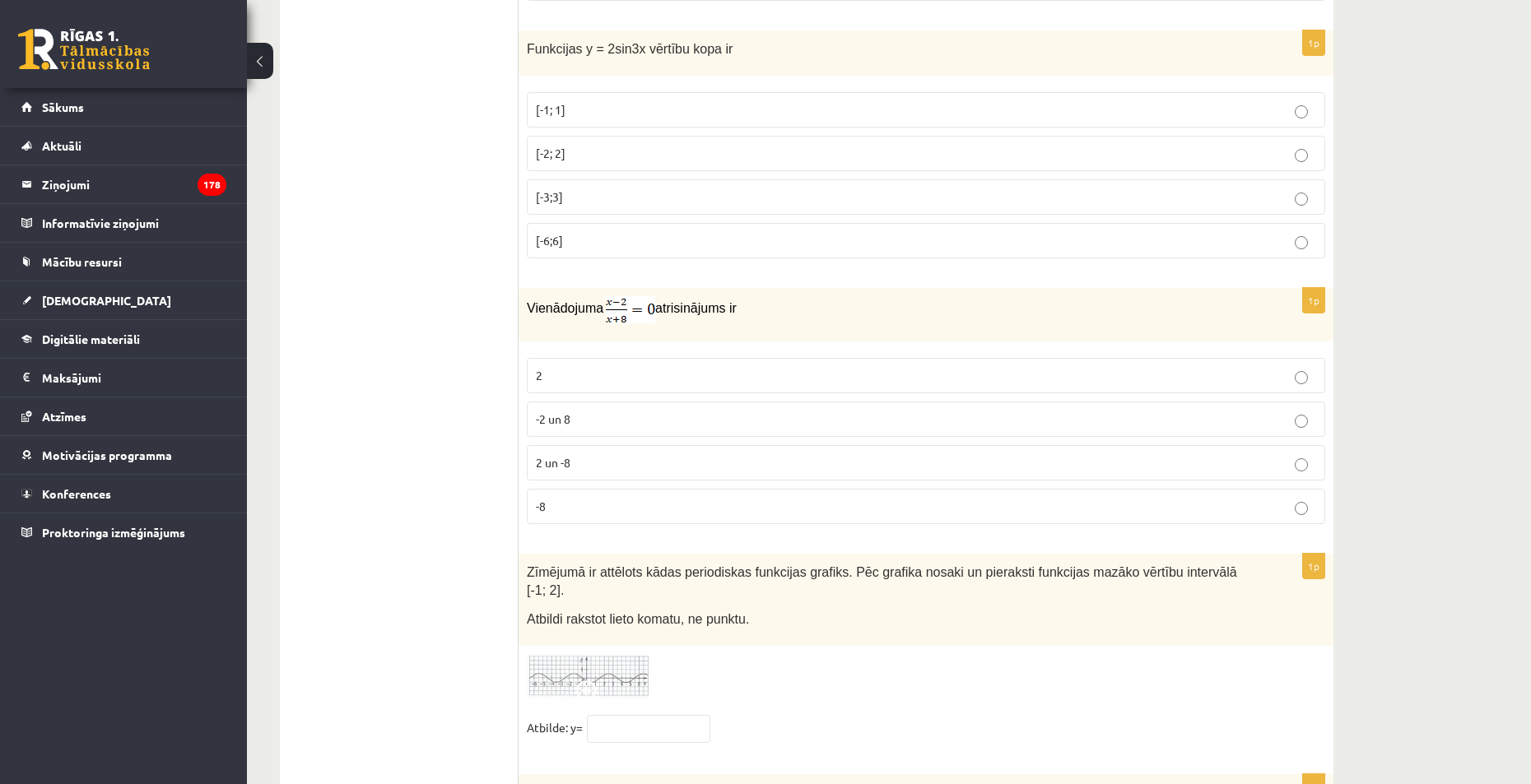
scroll to position [7653, 0]
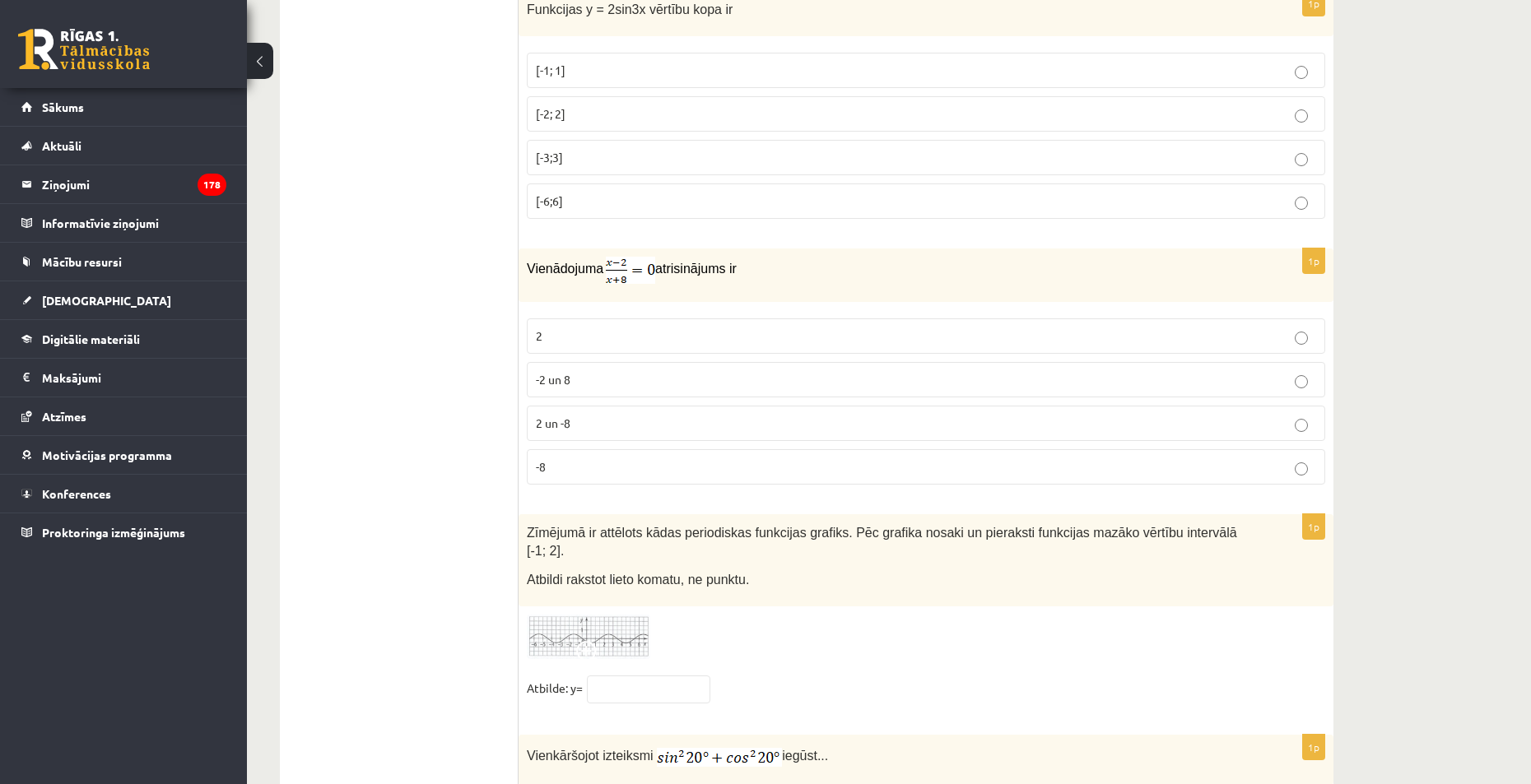
click at [618, 342] on label "2" at bounding box center [926, 335] width 799 height 35
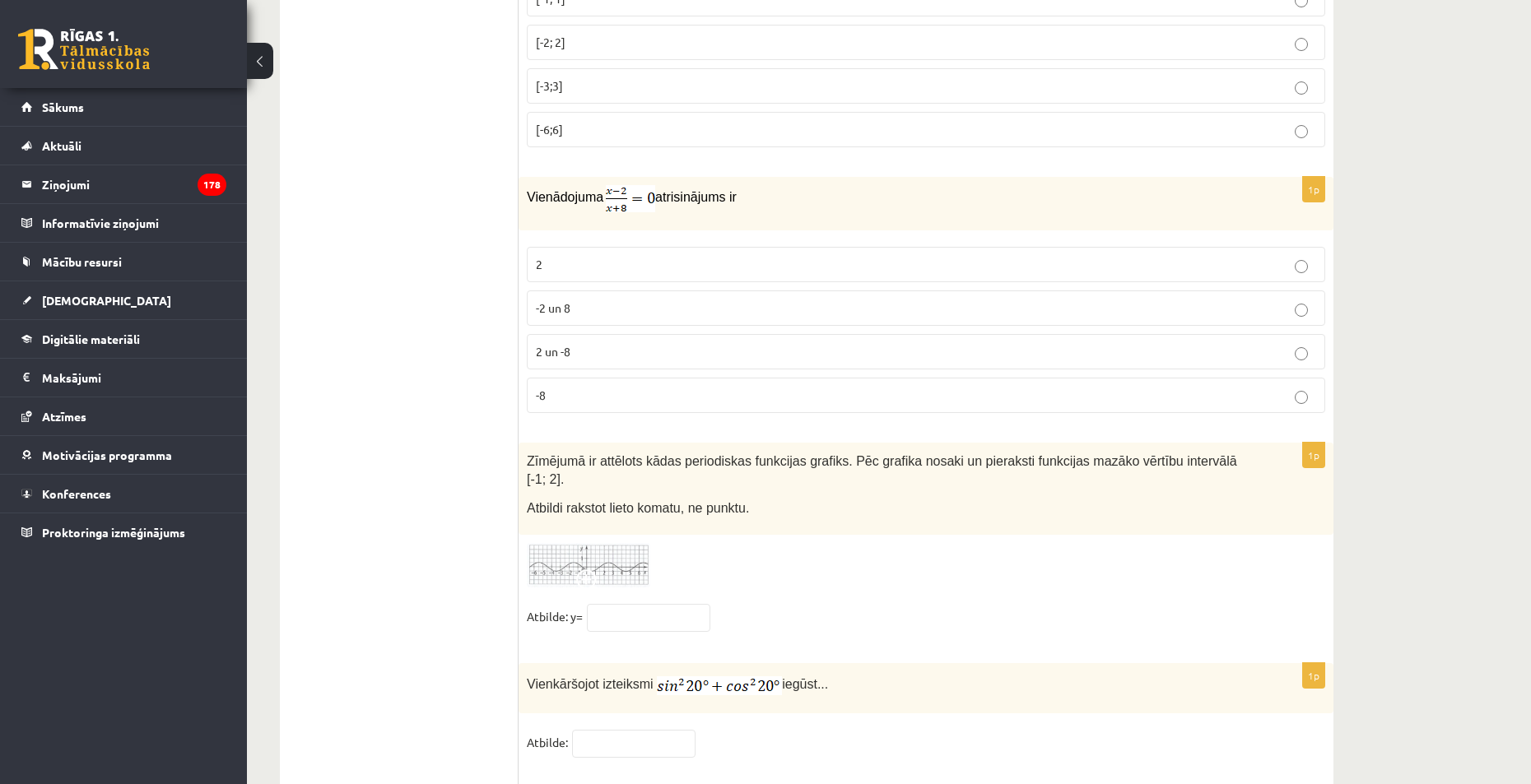
scroll to position [7734, 0]
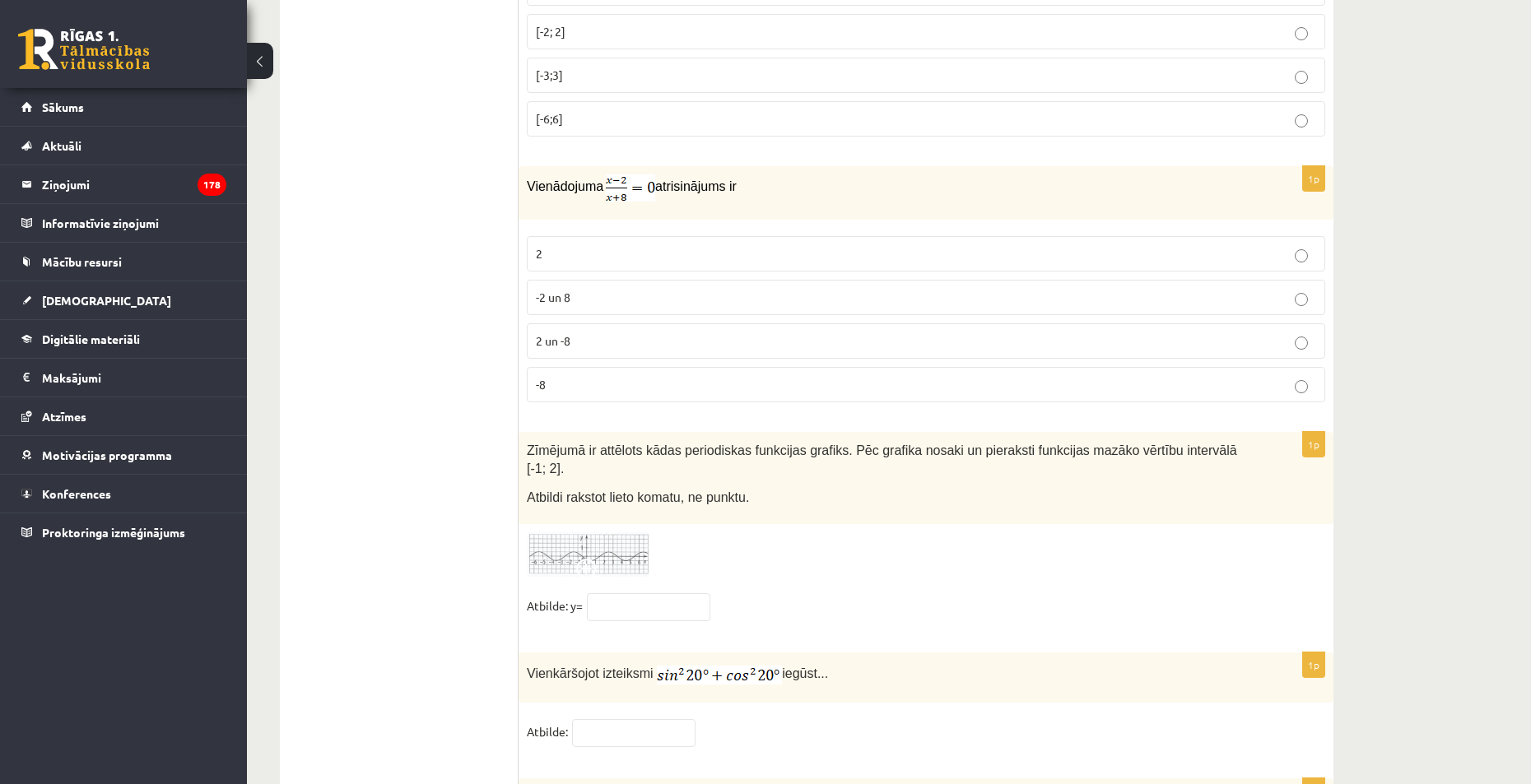
click at [736, 492] on div "Zīmējumā ir attēlots kādas periodiskas funkcijas grafiks. Pēc grafika nosaki un…" at bounding box center [926, 478] width 815 height 92
click at [622, 532] on img at bounding box center [589, 554] width 124 height 45
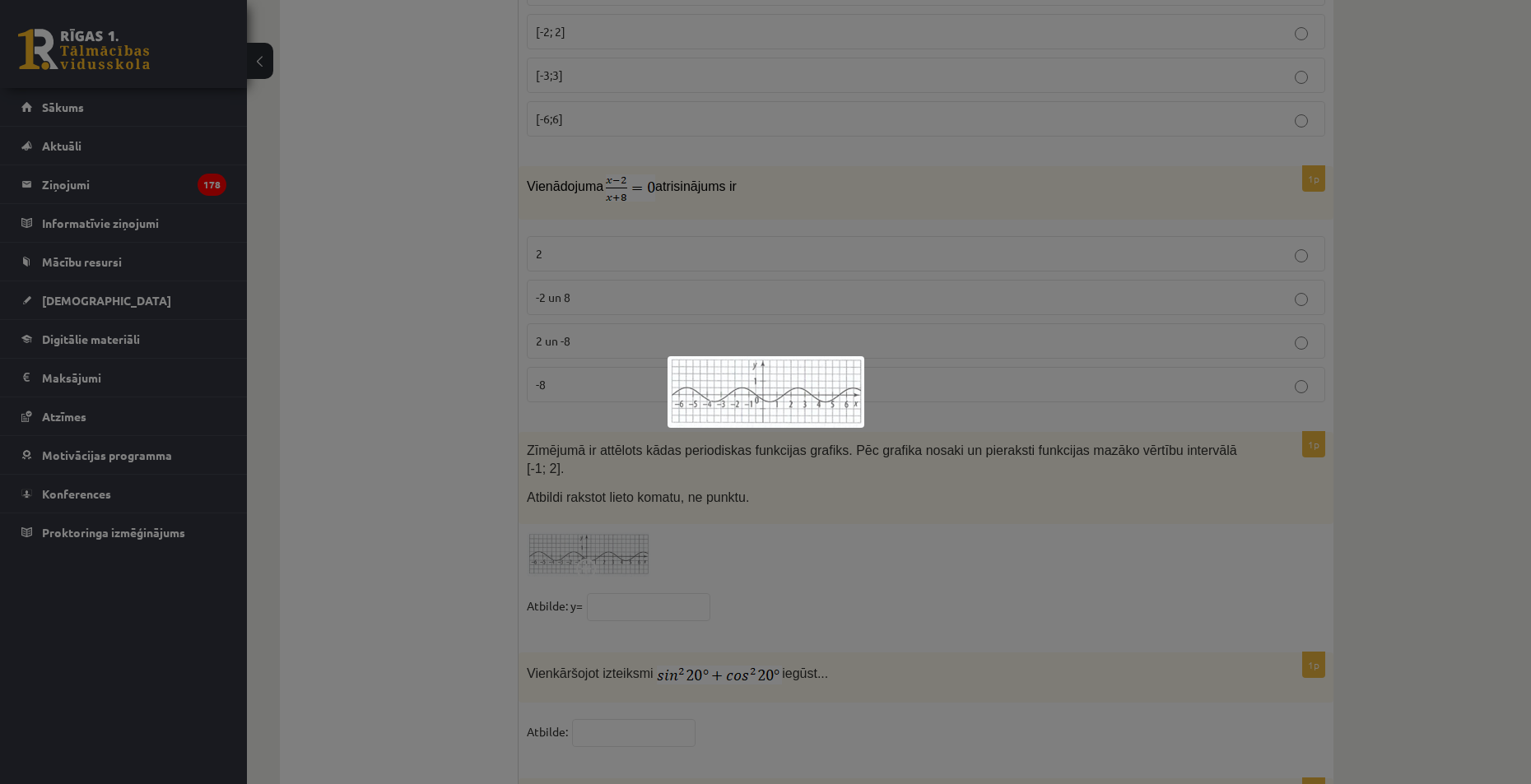
click at [760, 536] on div at bounding box center [766, 392] width 1531 height 784
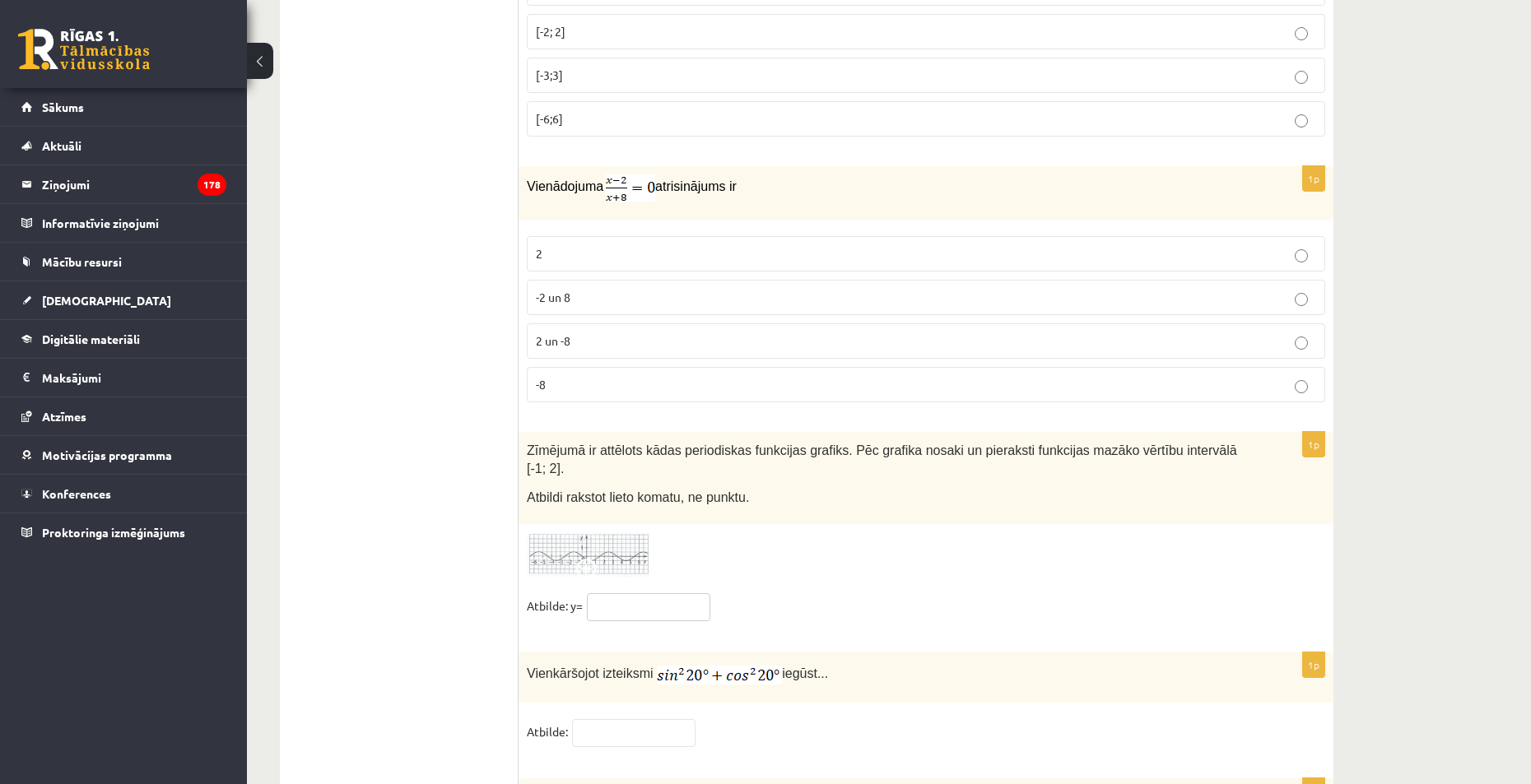
click at [633, 593] on input "text" at bounding box center [649, 606] width 124 height 28
type input "****"
click at [774, 533] on div at bounding box center [926, 554] width 799 height 45
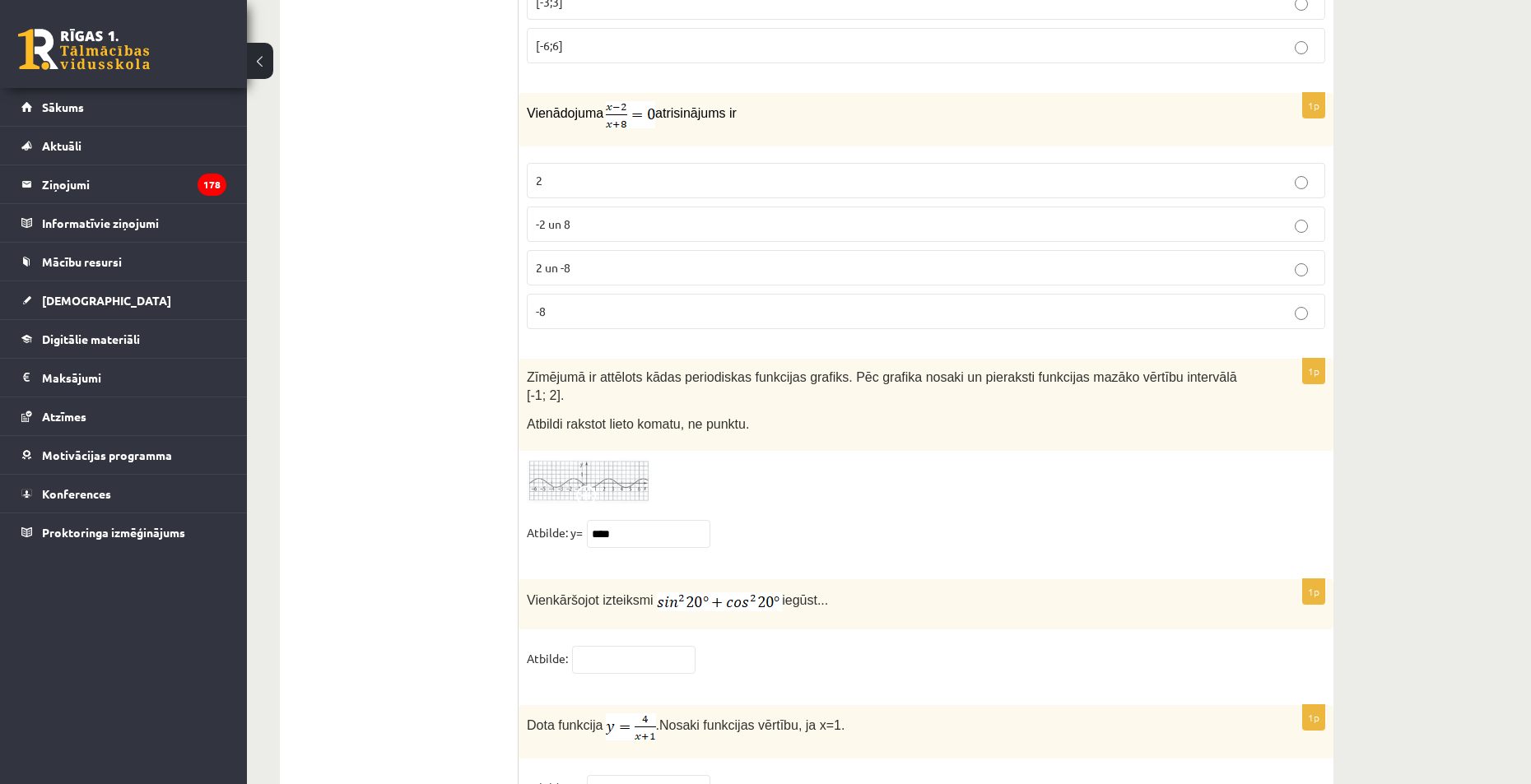
scroll to position [7817, 0]
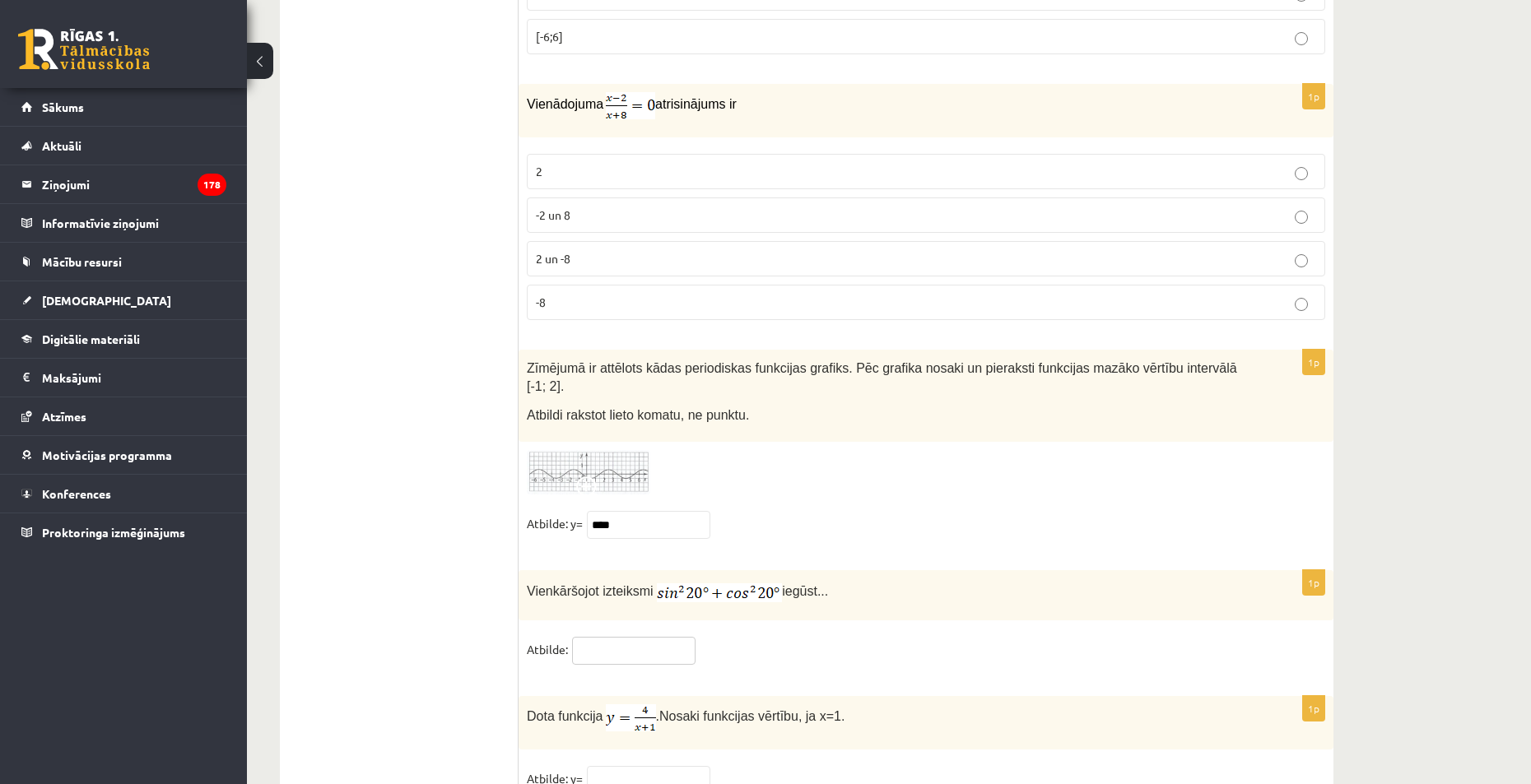
click at [634, 637] on input "text" at bounding box center [634, 650] width 124 height 28
type input "*"
click at [783, 639] on fieldset "Atbilde: *" at bounding box center [926, 654] width 799 height 35
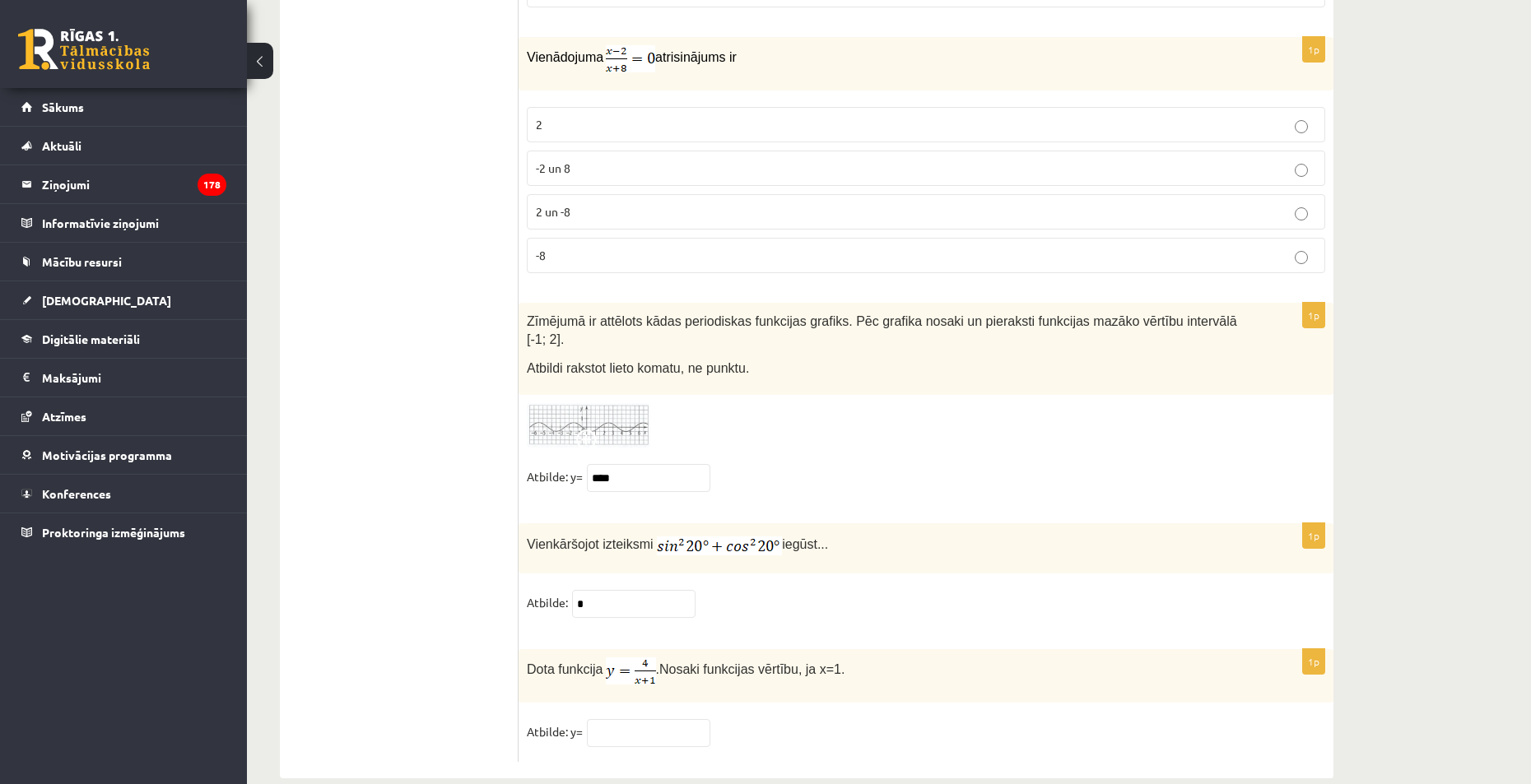
scroll to position [7870, 0]
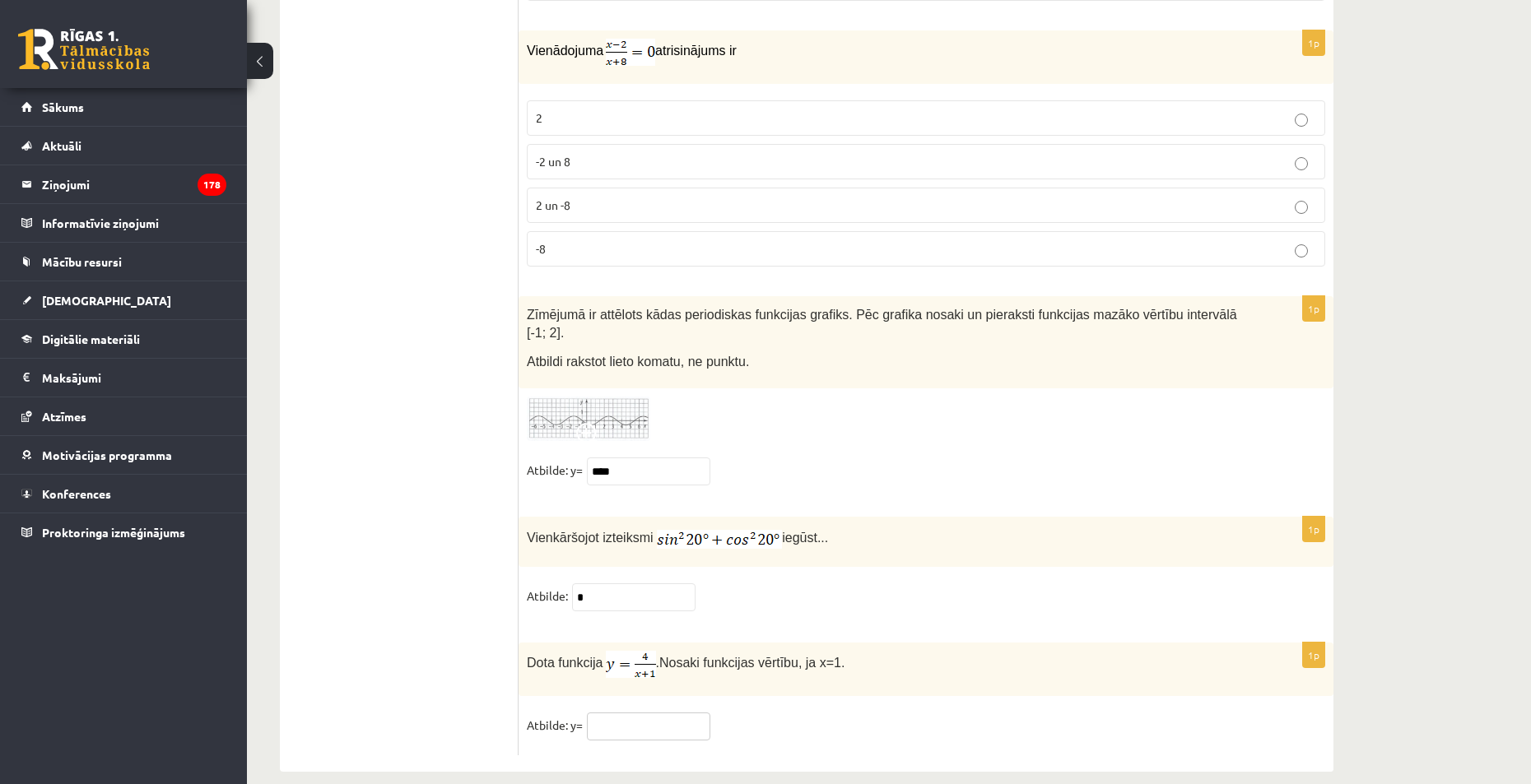
click at [639, 712] on input "text" at bounding box center [649, 726] width 124 height 28
type input "**"
click at [841, 651] on p "Dota funkcija . Nosaki funkcijas vērtību, ja x=1." at bounding box center [885, 665] width 716 height 27
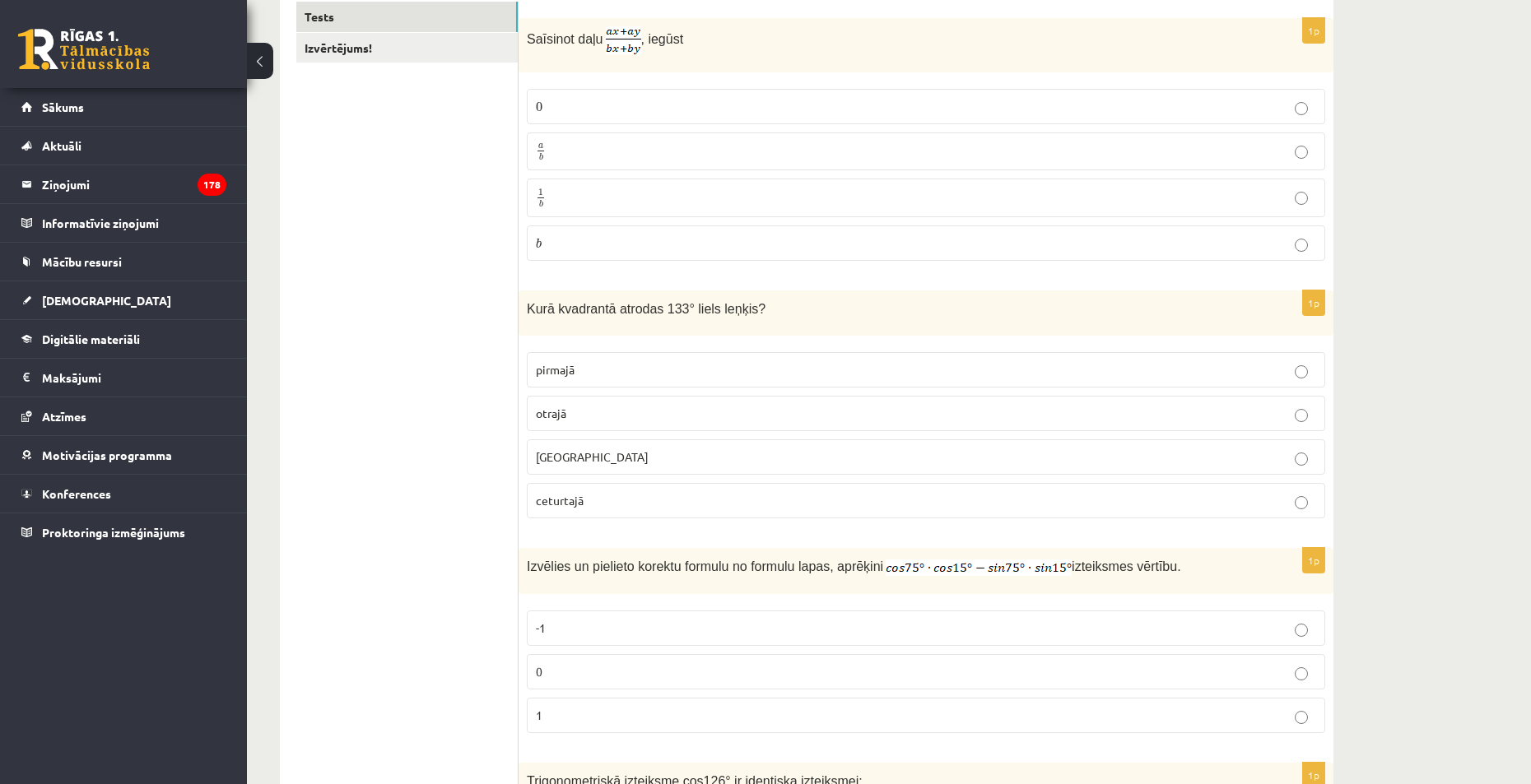
scroll to position [0, 0]
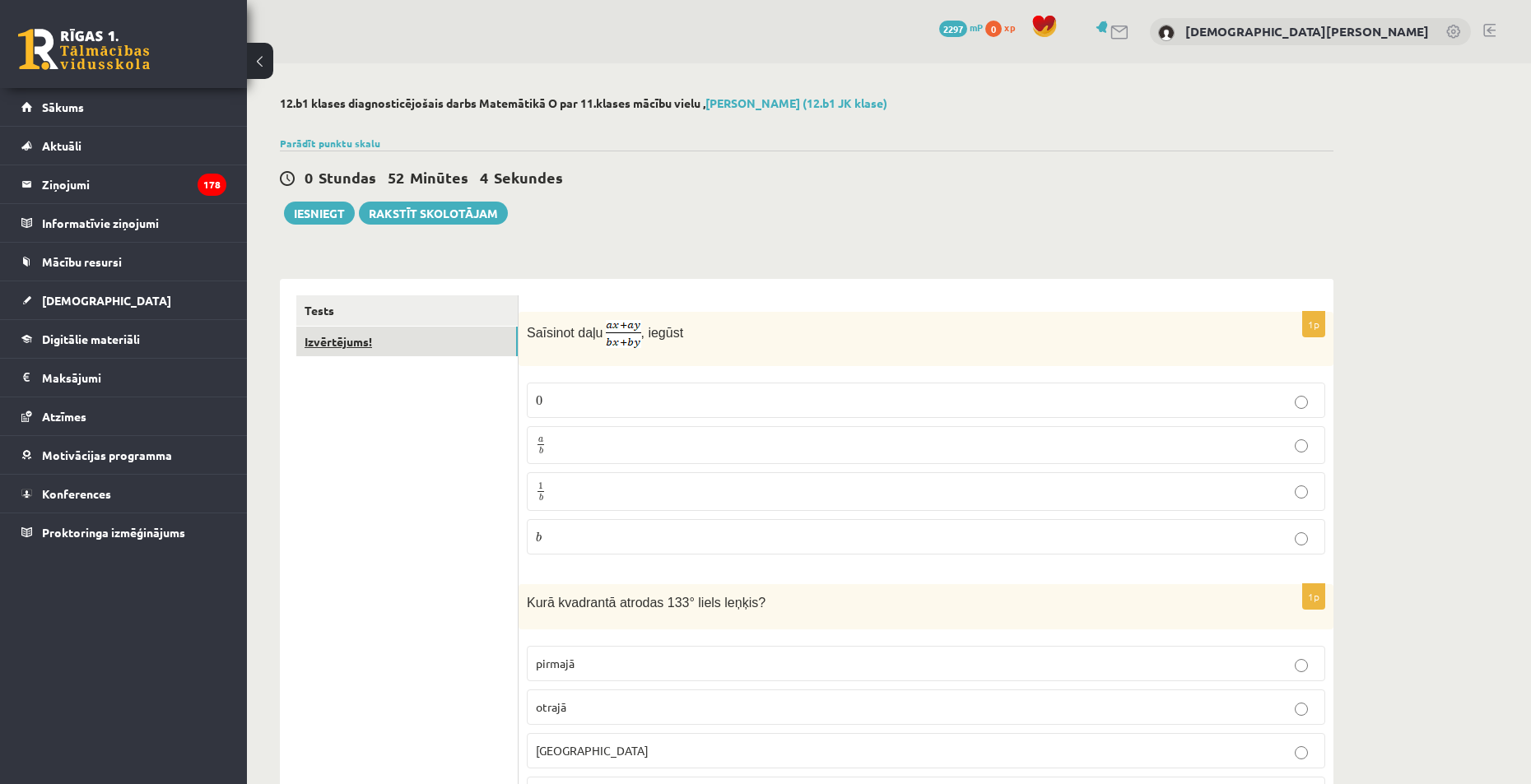
click at [476, 346] on link "Izvērtējums!" at bounding box center [407, 342] width 222 height 30
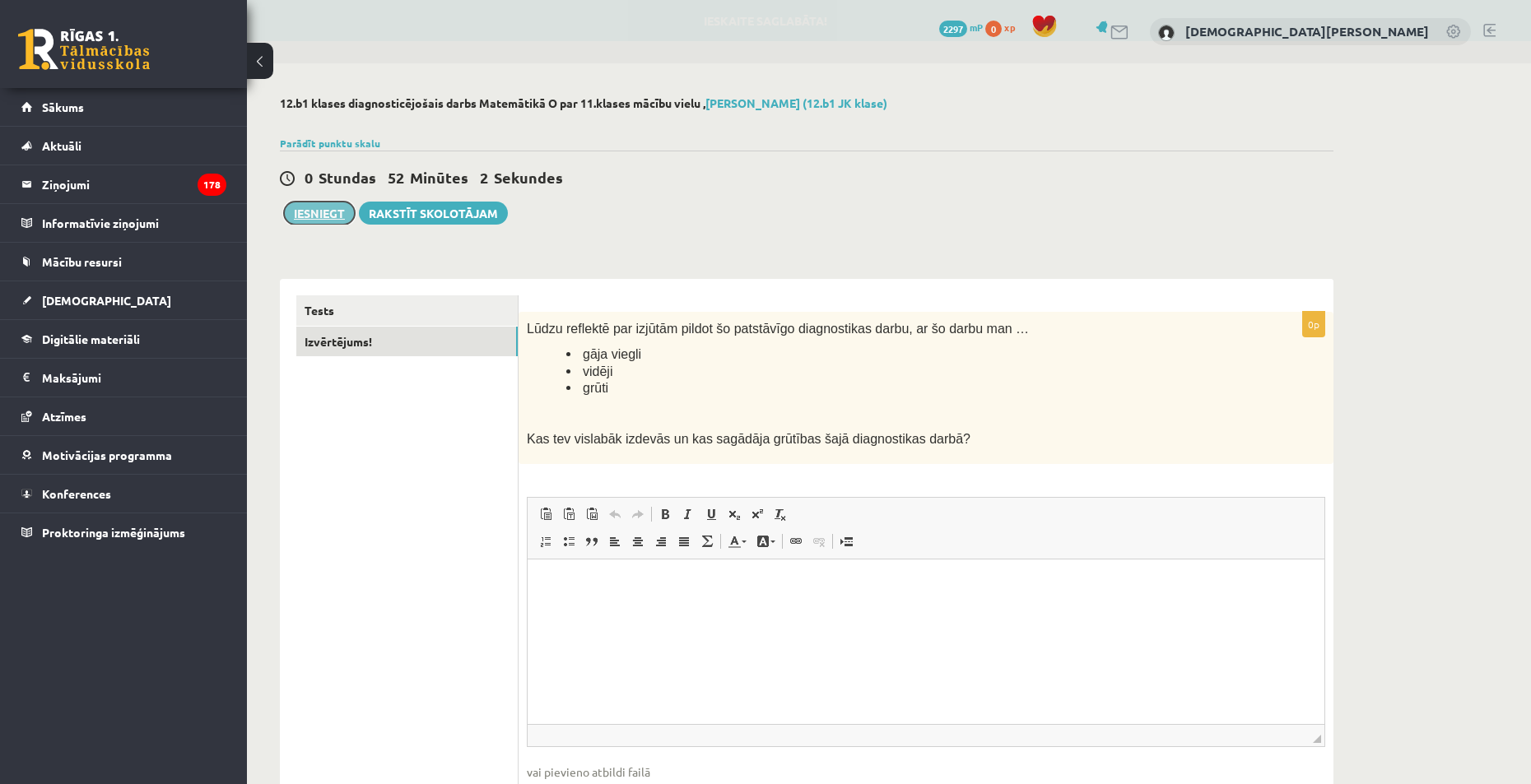
click at [330, 219] on button "Iesniegt" at bounding box center [319, 213] width 71 height 23
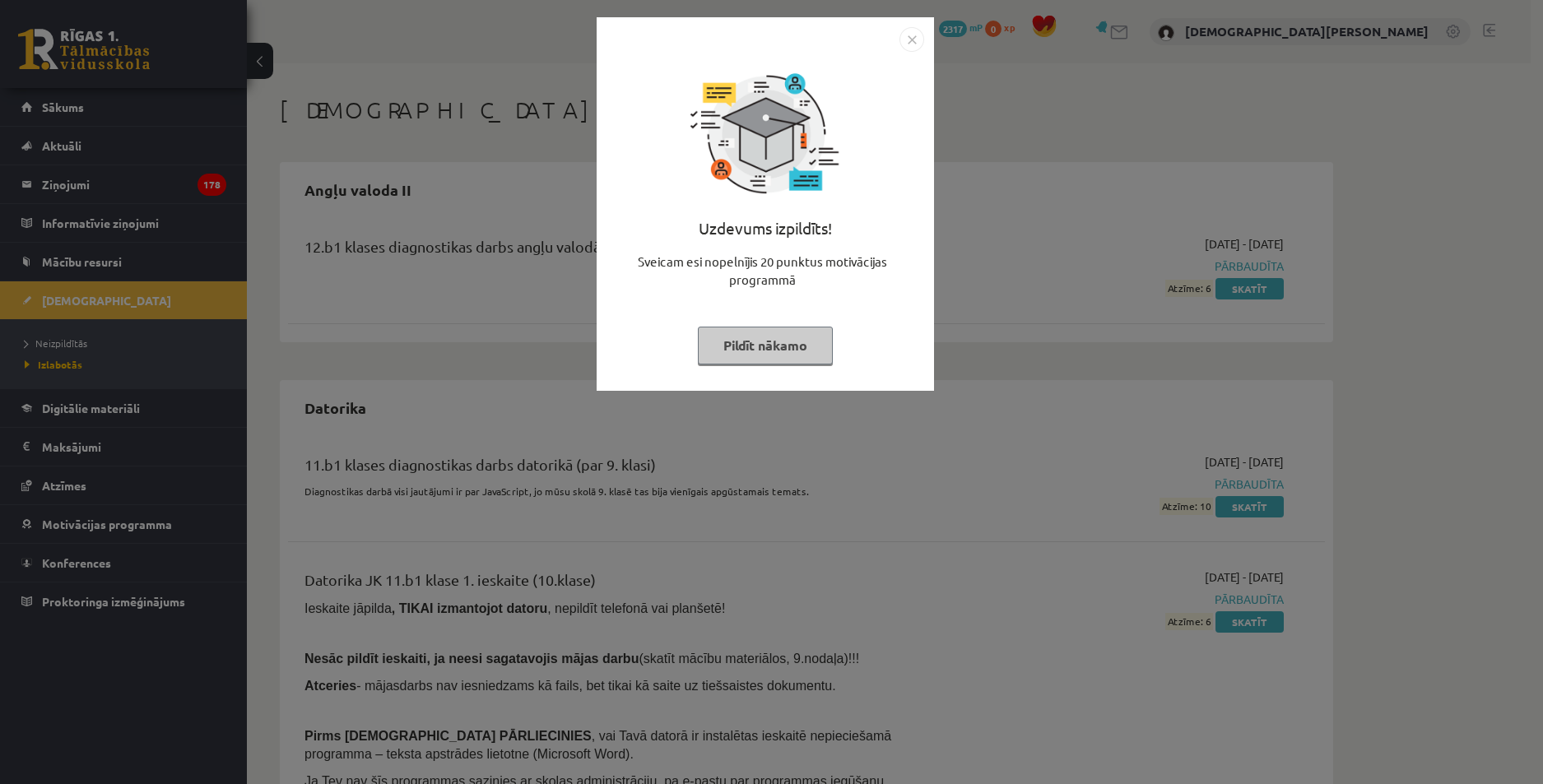
click at [916, 41] on img "Close" at bounding box center [912, 39] width 25 height 25
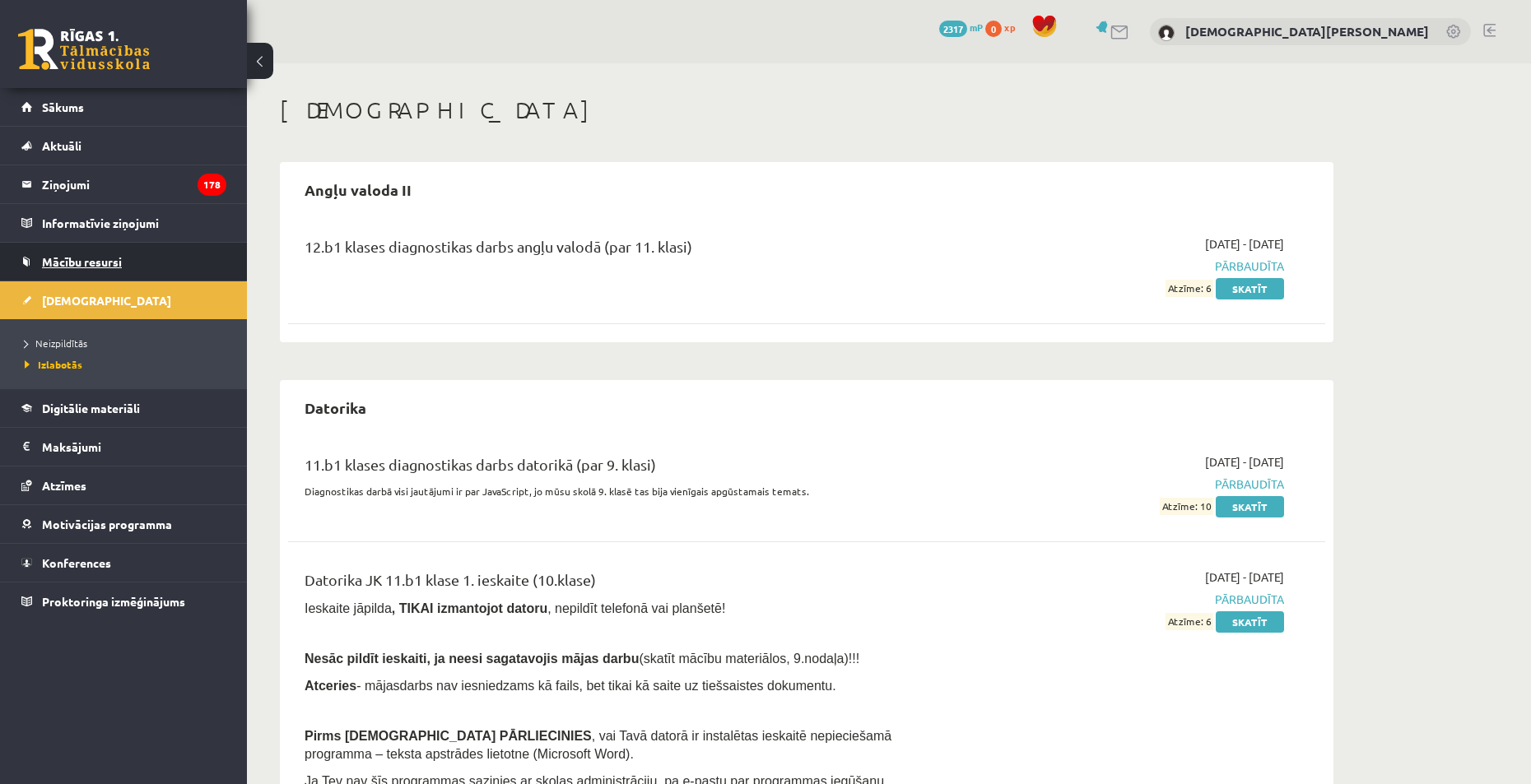
click at [116, 263] on span "Mācību resursi" at bounding box center [82, 261] width 80 height 15
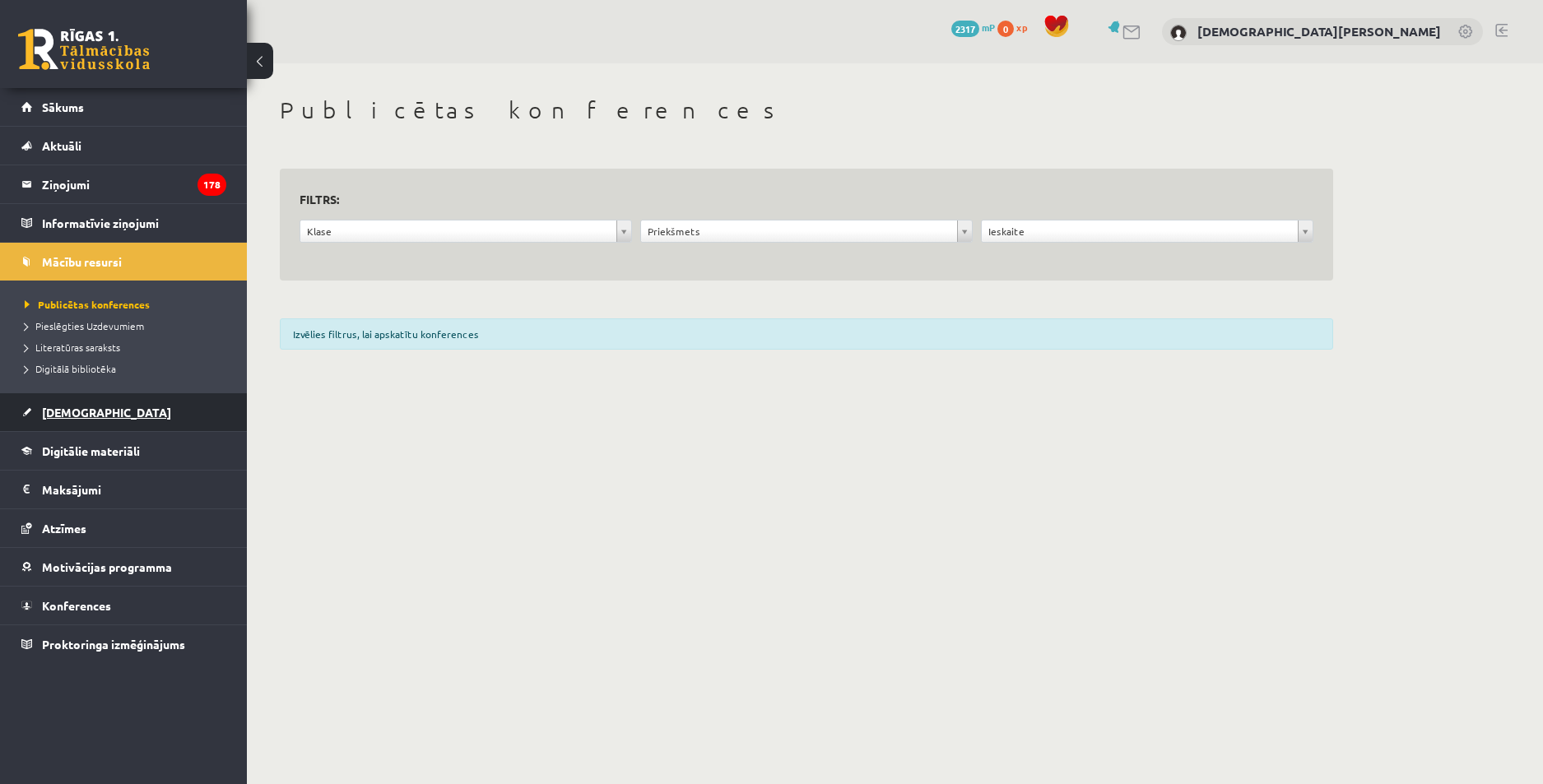
click at [87, 412] on span "[DEMOGRAPHIC_DATA]" at bounding box center [107, 412] width 129 height 15
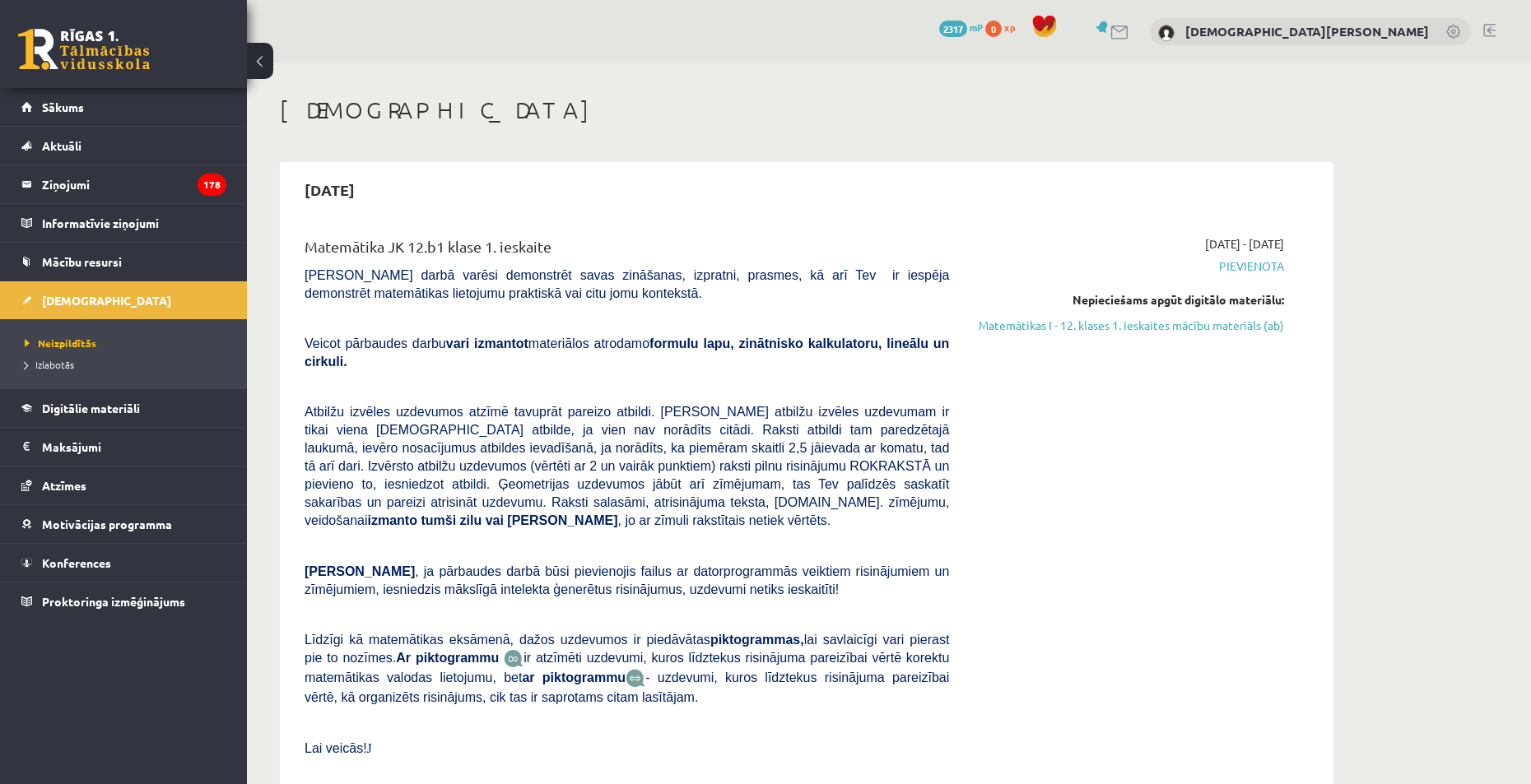
click at [69, 375] on ul "Neizpildītās [GEOGRAPHIC_DATA]" at bounding box center [123, 353] width 247 height 69
click at [69, 372] on li "Izlabotās" at bounding box center [127, 364] width 206 height 22
click at [69, 367] on span "Izlabotās" at bounding box center [54, 364] width 57 height 13
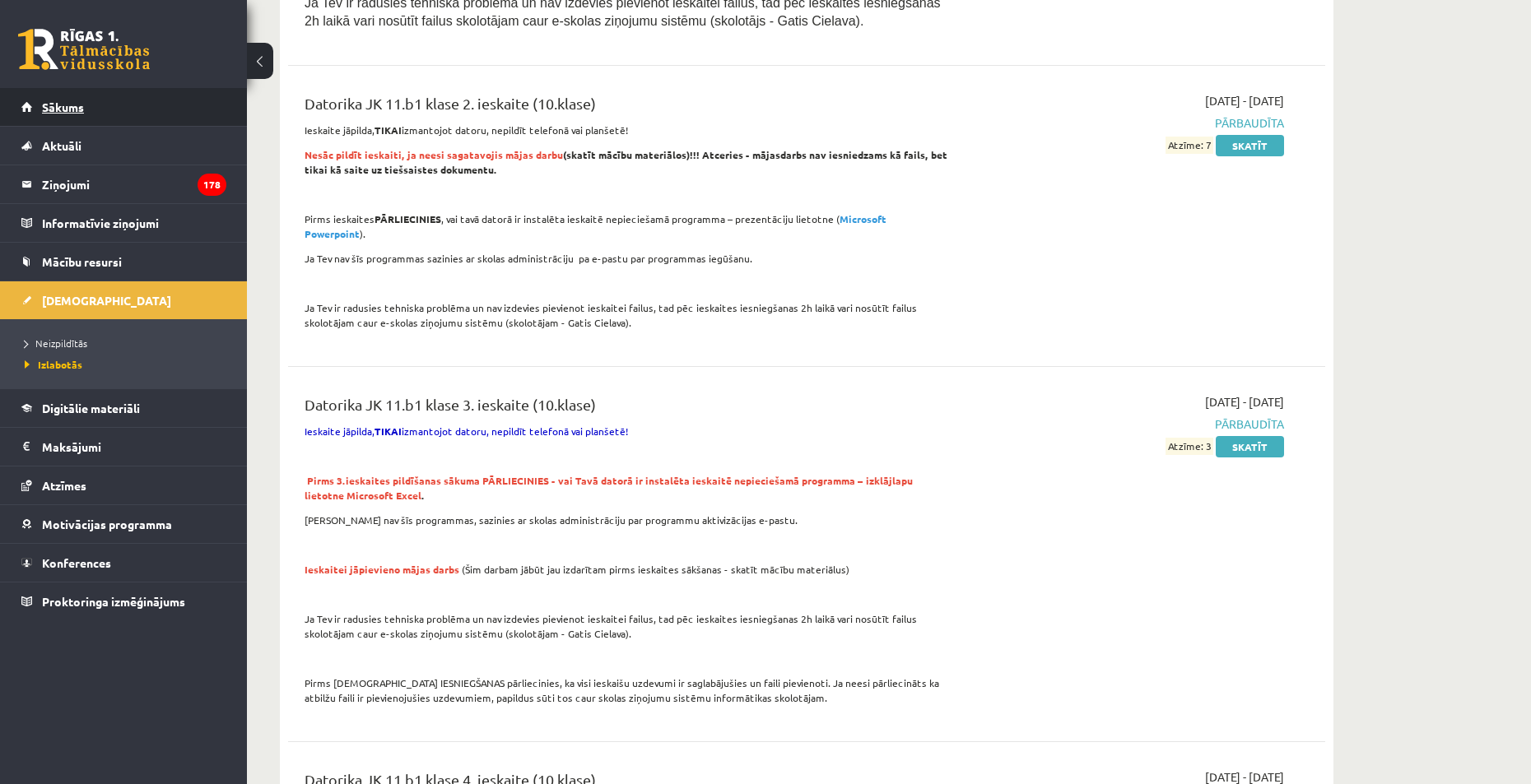
scroll to position [823, 0]
